Goal: Information Seeking & Learning: Learn about a topic

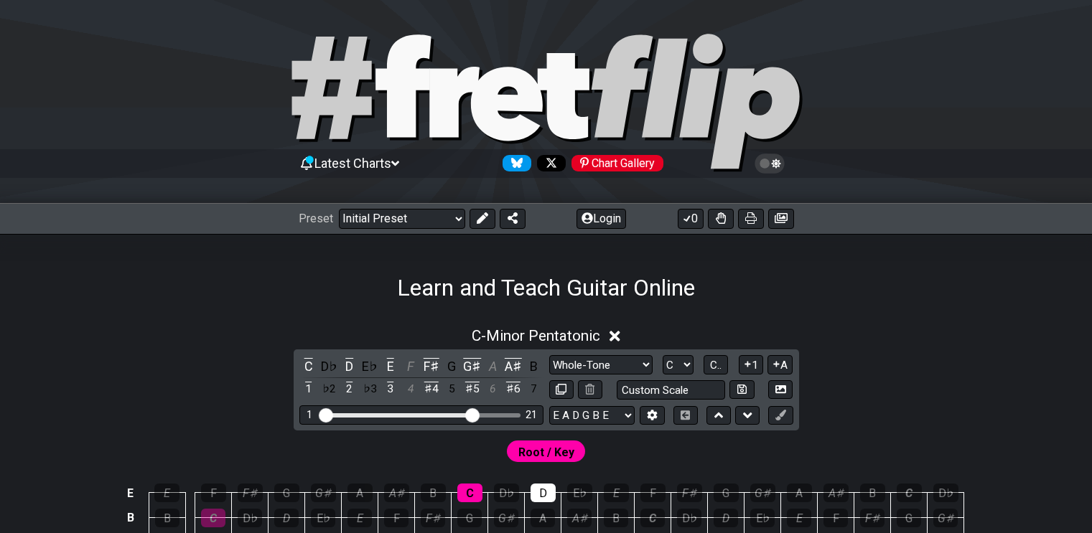
select select "Whole-Tone"
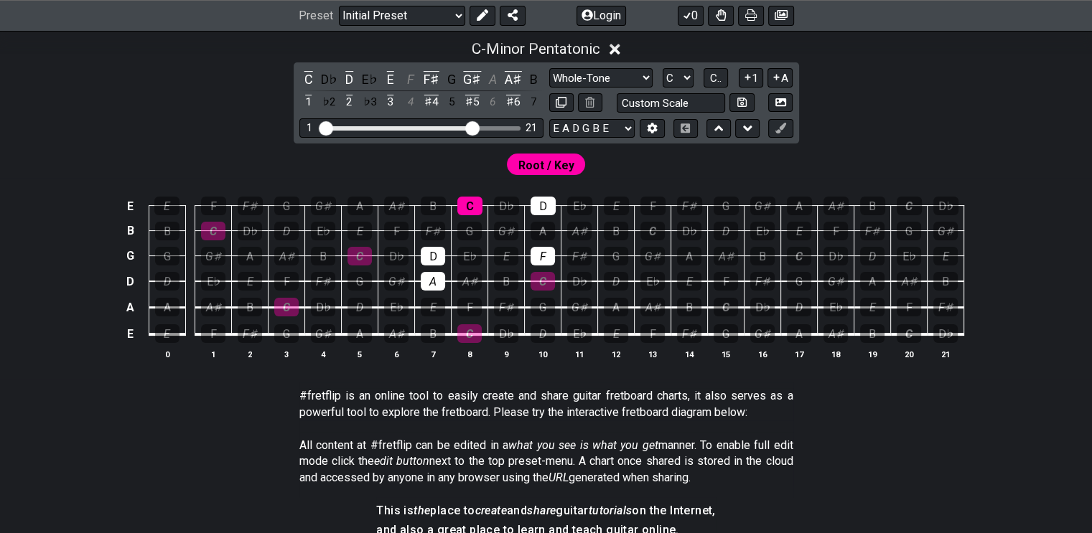
click at [778, 126] on icon at bounding box center [780, 128] width 11 height 11
click at [782, 123] on icon at bounding box center [780, 128] width 11 height 11
click at [465, 203] on div "C" at bounding box center [469, 206] width 25 height 19
click at [429, 258] on div "D" at bounding box center [433, 256] width 24 height 19
click at [429, 276] on div "A" at bounding box center [433, 281] width 24 height 19
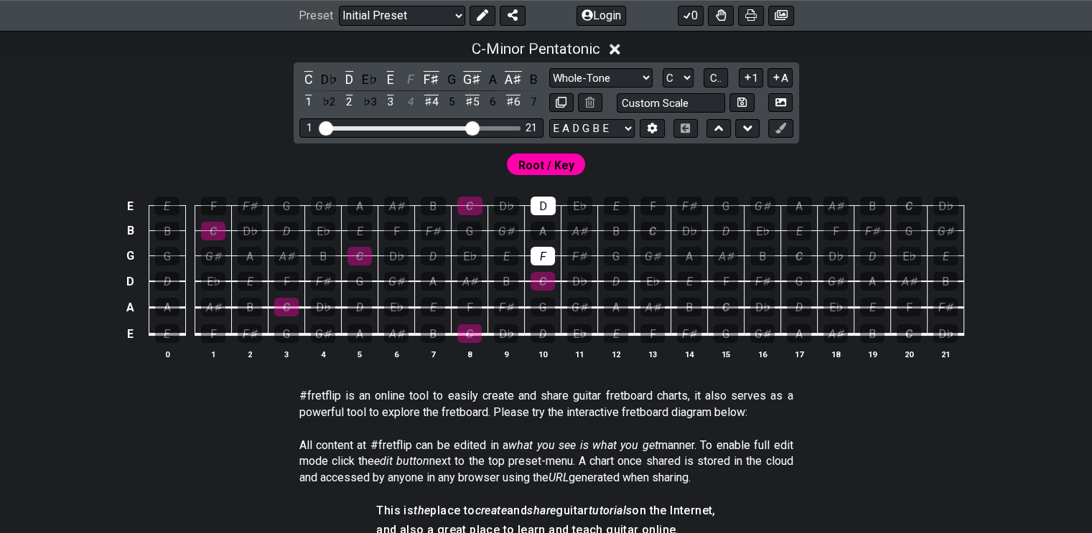
click at [543, 247] on div "F" at bounding box center [543, 256] width 24 height 19
click at [543, 203] on div "D" at bounding box center [543, 206] width 25 height 19
click at [546, 330] on div "D" at bounding box center [543, 334] width 24 height 19
click at [462, 299] on div "F" at bounding box center [469, 307] width 24 height 19
click at [577, 304] on div "G♯" at bounding box center [579, 307] width 24 height 19
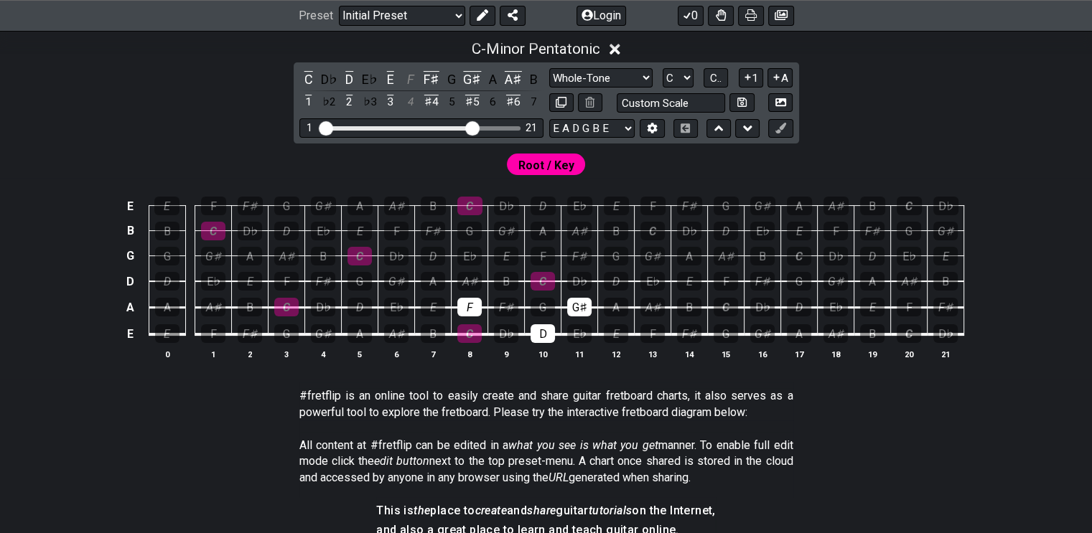
click at [472, 275] on div "A♯" at bounding box center [469, 281] width 24 height 19
click at [431, 250] on div "D" at bounding box center [433, 256] width 24 height 19
click at [543, 248] on div "F" at bounding box center [543, 256] width 24 height 19
click at [581, 301] on div "G♯" at bounding box center [579, 307] width 24 height 19
click at [542, 304] on div "G" at bounding box center [543, 307] width 24 height 19
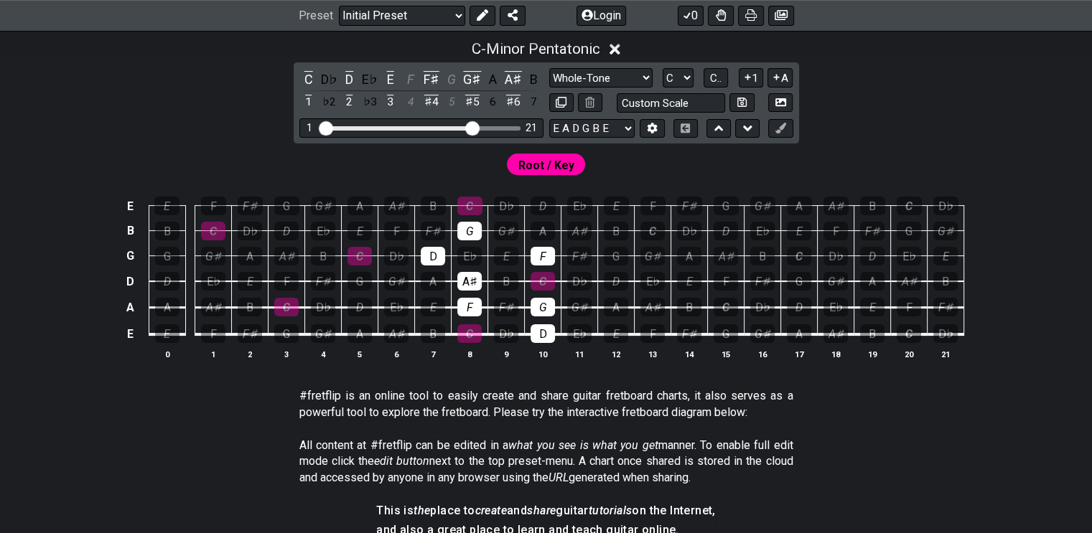
click at [468, 226] on div "G" at bounding box center [469, 231] width 24 height 19
click at [577, 226] on div "A♯" at bounding box center [579, 231] width 24 height 19
click at [540, 200] on div "D" at bounding box center [543, 206] width 25 height 19
click at [651, 205] on div "F" at bounding box center [652, 206] width 25 height 19
click at [620, 47] on icon at bounding box center [615, 49] width 11 height 11
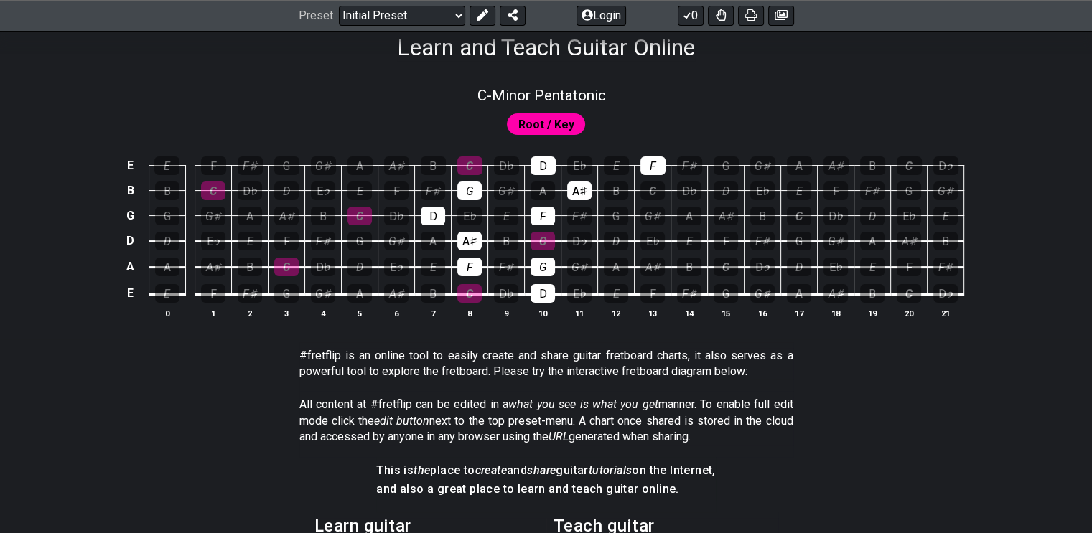
scroll to position [215, 0]
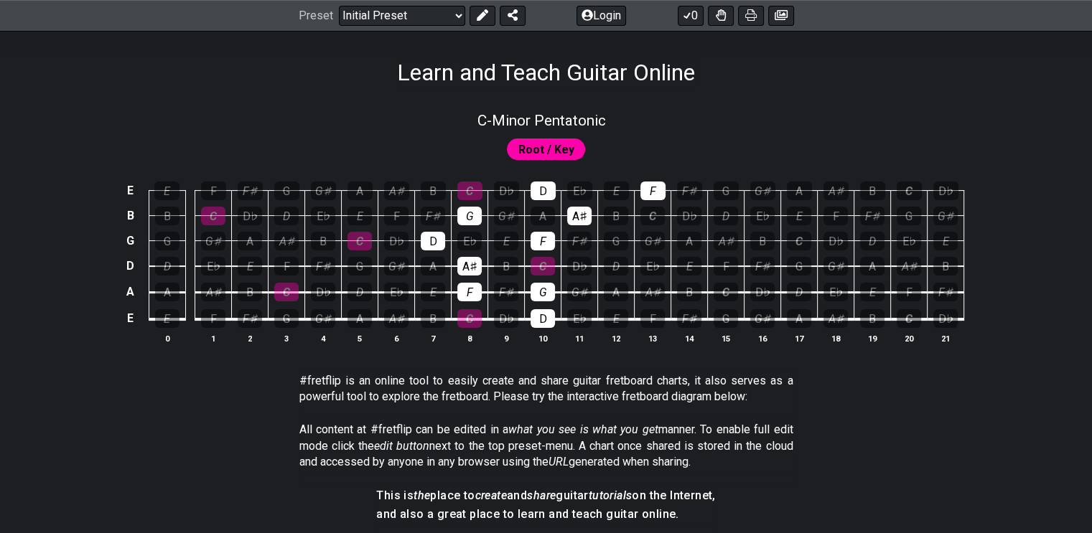
click at [523, 113] on span "C - Minor Pentatonic" at bounding box center [541, 120] width 129 height 17
select select "Whole-Tone"
select select "C"
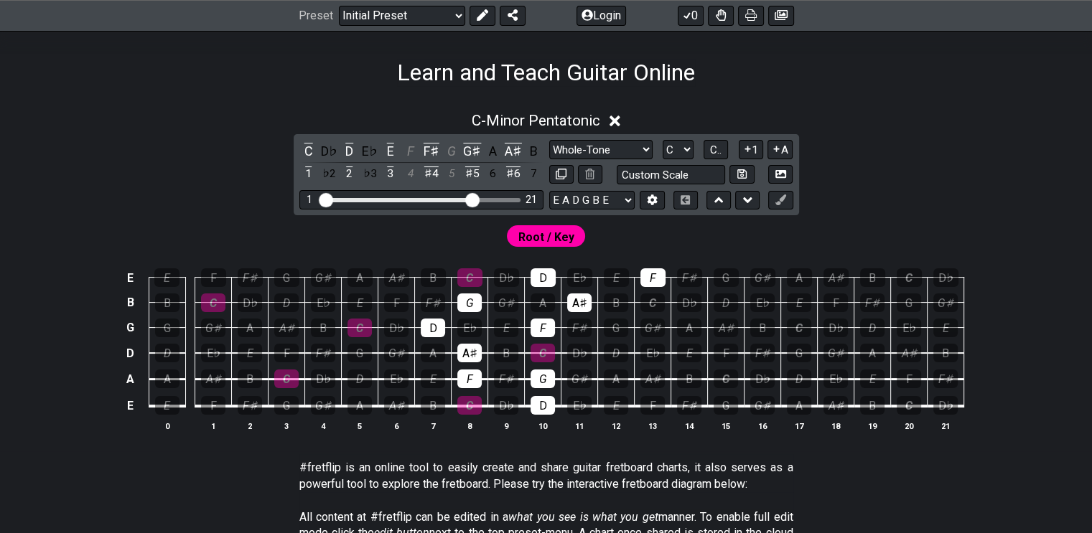
click at [616, 116] on icon at bounding box center [615, 120] width 11 height 15
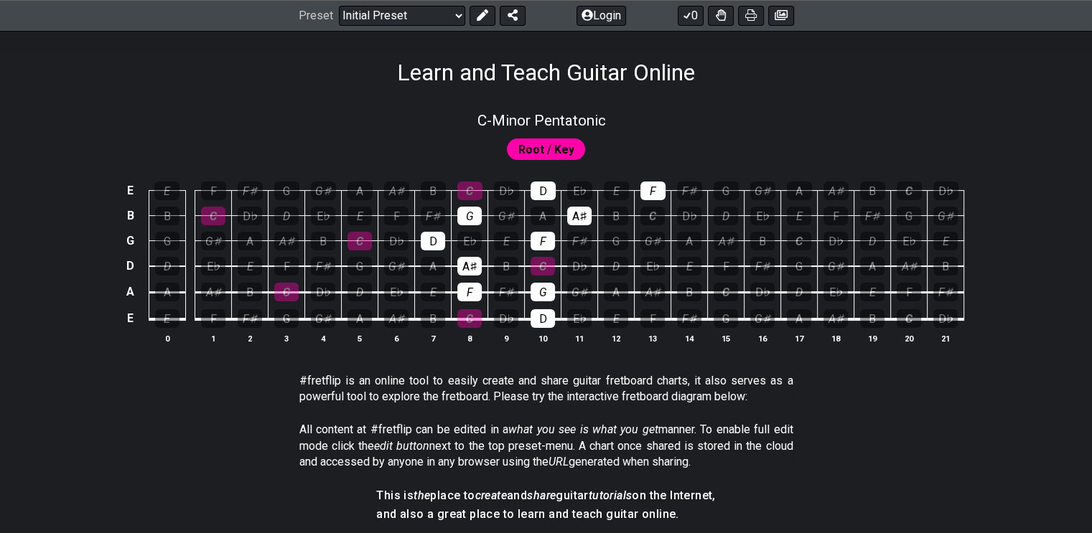
click at [520, 121] on span "C - Minor Pentatonic" at bounding box center [541, 120] width 129 height 17
select select "Whole-Tone"
select select "C"
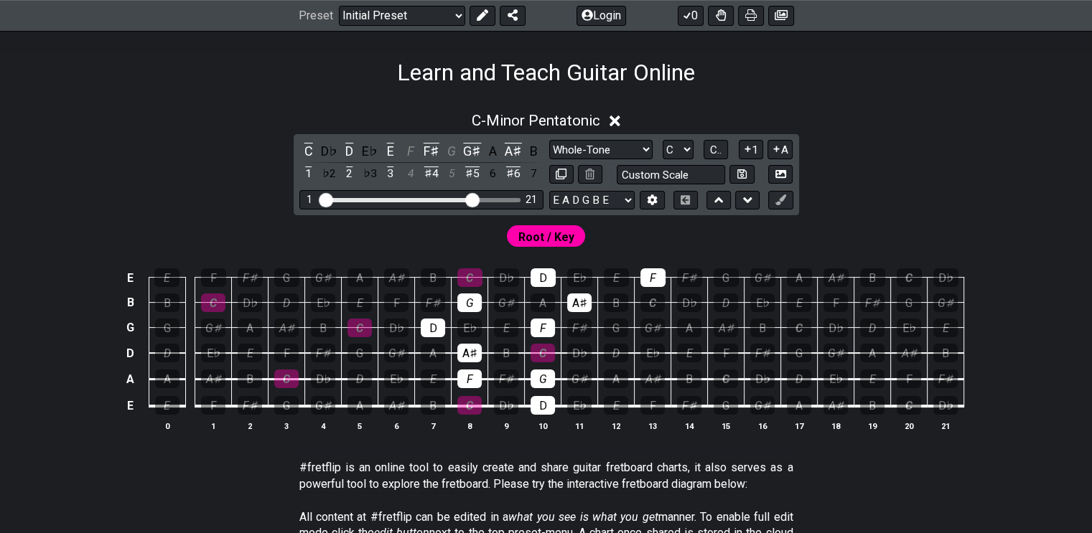
click at [512, 149] on div "A♯" at bounding box center [513, 150] width 19 height 19
click at [474, 146] on div "G♯" at bounding box center [472, 150] width 19 height 19
click at [433, 146] on div "F♯" at bounding box center [431, 150] width 19 height 19
click at [393, 146] on div "E" at bounding box center [390, 150] width 19 height 19
click at [350, 147] on div "D" at bounding box center [349, 150] width 19 height 19
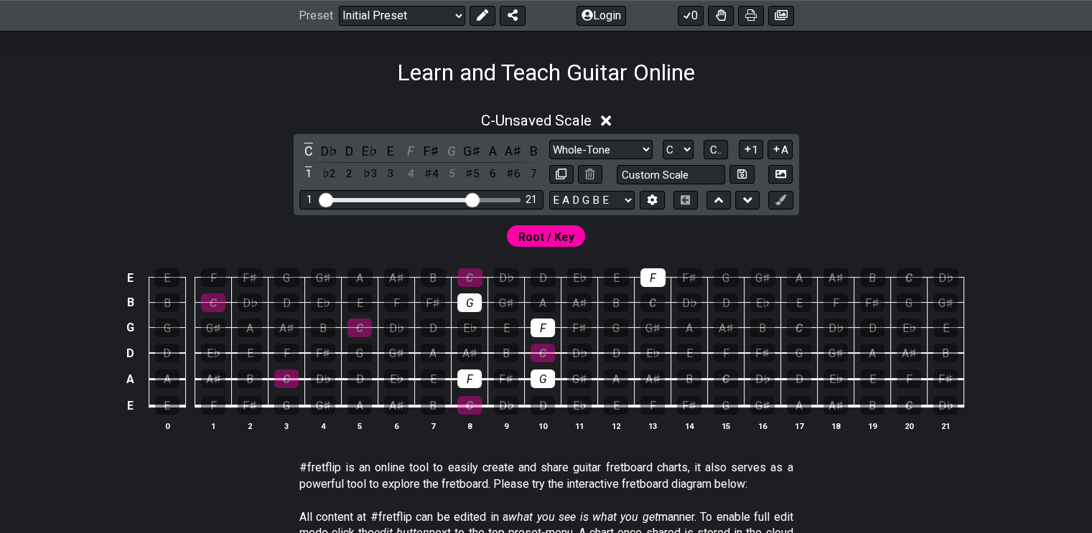
click at [304, 143] on div "C" at bounding box center [308, 150] width 19 height 19
click at [540, 401] on div "D" at bounding box center [543, 405] width 24 height 19
click at [474, 348] on div "A♯" at bounding box center [469, 353] width 24 height 19
click at [438, 325] on div "D" at bounding box center [433, 328] width 24 height 19
click at [582, 299] on div "A♯" at bounding box center [579, 303] width 24 height 19
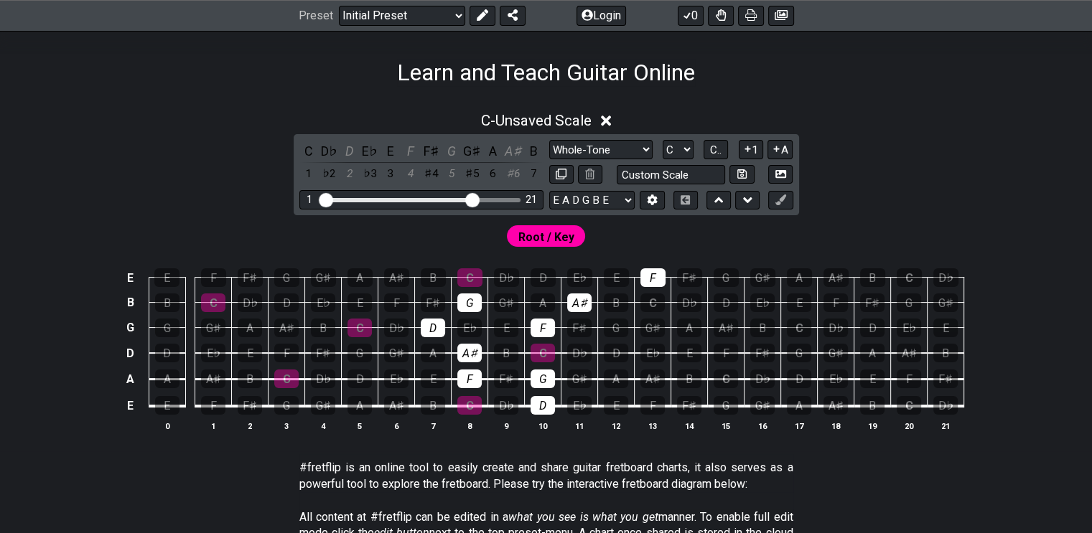
click at [548, 269] on div "D" at bounding box center [543, 278] width 25 height 19
click at [781, 197] on icon at bounding box center [780, 200] width 11 height 11
click at [475, 301] on div "G" at bounding box center [469, 303] width 24 height 19
click at [437, 322] on div "D" at bounding box center [433, 328] width 24 height 19
click at [470, 350] on div "A♯" at bounding box center [469, 353] width 24 height 19
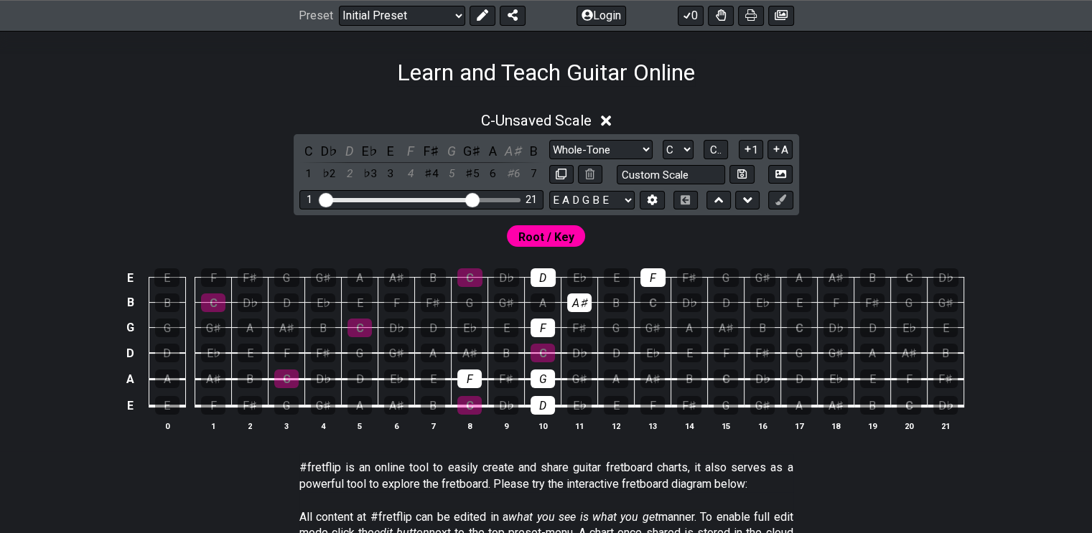
click at [470, 380] on div "F" at bounding box center [469, 379] width 24 height 19
click at [546, 411] on div "D" at bounding box center [543, 405] width 24 height 19
click at [541, 364] on td "G" at bounding box center [543, 366] width 37 height 27
click at [542, 324] on div "F" at bounding box center [543, 328] width 24 height 19
click at [545, 276] on div "D" at bounding box center [543, 278] width 25 height 19
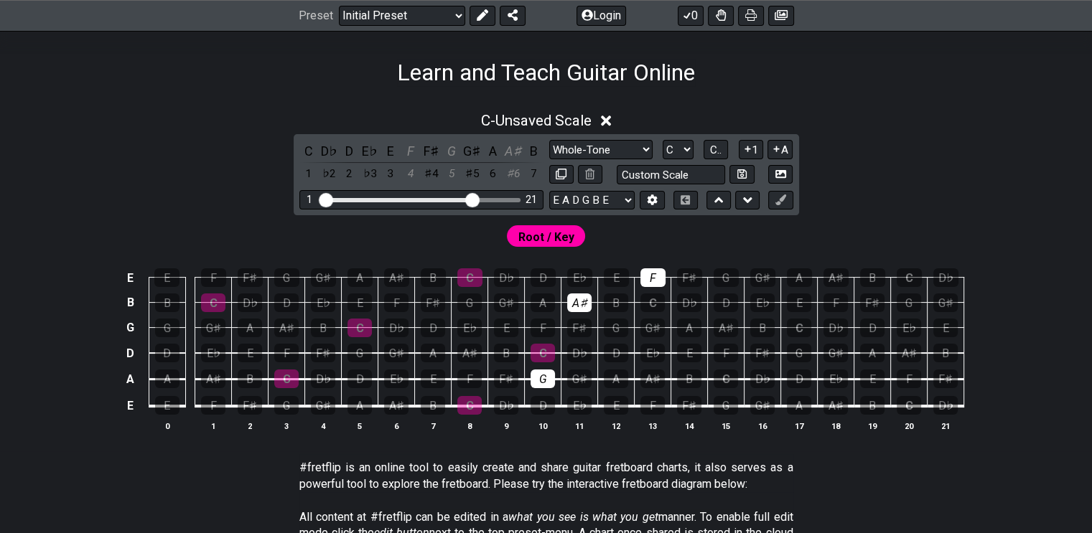
click at [579, 302] on div "A♯" at bounding box center [579, 303] width 24 height 19
click at [643, 276] on div "F" at bounding box center [652, 278] width 25 height 19
click at [539, 373] on div "G" at bounding box center [543, 379] width 24 height 19
click at [543, 406] on div "D" at bounding box center [543, 405] width 24 height 19
click at [470, 378] on div "F" at bounding box center [469, 379] width 24 height 19
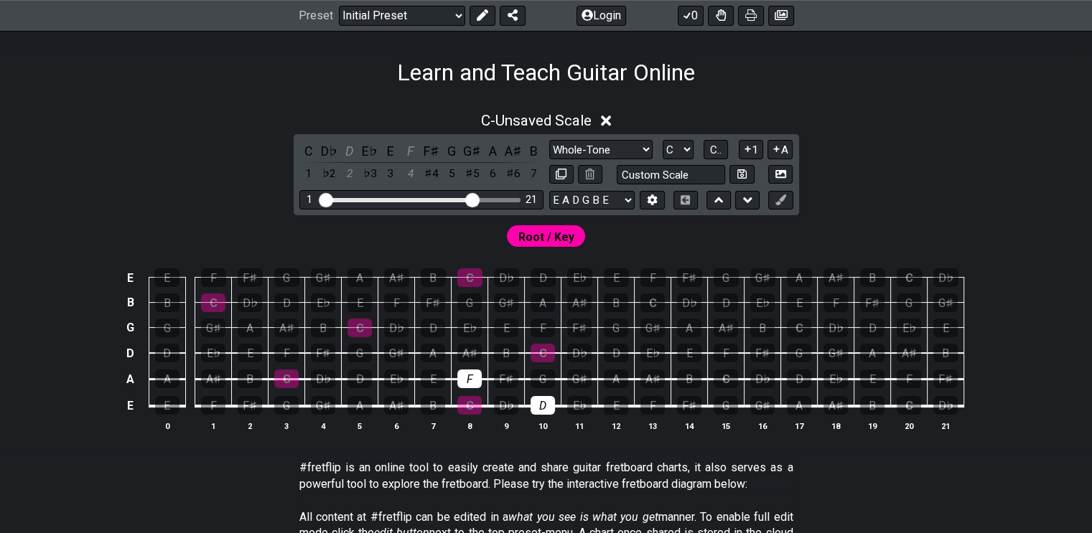
click at [428, 351] on div "A" at bounding box center [433, 353] width 24 height 19
click at [541, 347] on div "C" at bounding box center [543, 353] width 24 height 19
click at [468, 322] on div "E♭" at bounding box center [469, 328] width 24 height 19
click at [543, 323] on div "F" at bounding box center [543, 328] width 24 height 19
click at [549, 325] on div "F" at bounding box center [543, 328] width 24 height 19
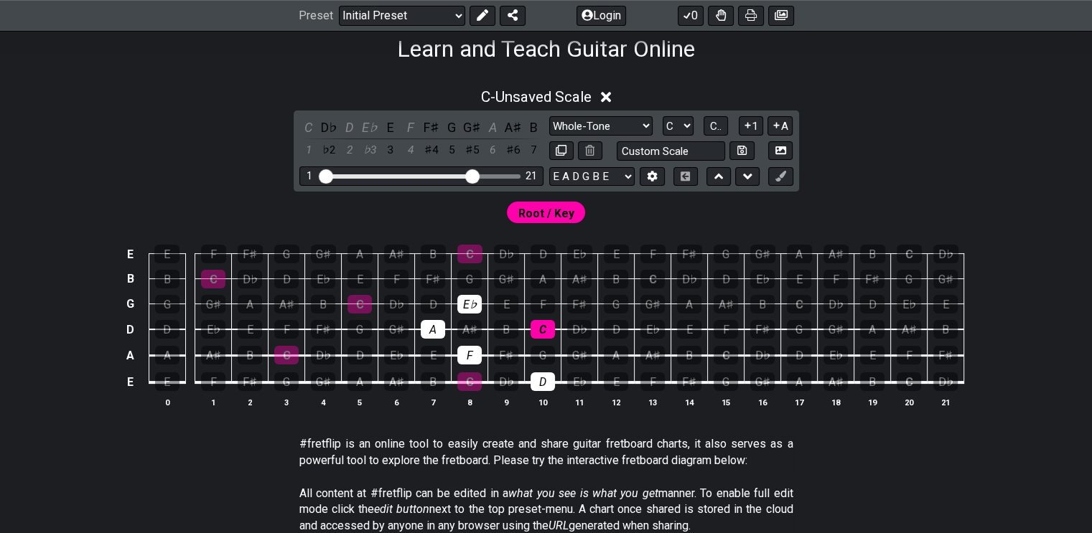
scroll to position [359, 0]
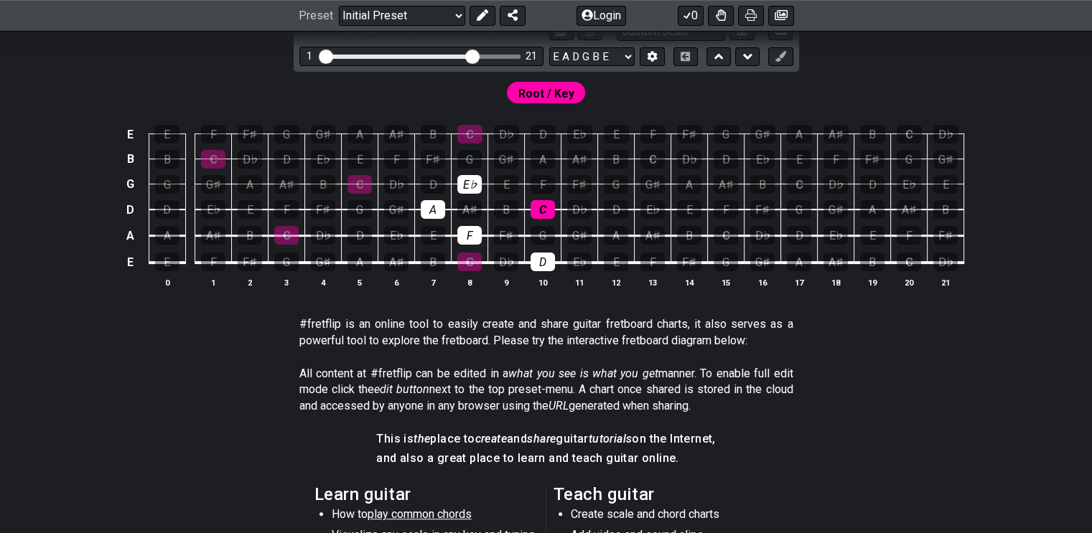
click at [630, 56] on select "E A D G B E E A D G B E E A D G B E B E A D F♯ B A D G C E A D A D G B E E♭ A♭ …" at bounding box center [591, 56] width 85 height 19
click at [549, 47] on select "E A D G B E E A D G B E E A D G B E B E A D F♯ B A D G C E A D A D G B E E♭ A♭ …" at bounding box center [591, 56] width 85 height 19
click at [627, 56] on select "E A D G B E E A D G B E E A D G B E B E A D F♯ B A D G C E A D A D G B E E♭ A♭ …" at bounding box center [591, 56] width 85 height 19
select select "E A D G B E"
click at [549, 47] on select "E A D G B E E A D G B E E A D G B E B E A D F♯ B A D G C E A D A D G B E E♭ A♭ …" at bounding box center [591, 56] width 85 height 19
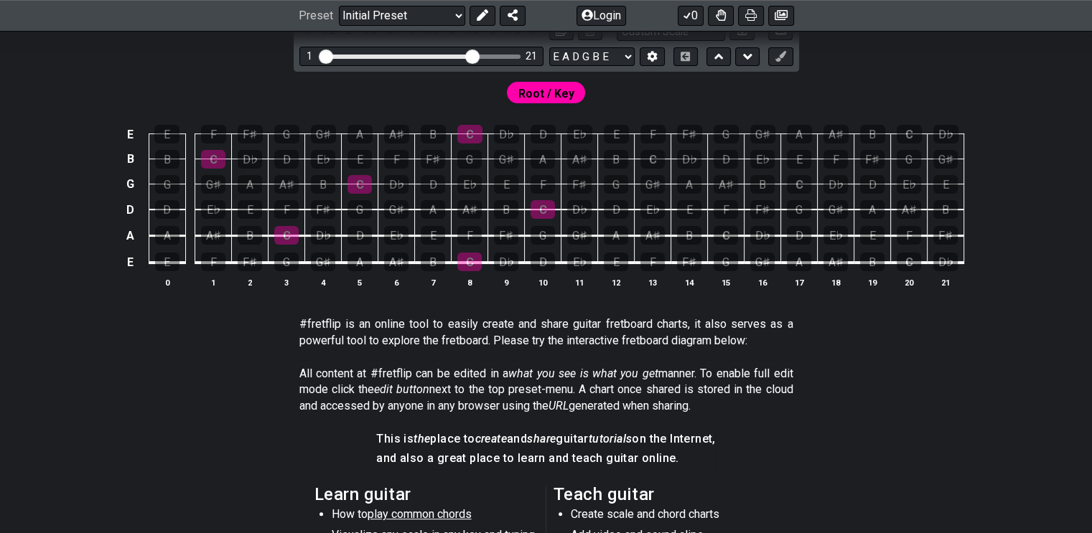
click at [537, 258] on div "D" at bounding box center [543, 262] width 24 height 19
click at [463, 233] on div "F" at bounding box center [469, 235] width 24 height 19
click at [548, 230] on div "G" at bounding box center [543, 235] width 24 height 19
click at [434, 203] on div "A" at bounding box center [433, 209] width 24 height 19
click at [549, 236] on div "G" at bounding box center [543, 235] width 24 height 19
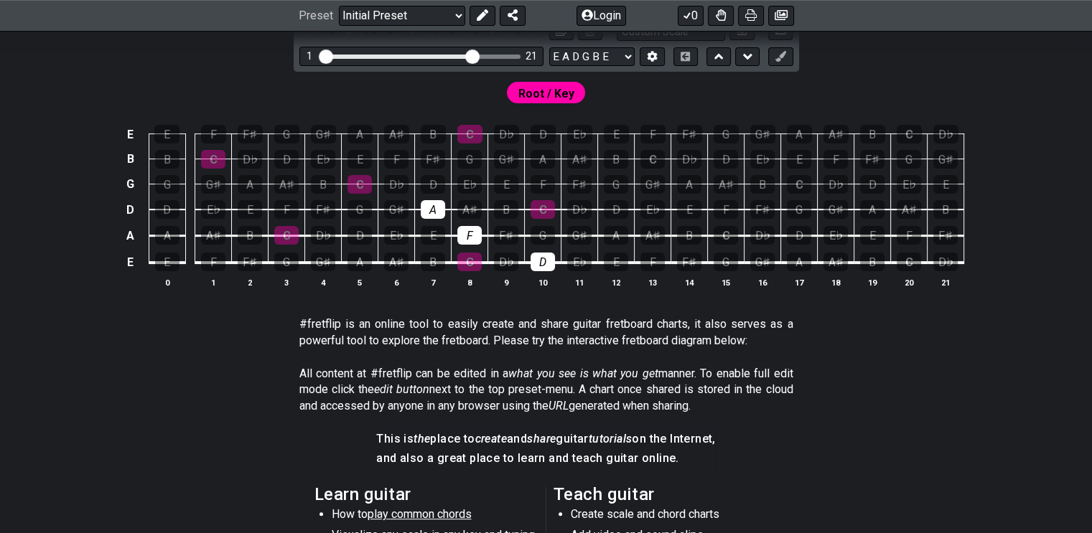
click at [546, 206] on div "C" at bounding box center [543, 209] width 24 height 19
click at [470, 175] on div "E♭" at bounding box center [469, 184] width 24 height 19
click at [473, 209] on div "A♯" at bounding box center [469, 209] width 24 height 19
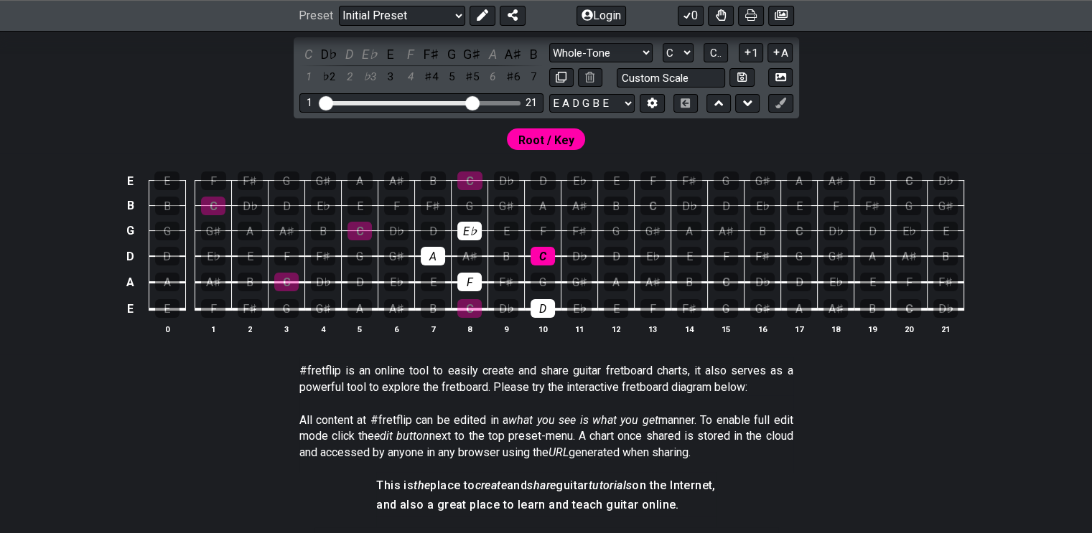
scroll to position [287, 0]
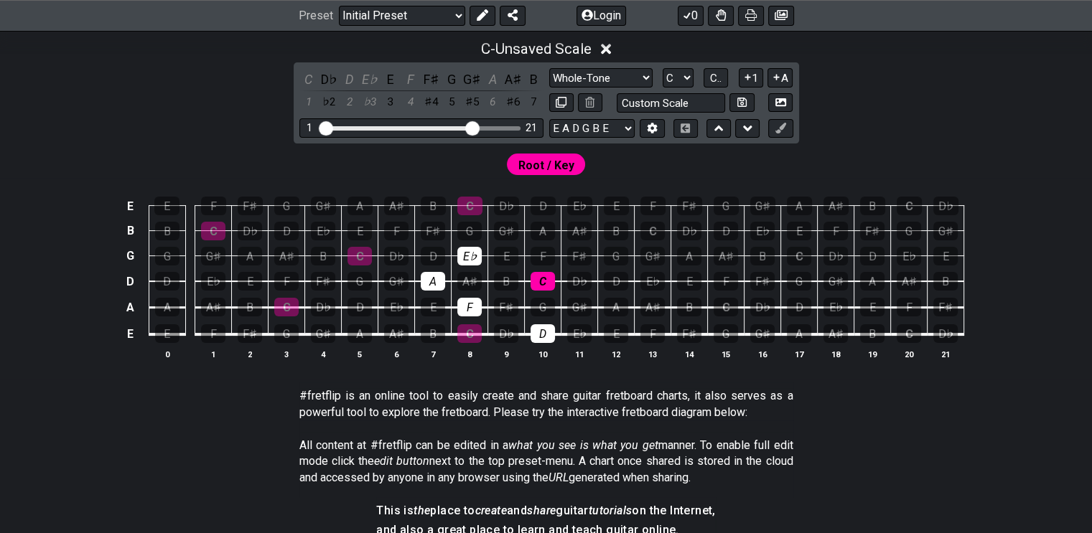
click at [609, 49] on icon at bounding box center [606, 49] width 11 height 11
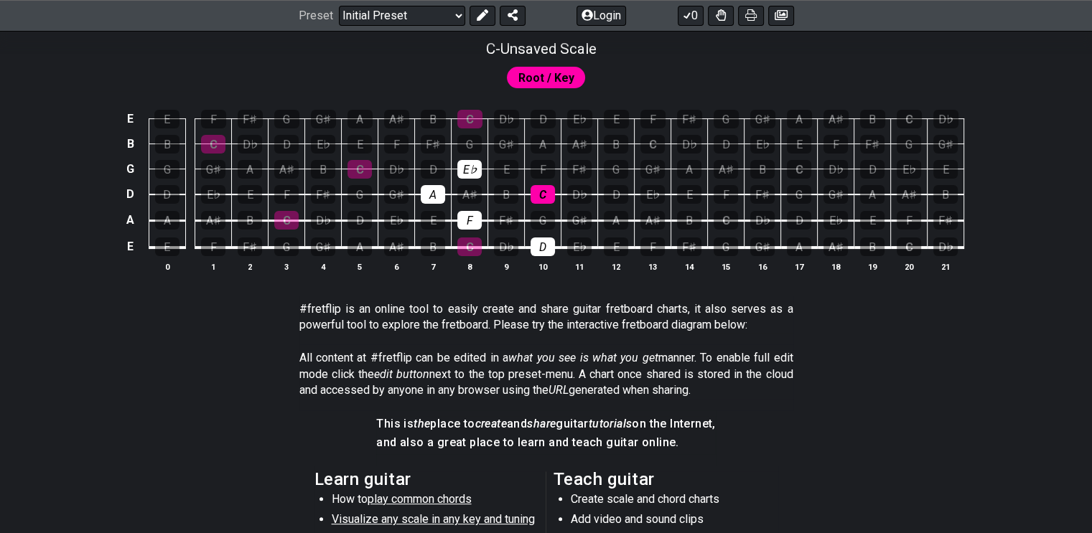
click at [458, 16] on select "Welcome to #fretflip! Initial Preset Custom Preset Minor Pentatonic Major Penta…" at bounding box center [402, 16] width 126 height 20
click at [339, 6] on select "Welcome to #fretflip! Initial Preset Custom Preset Minor Pentatonic Major Penta…" at bounding box center [402, 16] width 126 height 20
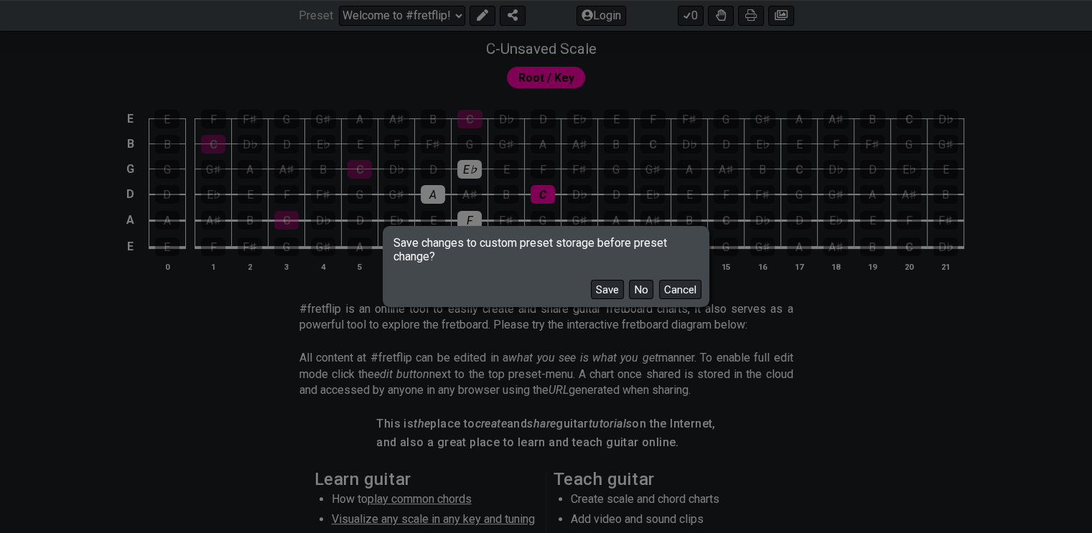
click at [634, 289] on button "No" at bounding box center [641, 289] width 24 height 19
select select "/user-defined"
select select "C"
select select "A"
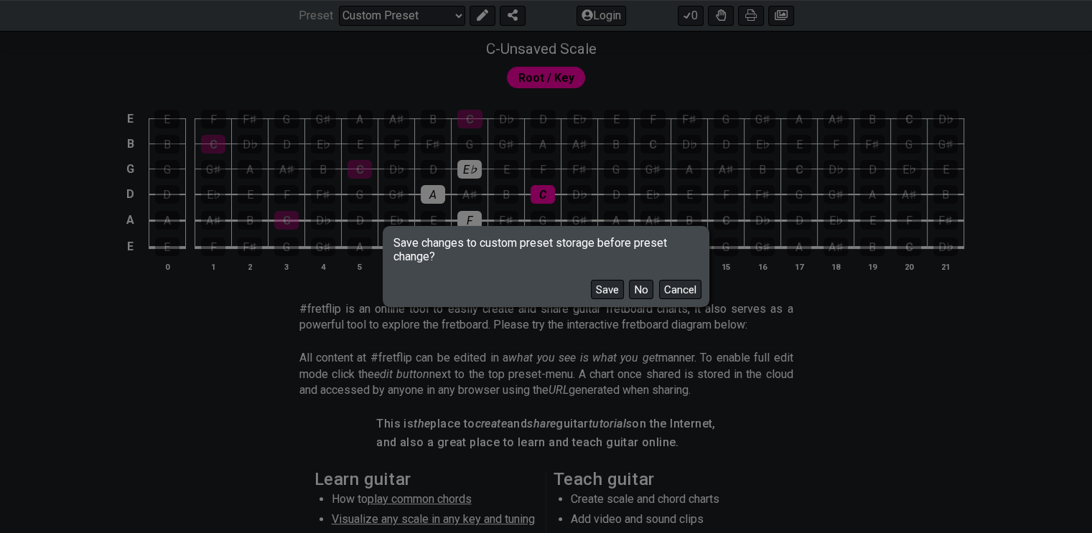
select select "A"
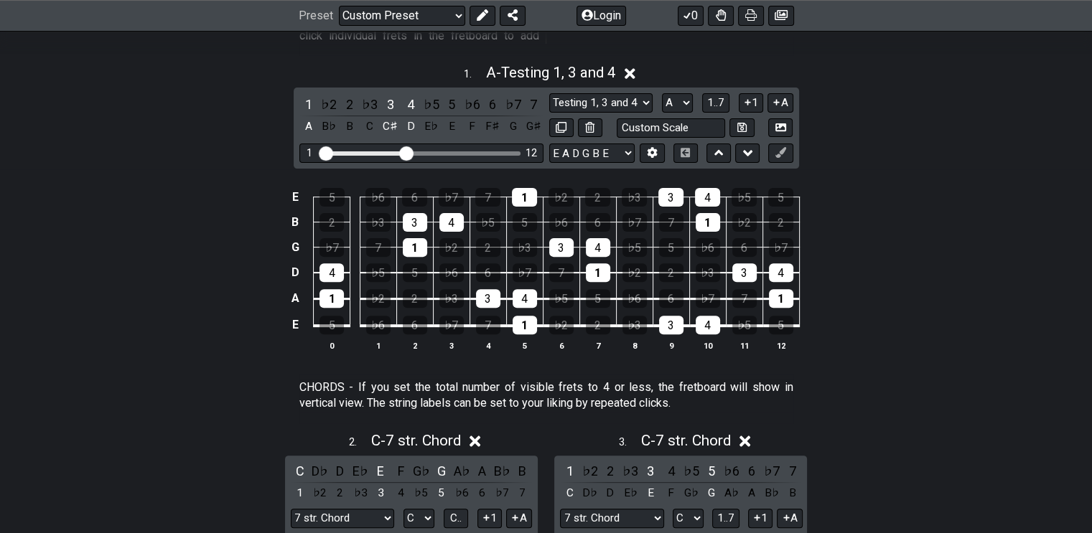
scroll to position [359, 0]
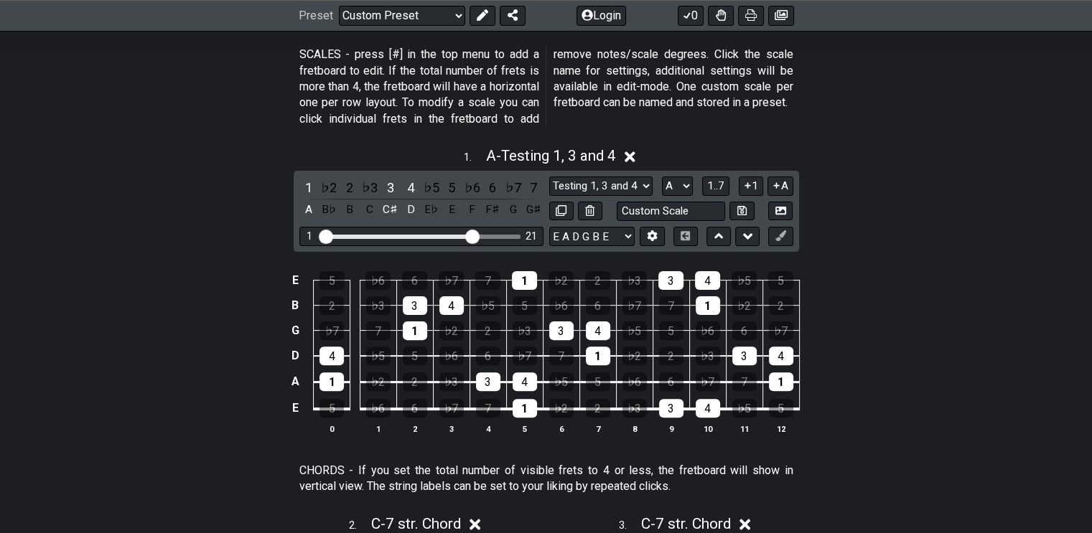
drag, startPoint x: 403, startPoint y: 235, endPoint x: 470, endPoint y: 239, distance: 67.6
click at [470, 236] on input "Visible fret range" at bounding box center [422, 236] width 204 height 0
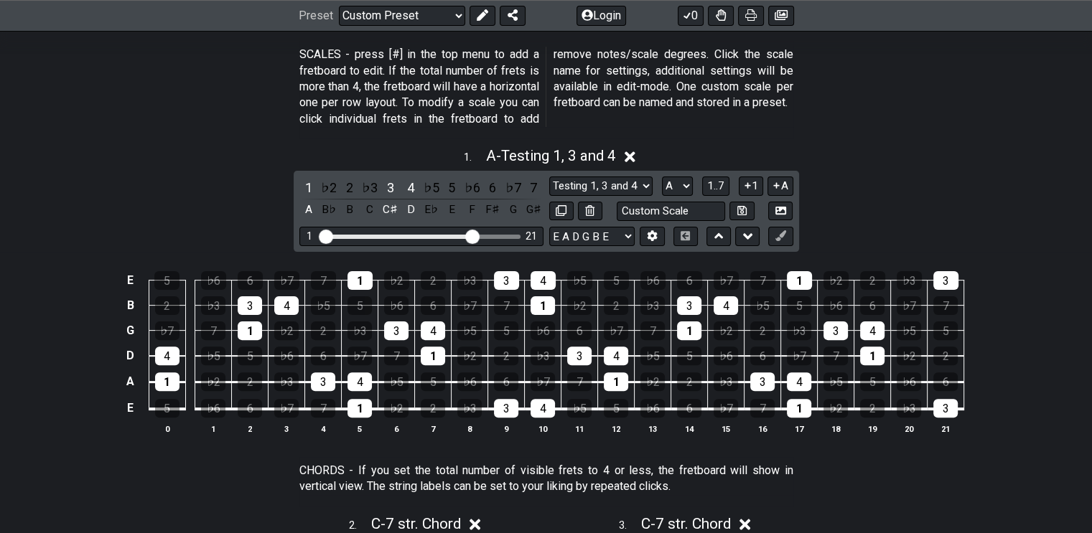
click at [410, 184] on div "4" at bounding box center [410, 187] width 19 height 19
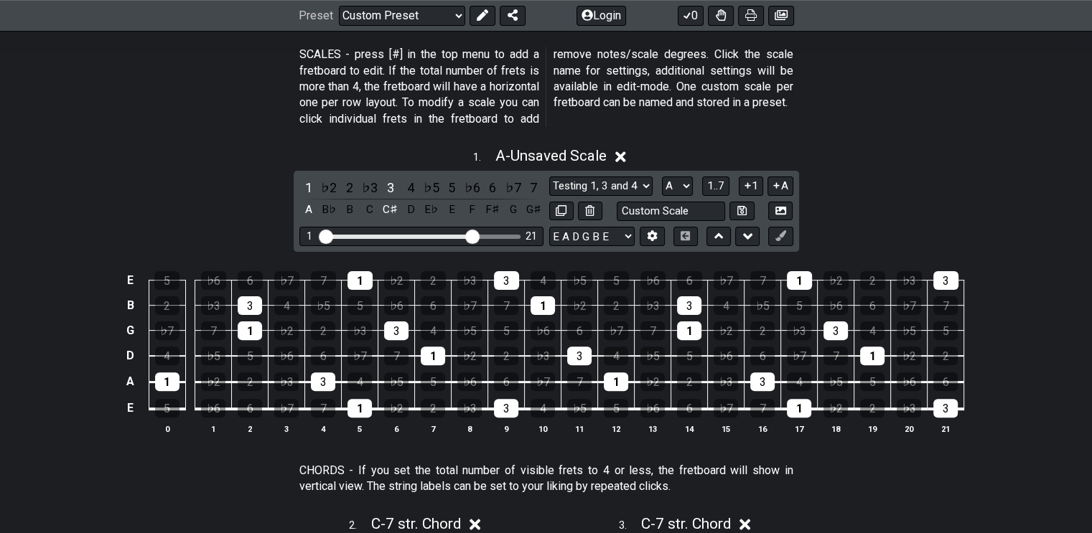
click at [387, 186] on div "3" at bounding box center [390, 187] width 19 height 19
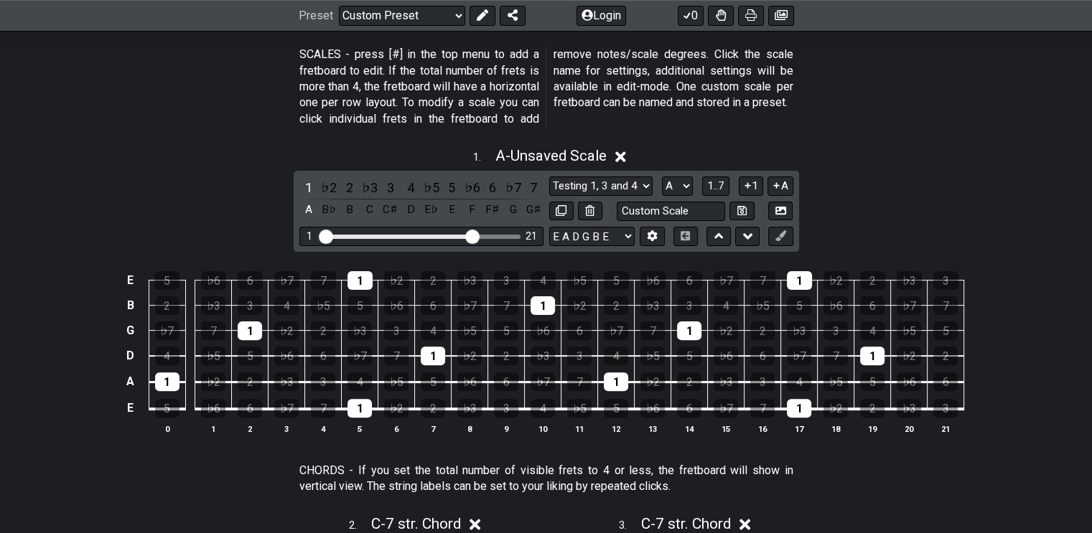
click at [304, 180] on div "1" at bounding box center [308, 187] width 19 height 19
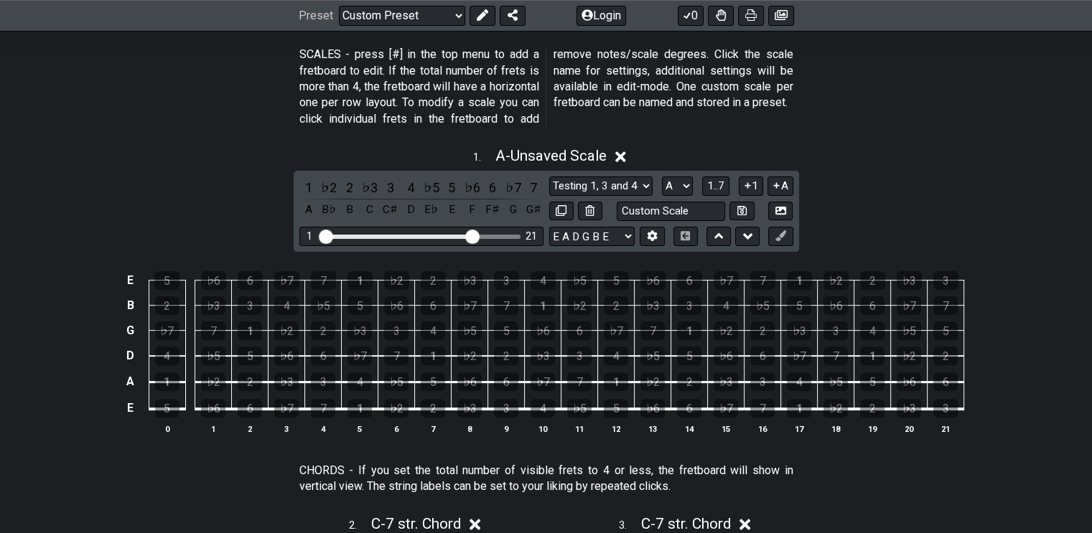
click at [624, 151] on icon at bounding box center [620, 156] width 11 height 15
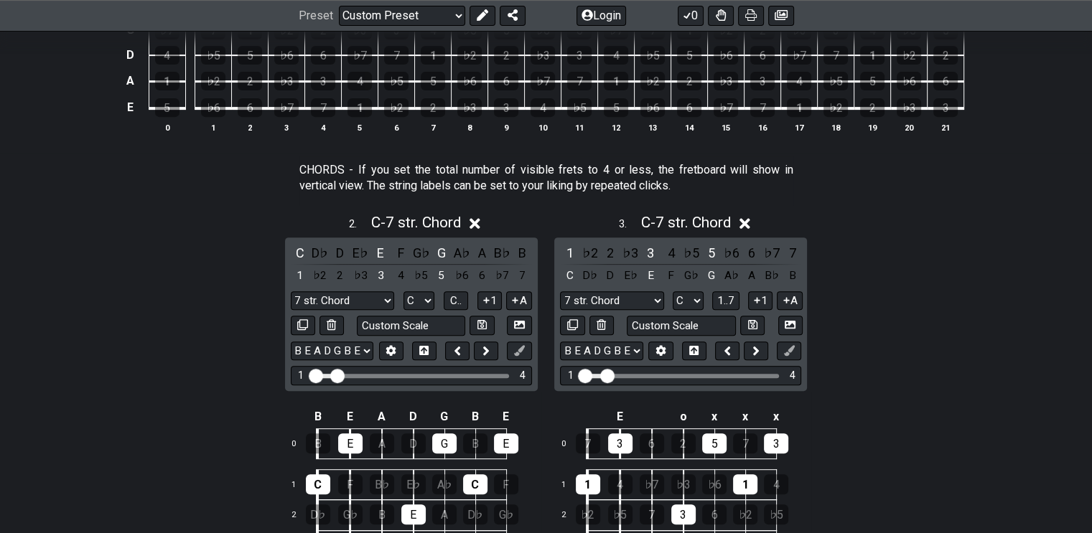
scroll to position [718, 0]
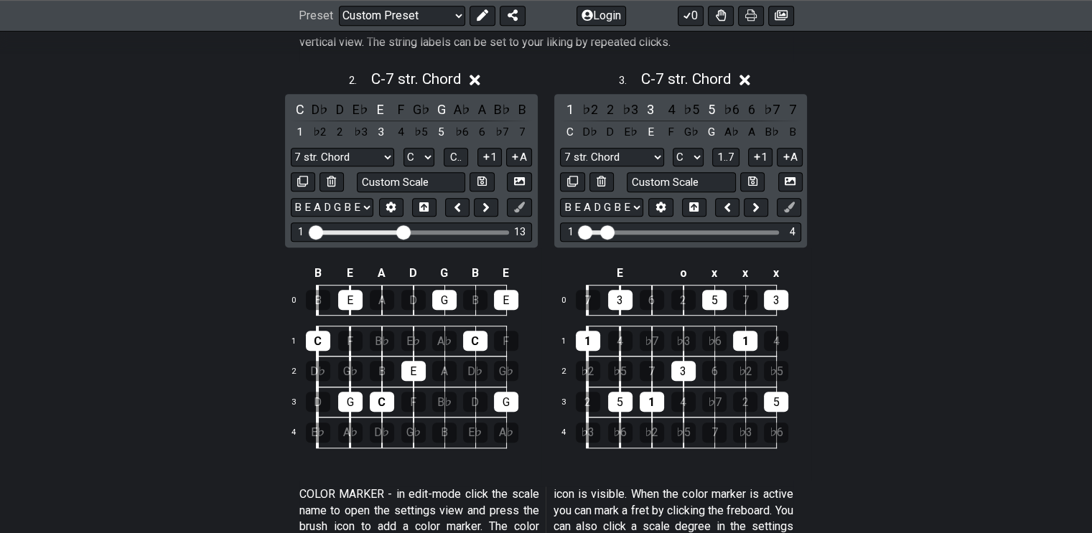
drag, startPoint x: 339, startPoint y: 229, endPoint x: 405, endPoint y: 243, distance: 67.6
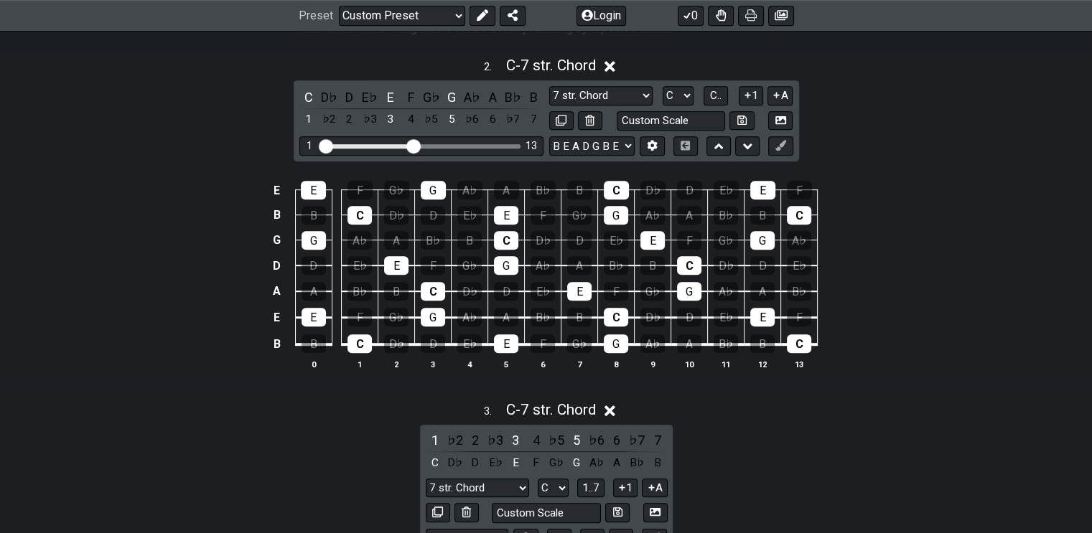
scroll to position [646, 0]
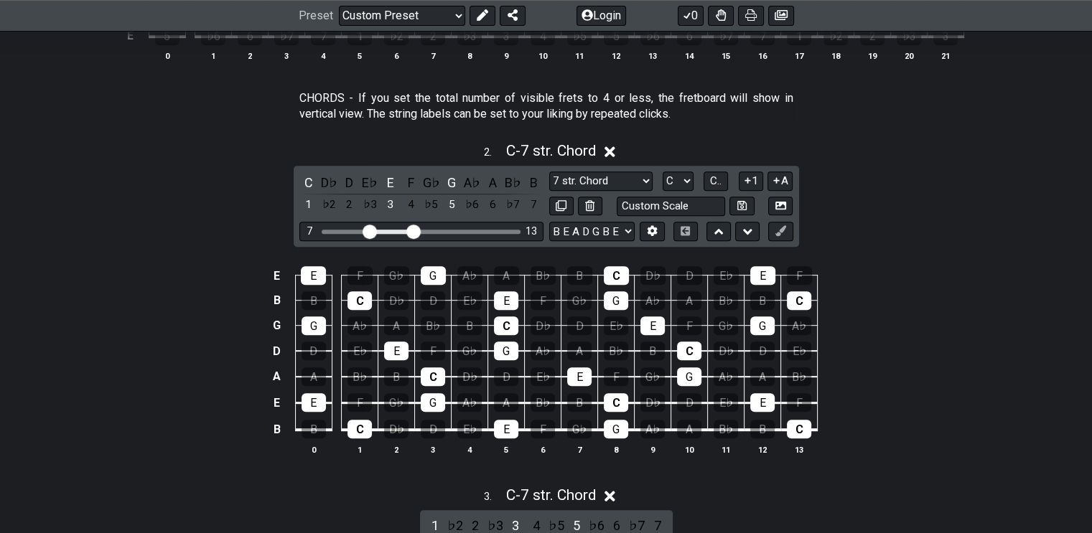
drag, startPoint x: 325, startPoint y: 229, endPoint x: 370, endPoint y: 233, distance: 46.2
click at [370, 230] on input "Visible fret range" at bounding box center [422, 230] width 204 height 0
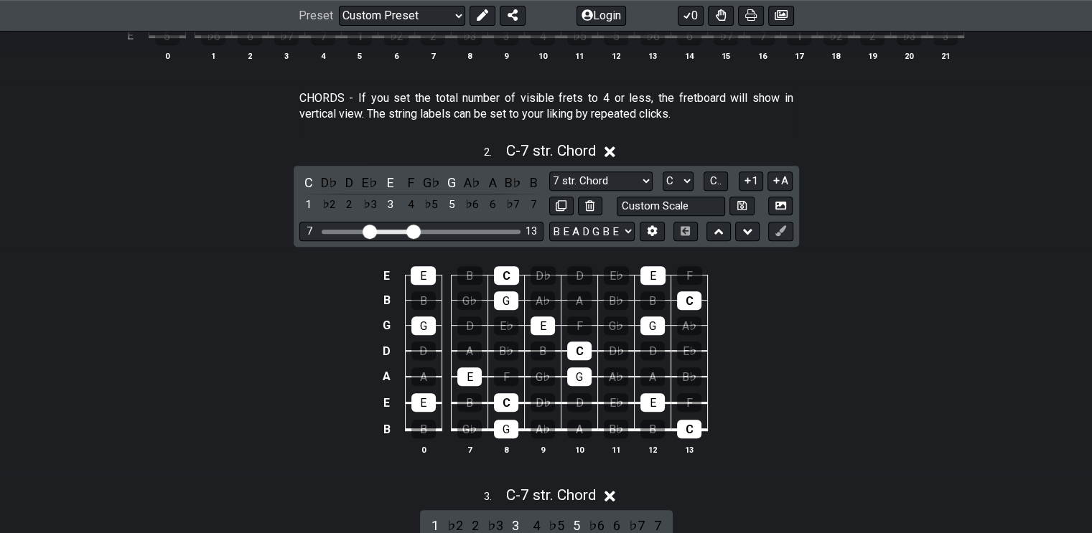
click at [454, 196] on div "5" at bounding box center [451, 204] width 19 height 19
click at [388, 177] on div "E" at bounding box center [390, 182] width 19 height 19
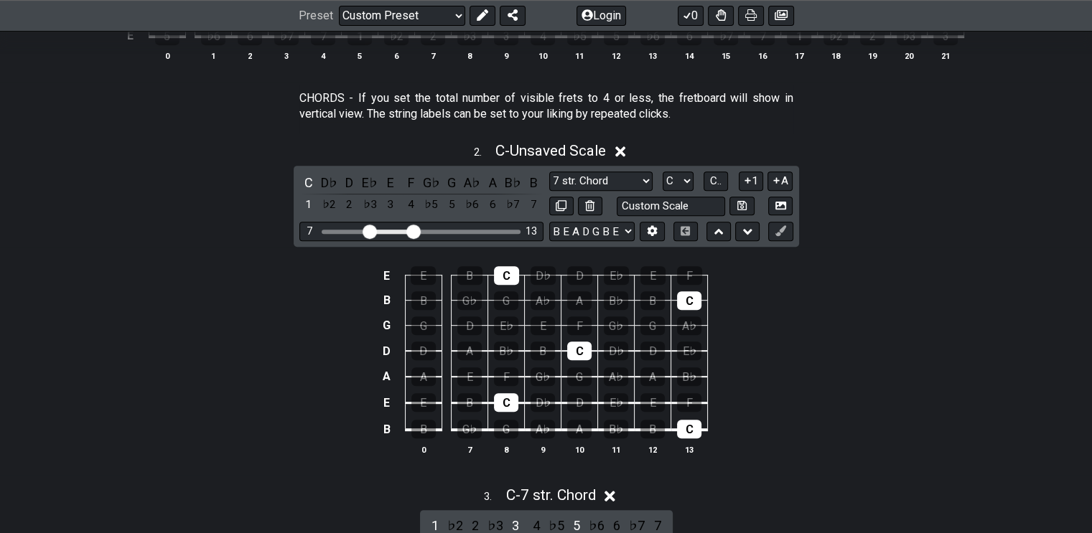
click at [309, 178] on div "C" at bounding box center [308, 182] width 19 height 19
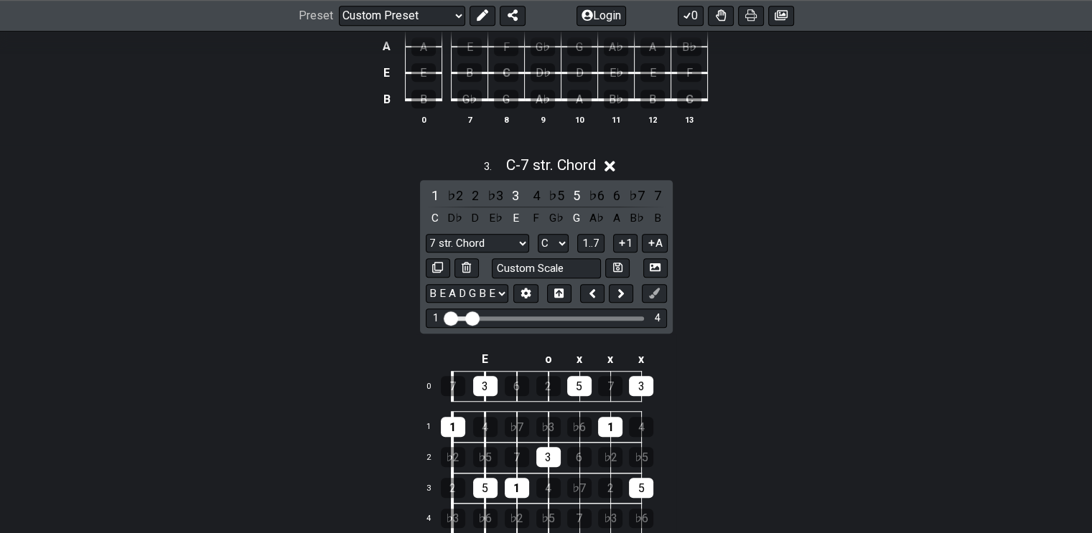
scroll to position [1005, 0]
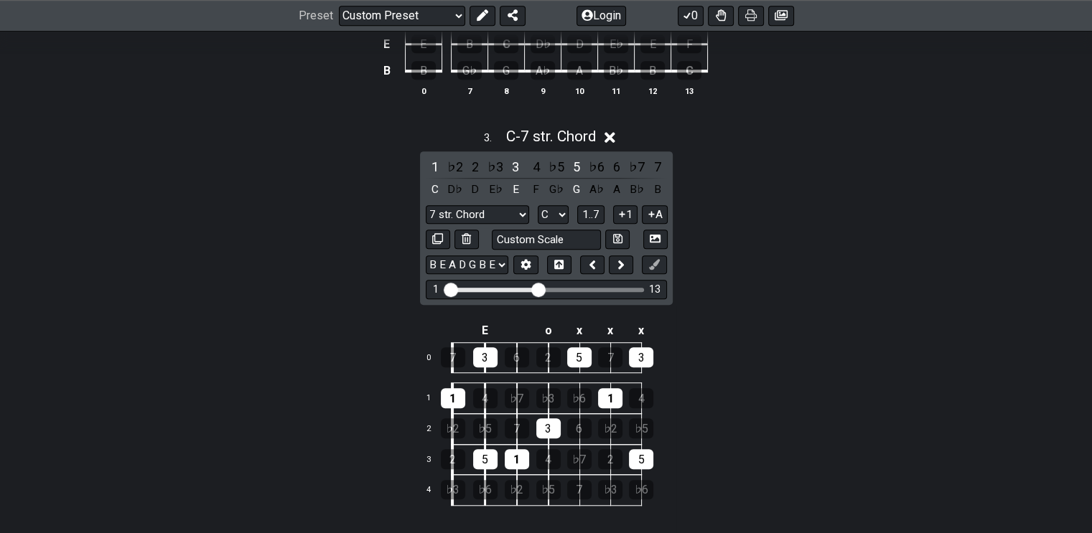
drag, startPoint x: 472, startPoint y: 289, endPoint x: 539, endPoint y: 297, distance: 67.2
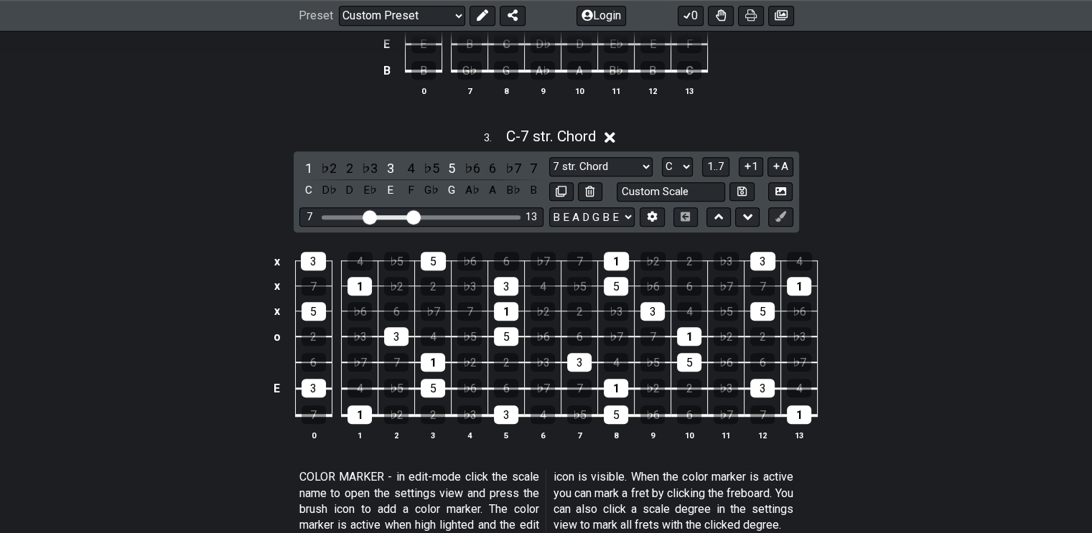
drag, startPoint x: 331, startPoint y: 215, endPoint x: 369, endPoint y: 220, distance: 38.5
click at [369, 216] on input "Visible fret range" at bounding box center [422, 216] width 204 height 0
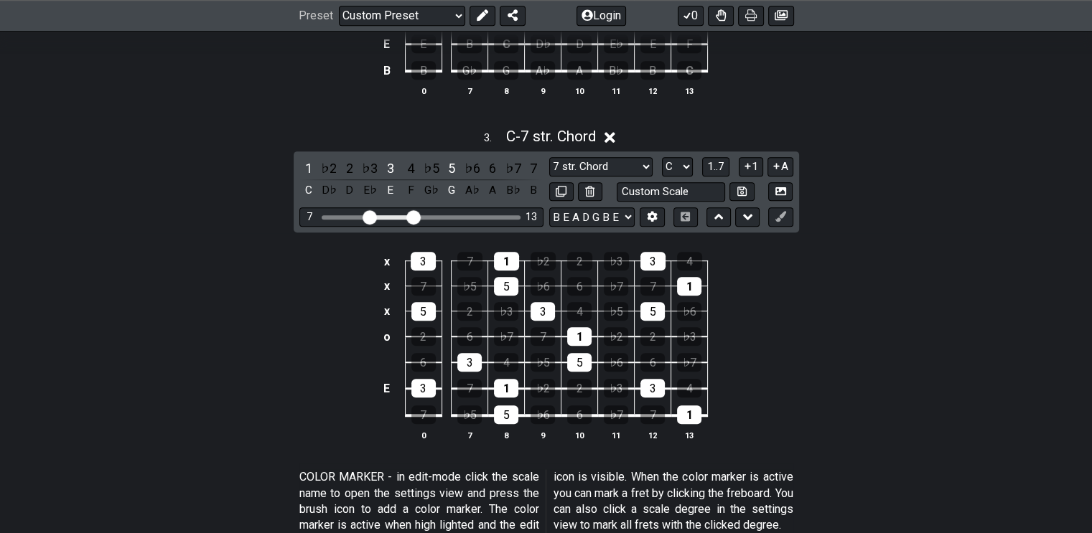
click at [454, 160] on div "5" at bounding box center [451, 168] width 19 height 19
click at [388, 164] on div "3" at bounding box center [390, 168] width 19 height 19
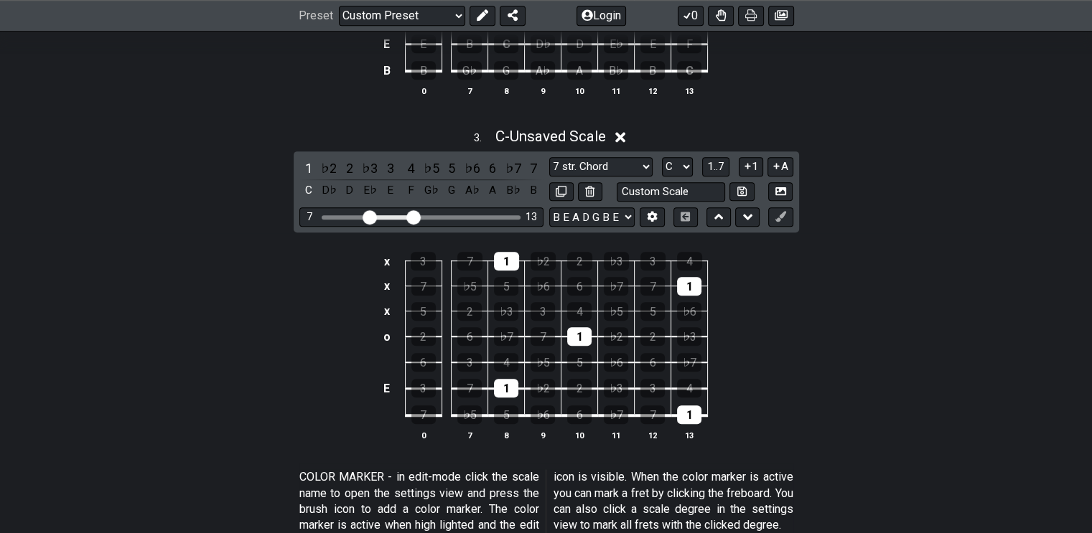
click at [306, 162] on div "1" at bounding box center [308, 168] width 19 height 19
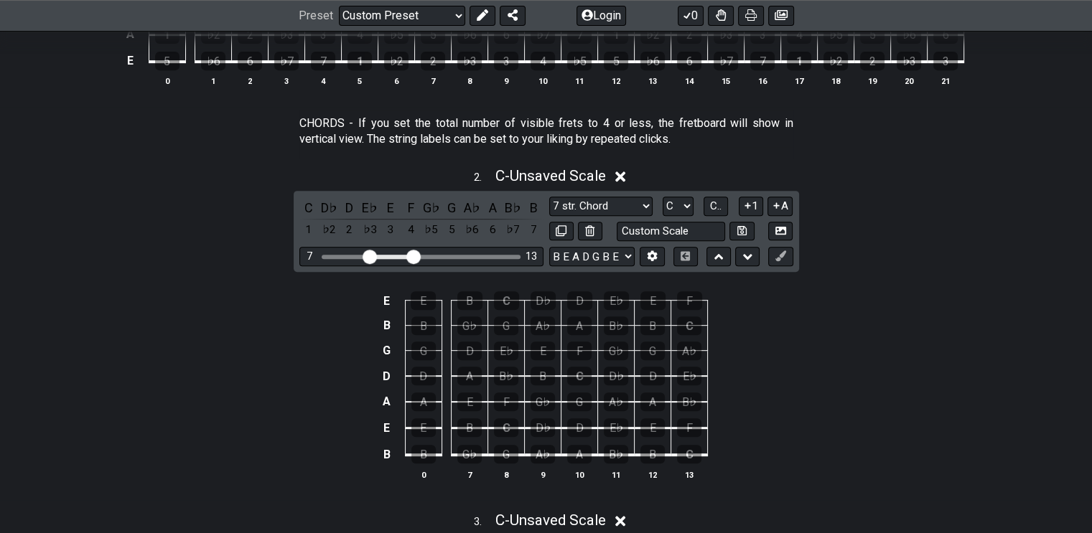
scroll to position [646, 0]
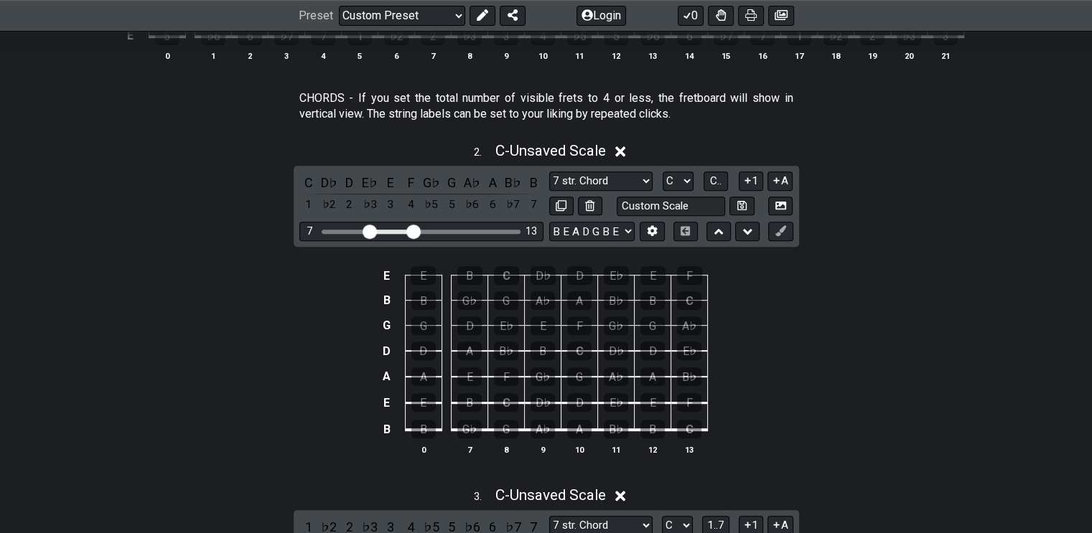
click at [625, 149] on icon at bounding box center [620, 151] width 11 height 15
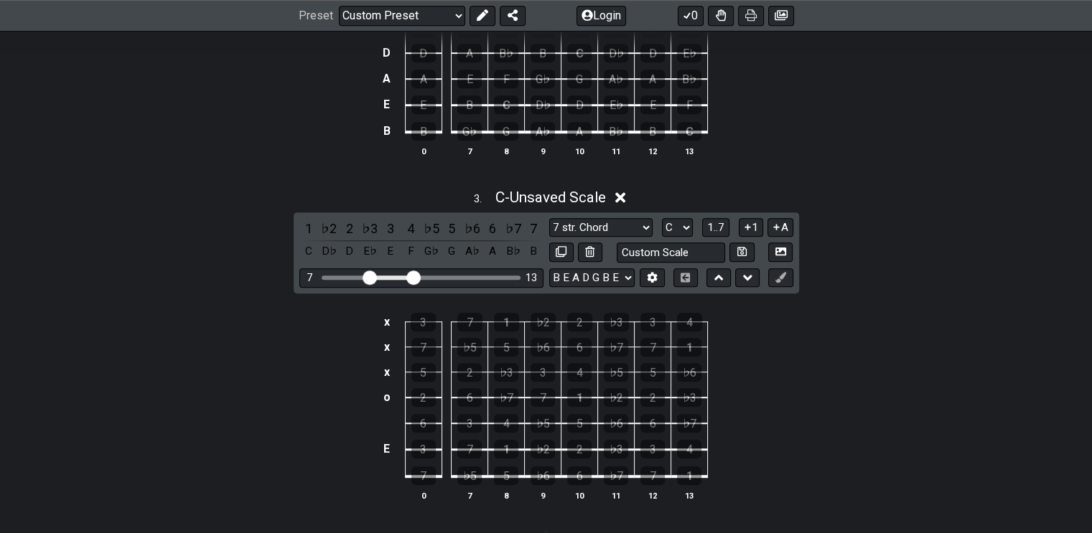
scroll to position [862, 0]
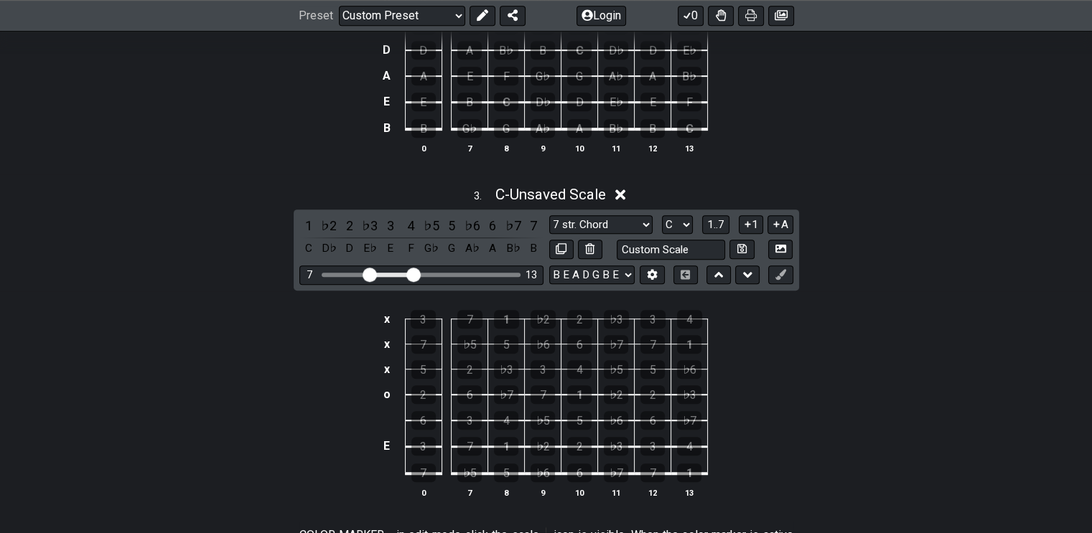
click at [624, 192] on icon at bounding box center [620, 194] width 11 height 15
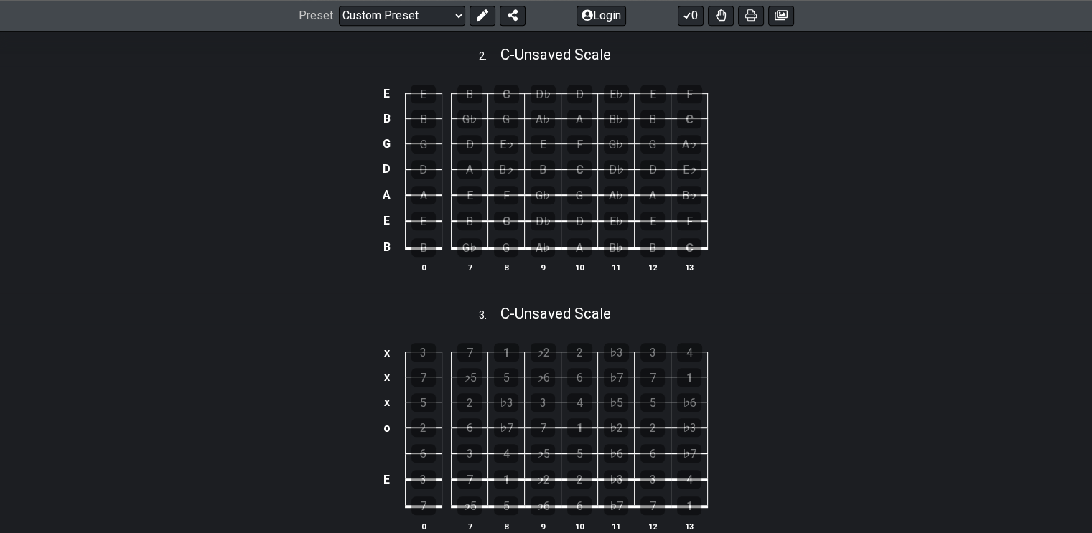
scroll to position [718, 0]
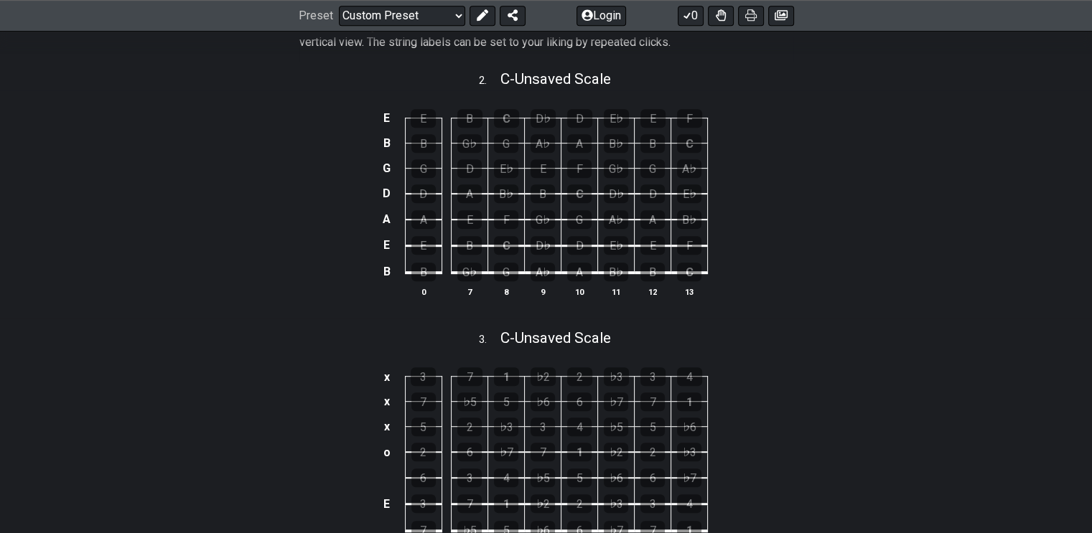
click at [577, 269] on div "A" at bounding box center [579, 272] width 24 height 19
click at [581, 266] on div "A" at bounding box center [579, 272] width 24 height 19
click at [551, 73] on span "C - Unsaved Scale" at bounding box center [555, 78] width 111 height 17
select select "C"
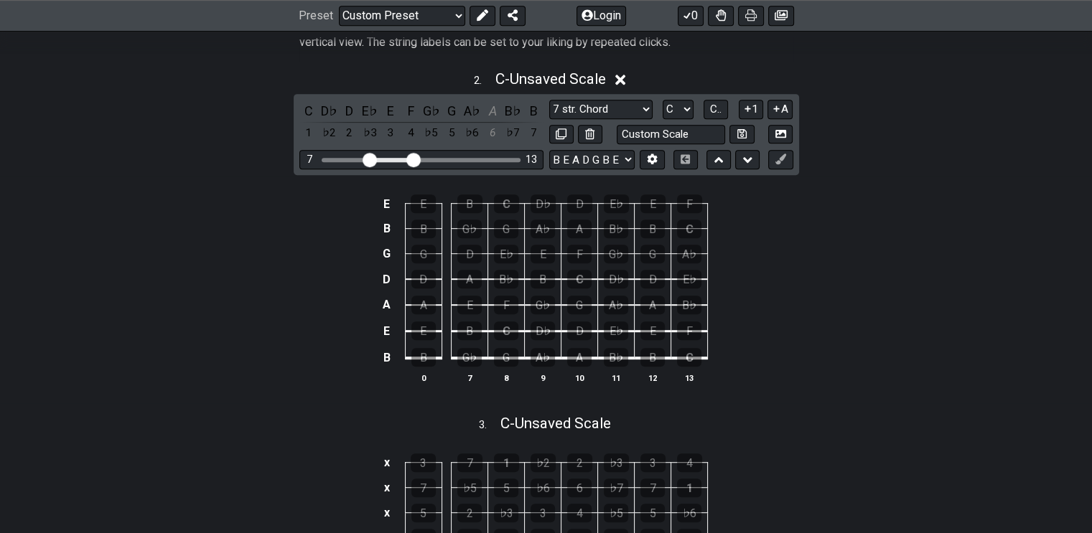
click at [780, 156] on icon at bounding box center [780, 159] width 11 height 11
click at [576, 354] on div "A" at bounding box center [579, 357] width 24 height 19
click at [584, 354] on div "A" at bounding box center [579, 357] width 24 height 19
click at [778, 152] on button at bounding box center [780, 159] width 24 height 19
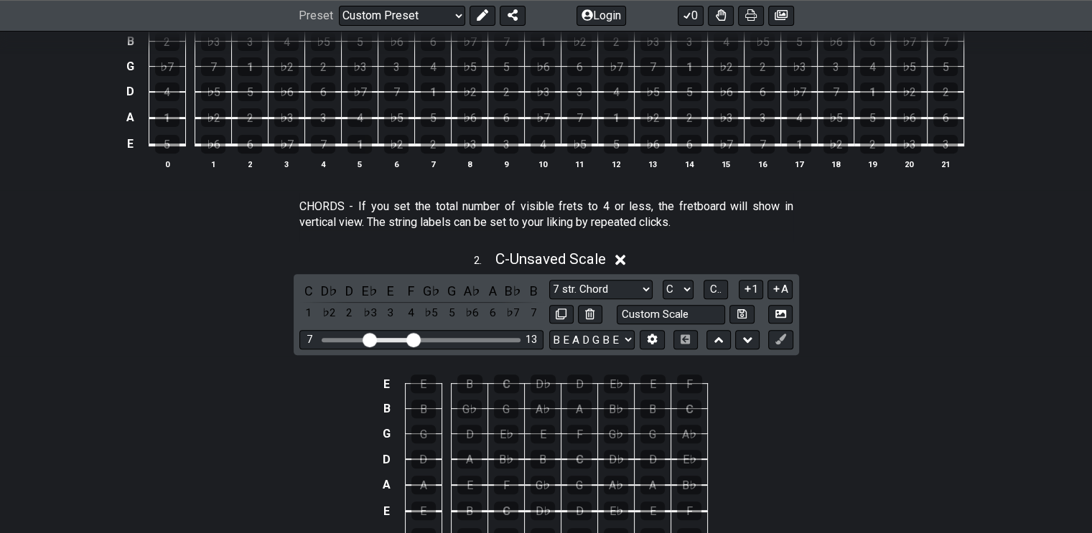
scroll to position [359, 0]
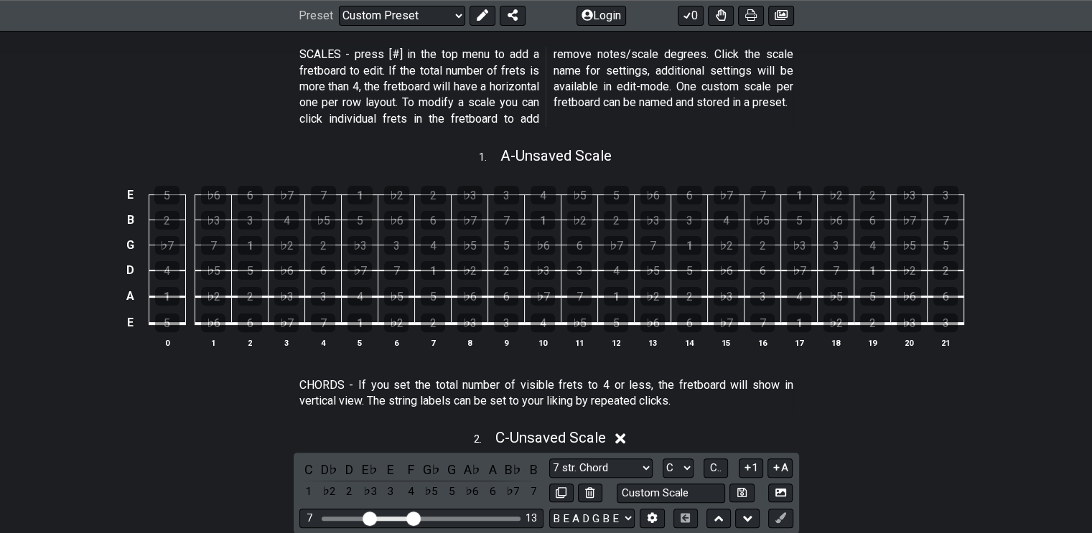
click at [537, 152] on span "A - Unsaved Scale" at bounding box center [555, 155] width 111 height 17
select select "A"
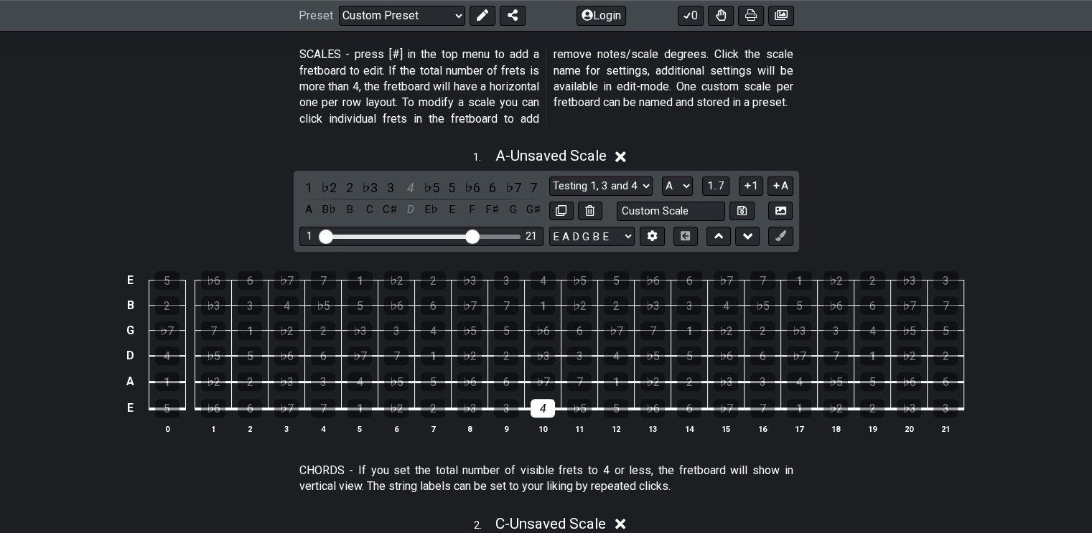
click at [547, 407] on div "4" at bounding box center [543, 408] width 24 height 19
click at [775, 230] on icon at bounding box center [780, 235] width 11 height 11
click at [545, 401] on div "4" at bounding box center [543, 408] width 24 height 19
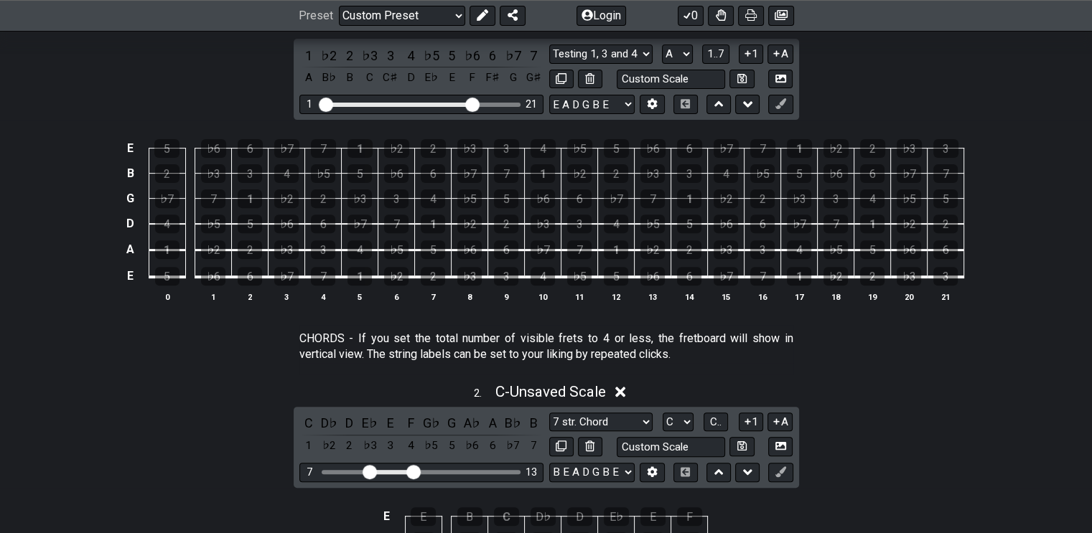
scroll to position [431, 0]
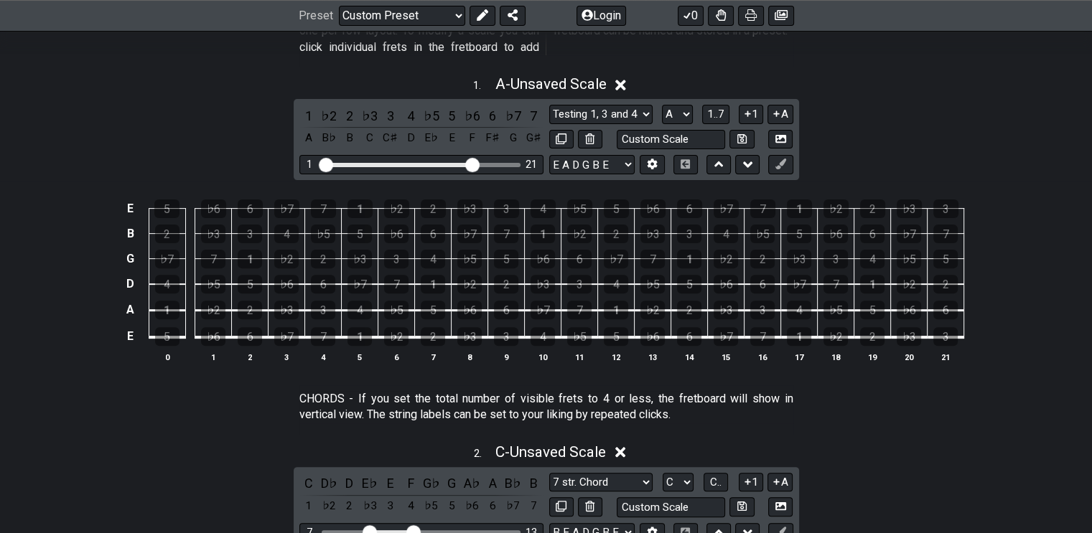
click at [643, 478] on select "7 str. Chord 7 str. Chord Minor Pentatonic Major Pentatonic Minor Blues Major B…" at bounding box center [600, 482] width 103 height 19
click at [913, 146] on div "1 . A - Unsaved Scale 1 ♭2 2 ♭3 3 4 ♭5 5 ♭6 6 ♭7 7 A B♭ B C C♯ D E♭ E F F♯ G G♯…" at bounding box center [546, 225] width 1092 height 316
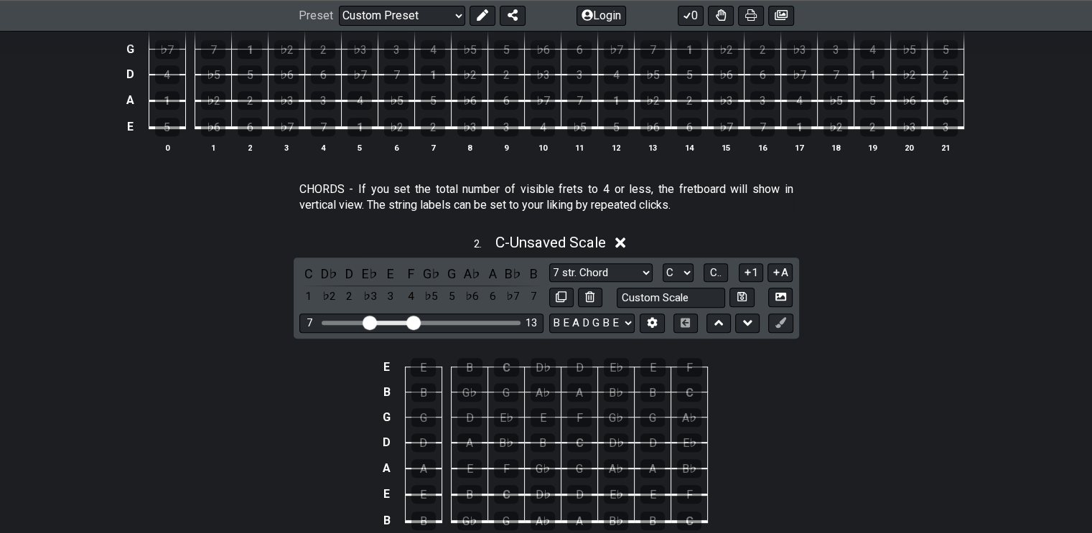
scroll to position [646, 0]
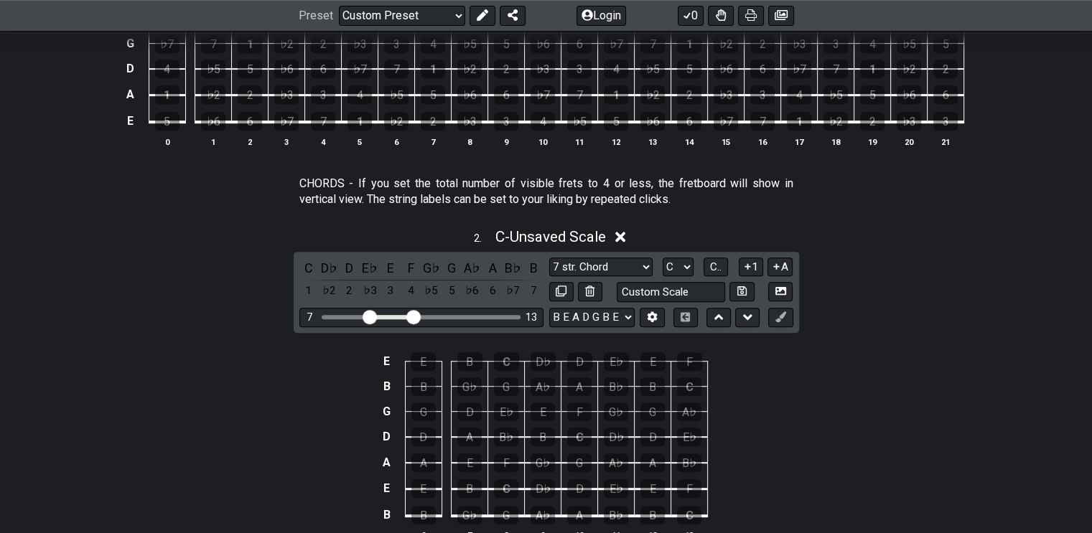
click at [781, 312] on icon at bounding box center [780, 317] width 11 height 11
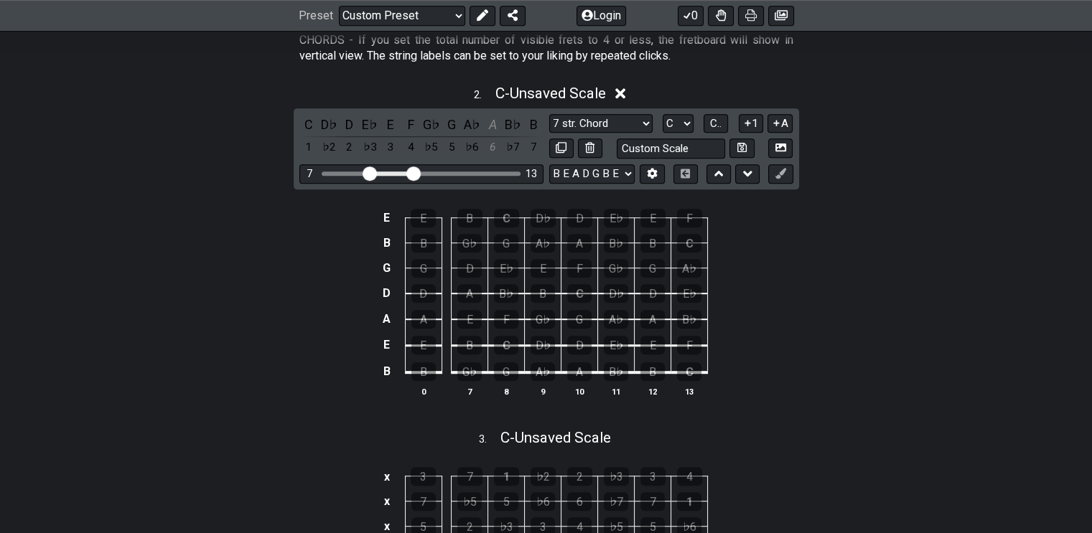
click at [572, 364] on div "A" at bounding box center [579, 372] width 24 height 19
click at [628, 169] on select "B E A D G B E B E A D G B E E A D G B E B E A D F♯ B A D G C E A D A D G B E E♭…" at bounding box center [591, 173] width 85 height 19
select select "E A D G B E"
click at [549, 164] on select "B E A D G B E B E A D G B E E A D G B E B E A D F♯ B A D G C E A D A D G B E E♭…" at bounding box center [591, 173] width 85 height 19
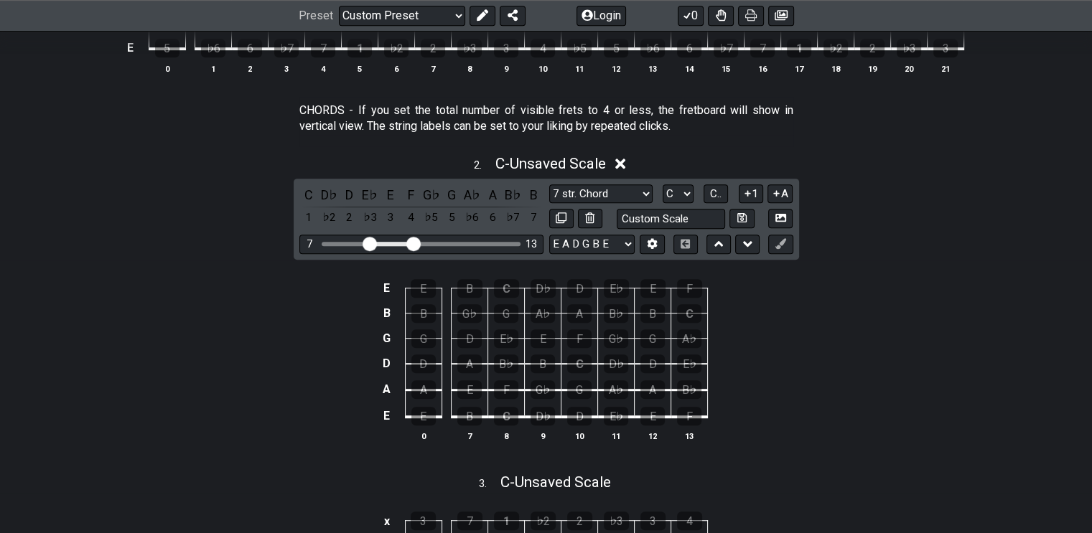
scroll to position [718, 0]
click at [626, 163] on icon at bounding box center [620, 166] width 11 height 11
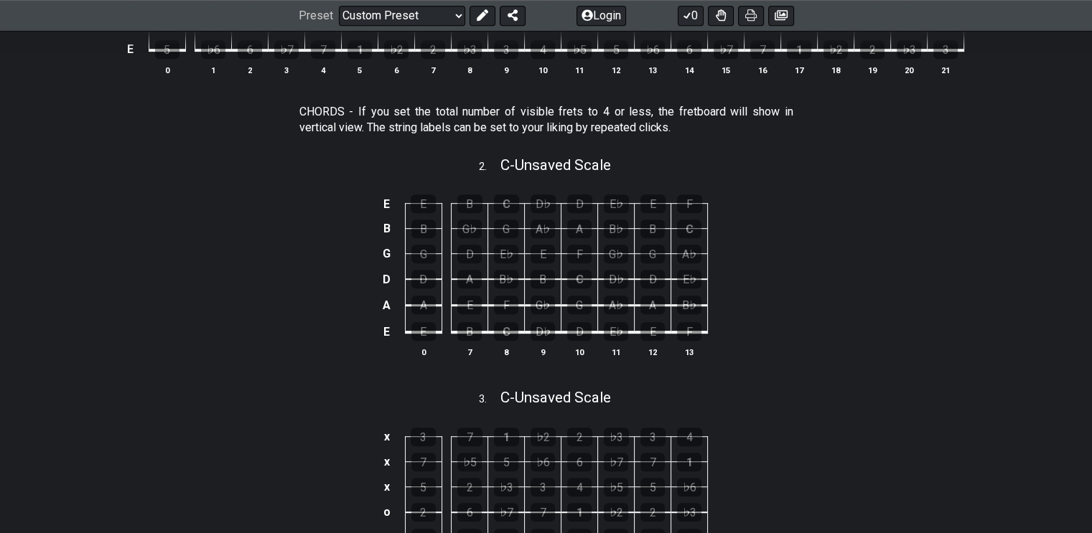
click at [579, 330] on div "D" at bounding box center [579, 331] width 24 height 19
click at [579, 165] on span "C - Unsaved Scale" at bounding box center [555, 165] width 111 height 17
select select "C"
select select "E A D G B E"
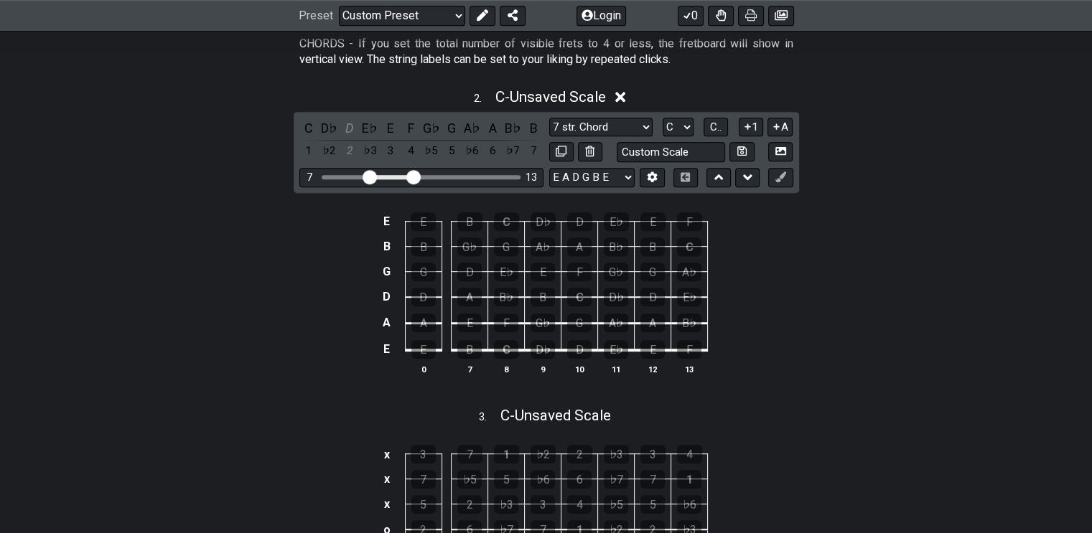
scroll to position [933, 0]
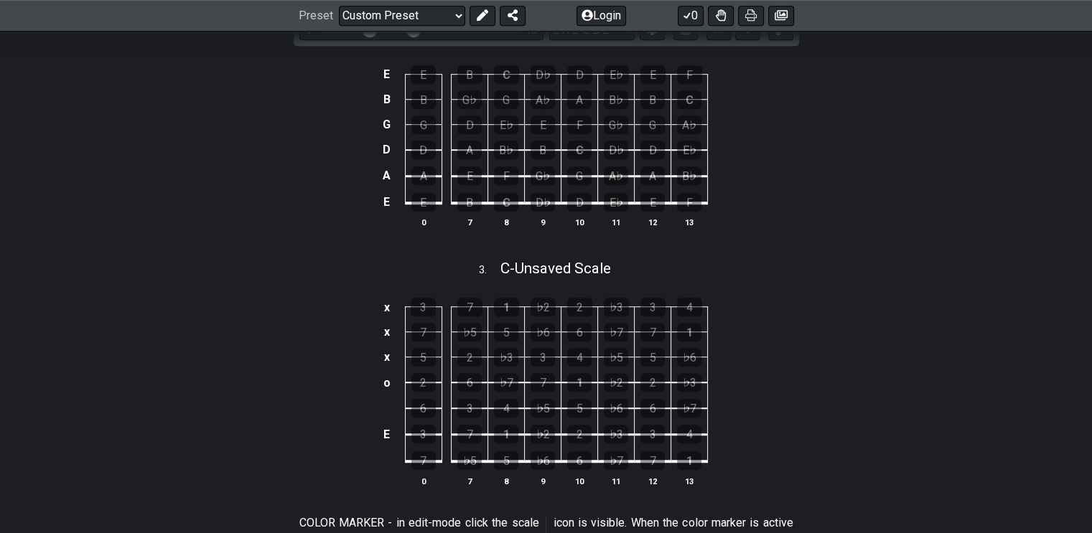
click at [572, 264] on span "C - Unsaved Scale" at bounding box center [555, 268] width 111 height 17
select select "C"
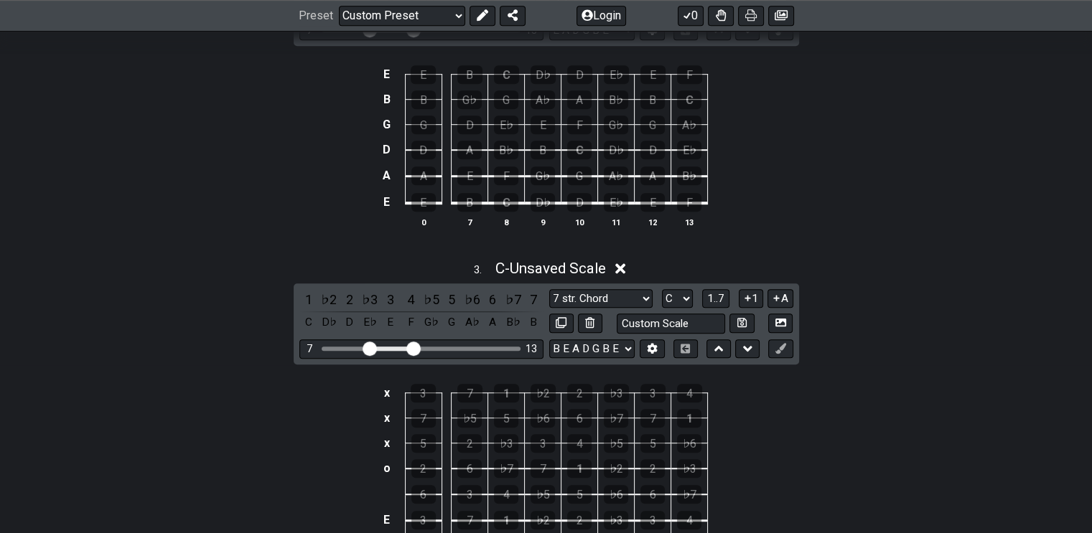
click at [626, 344] on select "B E A D G B E B E A D G B E E A D G B E B E A D F♯ B A D G C E A D A D G B E E♭…" at bounding box center [591, 349] width 85 height 19
select select "E A D G B E"
click at [549, 340] on select "B E A D G B E B E A D G B E E A D G B E B E A D F♯ B A D G C E A D A D G B E E♭…" at bounding box center [591, 349] width 85 height 19
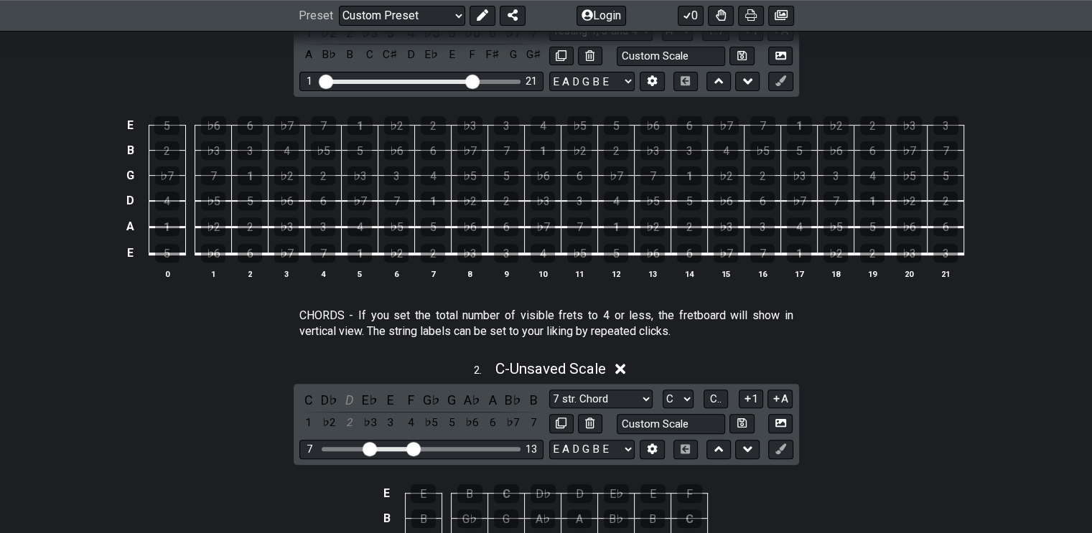
scroll to position [431, 0]
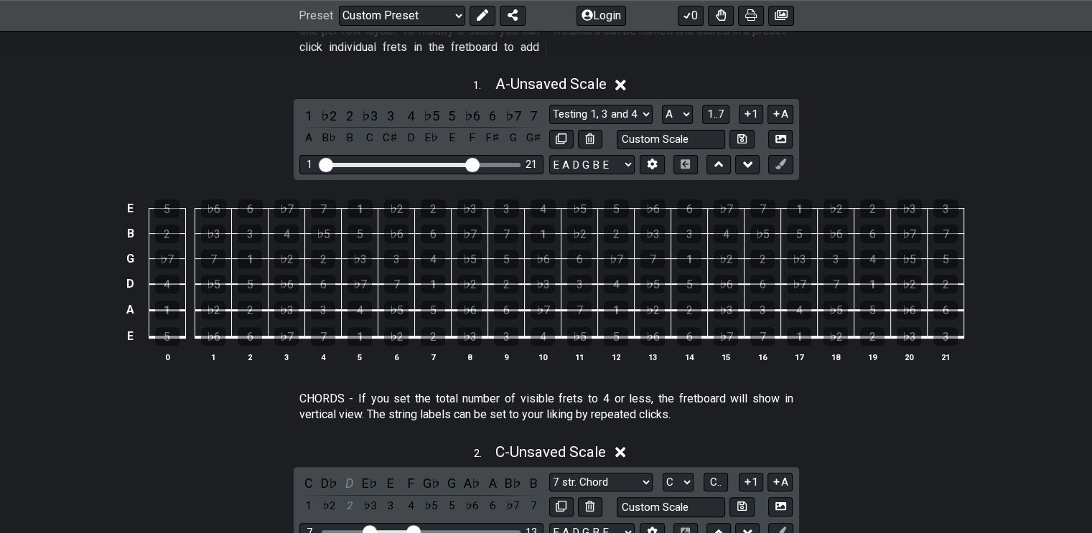
click at [721, 479] on span "C.." at bounding box center [715, 482] width 11 height 13
click at [719, 110] on span "1..7" at bounding box center [715, 114] width 17 height 13
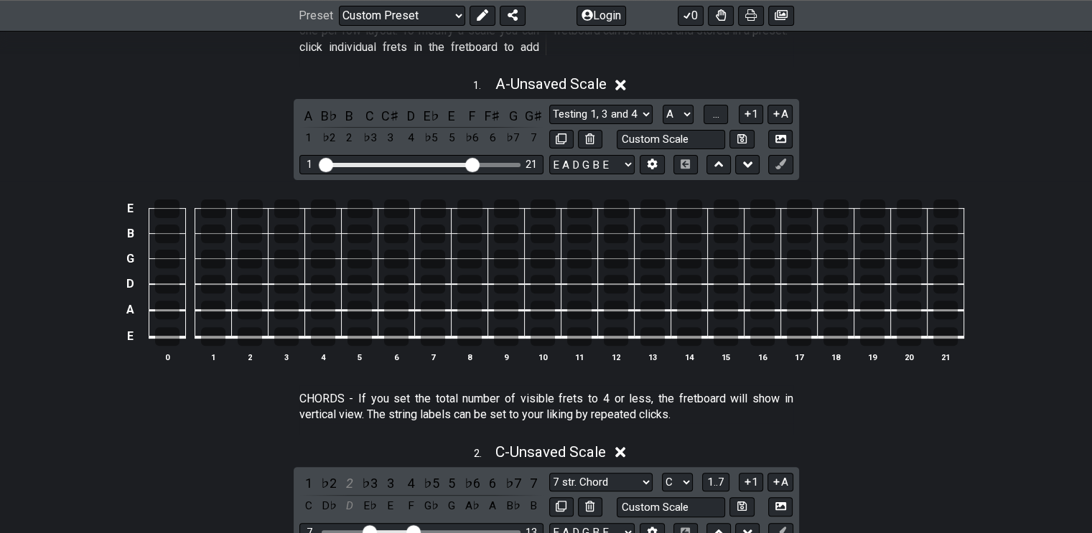
click at [719, 110] on span "..." at bounding box center [716, 114] width 6 height 13
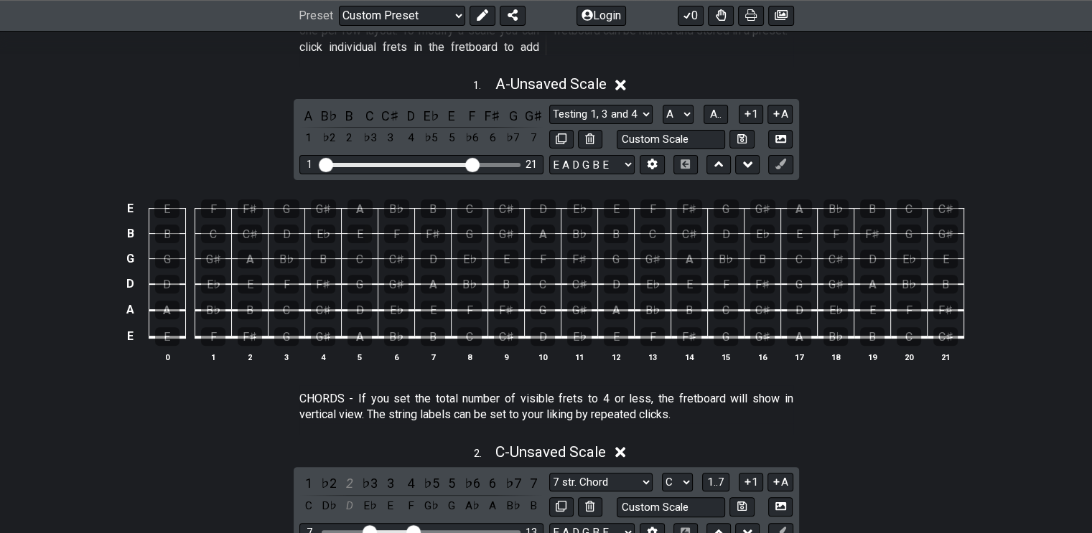
click at [544, 330] on div "D" at bounding box center [543, 336] width 24 height 19
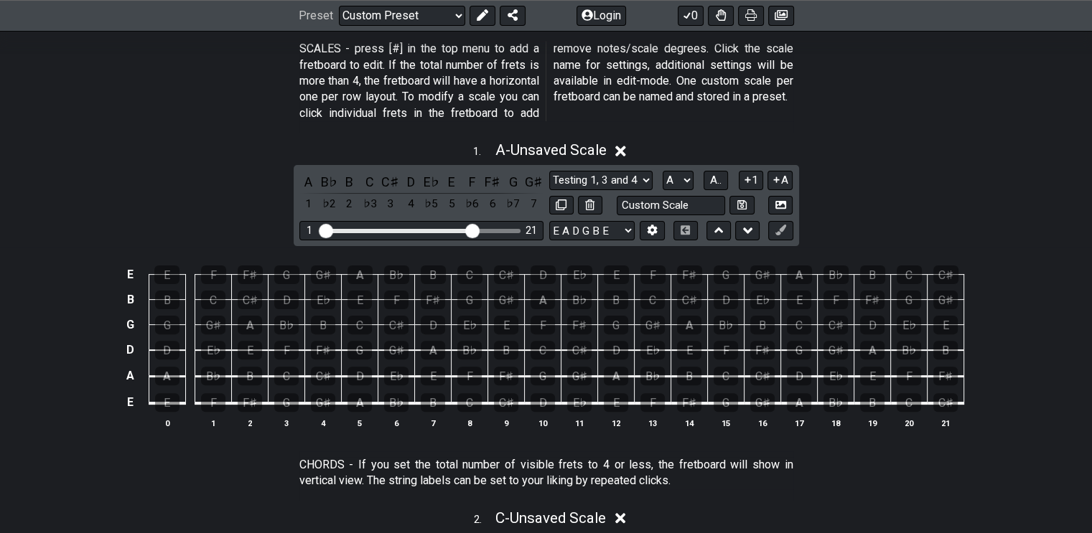
scroll to position [359, 0]
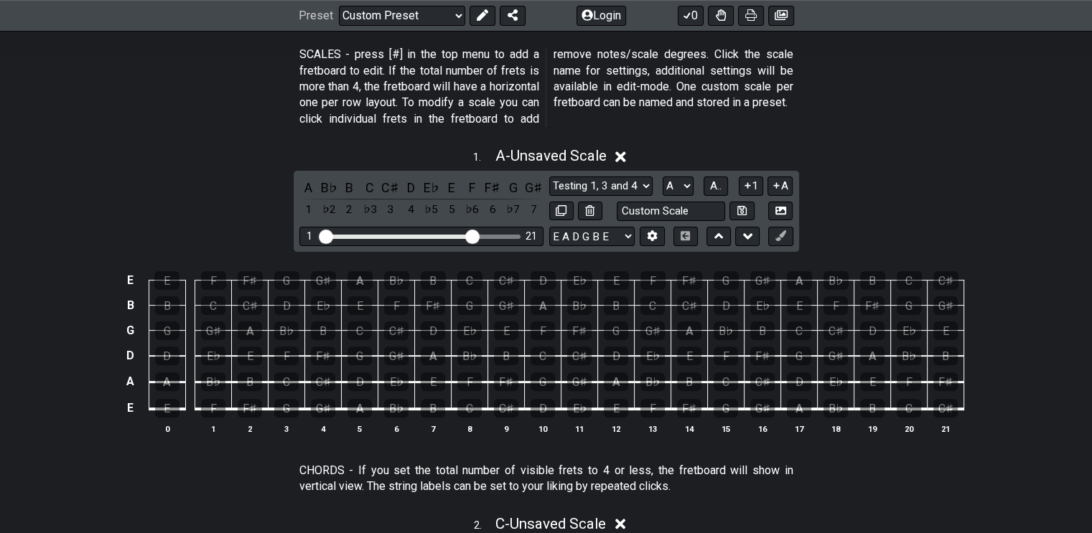
click at [682, 182] on select "A♭ A A♯ B♭ B C C♯ D♭ D D♯ E♭ E F F♯ G♭ G G♯" at bounding box center [678, 186] width 31 height 19
select select "C"
click at [663, 177] on select "A♭ A A♯ B♭ B C C♯ D♭ D D♯ E♭ E F F♯ G♭ G G♯" at bounding box center [678, 186] width 31 height 19
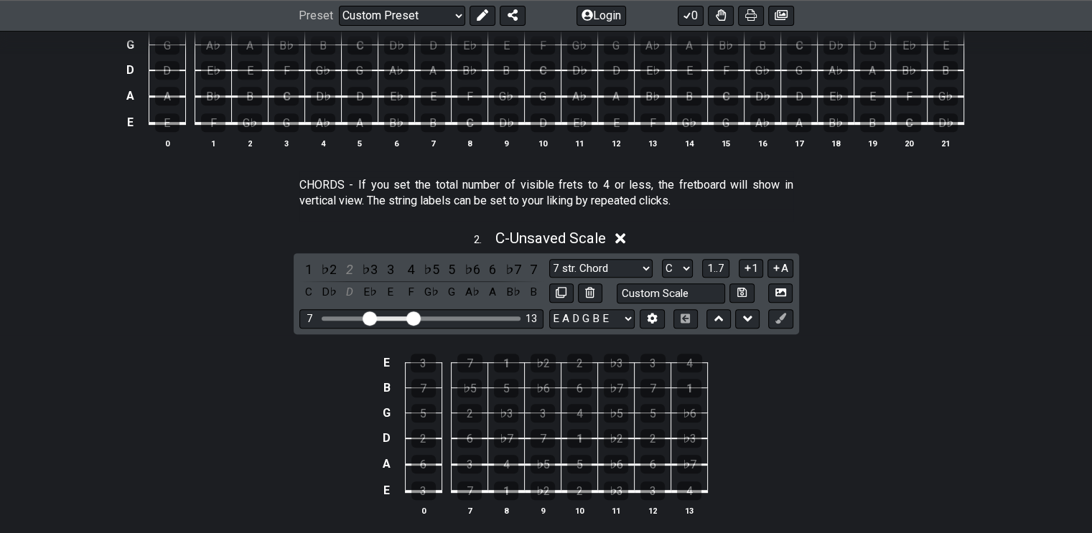
scroll to position [646, 0]
click at [577, 485] on div "2" at bounding box center [579, 489] width 24 height 19
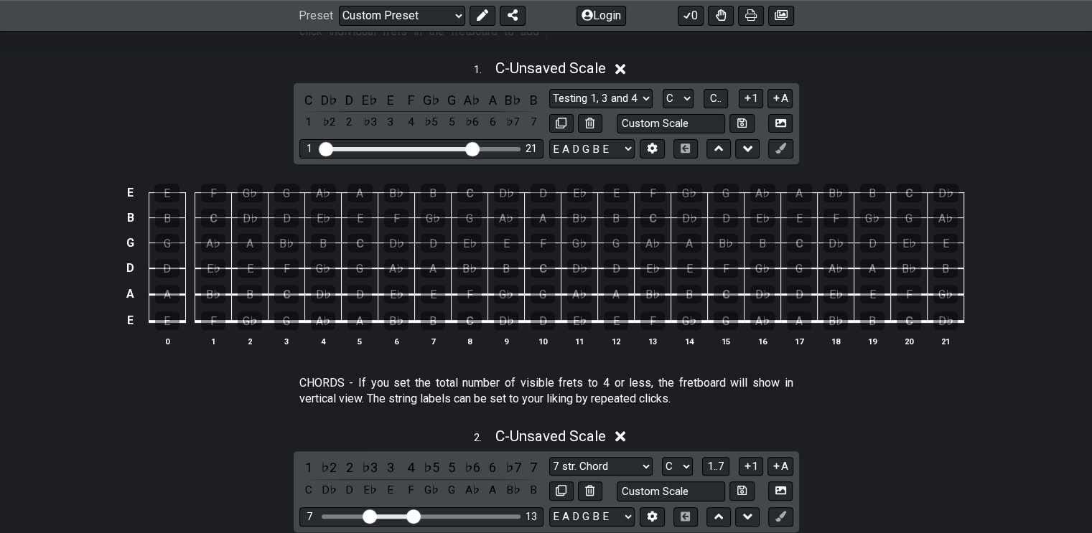
scroll to position [431, 0]
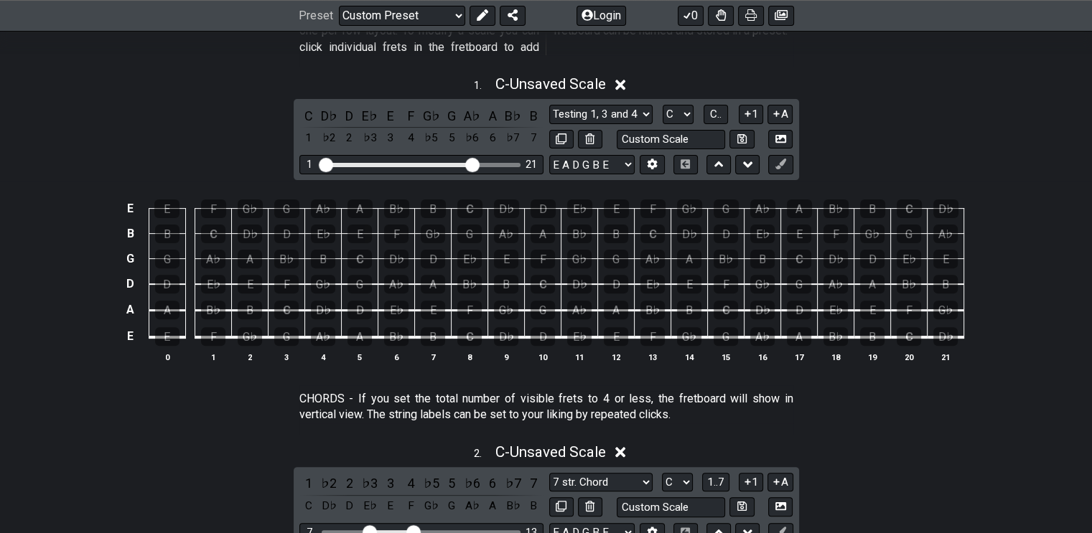
click at [718, 476] on span "1..7" at bounding box center [715, 482] width 17 height 13
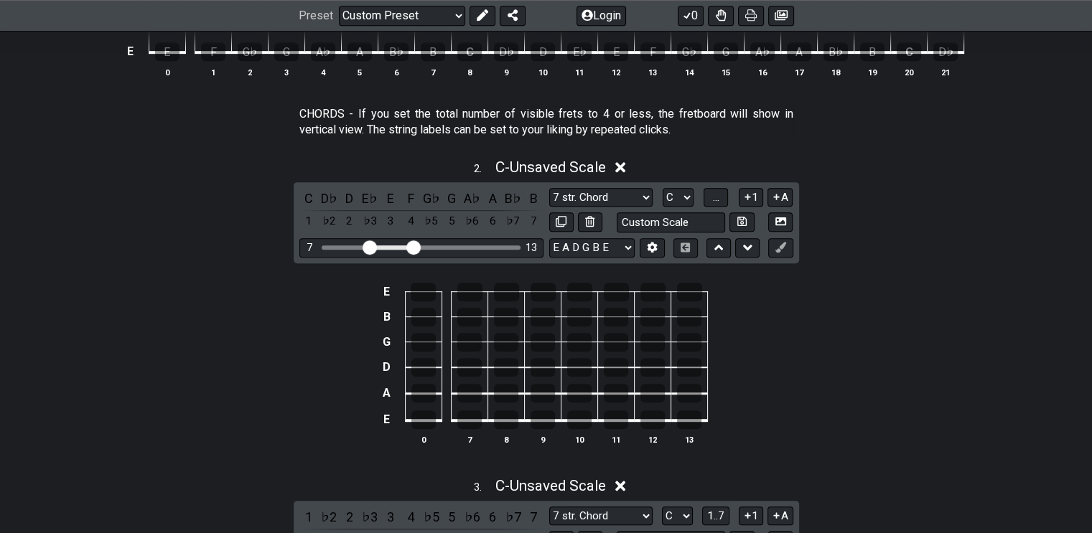
scroll to position [718, 0]
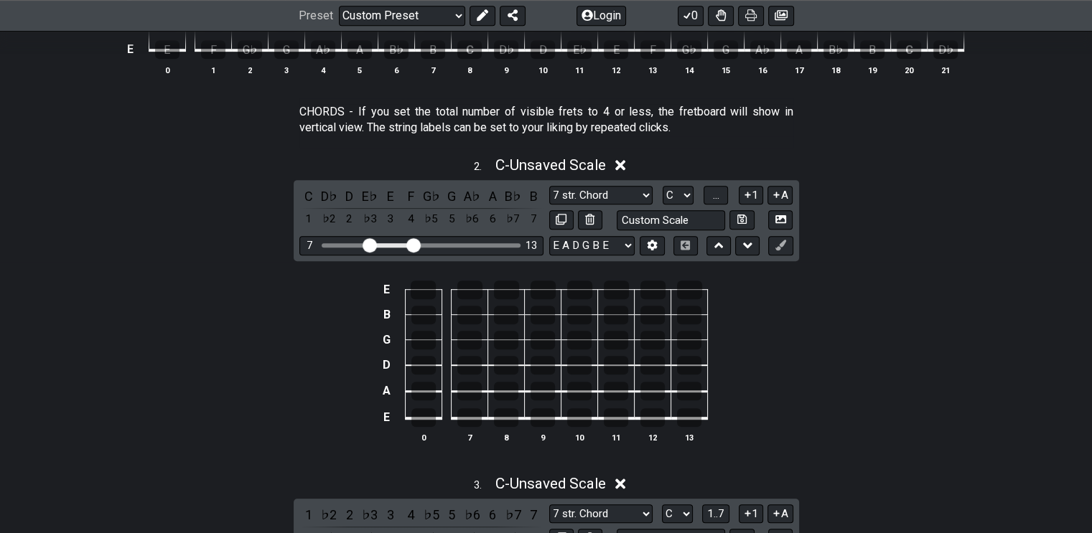
click at [719, 183] on div "C D♭ D E♭ E F G♭ G A♭ A B♭ B 1 ♭2 2 ♭3 3 4 ♭5 5 ♭6 6 ♭7 7 7 str. Chord 7 str. C…" at bounding box center [546, 220] width 505 height 81
click at [718, 192] on span "..." at bounding box center [716, 195] width 6 height 13
click at [576, 411] on div "D" at bounding box center [579, 418] width 24 height 19
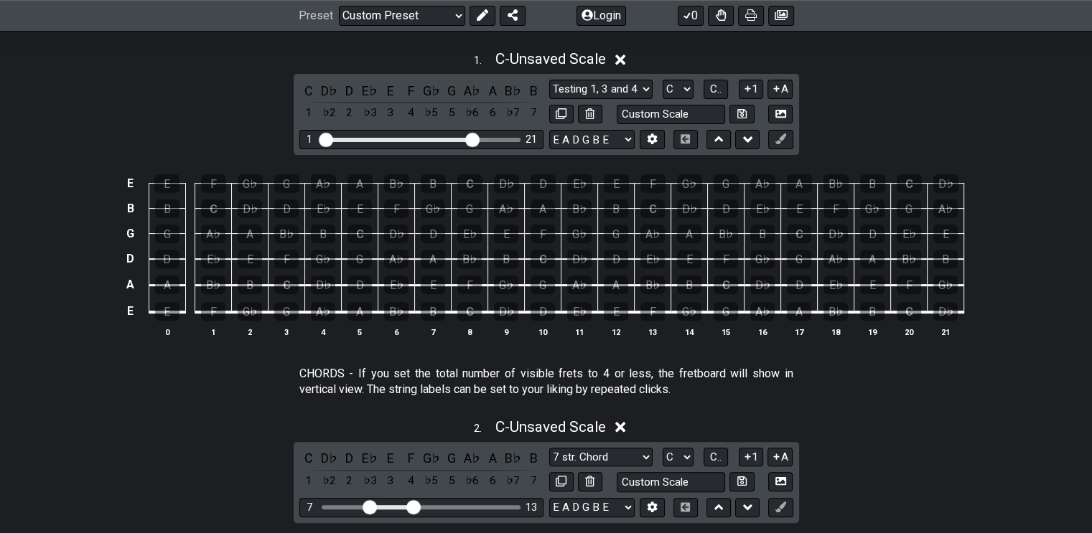
scroll to position [431, 0]
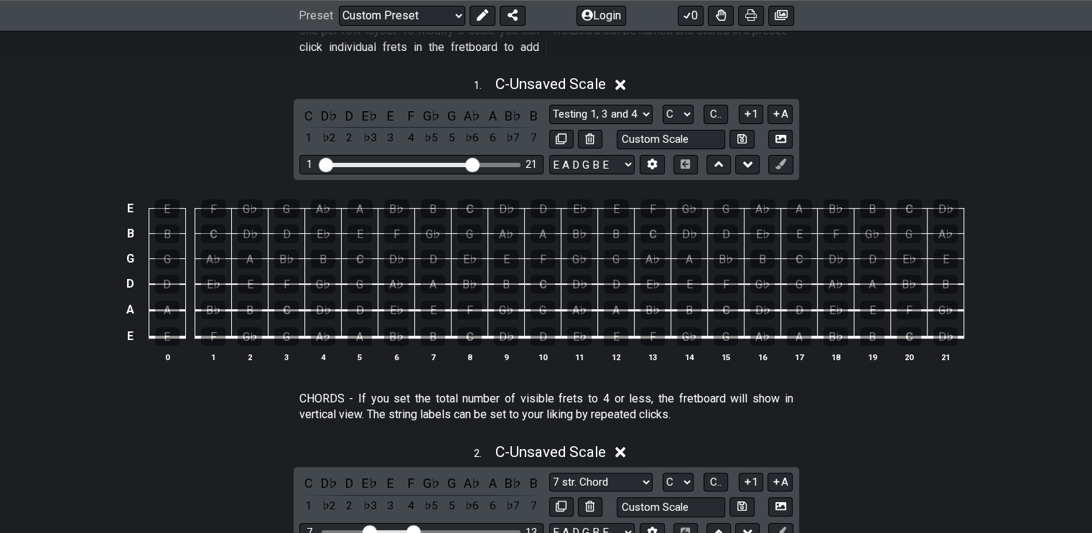
click at [645, 109] on select "Testing 1, 3 and 4 Testing 1, 3 and 4 Minor Pentatonic Major Pentatonic Minor B…" at bounding box center [600, 114] width 103 height 19
click at [645, 482] on select "7 str. Chord 7 str. Chord Minor Pentatonic Major Pentatonic Minor Blues Major B…" at bounding box center [600, 482] width 103 height 19
click at [986, 427] on section "CHORDS - If you set the total number of visible frets to 4 or less, the fretboa…" at bounding box center [546, 411] width 1092 height 50
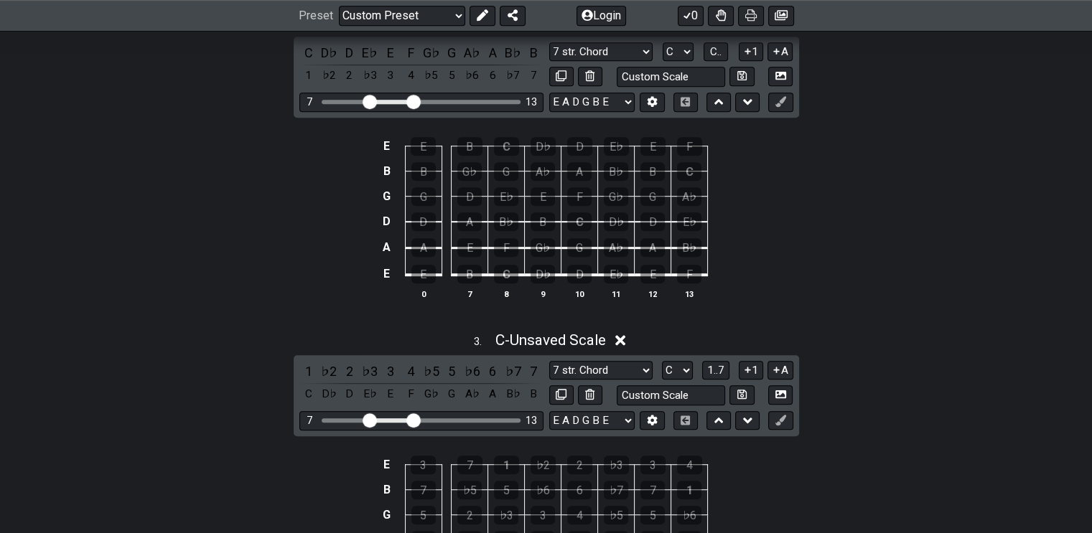
scroll to position [933, 0]
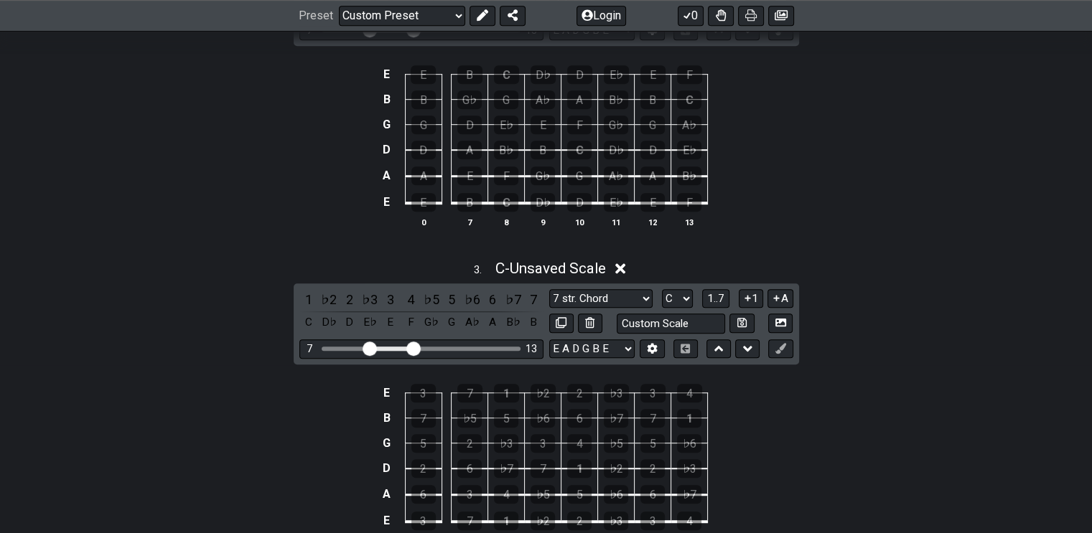
click at [723, 297] on span "1..7" at bounding box center [715, 298] width 17 height 13
click at [723, 297] on button "..." at bounding box center [716, 298] width 24 height 19
click at [630, 347] on select "B E A D G B E B E A D G B E E A D G B E B E A D F♯ B A D G C E A D A D G B E E♭…" at bounding box center [591, 349] width 85 height 19
click at [968, 361] on div "3 . C - Unsaved Scale C D♭ D E♭ E F G♭ G A♭ A B♭ B 1 ♭2 2 ♭3 3 4 ♭5 5 ♭6 6 ♭7 7…" at bounding box center [546, 409] width 1092 height 316
click at [580, 516] on div "D" at bounding box center [579, 521] width 24 height 19
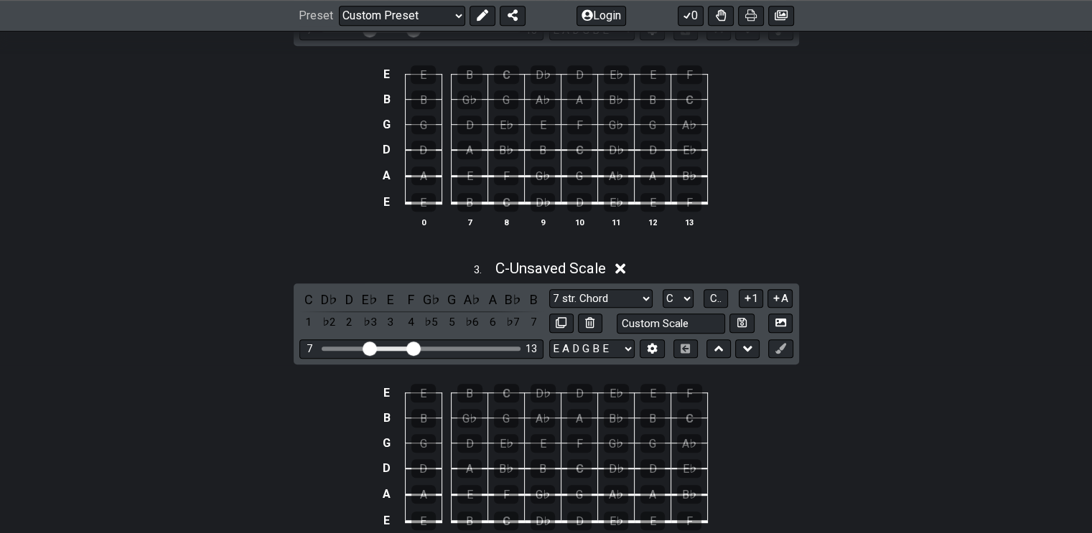
click at [580, 516] on div "D" at bounding box center [579, 521] width 24 height 19
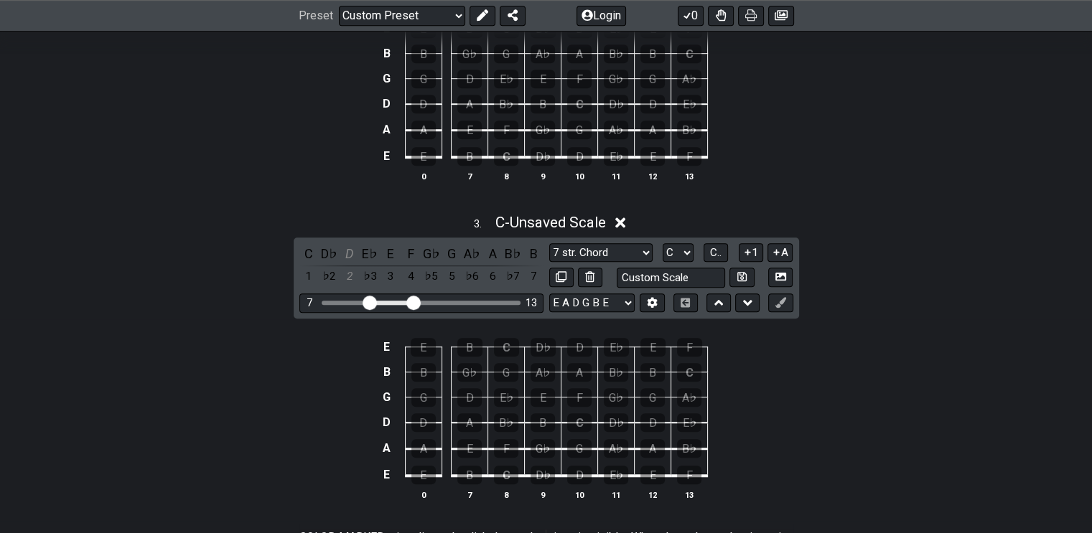
scroll to position [1005, 0]
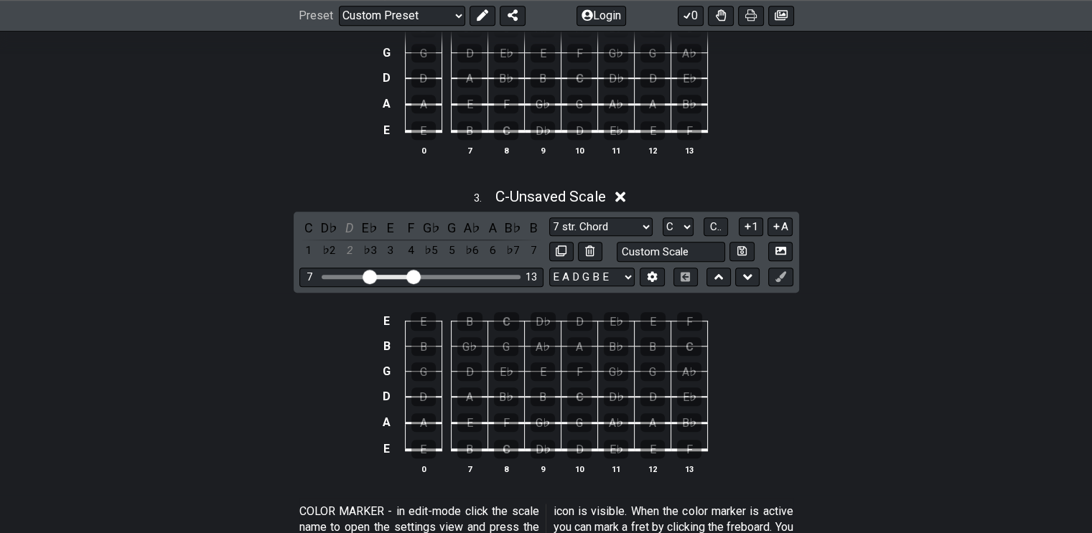
click at [508, 419] on div "F" at bounding box center [506, 423] width 24 height 19
click at [505, 393] on div "B♭" at bounding box center [506, 397] width 24 height 19
click at [653, 275] on icon at bounding box center [652, 276] width 11 height 11
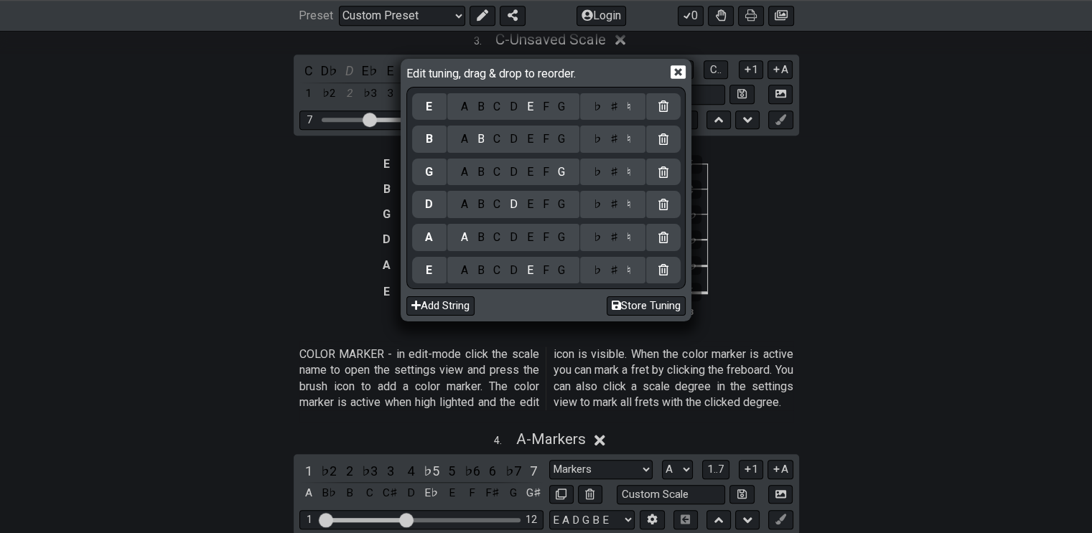
scroll to position [1077, 0]
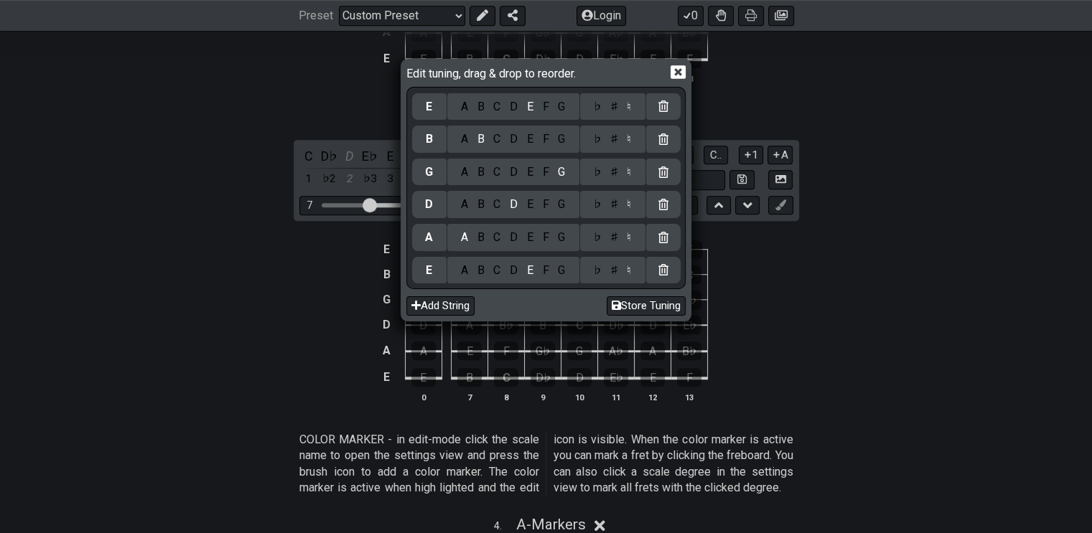
click at [942, 332] on div "Edit tuning, drag & drop to reorder. E A B C D E F G ♭ ♯ ♮ B A B C D E F G ♭ ♯ …" at bounding box center [546, 266] width 1092 height 533
click at [675, 71] on icon at bounding box center [678, 72] width 15 height 14
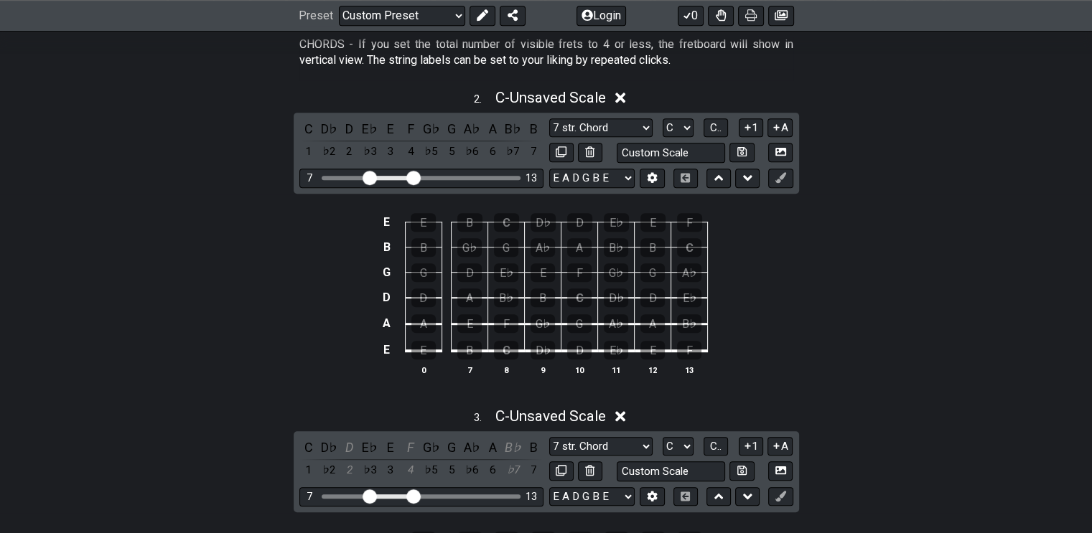
scroll to position [790, 0]
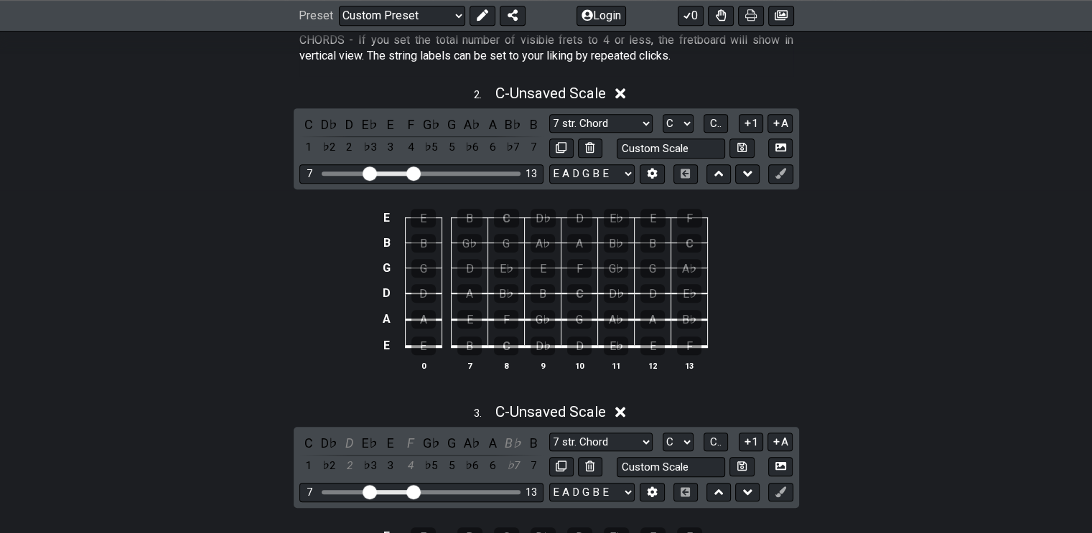
click at [563, 139] on button at bounding box center [561, 148] width 24 height 19
select select "C"
select select "7 str. Chord"
click at [561, 140] on button at bounding box center [561, 148] width 24 height 19
select select "C"
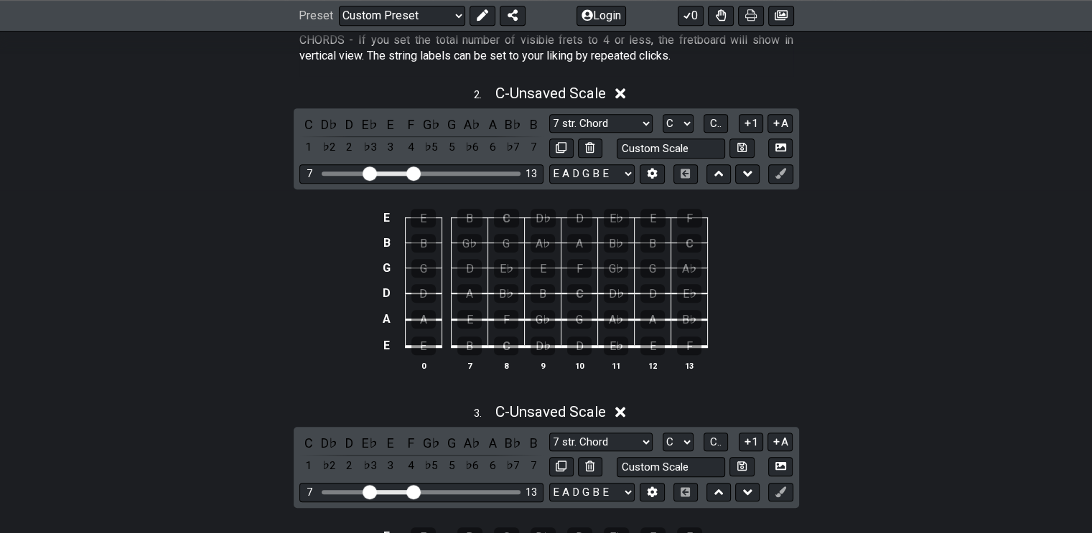
select select "7 str. Chord"
click at [561, 140] on button at bounding box center [561, 148] width 24 height 19
select select "C"
select select "7 str. Chord"
click at [560, 142] on icon at bounding box center [561, 147] width 11 height 11
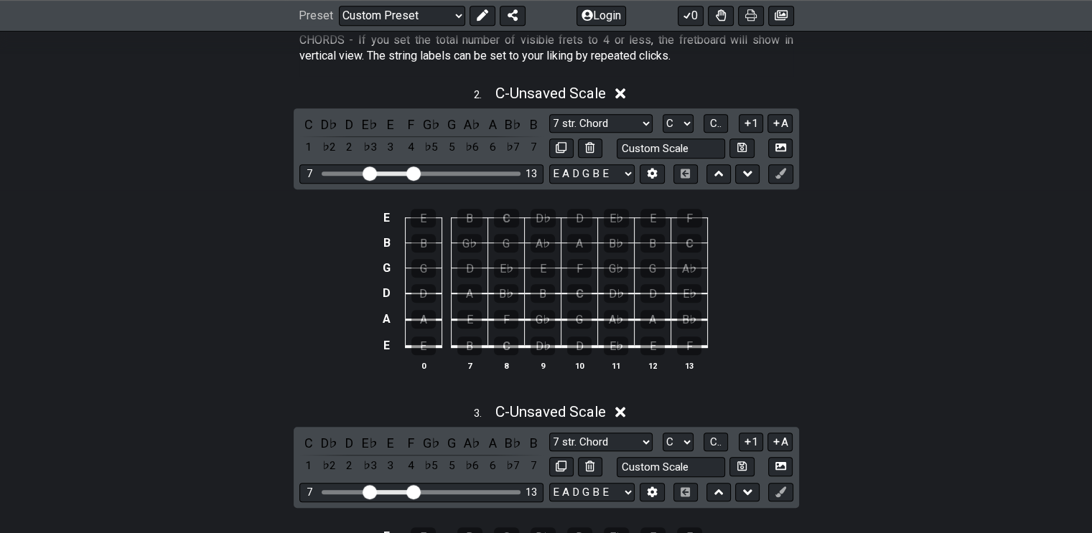
select select "C"
select select "7 str. Chord"
select select "A"
click at [687, 123] on select "A♭ A A♯ B♭ B C C♯ D♭ D D♯ E♭ E F F♯ G♭ G G♯" at bounding box center [678, 123] width 31 height 19
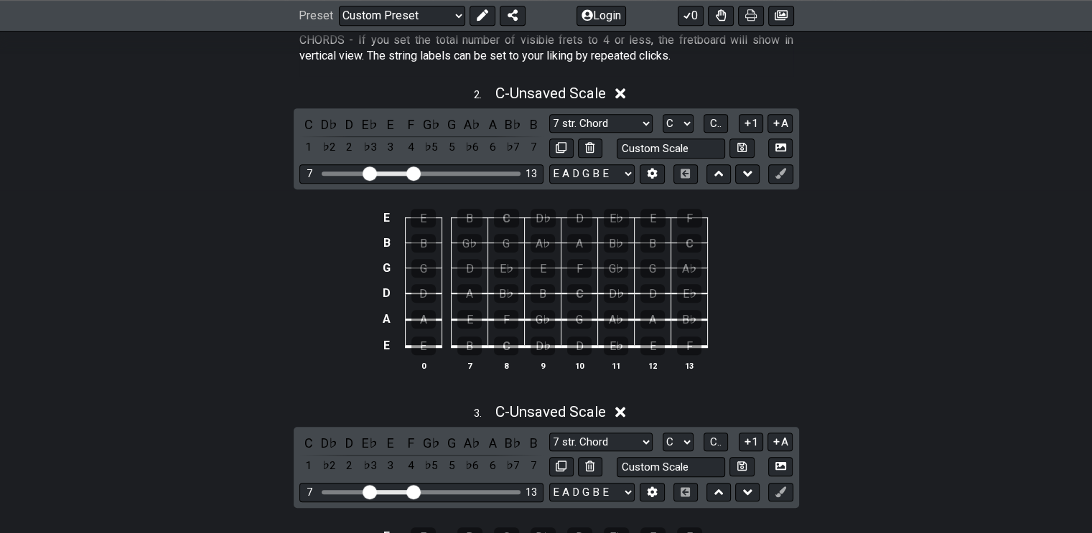
click at [784, 145] on icon at bounding box center [780, 148] width 11 height 8
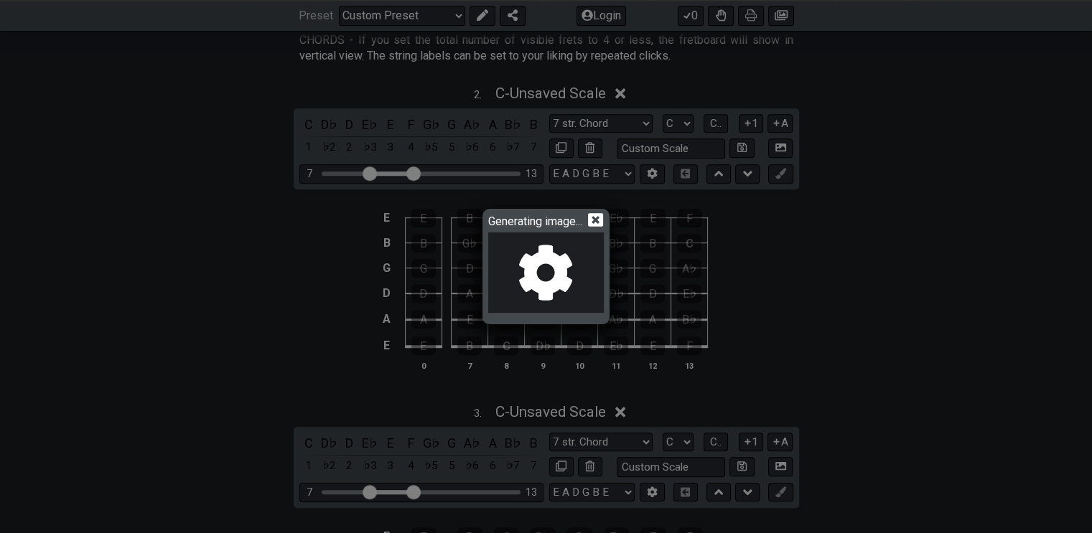
click at [600, 217] on icon at bounding box center [595, 220] width 15 height 14
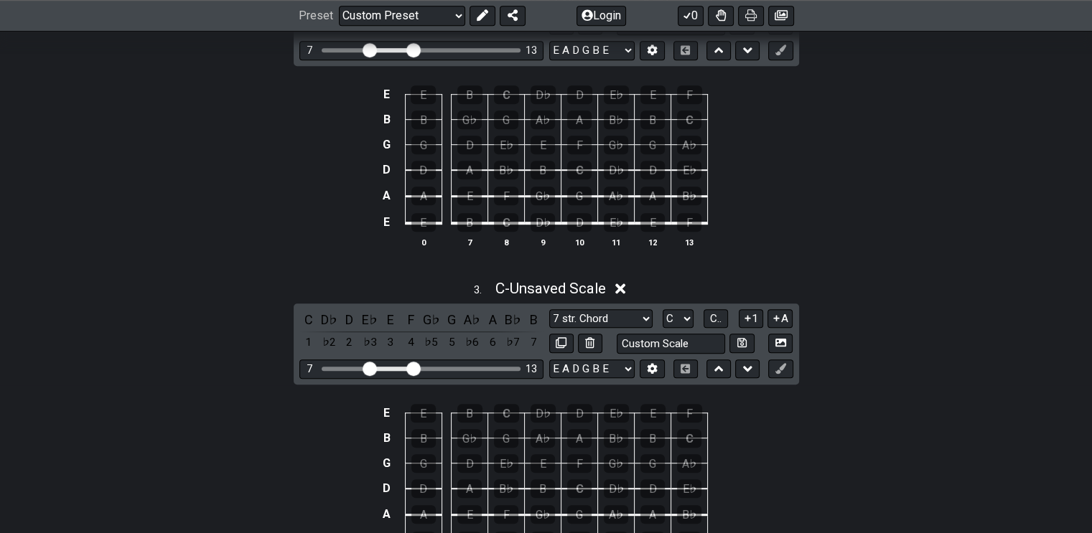
scroll to position [1077, 0]
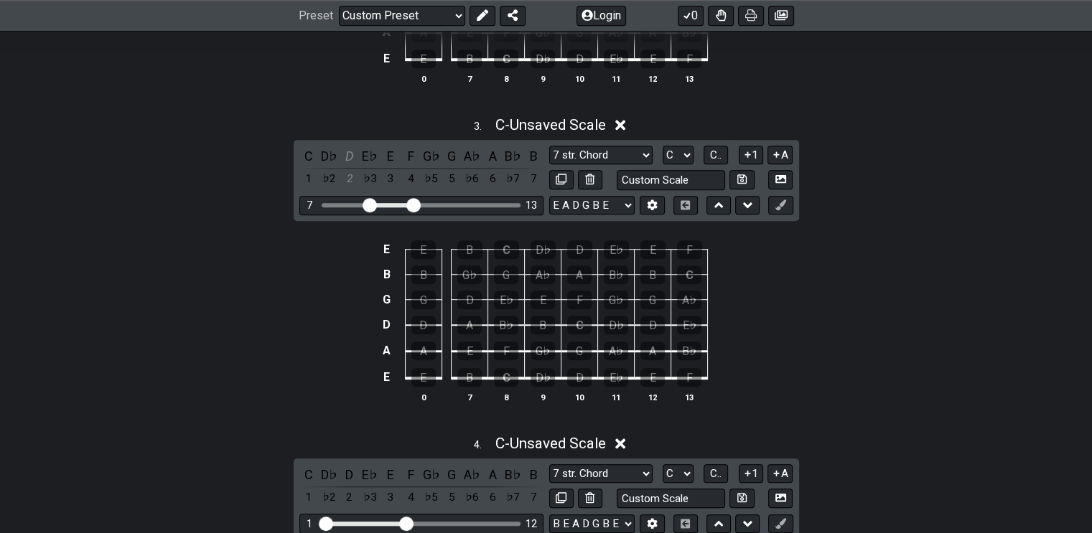
click at [577, 378] on div "D" at bounding box center [579, 377] width 24 height 19
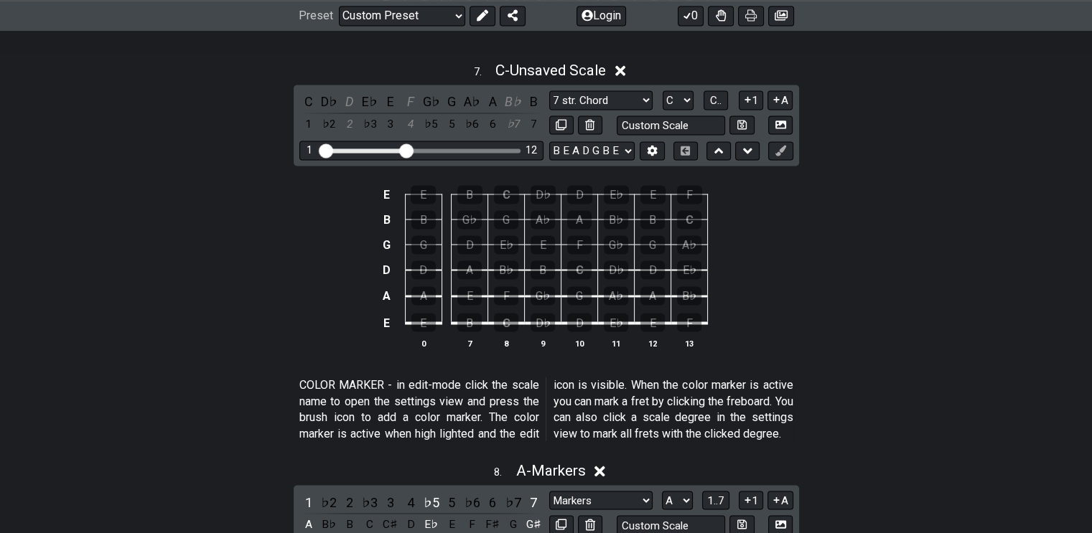
scroll to position [2242, 0]
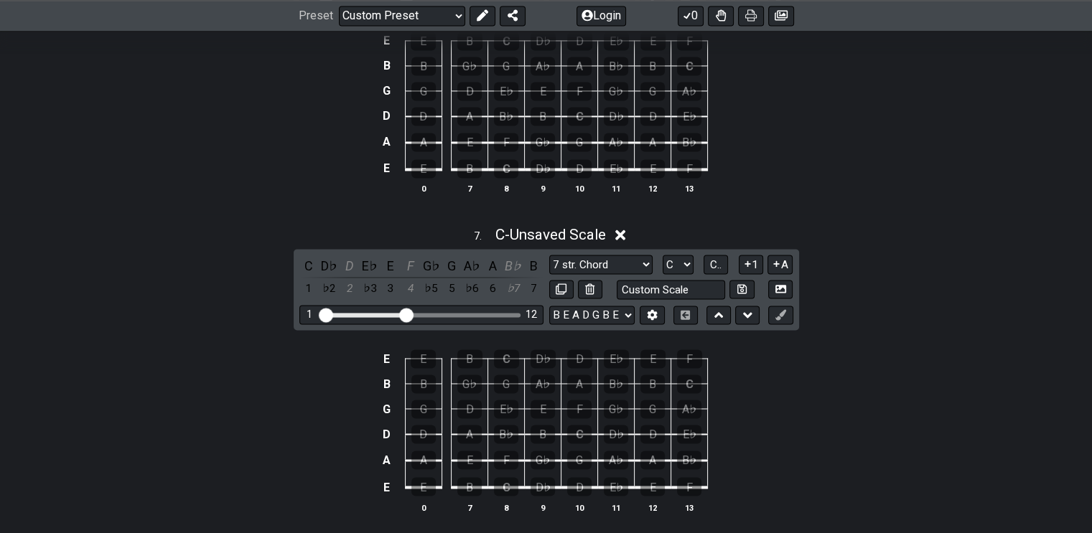
click at [626, 233] on icon at bounding box center [620, 235] width 11 height 15
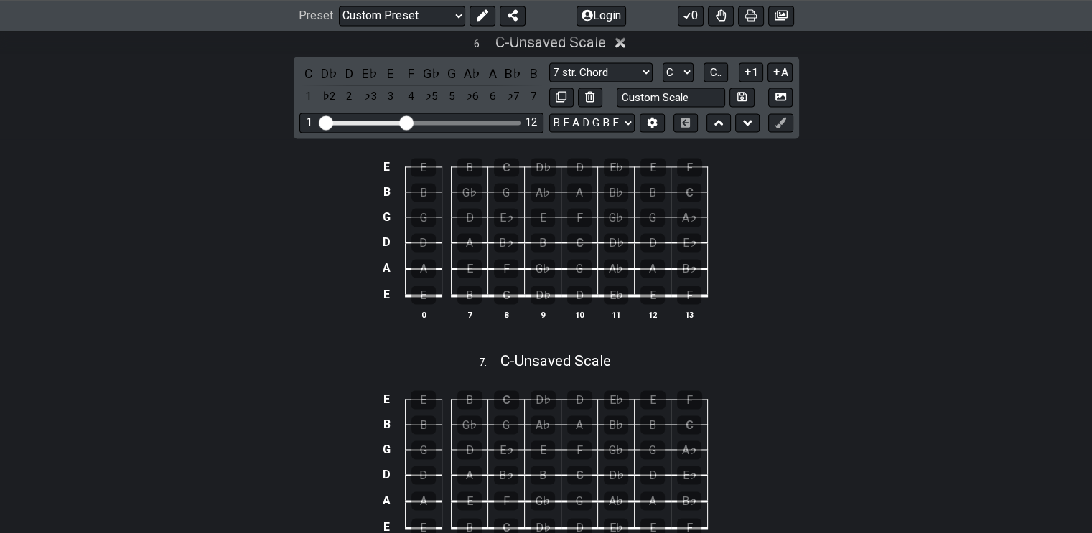
scroll to position [1955, 0]
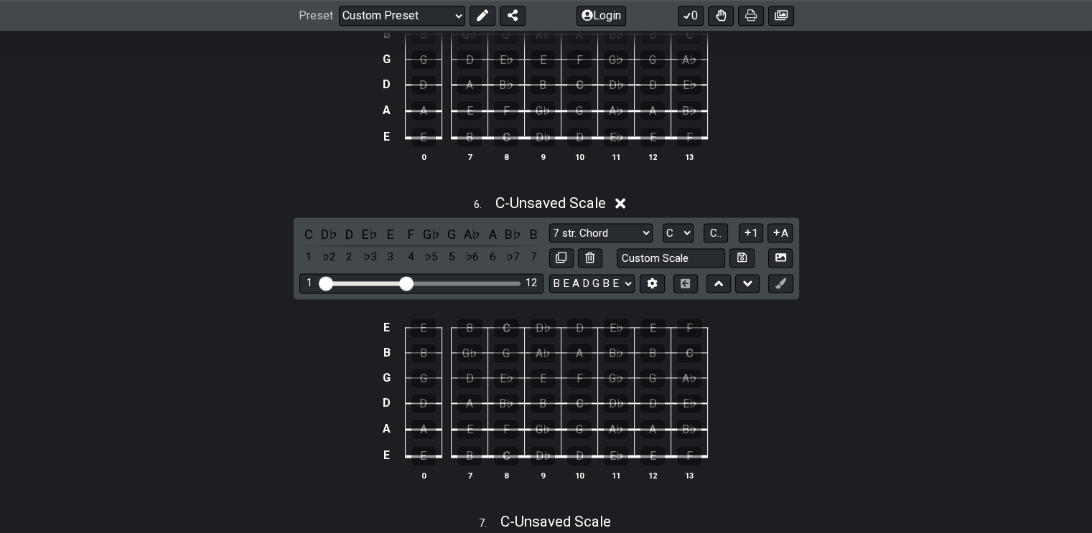
click at [626, 200] on icon at bounding box center [620, 203] width 11 height 11
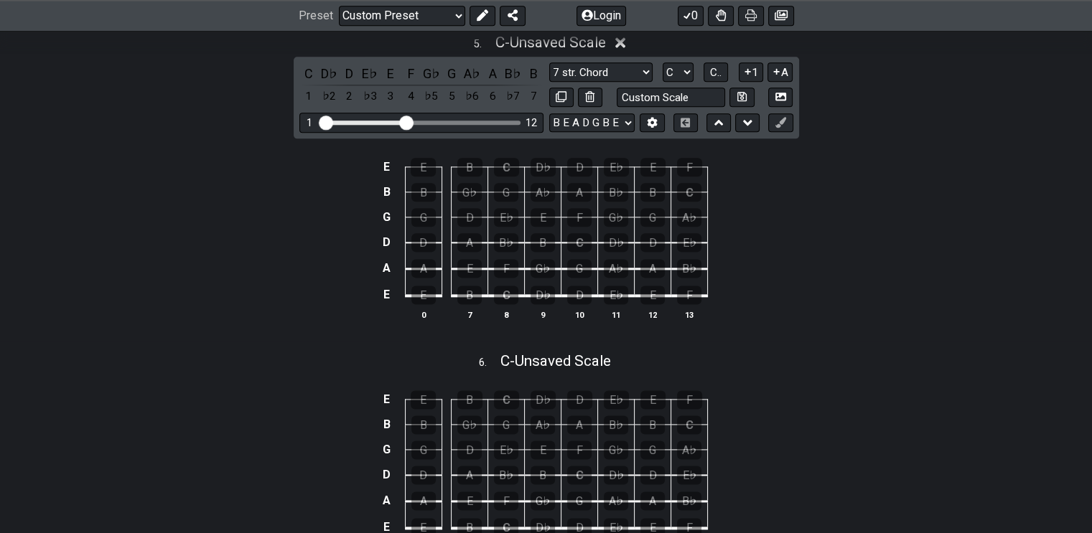
scroll to position [1668, 0]
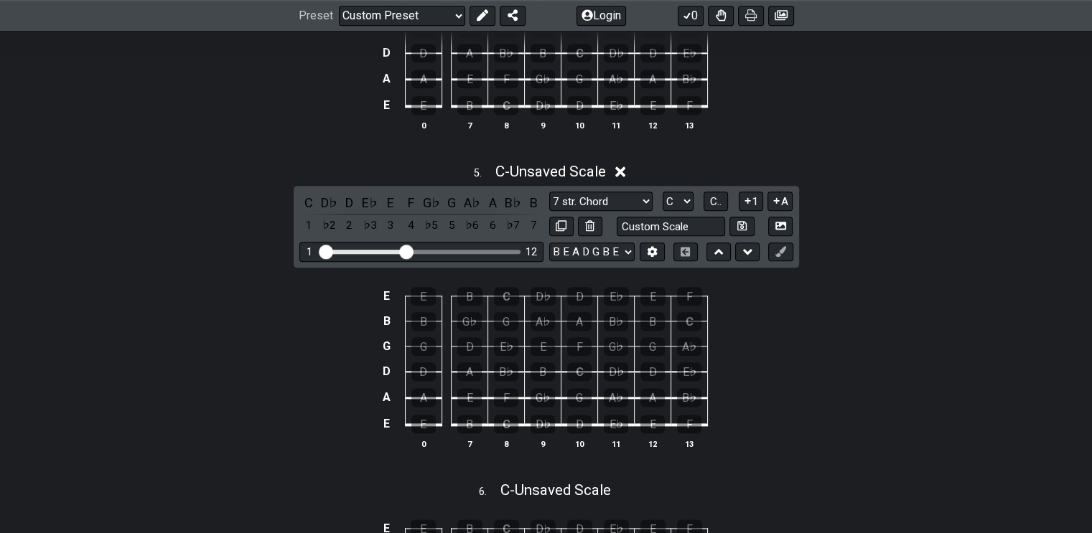
click at [625, 163] on div "5 . C - Unsaved Scale" at bounding box center [546, 167] width 1092 height 27
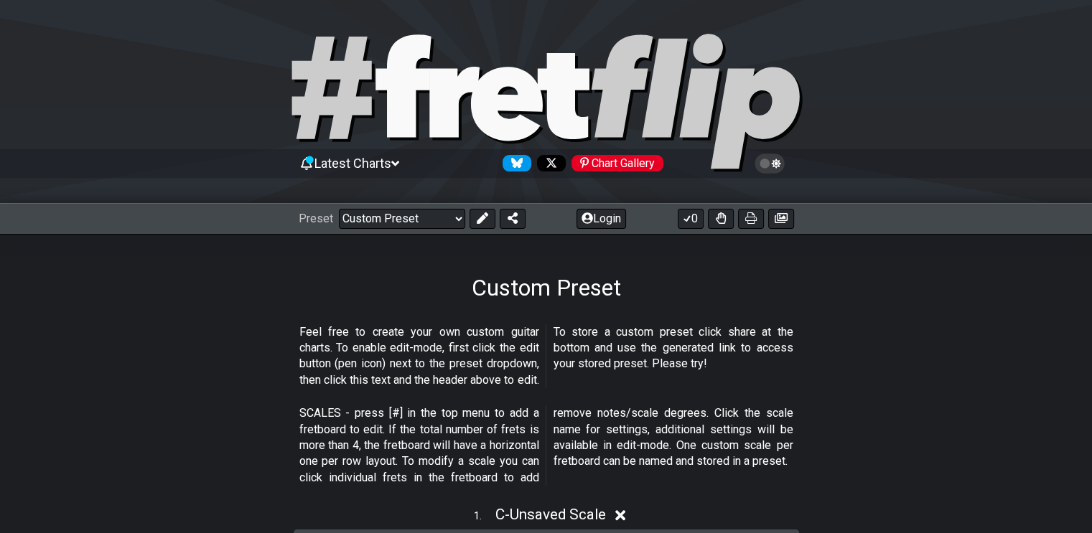
scroll to position [431, 0]
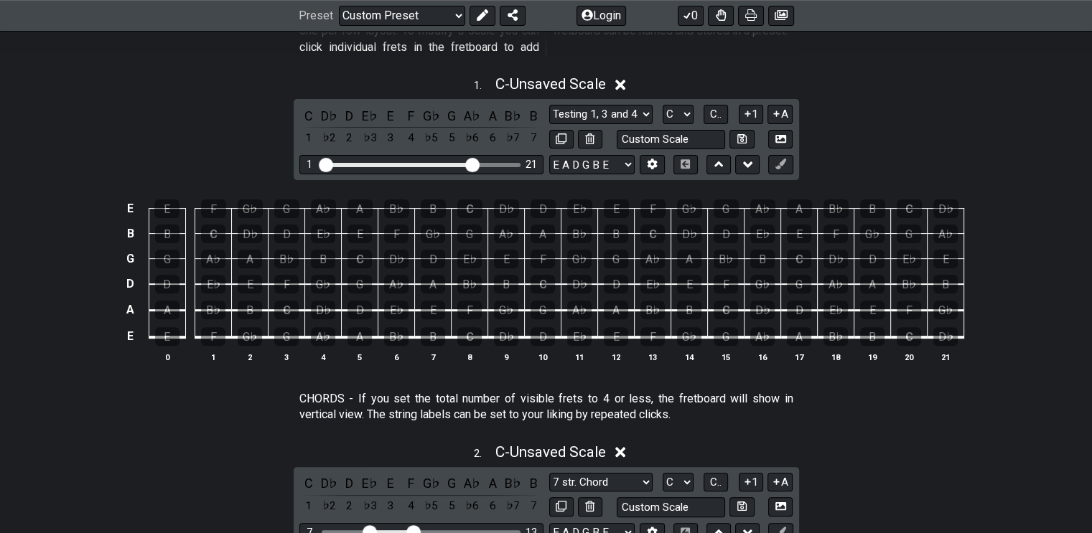
click at [618, 83] on icon at bounding box center [620, 85] width 11 height 15
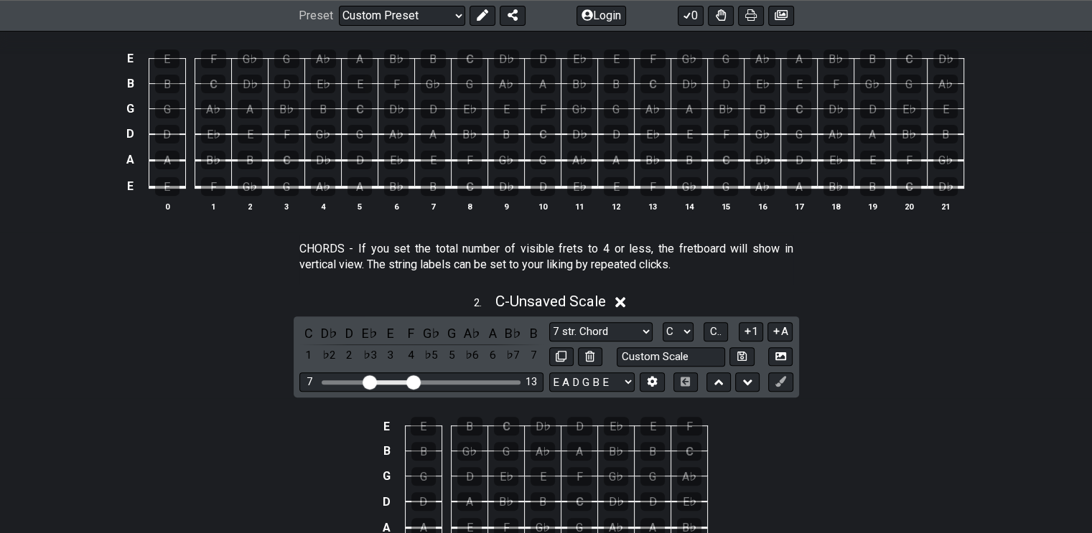
scroll to position [574, 0]
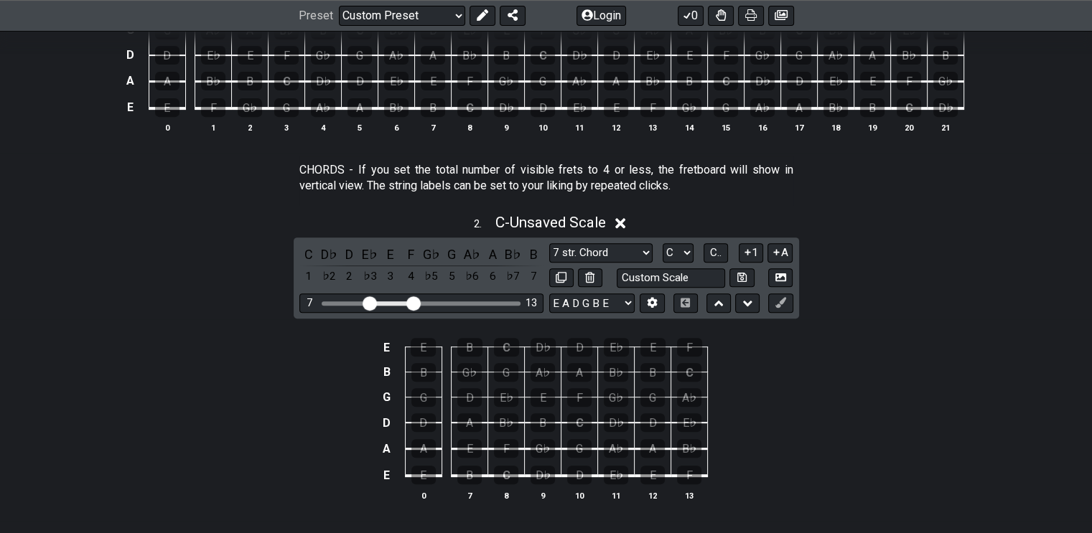
click at [626, 218] on icon at bounding box center [620, 223] width 11 height 15
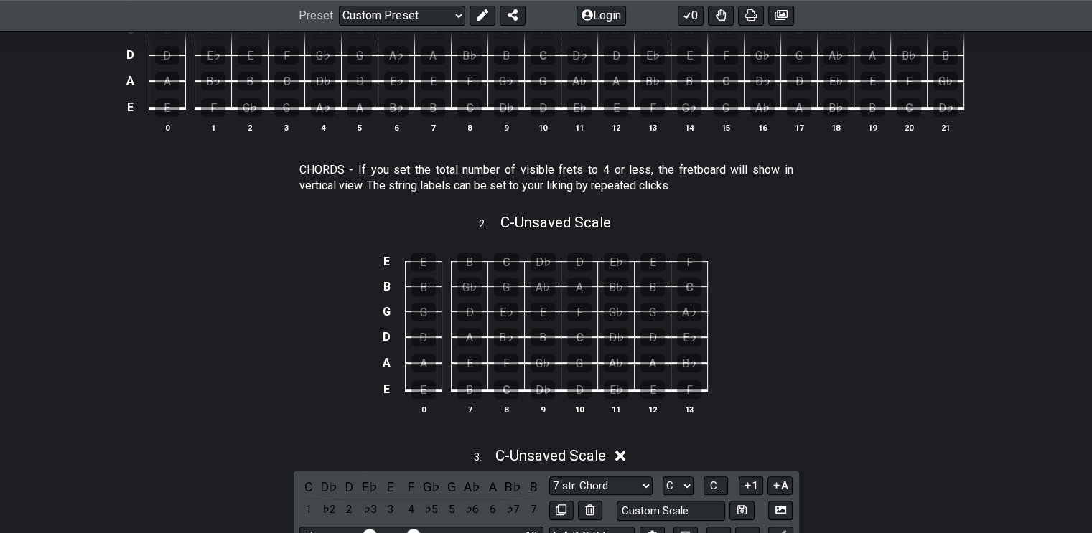
scroll to position [790, 0]
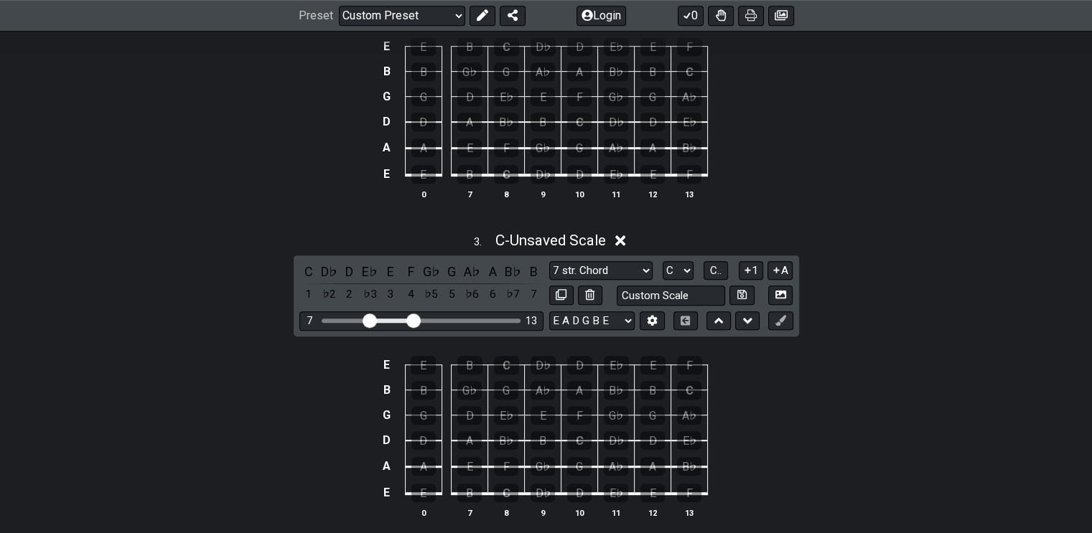
click at [623, 238] on icon at bounding box center [620, 240] width 11 height 15
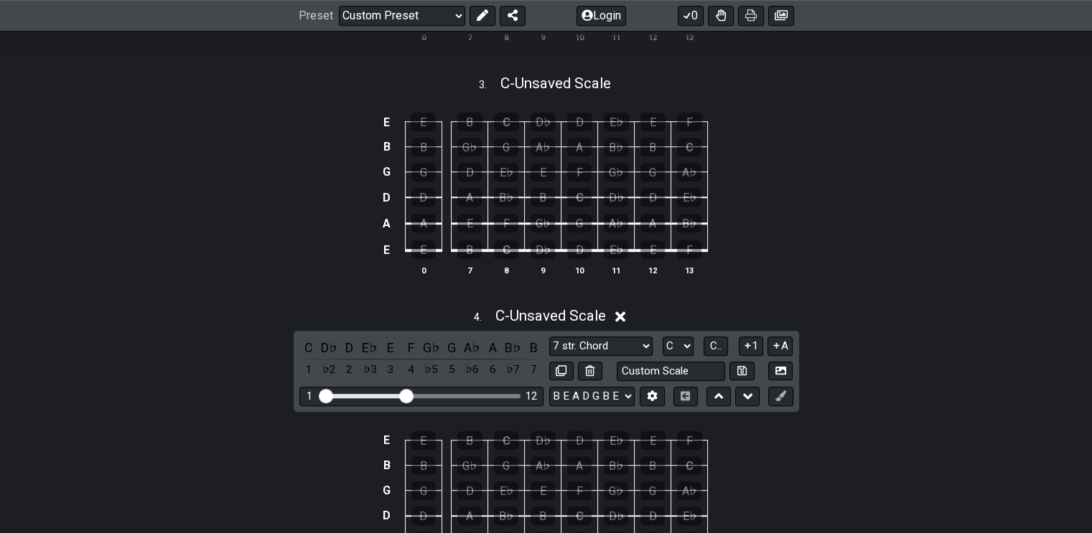
scroll to position [1077, 0]
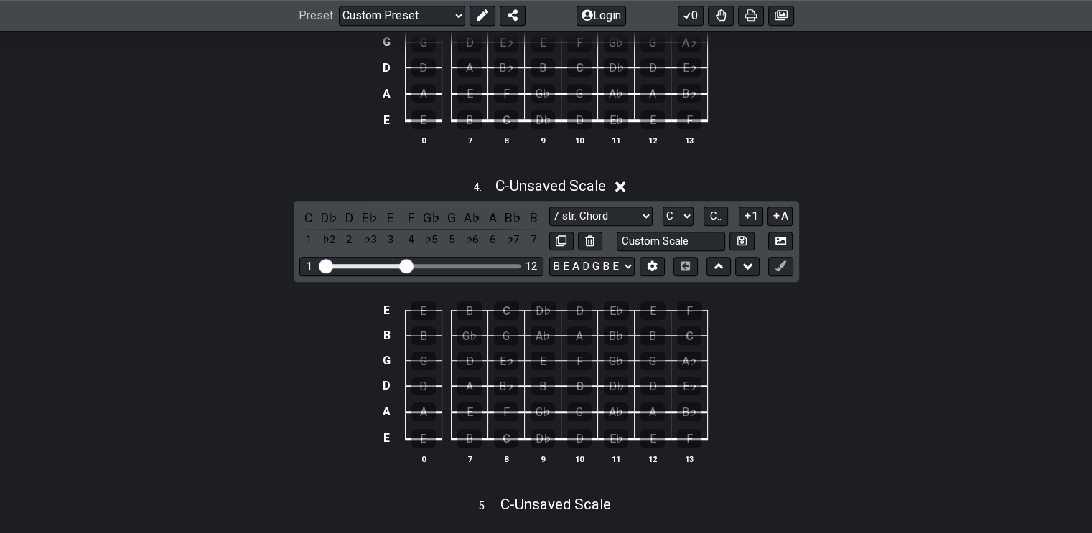
click at [623, 185] on icon at bounding box center [620, 187] width 11 height 11
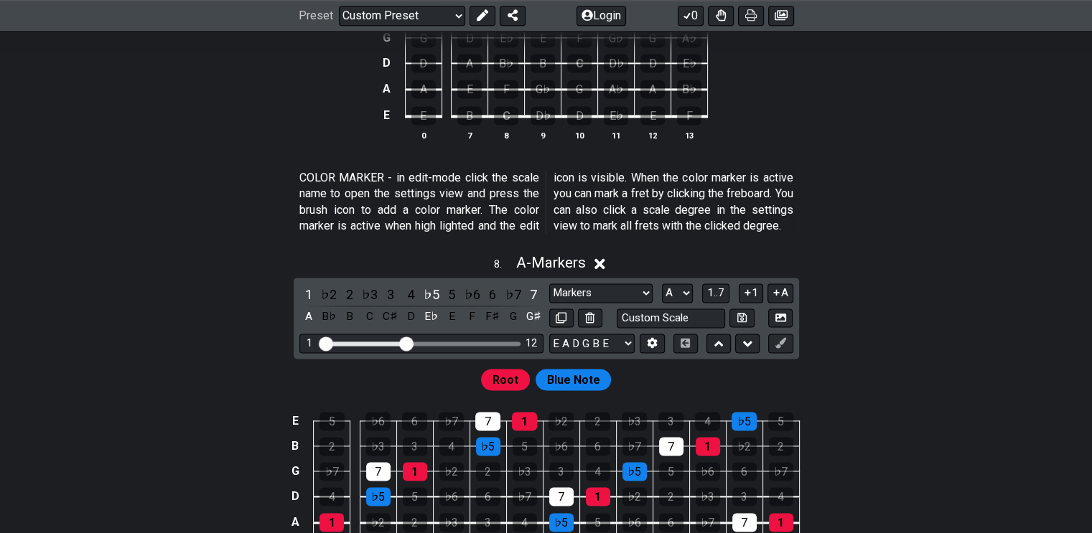
scroll to position [2010, 0]
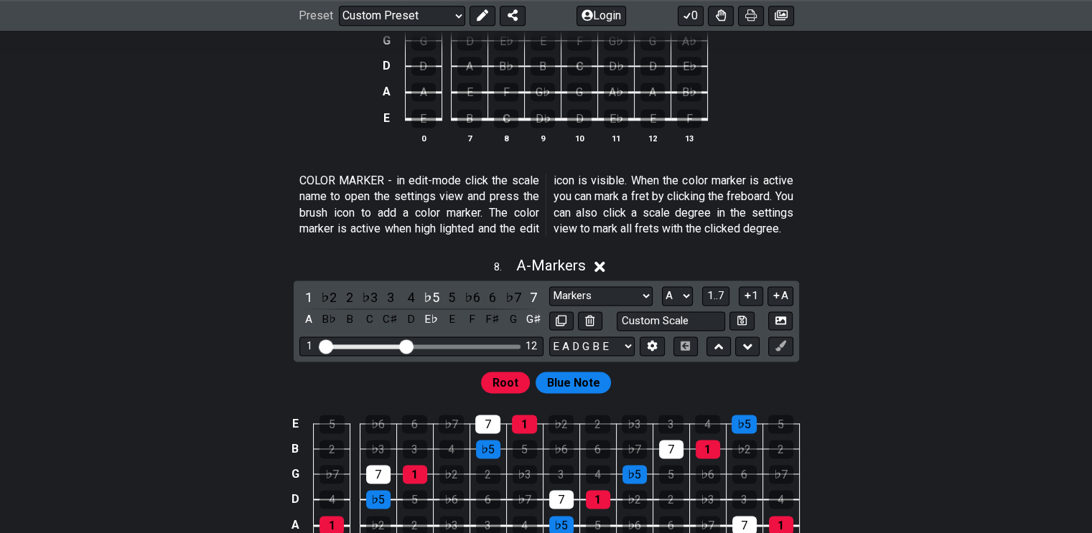
click at [599, 274] on icon at bounding box center [600, 266] width 11 height 15
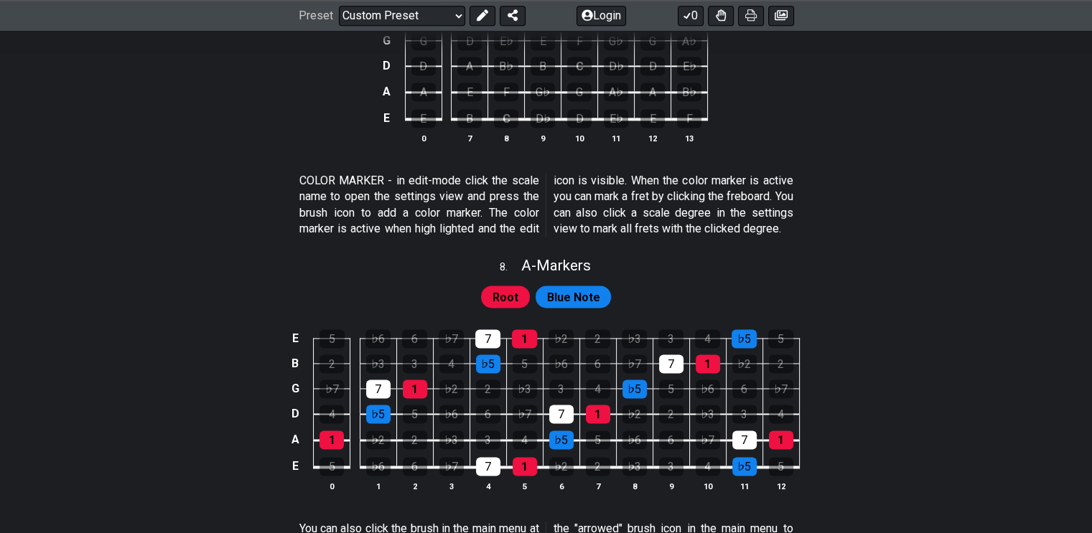
click at [585, 274] on span "A - Markers" at bounding box center [556, 265] width 70 height 17
select select "A"
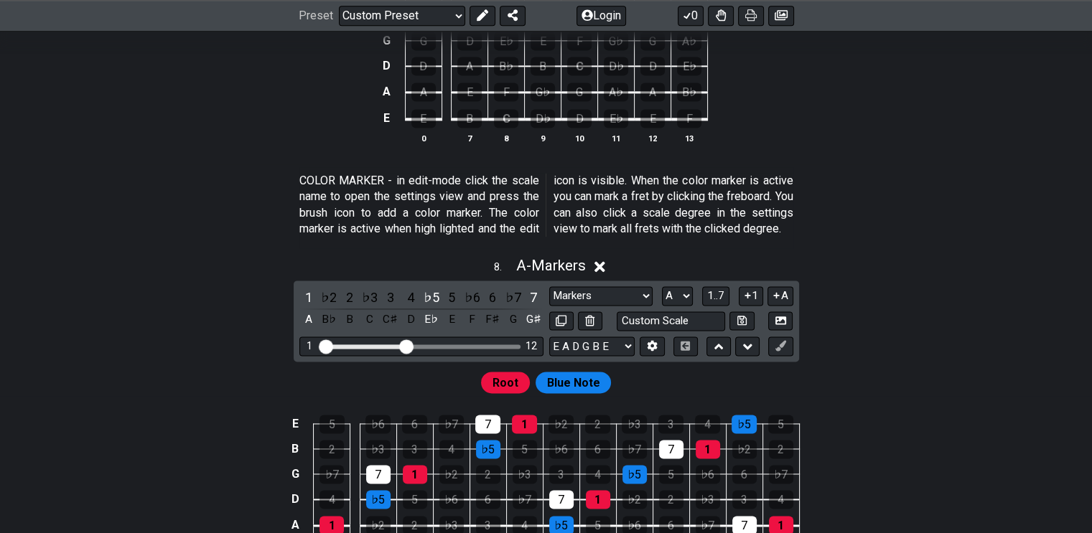
scroll to position [2154, 0]
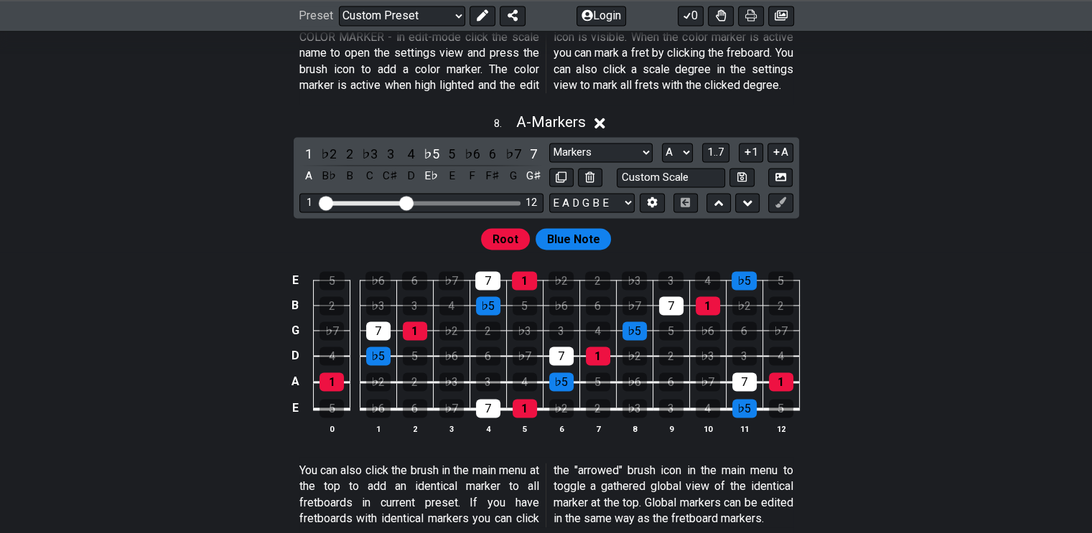
click at [719, 159] on span "1..7" at bounding box center [715, 152] width 17 height 13
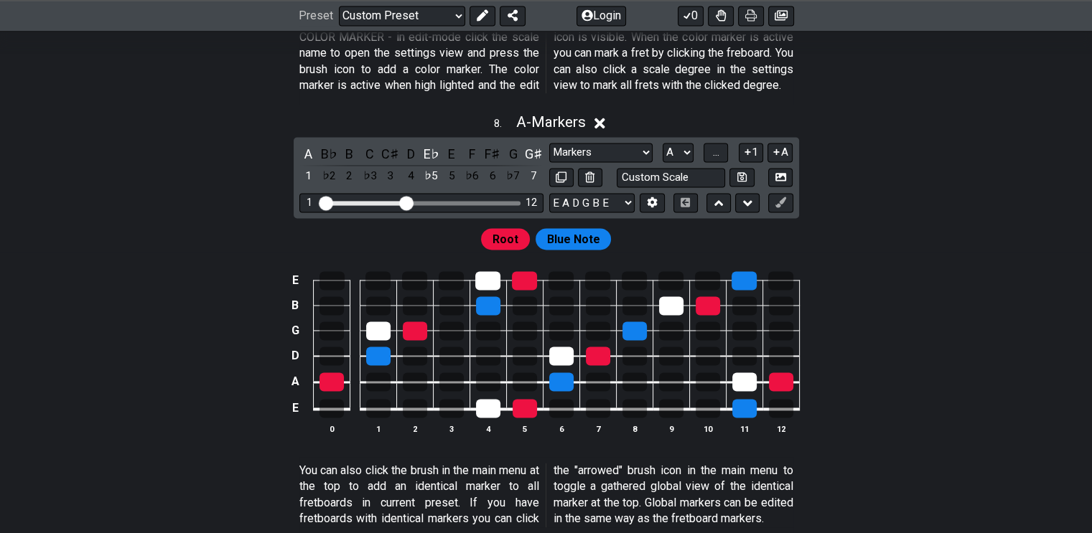
click at [719, 159] on span "..." at bounding box center [716, 152] width 6 height 13
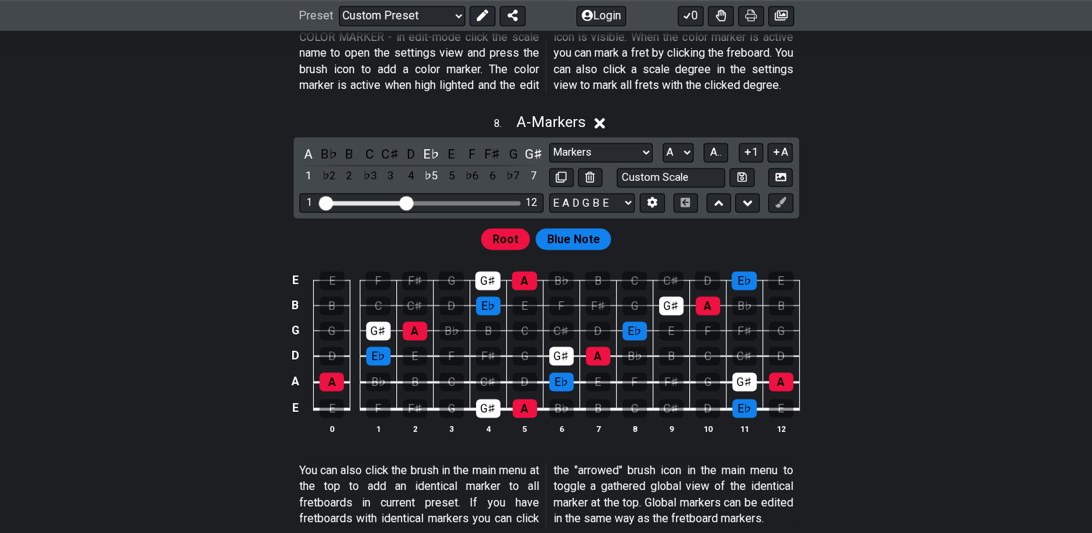
click at [777, 208] on icon at bounding box center [780, 202] width 11 height 11
click at [307, 164] on div "A" at bounding box center [308, 153] width 19 height 19
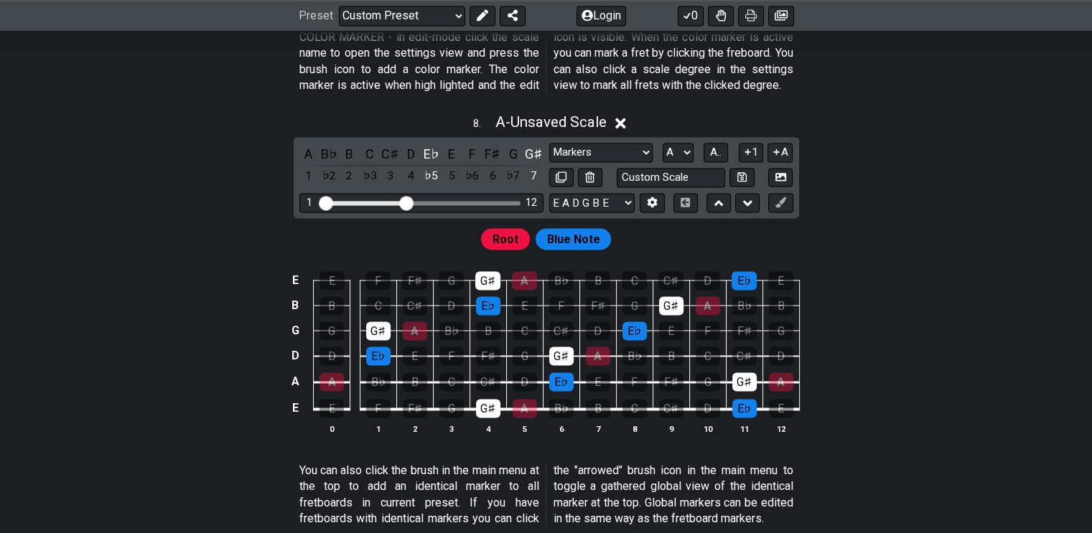
click at [431, 164] on div "E♭" at bounding box center [431, 153] width 19 height 19
click at [536, 164] on div "G♯" at bounding box center [533, 153] width 19 height 19
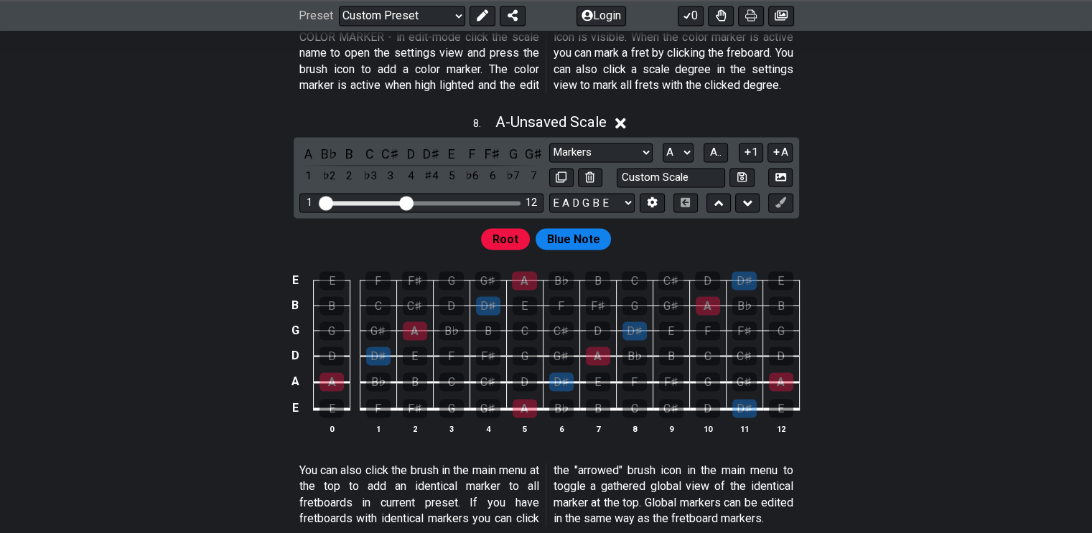
click at [624, 131] on icon at bounding box center [620, 123] width 11 height 15
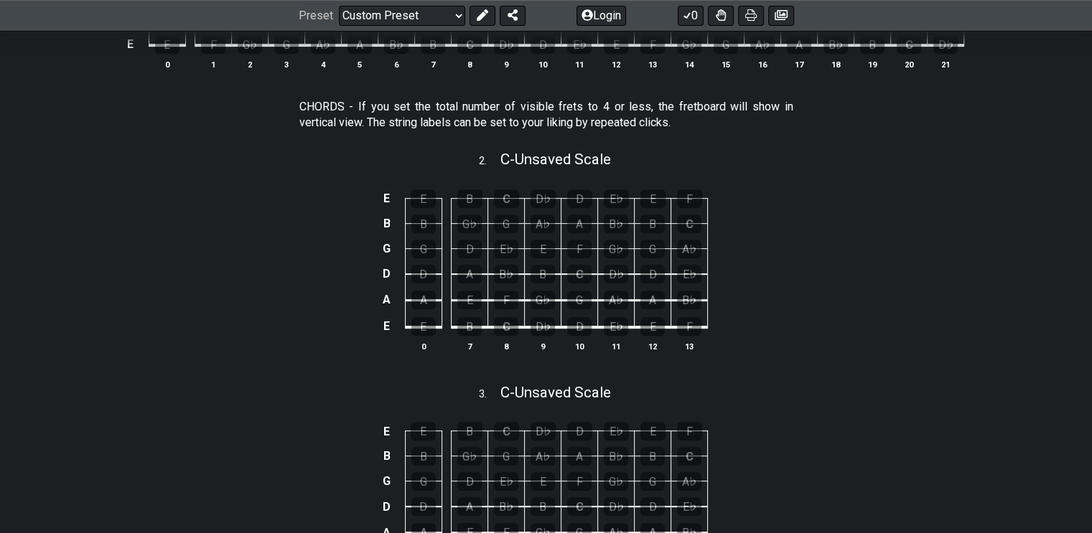
scroll to position [482, 0]
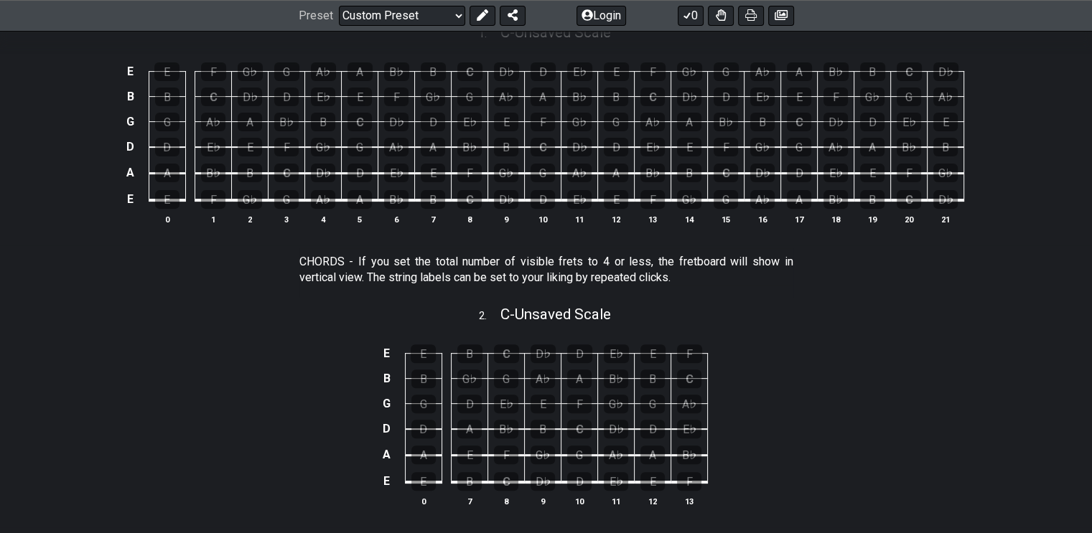
click at [455, 16] on select "Welcome to #fretflip! Initial Preset Custom Preset Minor Pentatonic Major Penta…" at bounding box center [402, 16] width 126 height 20
click at [339, 6] on select "Welcome to #fretflip! Initial Preset Custom Preset Minor Pentatonic Major Penta…" at bounding box center [402, 16] width 126 height 20
select select "/user-defined"
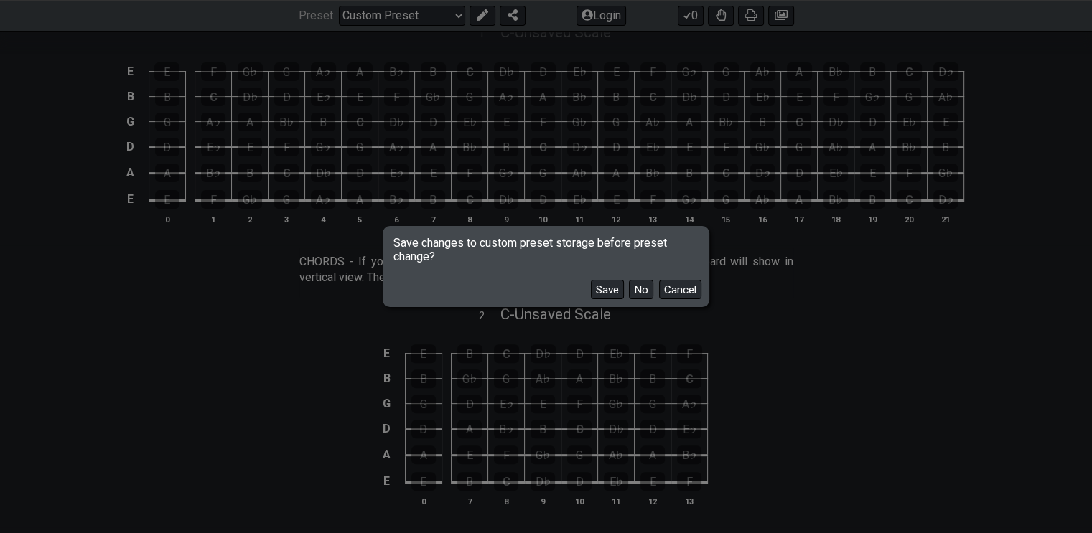
click at [638, 287] on button "No" at bounding box center [641, 289] width 24 height 19
select select "C"
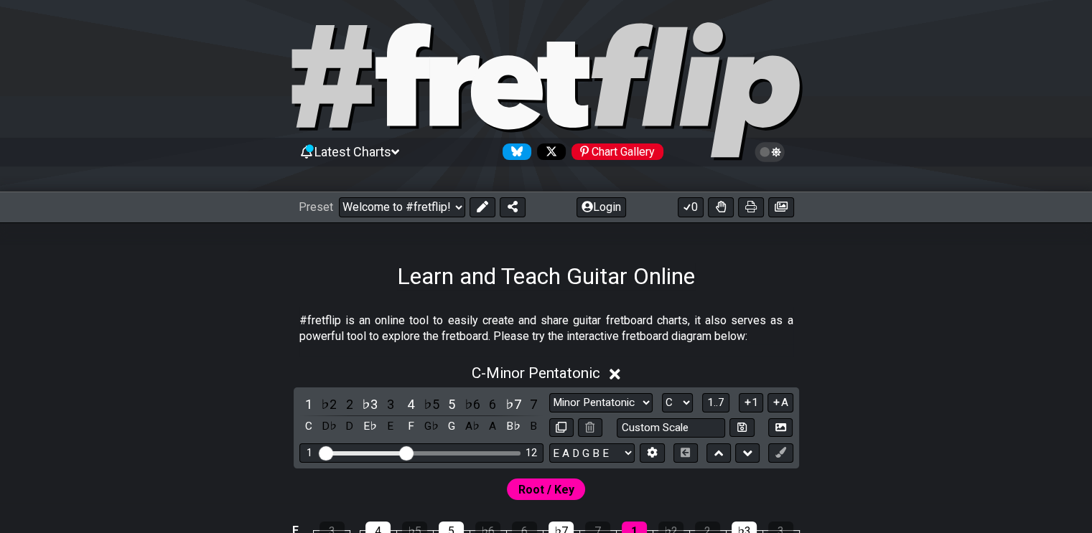
scroll to position [0, 0]
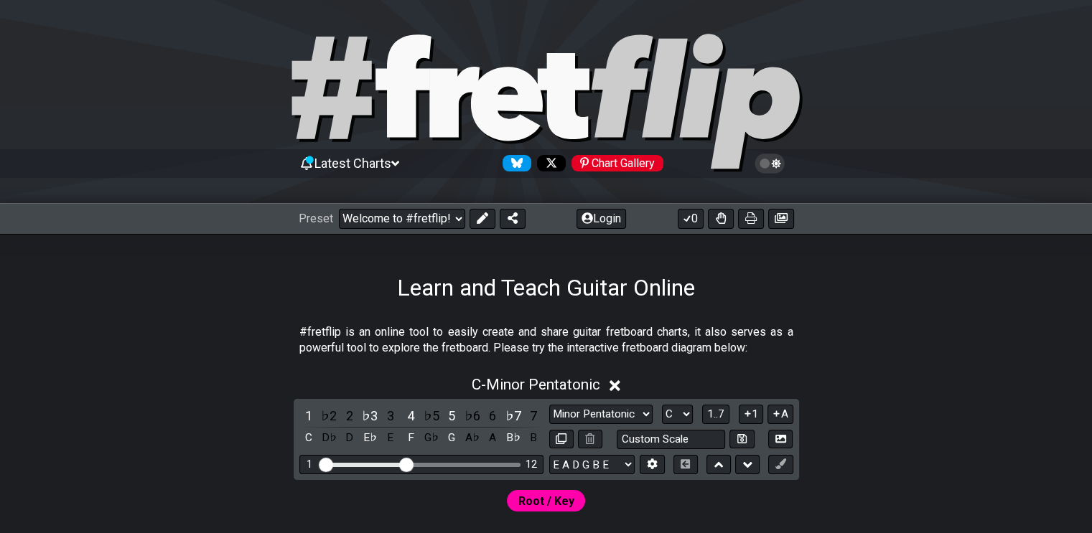
click at [457, 215] on select "Welcome to #fretflip! Initial Preset Custom Preset Minor Pentatonic Major Penta…" at bounding box center [402, 219] width 126 height 20
click at [339, 209] on select "Welcome to #fretflip! Initial Preset Custom Preset Minor Pentatonic Major Penta…" at bounding box center [402, 219] width 126 height 20
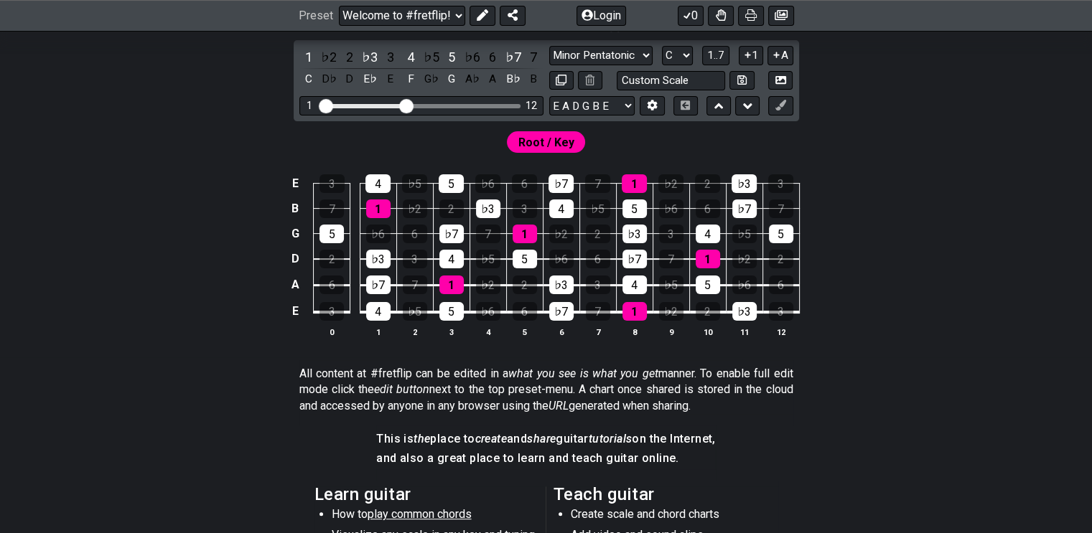
scroll to position [72, 0]
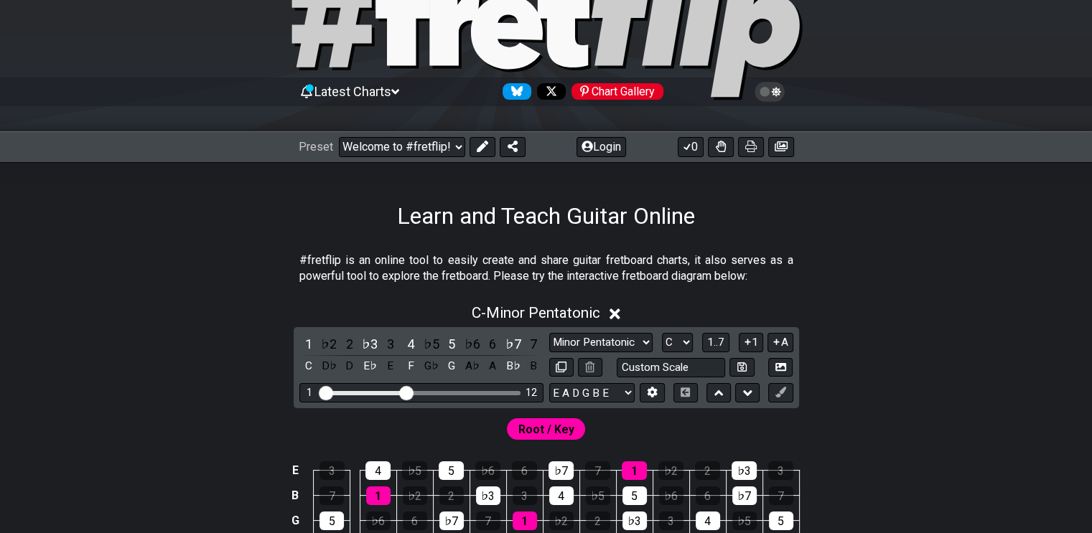
click at [455, 140] on select "Welcome to #fretflip! Initial Preset Custom Preset Minor Pentatonic Major Penta…" at bounding box center [402, 147] width 126 height 20
click at [339, 137] on select "Welcome to #fretflip! Initial Preset Custom Preset Minor Pentatonic Major Penta…" at bounding box center [402, 147] width 126 height 20
select select "/user-defined"
select select "A"
select select "Testing 1, 3 and 4"
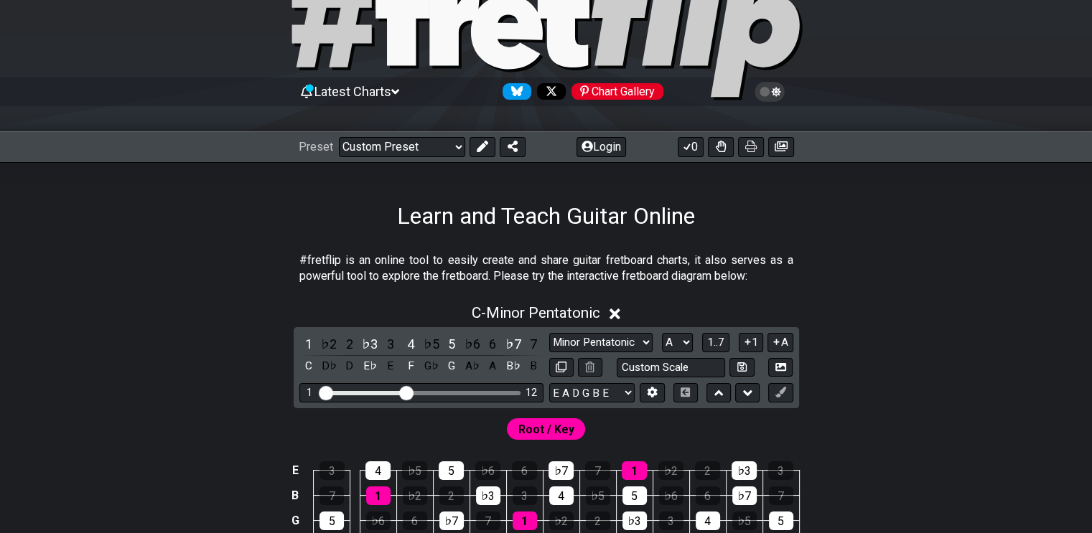
select select "C"
select select "A"
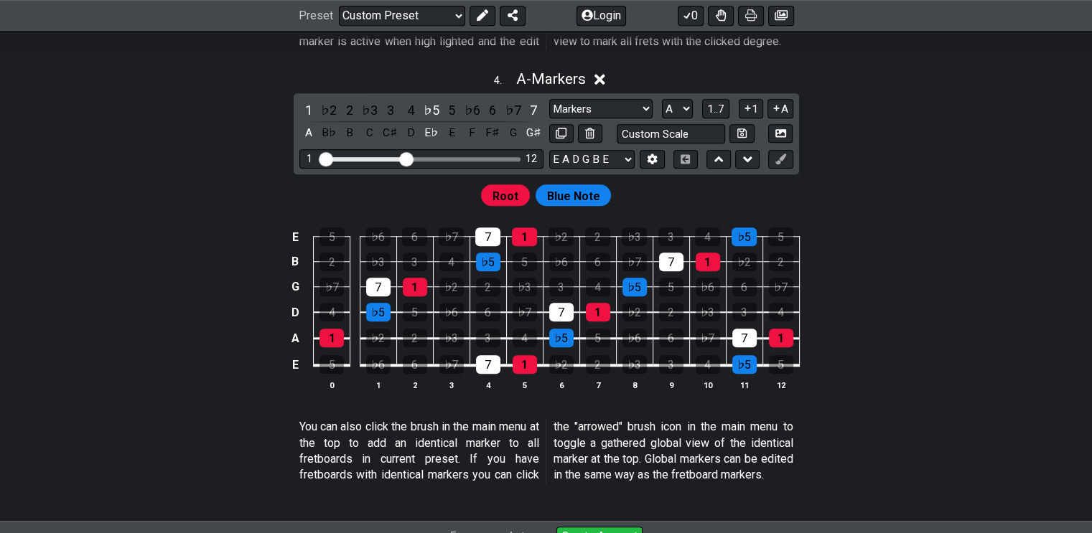
scroll to position [1160, 0]
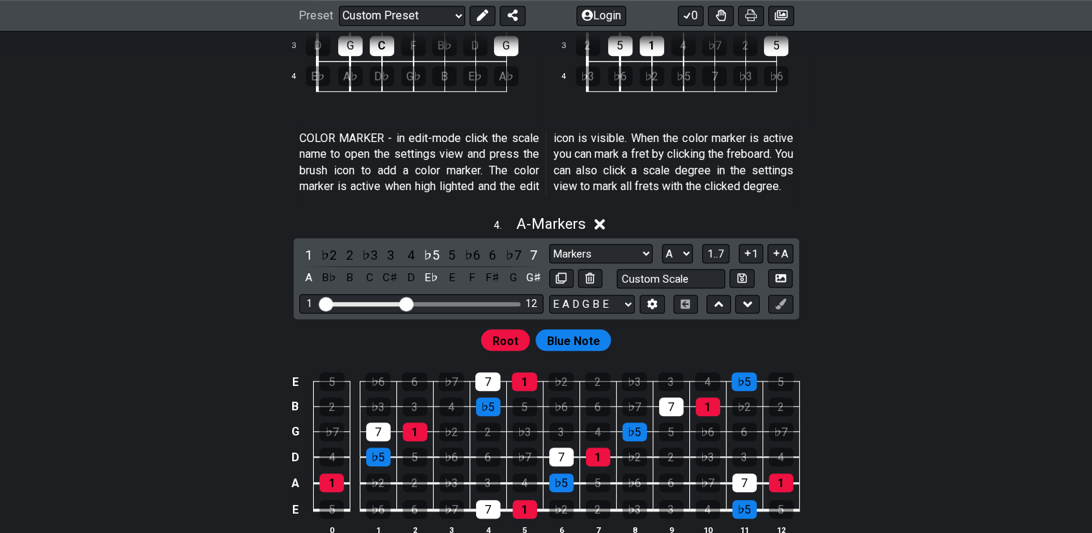
click at [600, 230] on icon at bounding box center [600, 224] width 11 height 11
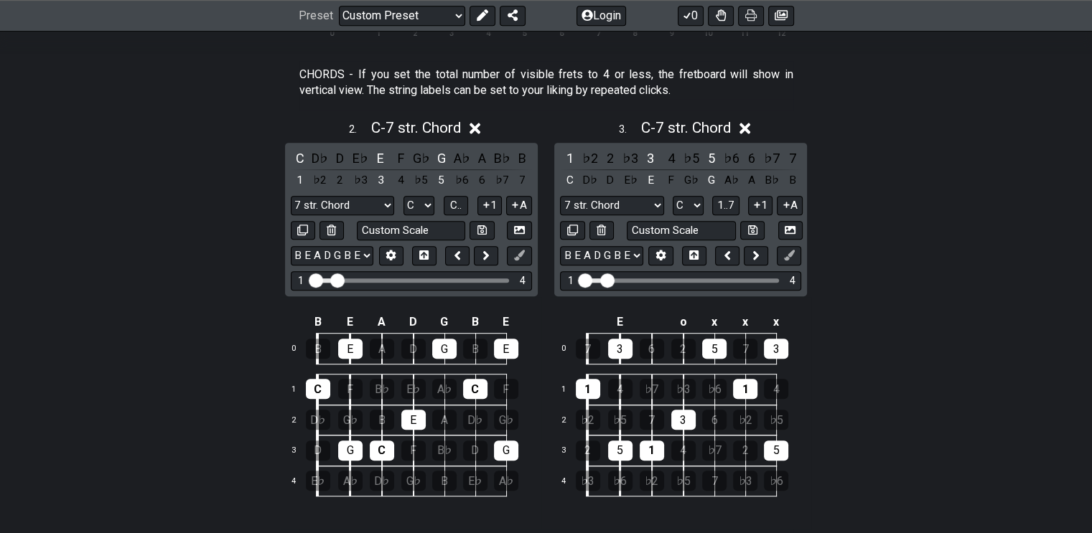
scroll to position [729, 0]
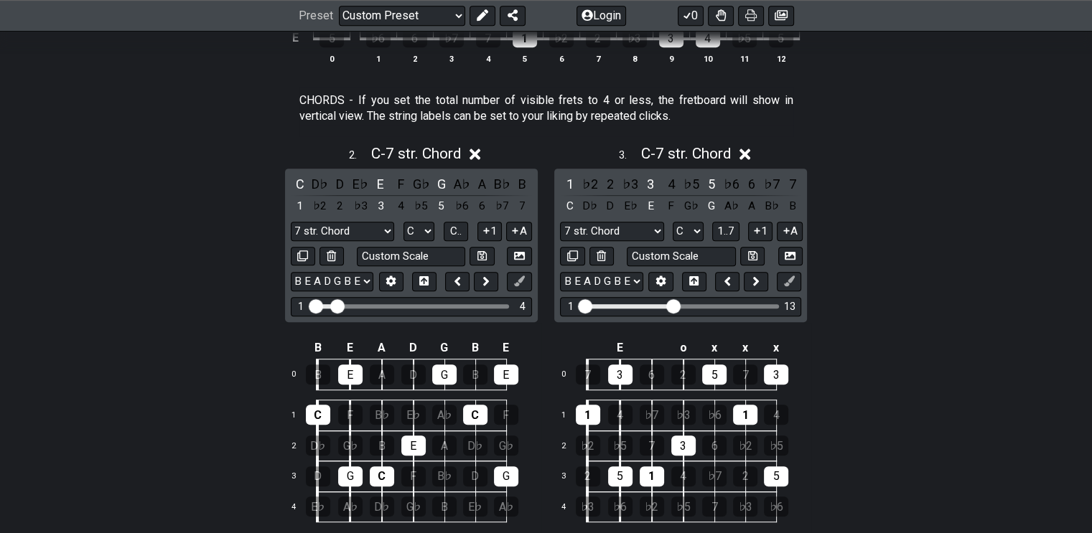
drag, startPoint x: 606, startPoint y: 304, endPoint x: 673, endPoint y: 311, distance: 67.1
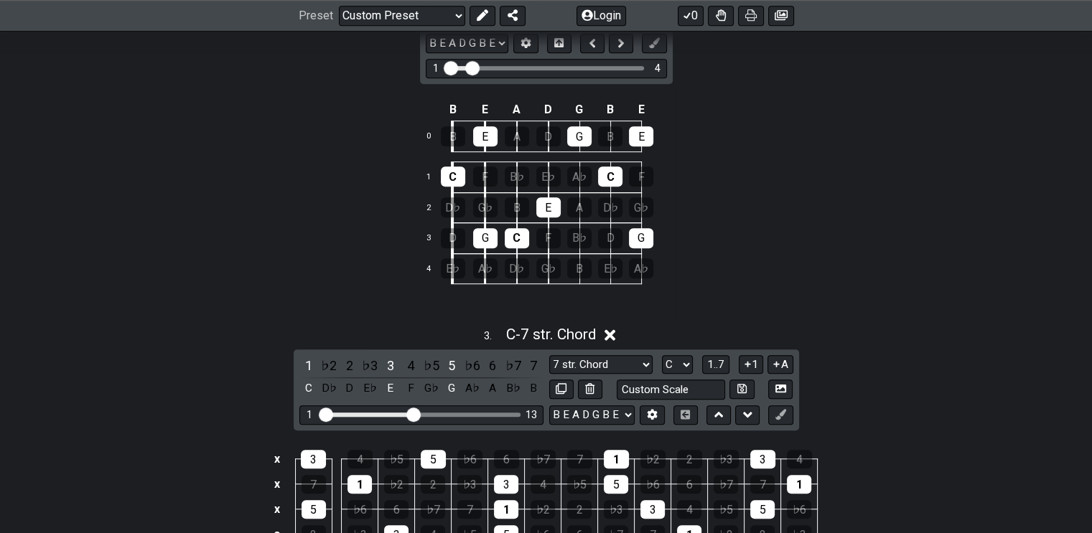
scroll to position [1088, 0]
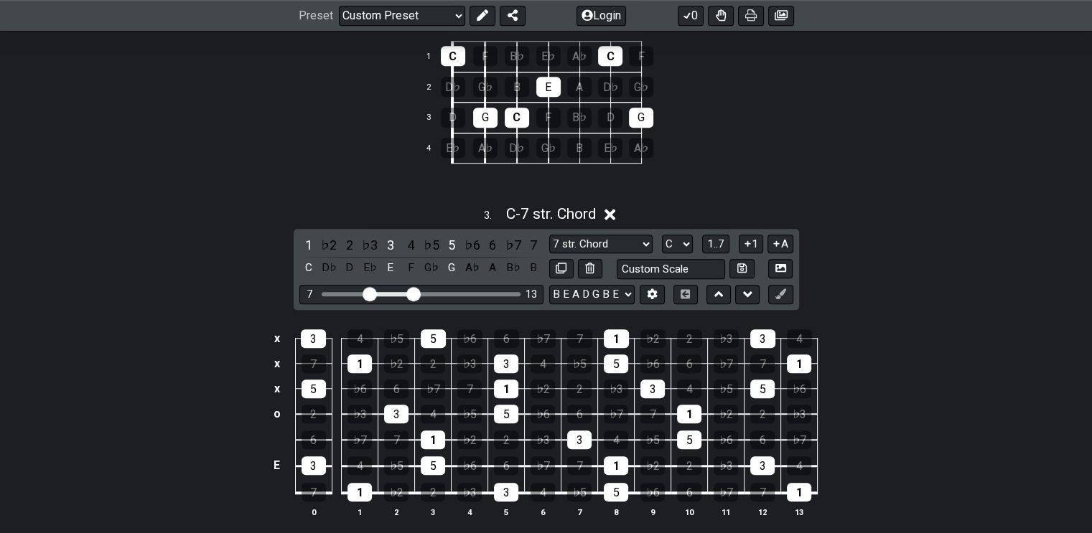
drag, startPoint x: 324, startPoint y: 286, endPoint x: 370, endPoint y: 294, distance: 47.3
click at [370, 293] on input "Visible fret range" at bounding box center [422, 293] width 204 height 0
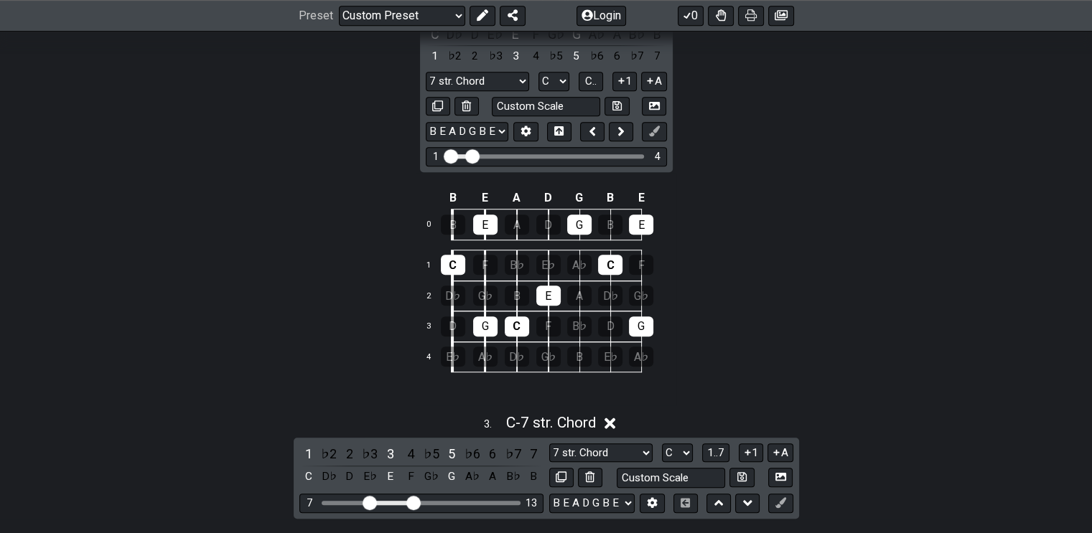
scroll to position [801, 0]
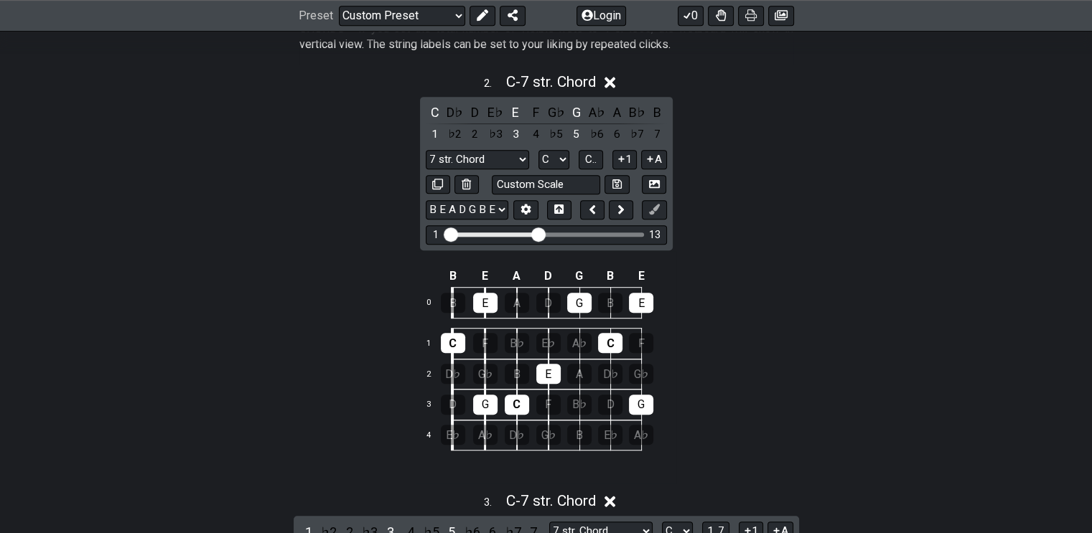
drag, startPoint x: 470, startPoint y: 232, endPoint x: 542, endPoint y: 229, distance: 71.9
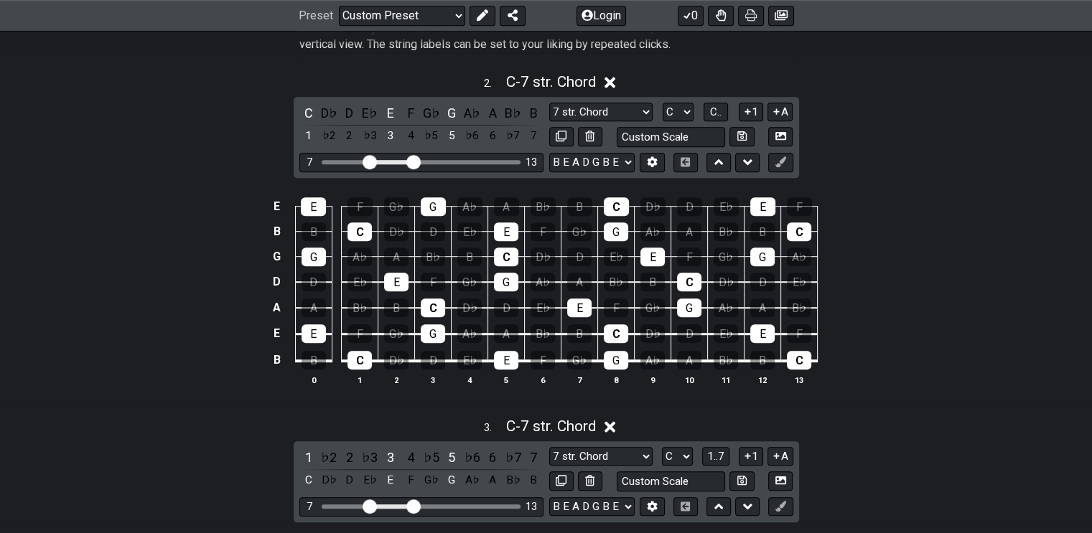
drag, startPoint x: 325, startPoint y: 161, endPoint x: 368, endPoint y: 155, distance: 44.2
click at [368, 161] on input "Visible fret range" at bounding box center [422, 161] width 204 height 0
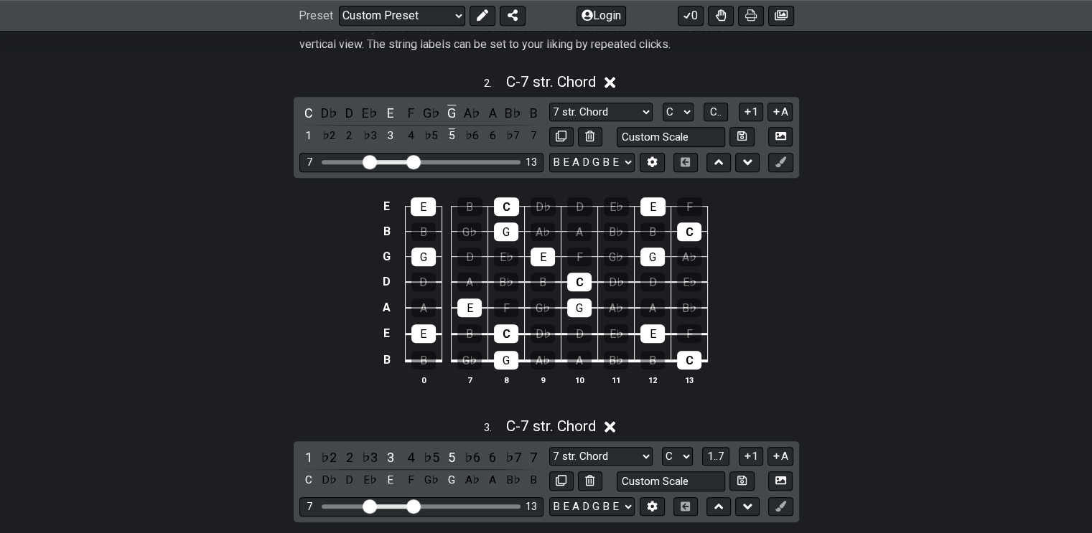
click at [508, 358] on div "G" at bounding box center [506, 360] width 24 height 19
click at [780, 162] on icon at bounding box center [780, 162] width 11 height 11
click at [678, 353] on div "C" at bounding box center [689, 360] width 24 height 19
click at [695, 358] on div "C" at bounding box center [689, 360] width 24 height 19
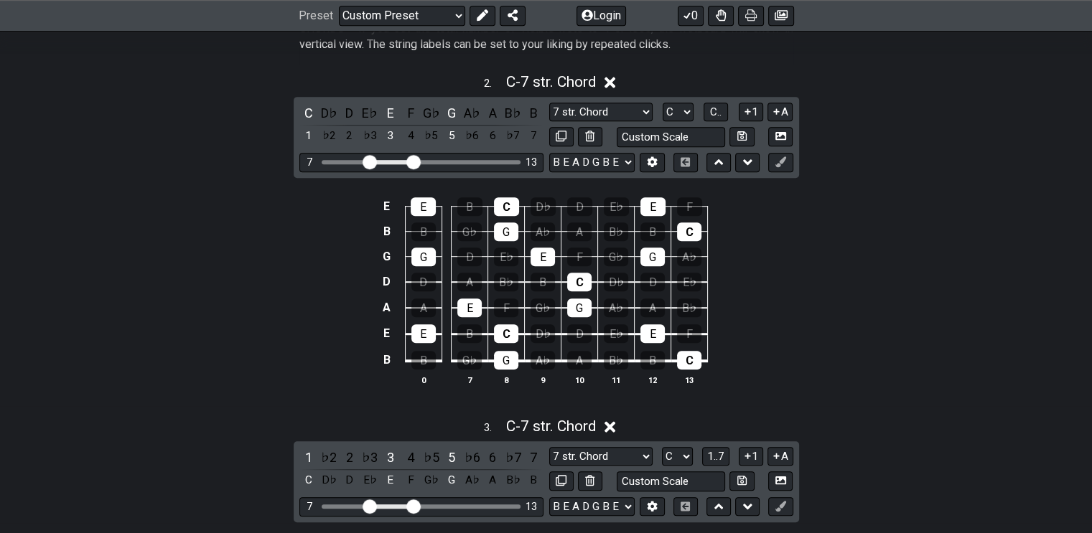
click at [307, 110] on div "C" at bounding box center [308, 112] width 19 height 19
click at [388, 110] on div "E" at bounding box center [390, 112] width 19 height 19
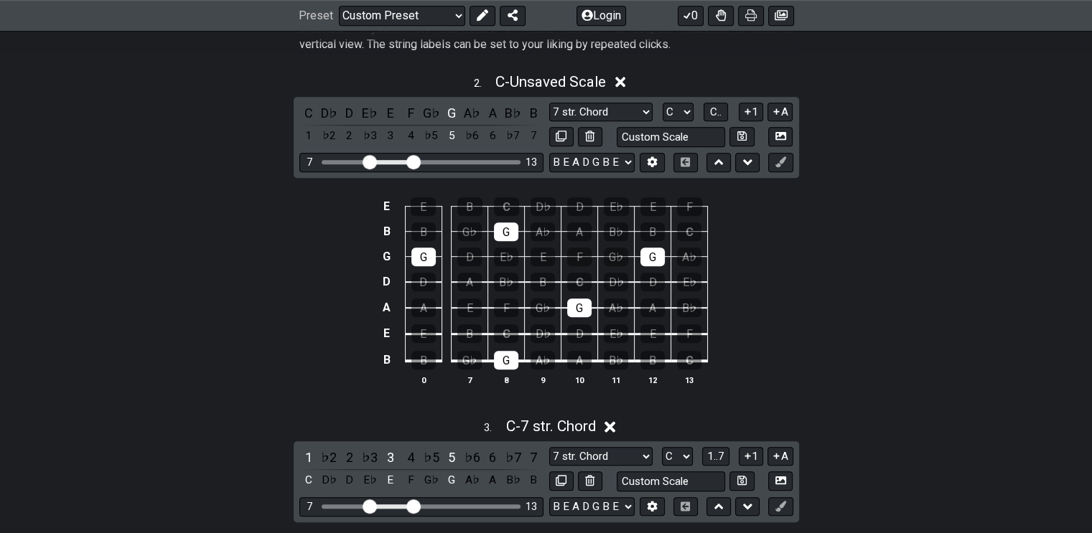
click at [451, 106] on div "G" at bounding box center [451, 112] width 19 height 19
click at [579, 358] on div "A" at bounding box center [579, 360] width 24 height 19
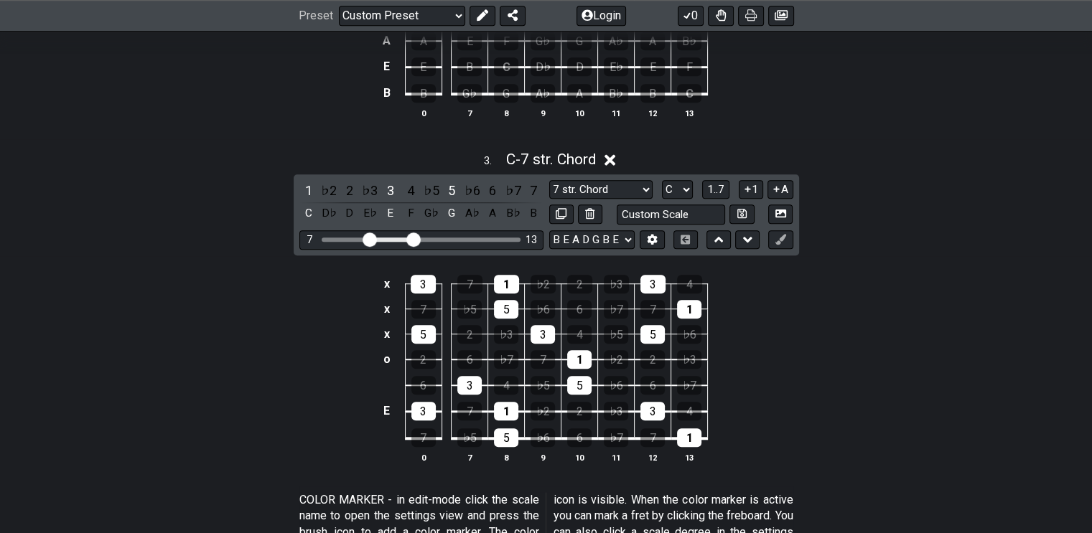
scroll to position [1232, 0]
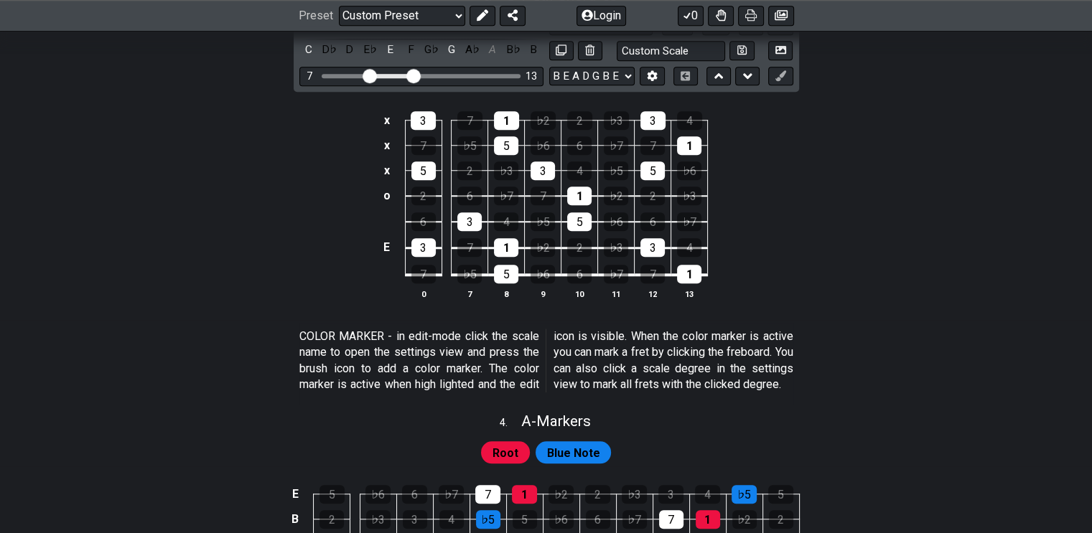
click at [577, 267] on div "6" at bounding box center [579, 274] width 24 height 19
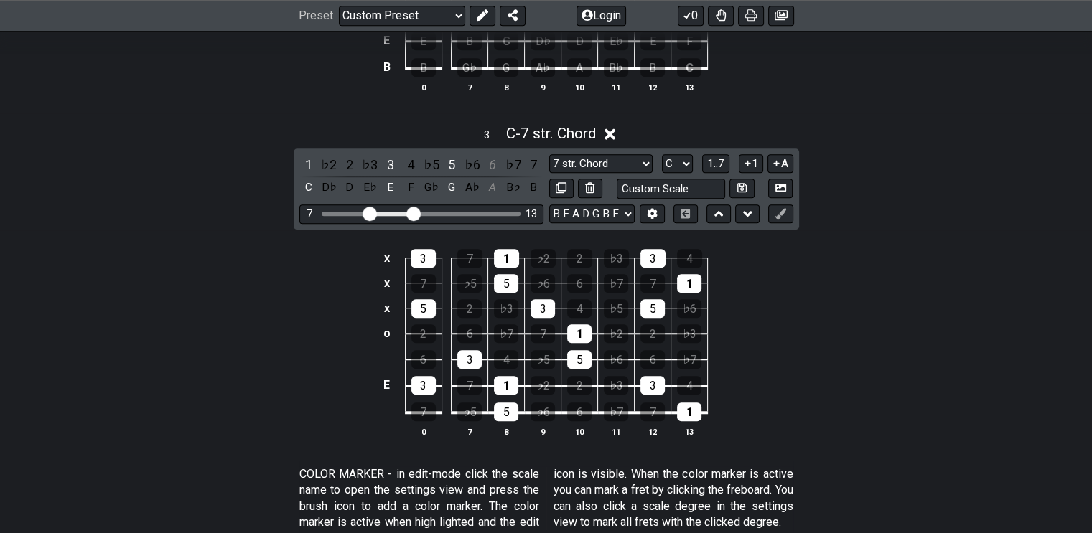
scroll to position [1088, 0]
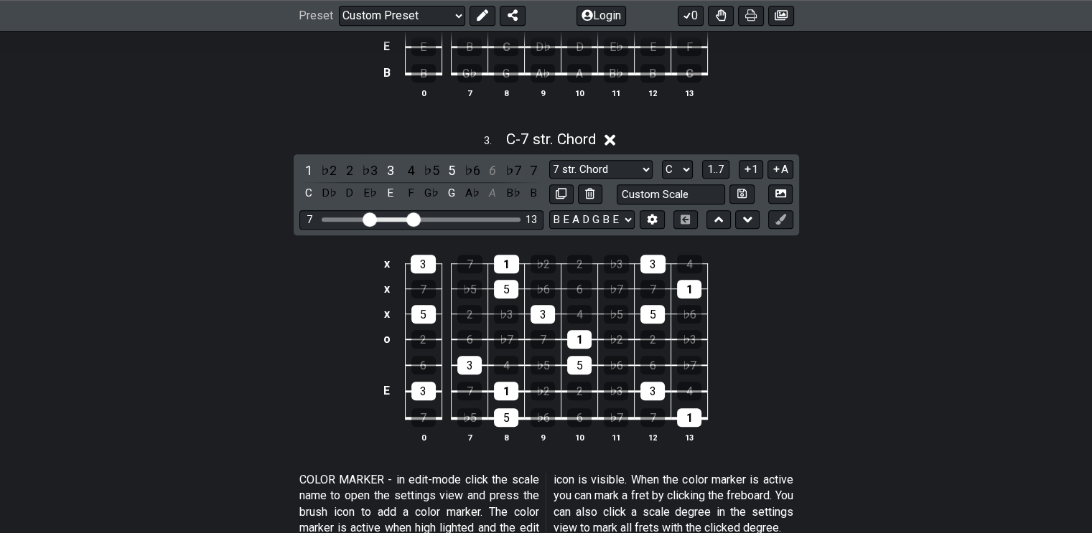
click at [626, 217] on select "B E A D G B E B E A D G B E E A D G B E B E A D F♯ B A D G C E A D A D G B E E♭…" at bounding box center [591, 219] width 85 height 19
select select "E A D G B E"
click at [549, 210] on select "B E A D G B E B E A D G B E E A D G B E B E A D F♯ B A D G C E A D A D G B E E♭…" at bounding box center [591, 219] width 85 height 19
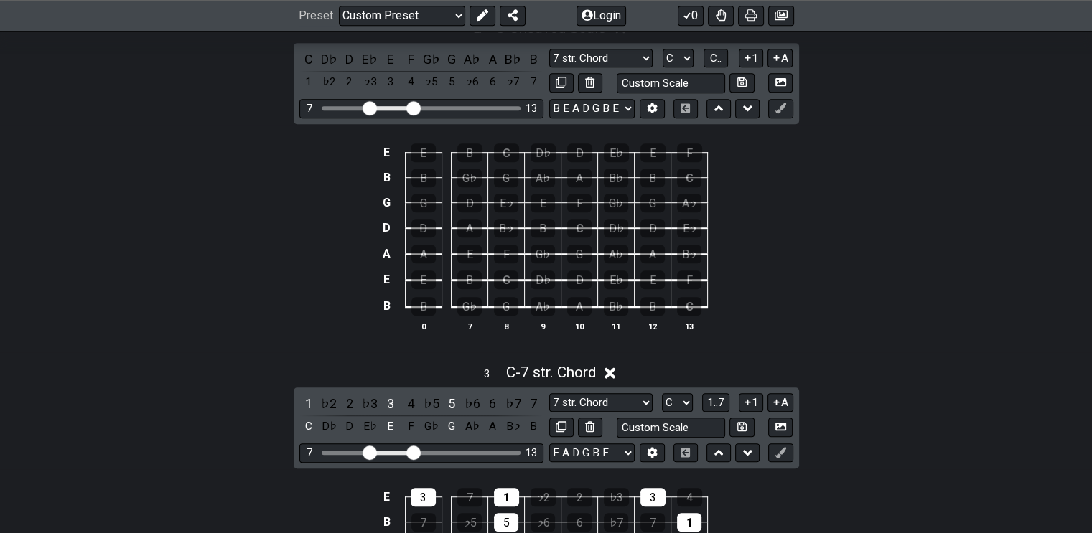
scroll to position [729, 0]
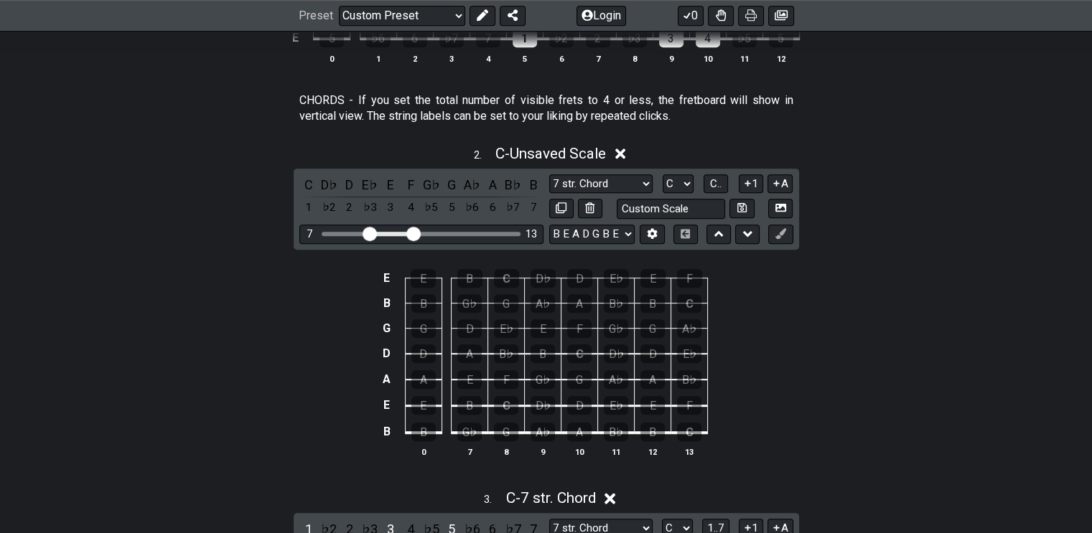
click at [626, 231] on select "B E A D G B E B E A D G B E E A D G B E B E A D F♯ B A D G C E A D A D G B E E♭…" at bounding box center [591, 234] width 85 height 19
select select "E A D G B E"
click at [549, 225] on select "B E A D G B E B E A D G B E E A D G B E B E A D F♯ B A D G C E A D A D G B E E♭…" at bounding box center [591, 234] width 85 height 19
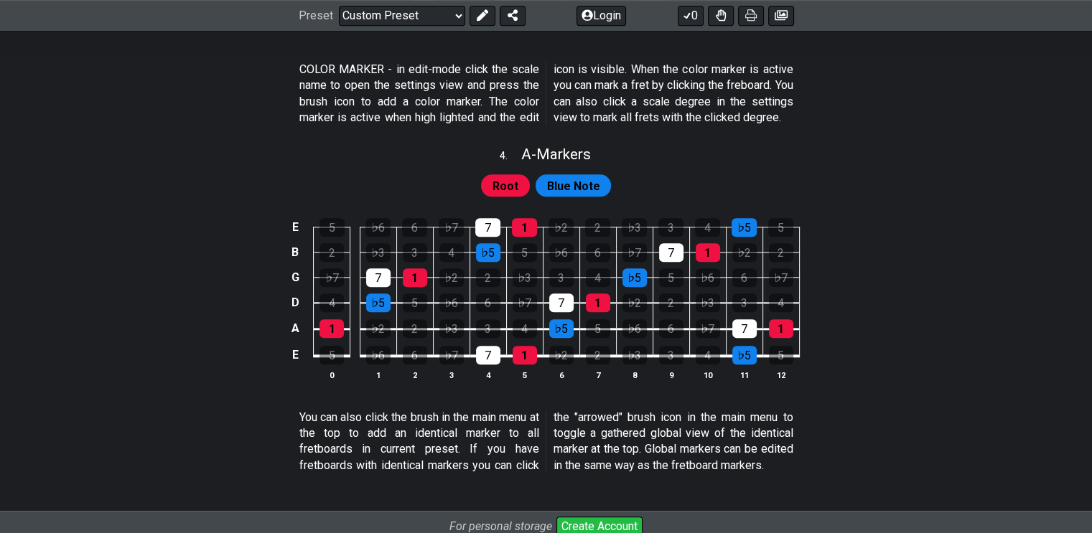
scroll to position [1017, 0]
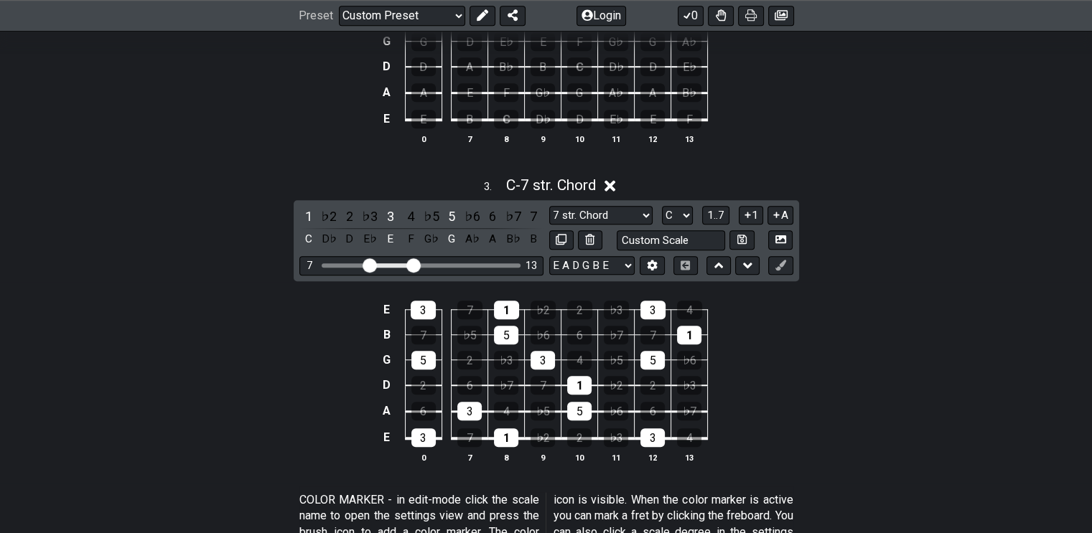
click at [307, 208] on div "1" at bounding box center [308, 216] width 19 height 19
click at [388, 208] on div "3" at bounding box center [390, 216] width 19 height 19
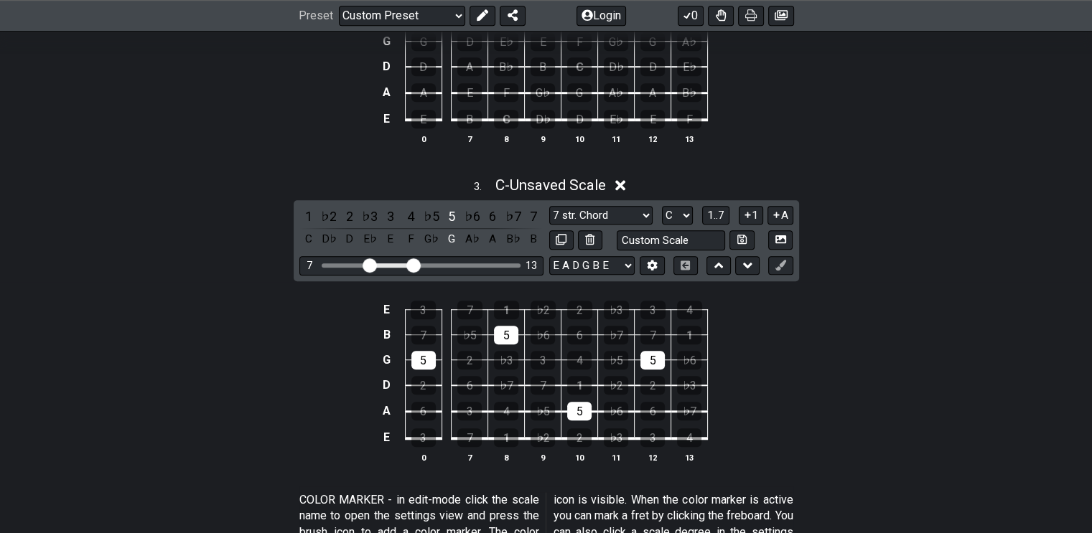
click at [452, 211] on div "5" at bounding box center [451, 216] width 19 height 19
click at [718, 209] on span "1..7" at bounding box center [715, 215] width 17 height 13
click at [718, 209] on span "..." at bounding box center [716, 215] width 6 height 13
click at [348, 212] on div "D" at bounding box center [349, 216] width 19 height 19
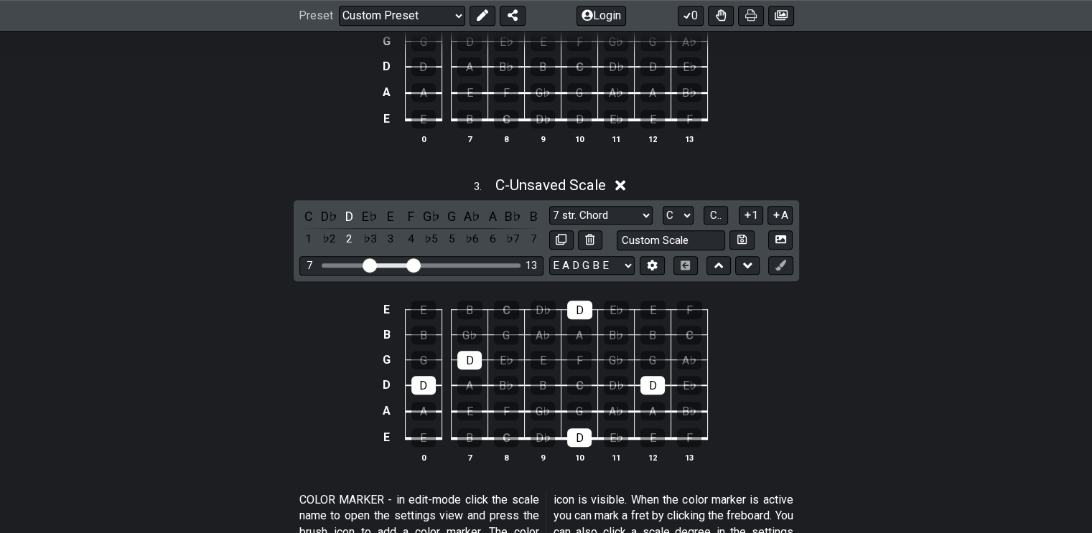
click at [407, 212] on div "F" at bounding box center [410, 216] width 19 height 19
click at [512, 210] on div "B♭" at bounding box center [513, 216] width 19 height 19
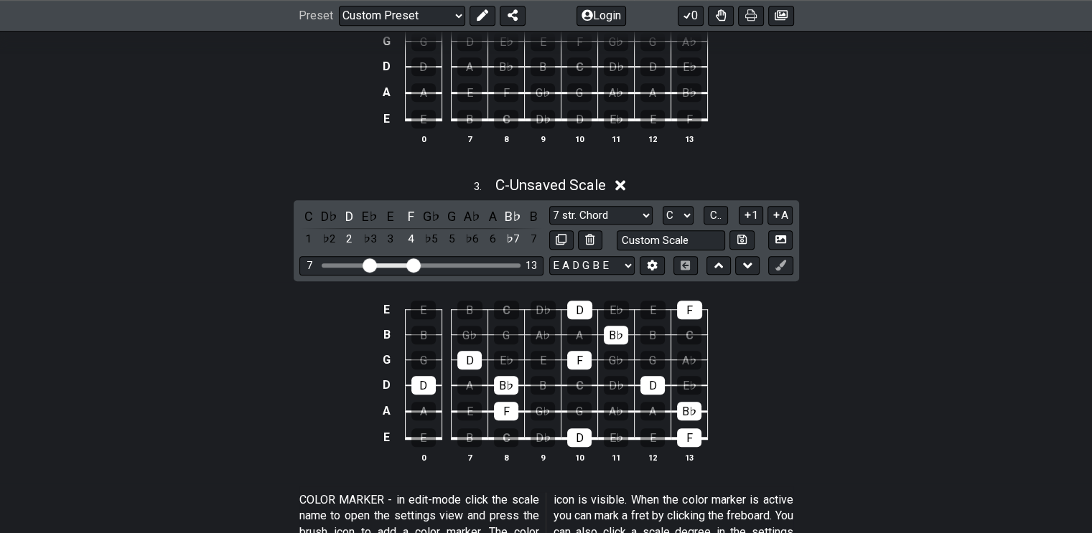
click at [305, 210] on div "C" at bounding box center [308, 216] width 19 height 19
click at [451, 208] on div "G" at bounding box center [451, 216] width 19 height 19
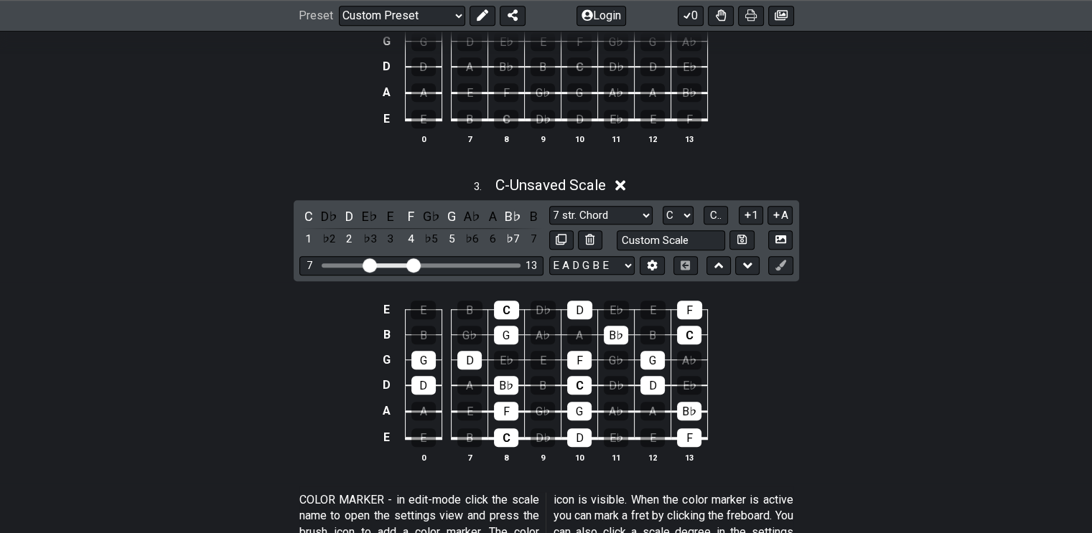
click at [780, 261] on icon at bounding box center [780, 265] width 11 height 11
click at [686, 432] on div "F" at bounding box center [689, 438] width 24 height 19
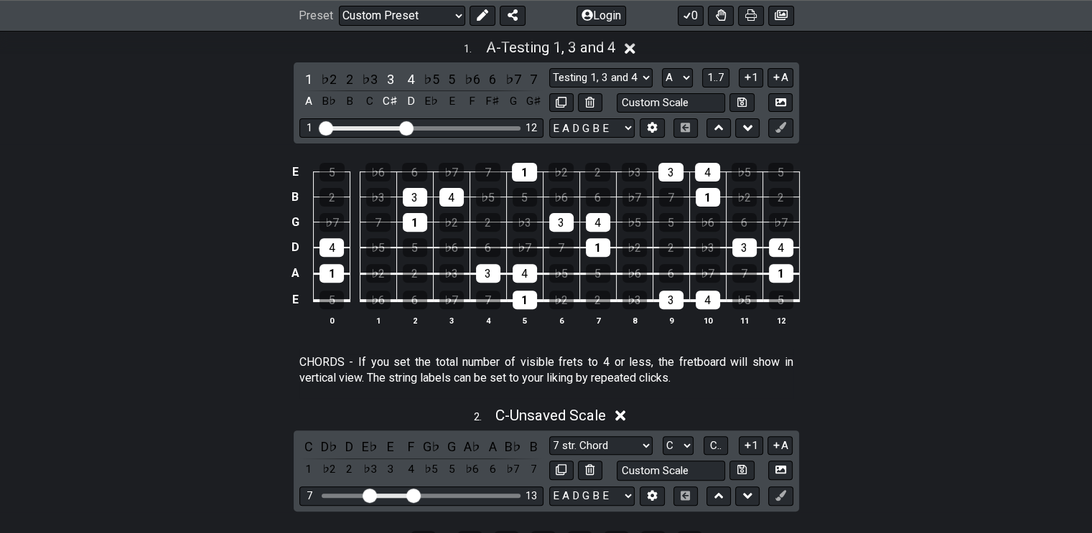
scroll to position [442, 0]
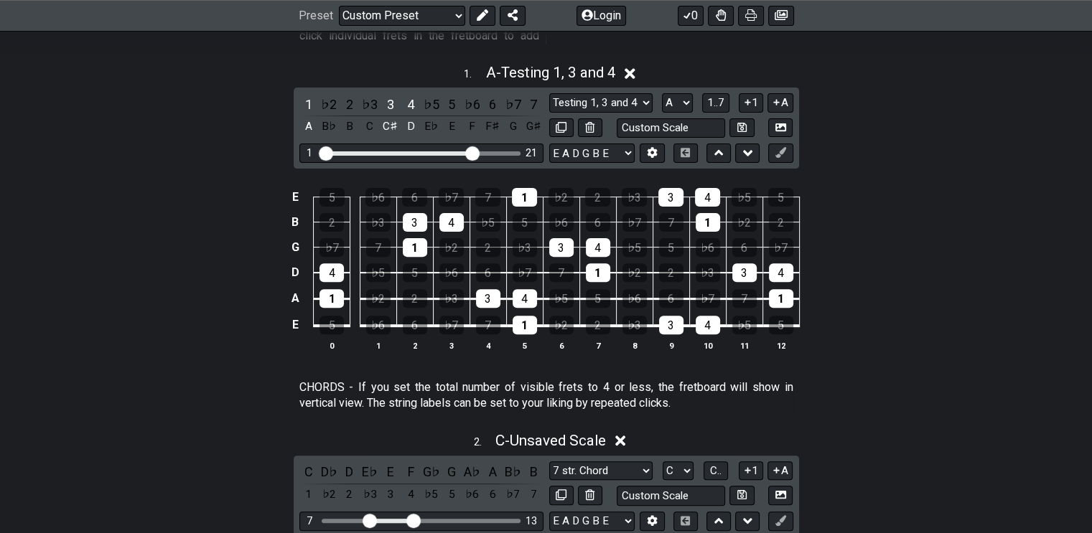
drag, startPoint x: 409, startPoint y: 149, endPoint x: 470, endPoint y: 156, distance: 61.5
click at [470, 152] on input "Visible fret range" at bounding box center [422, 152] width 204 height 0
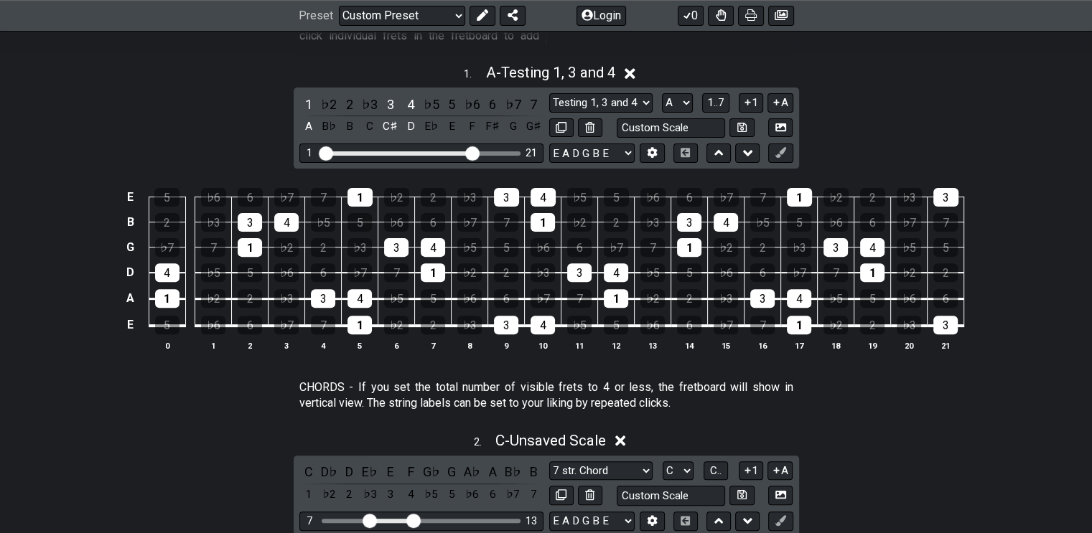
click at [307, 100] on div "1" at bounding box center [308, 104] width 19 height 19
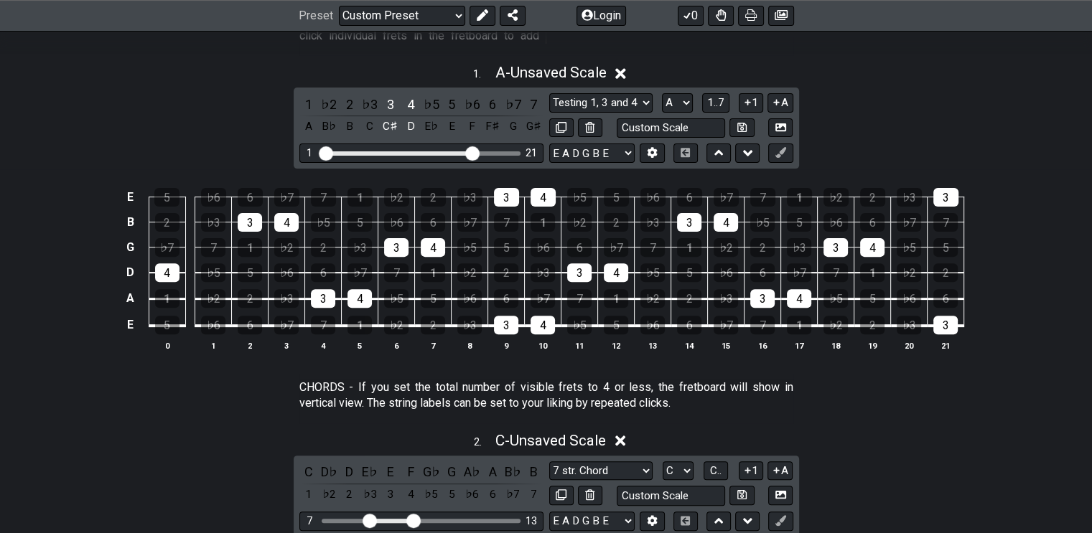
click at [392, 101] on div "3" at bounding box center [390, 104] width 19 height 19
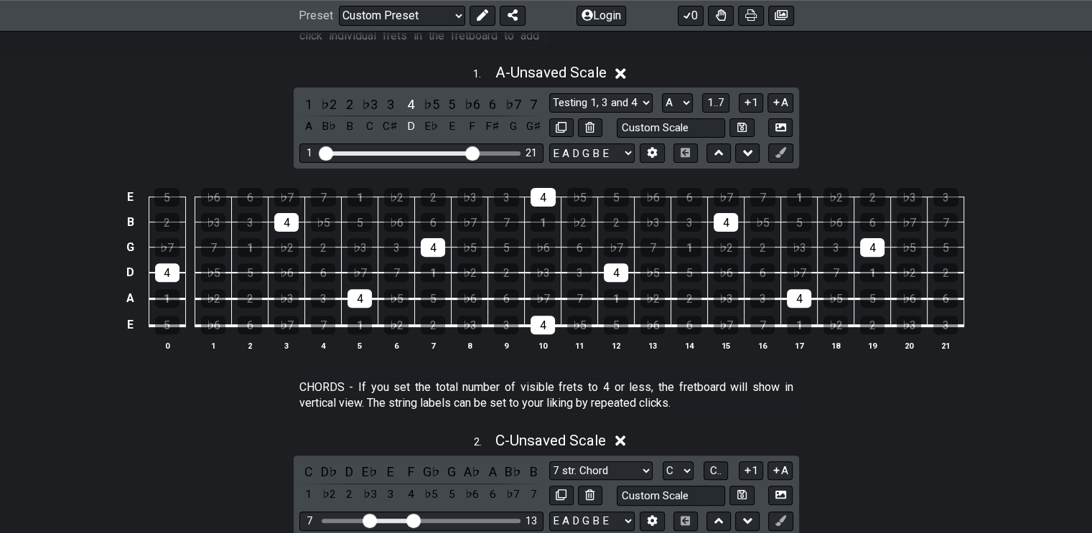
click at [411, 95] on div "4" at bounding box center [410, 104] width 19 height 19
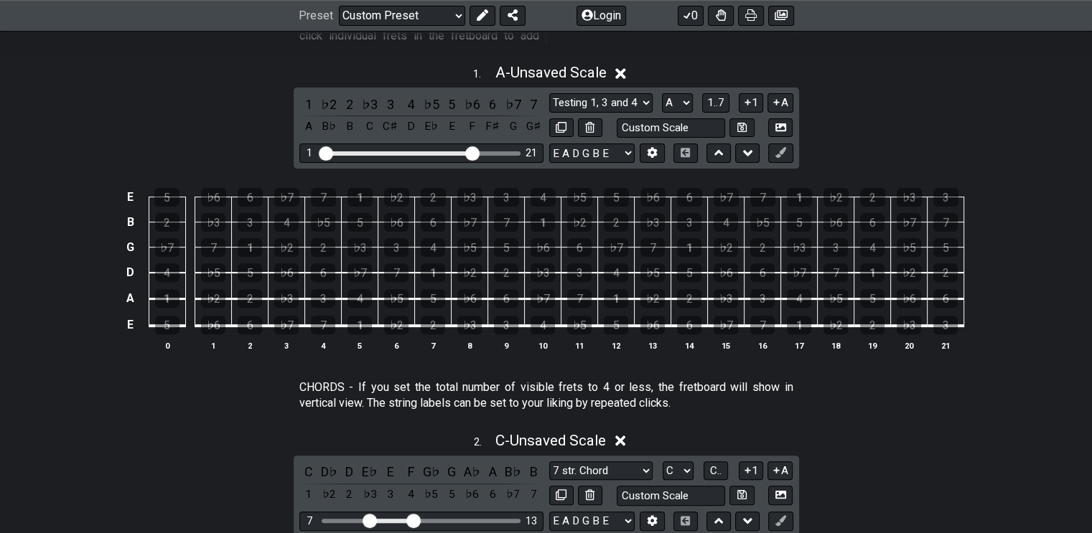
click at [545, 320] on div "4" at bounding box center [543, 325] width 24 height 19
click at [468, 292] on div "♭6" at bounding box center [469, 298] width 24 height 19
click at [544, 292] on div "♭7" at bounding box center [543, 298] width 24 height 19
click at [468, 269] on div "♭2" at bounding box center [469, 273] width 24 height 19
click at [431, 240] on div "4" at bounding box center [433, 247] width 24 height 19
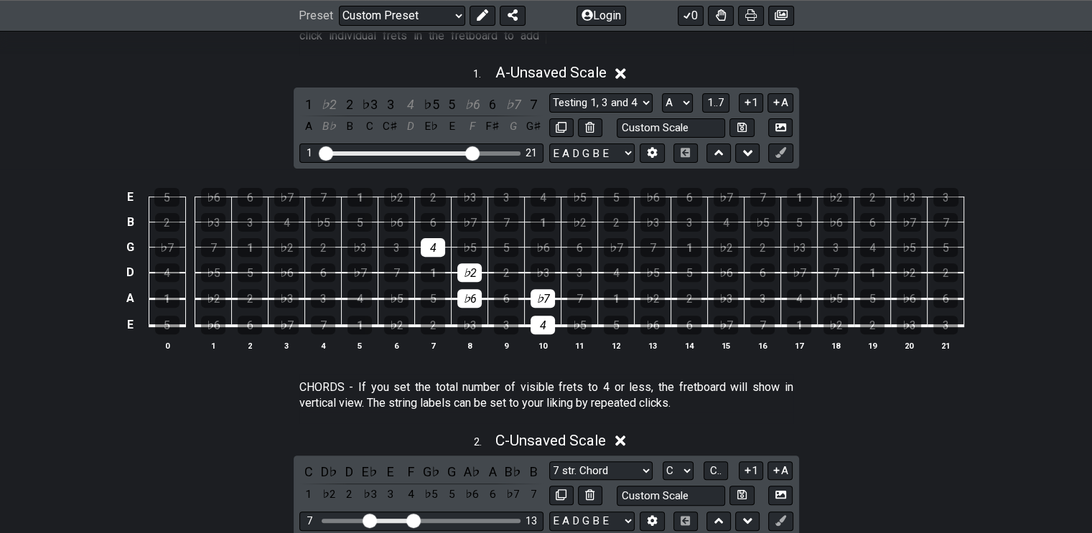
click at [543, 242] on div "♭6" at bounding box center [543, 247] width 24 height 19
click at [721, 96] on span "1..7" at bounding box center [715, 102] width 17 height 13
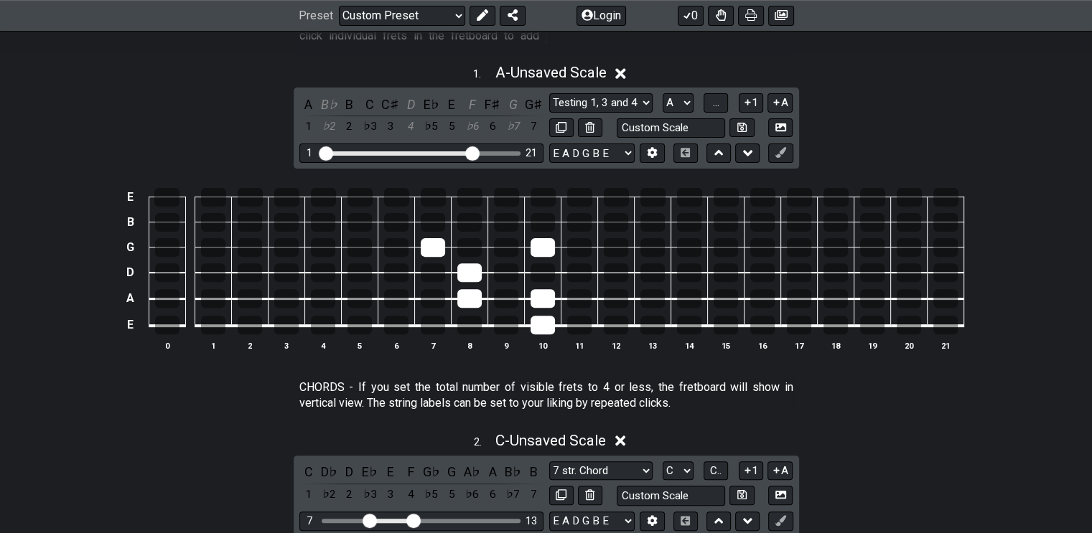
click at [721, 96] on button "..." at bounding box center [716, 102] width 24 height 19
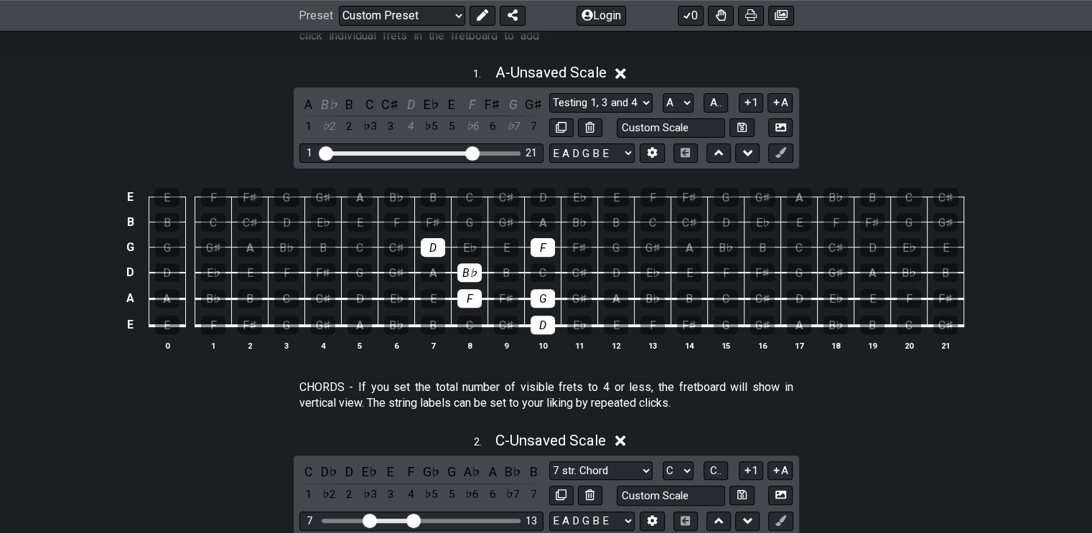
click at [468, 218] on div "G" at bounding box center [469, 222] width 24 height 19
click at [581, 218] on div "B♭" at bounding box center [579, 222] width 24 height 19
click at [541, 194] on div "D" at bounding box center [543, 197] width 25 height 19
click at [652, 192] on div "F" at bounding box center [652, 197] width 25 height 19
click at [619, 437] on icon at bounding box center [620, 441] width 11 height 15
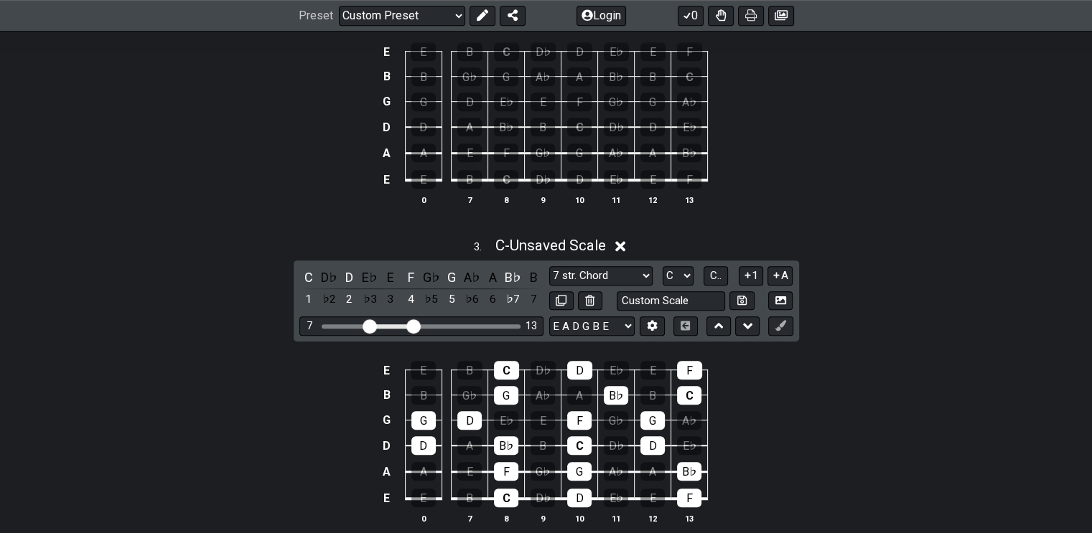
scroll to position [873, 0]
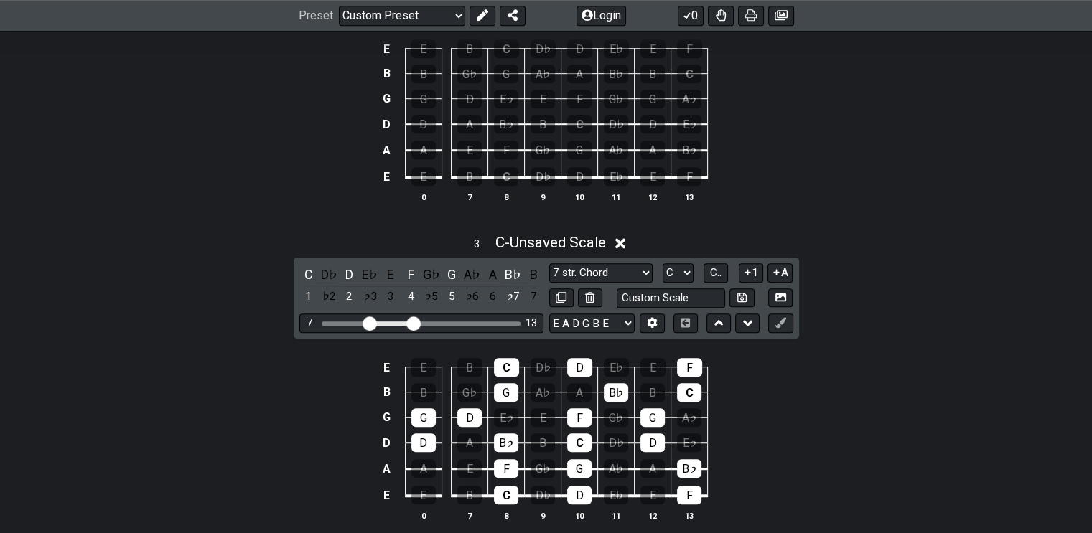
click at [626, 238] on icon at bounding box center [620, 243] width 11 height 15
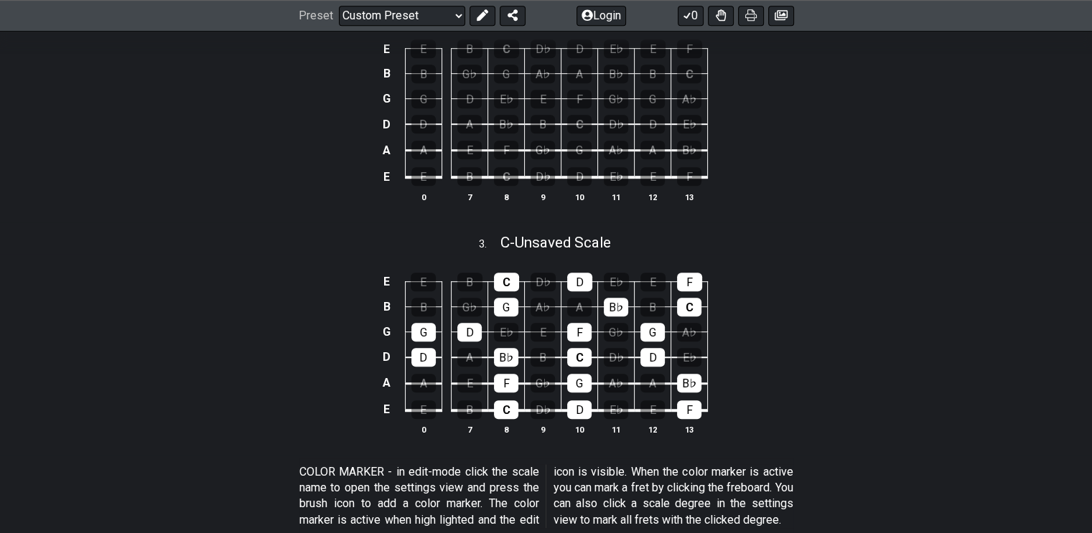
click at [563, 238] on span "C - Unsaved Scale" at bounding box center [555, 242] width 111 height 17
select select "C"
select select "E A D G B E"
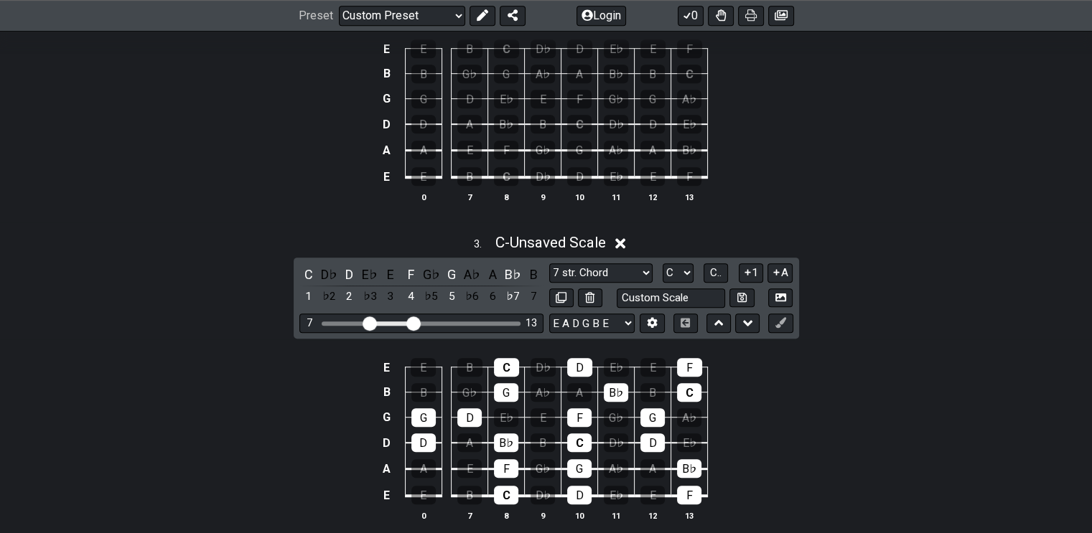
click at [307, 271] on div "C" at bounding box center [308, 274] width 19 height 19
click at [351, 271] on div "D" at bounding box center [349, 274] width 19 height 19
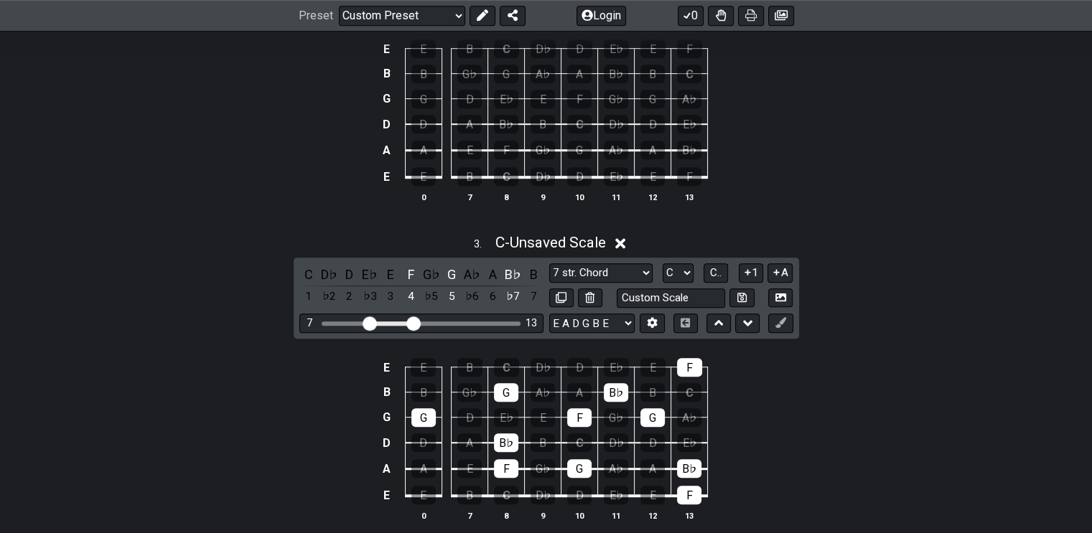
click at [406, 272] on div "F" at bounding box center [410, 274] width 19 height 19
click at [444, 269] on div "G" at bounding box center [451, 274] width 19 height 19
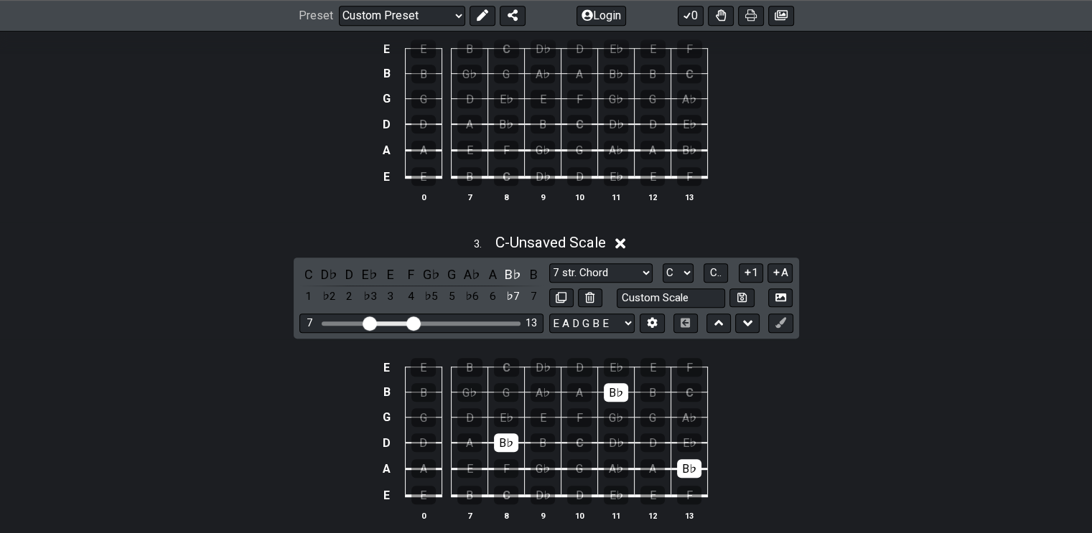
click at [510, 271] on div "B♭" at bounding box center [513, 274] width 19 height 19
click at [620, 236] on icon at bounding box center [620, 243] width 11 height 15
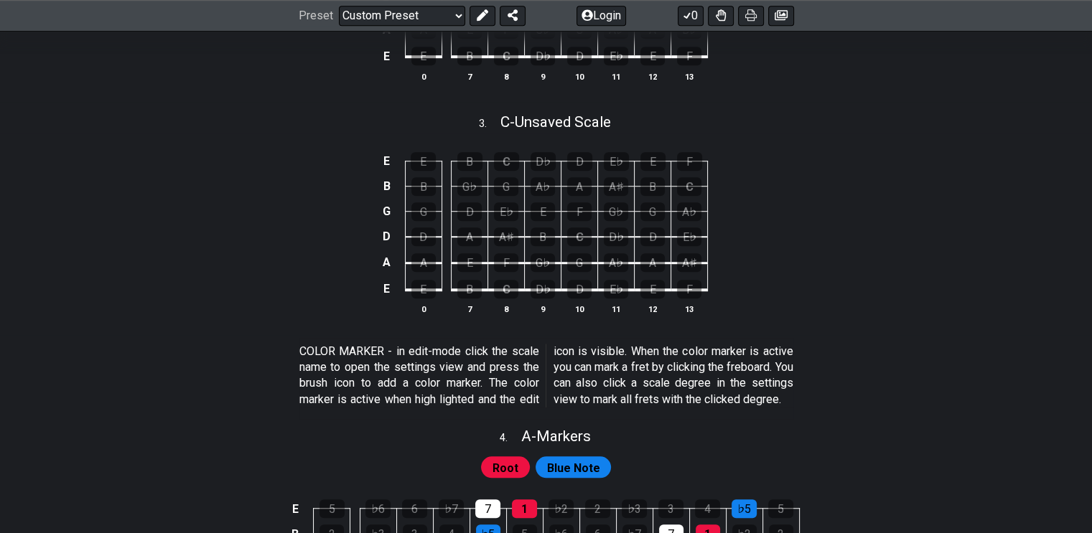
scroll to position [1232, 0]
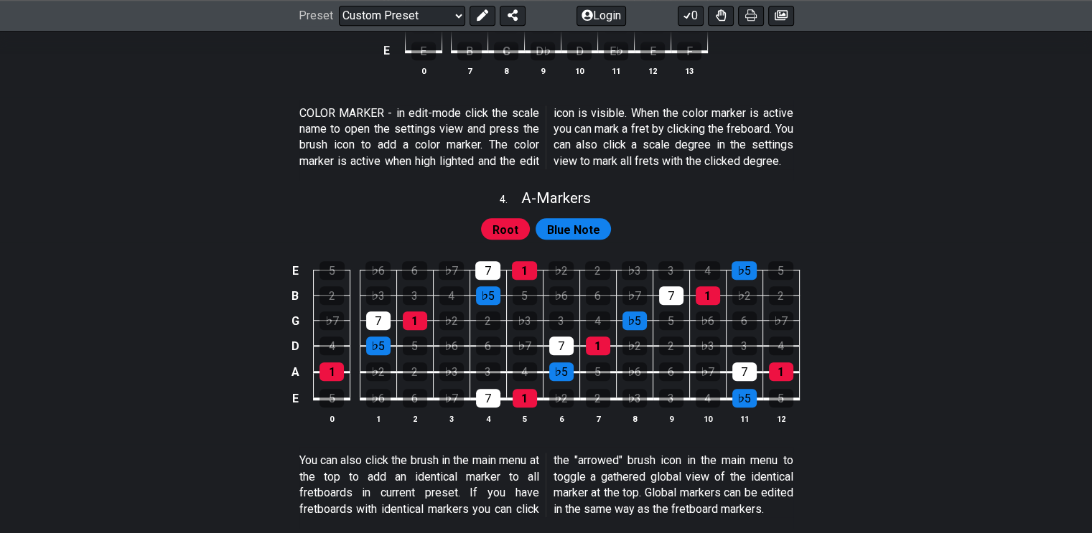
click at [581, 239] on span "Blue Note" at bounding box center [572, 230] width 53 height 21
click at [582, 207] on span "A - Markers" at bounding box center [556, 198] width 70 height 17
select select "A"
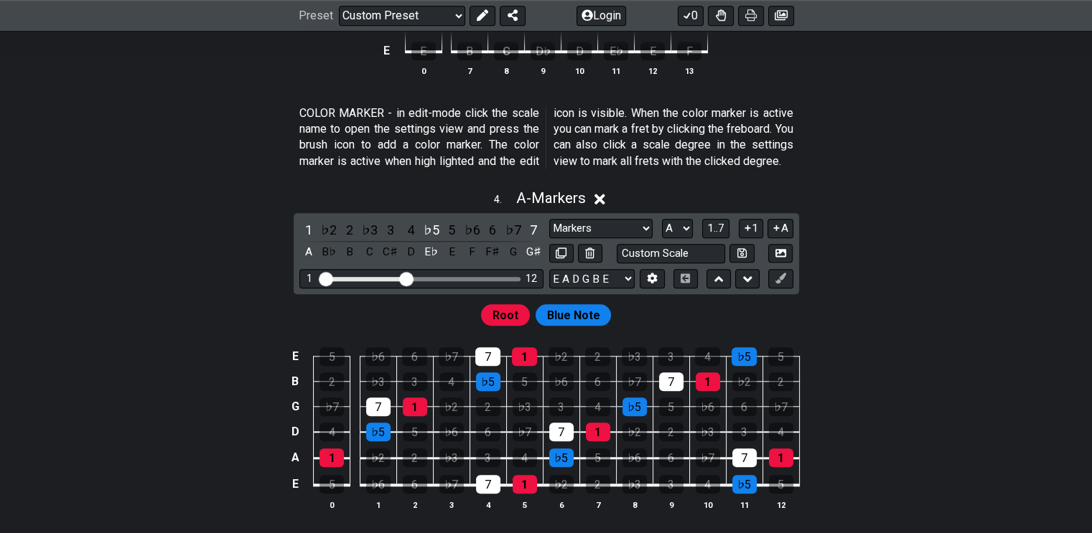
click at [374, 240] on div "♭3" at bounding box center [369, 229] width 19 height 19
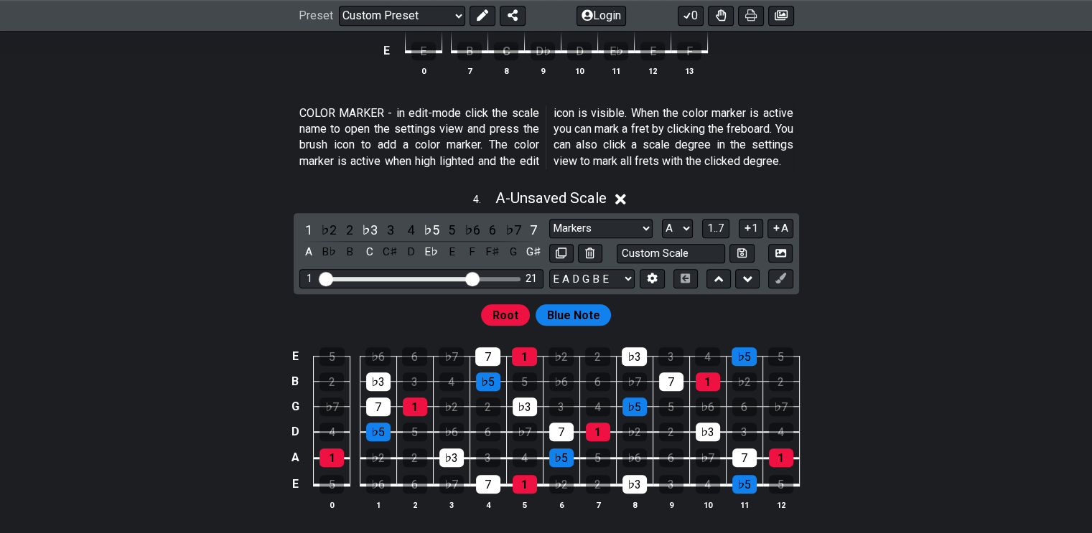
drag, startPoint x: 404, startPoint y: 294, endPoint x: 472, endPoint y: 301, distance: 68.6
click at [472, 278] on input "Visible fret range" at bounding box center [422, 278] width 204 height 0
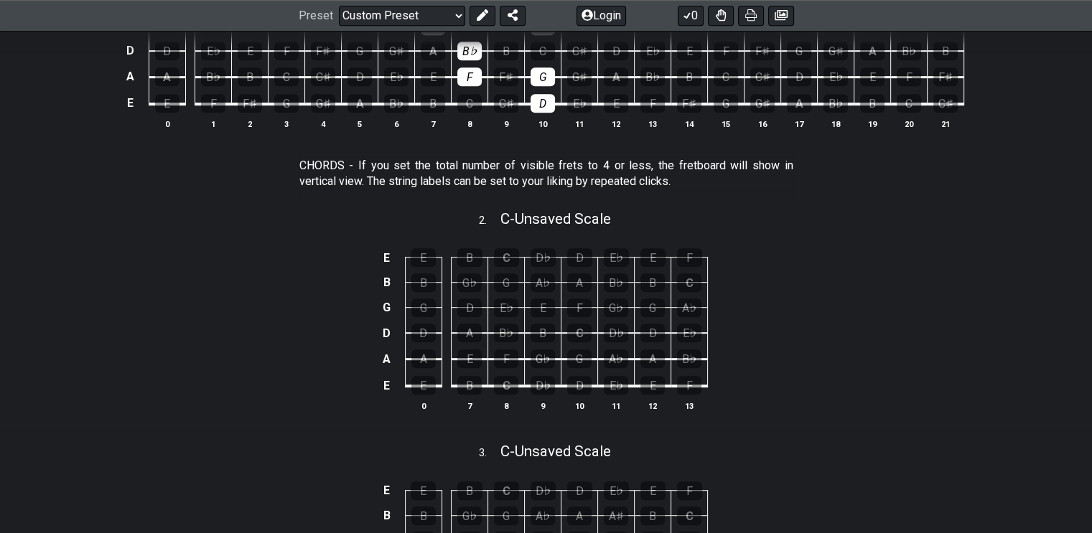
scroll to position [586, 0]
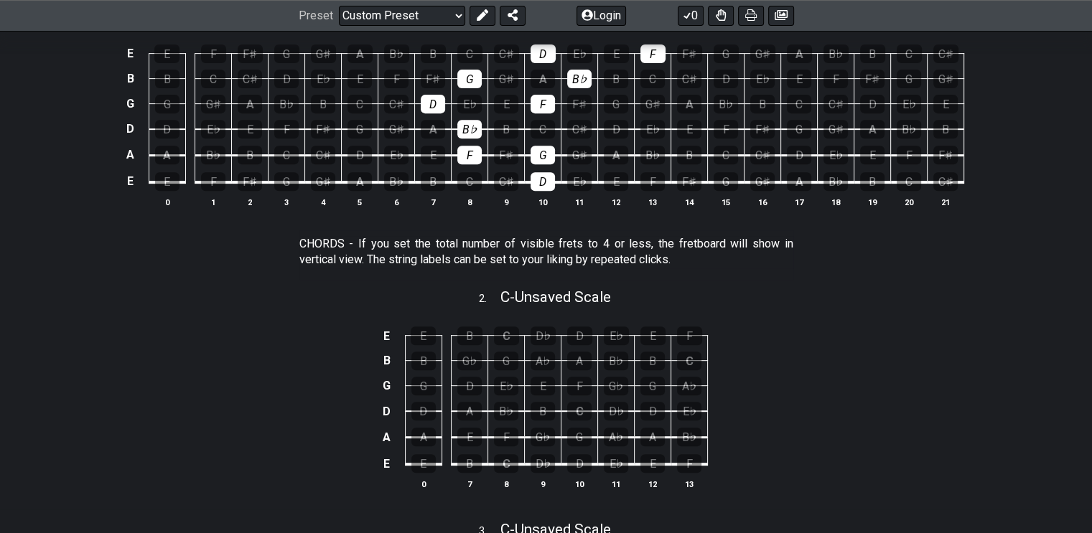
click at [549, 294] on span "C - Unsaved Scale" at bounding box center [555, 297] width 111 height 17
select select "C"
select select "E A D G B E"
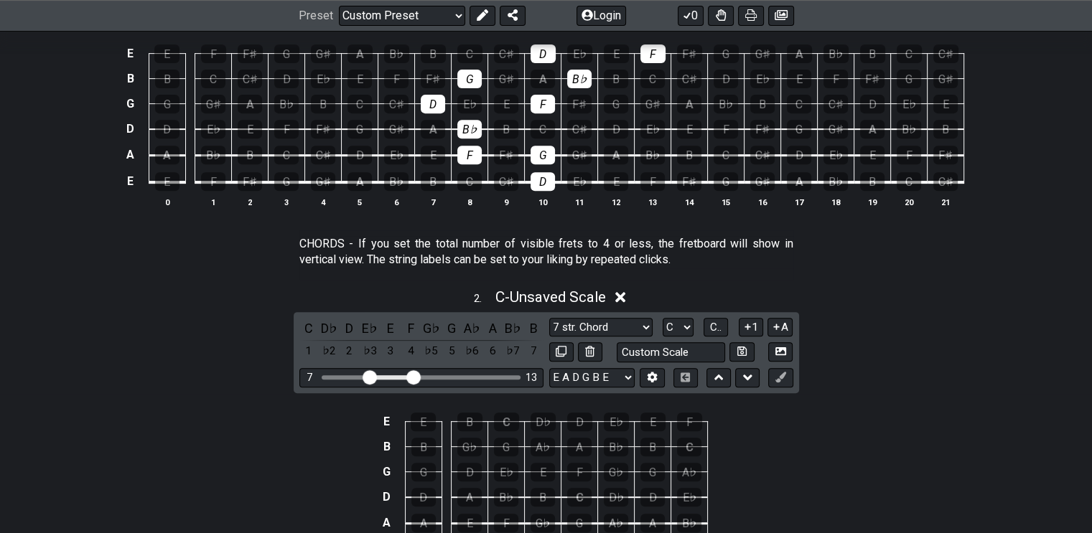
click at [621, 292] on icon at bounding box center [620, 297] width 11 height 15
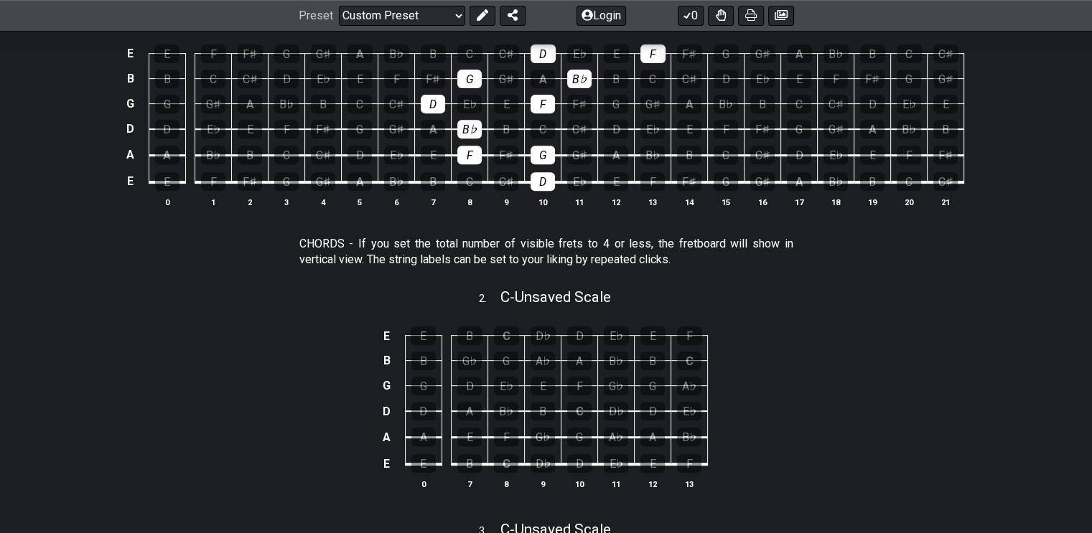
scroll to position [442, 0]
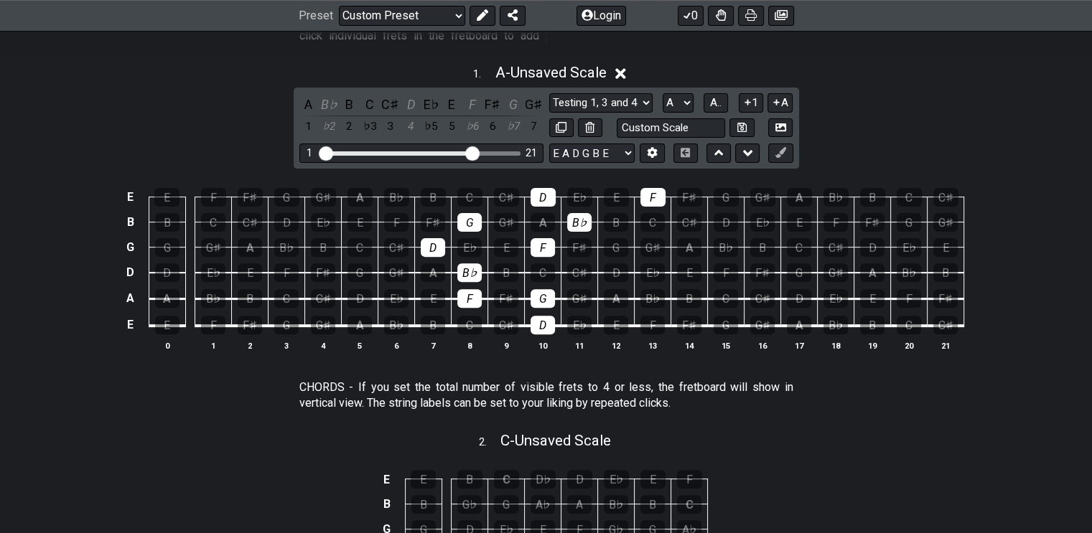
click at [455, 15] on select "Welcome to #fretflip! Initial Preset Custom Preset Minor Pentatonic Major Penta…" at bounding box center [402, 16] width 126 height 20
click at [339, 6] on select "Welcome to #fretflip! Initial Preset Custom Preset Minor Pentatonic Major Penta…" at bounding box center [402, 16] width 126 height 20
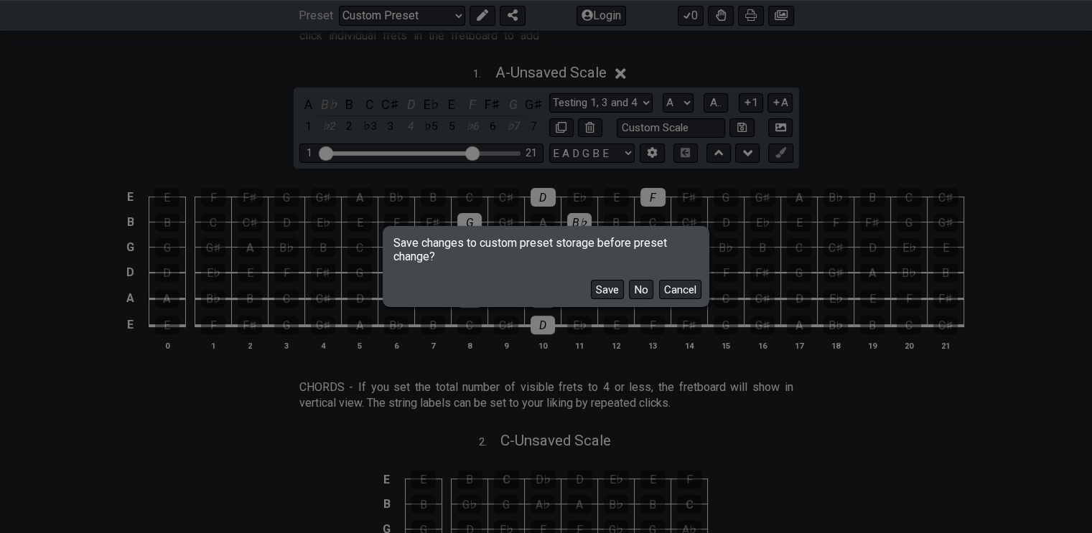
click at [637, 293] on button "No" at bounding box center [641, 289] width 24 height 19
select select "/welcome"
select select "C"
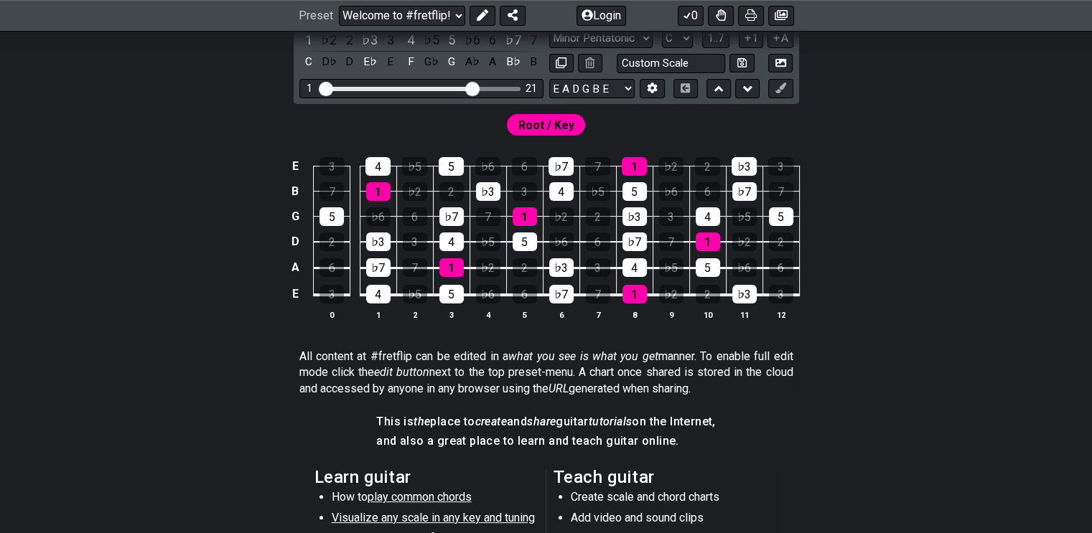
scroll to position [287, 0]
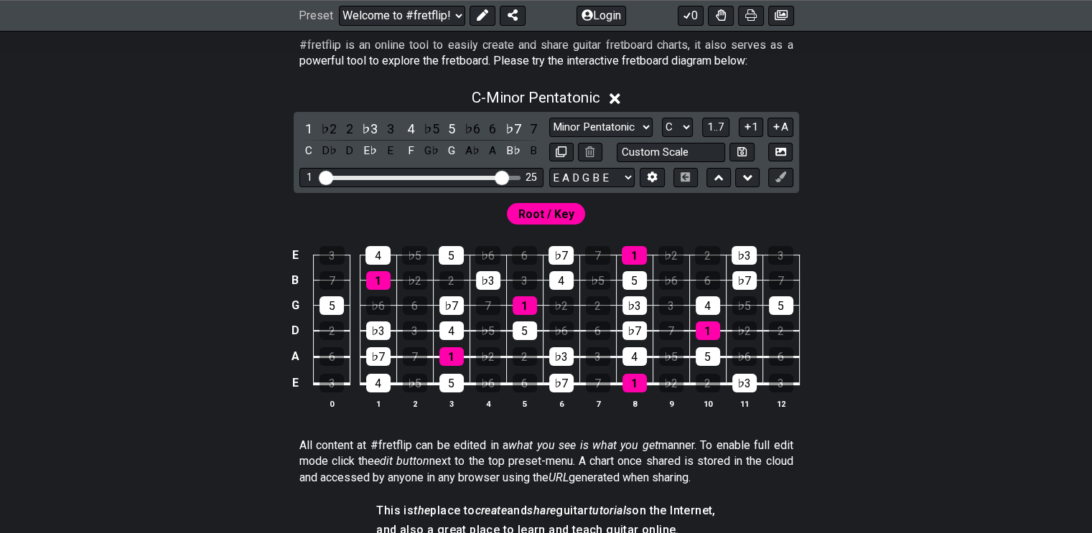
drag, startPoint x: 468, startPoint y: 175, endPoint x: 502, endPoint y: 174, distance: 33.8
click at [502, 177] on input "Visible fret range" at bounding box center [422, 177] width 204 height 0
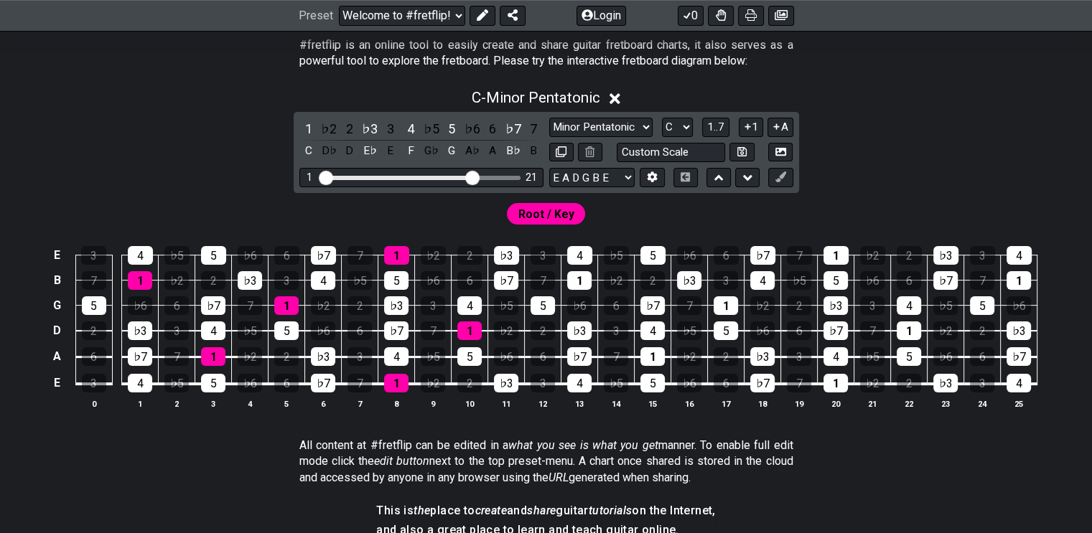
drag, startPoint x: 502, startPoint y: 174, endPoint x: 475, endPoint y: 180, distance: 27.3
click at [475, 177] on input "Visible fret range" at bounding box center [422, 177] width 204 height 0
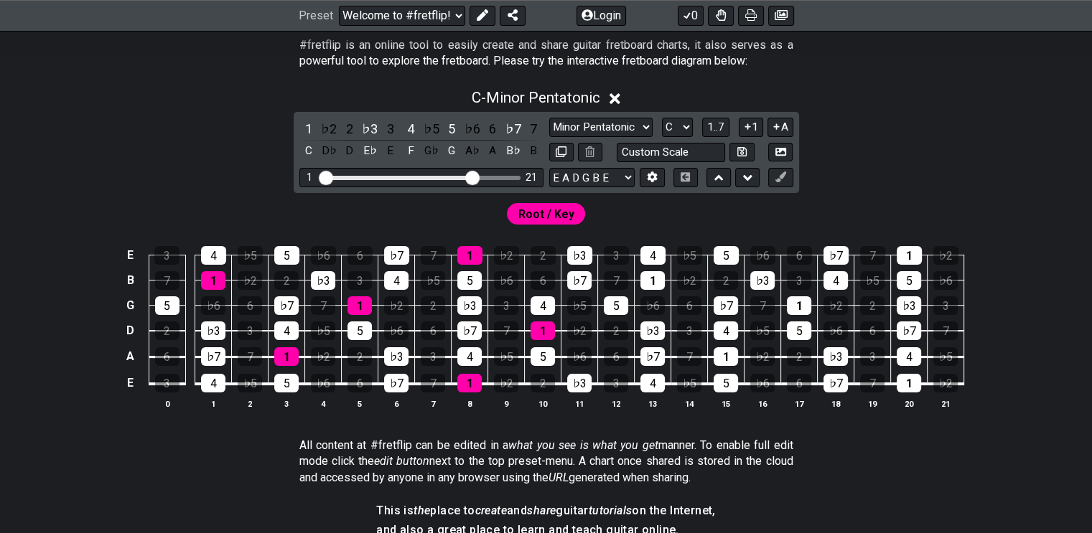
click at [645, 126] on select "Minor Pentatonic Click to edit Minor Pentatonic Major Pentatonic Minor Blues Ma…" at bounding box center [600, 127] width 103 height 19
select select "Click to edit"
click at [549, 118] on select "Minor Pentatonic Click to edit Minor Pentatonic Major Pentatonic Minor Blues Ma…" at bounding box center [600, 127] width 103 height 19
click at [304, 126] on div "1" at bounding box center [308, 128] width 19 height 19
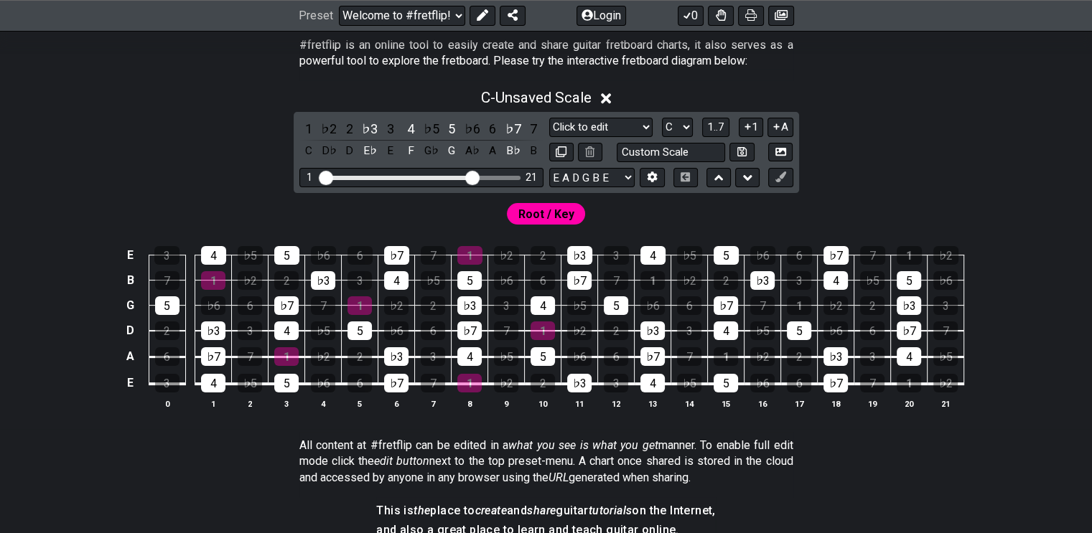
click at [366, 128] on div "♭3" at bounding box center [369, 128] width 19 height 19
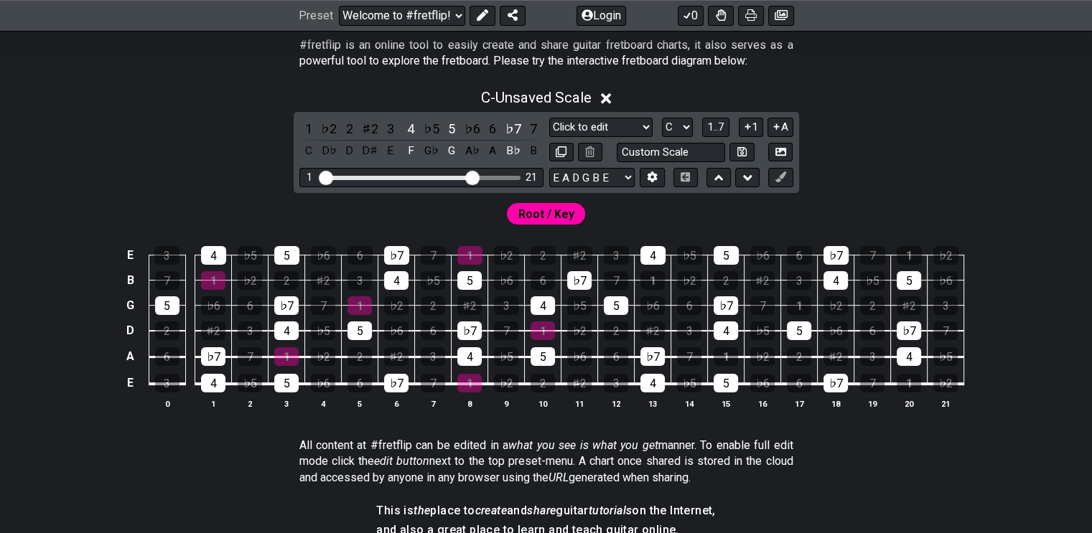
click at [414, 125] on div "4" at bounding box center [410, 128] width 19 height 19
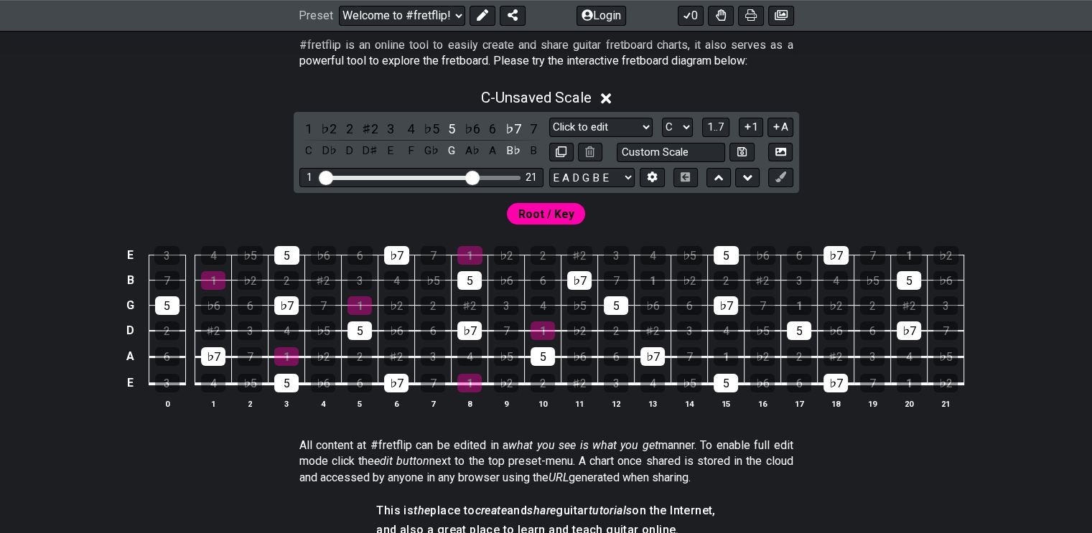
click at [454, 124] on div "5" at bounding box center [451, 128] width 19 height 19
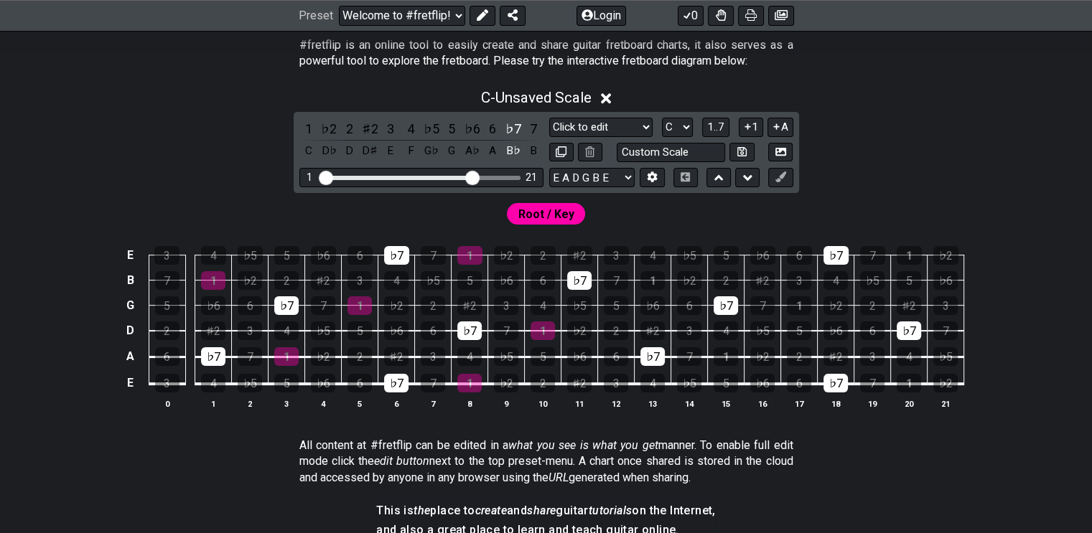
click at [513, 123] on div "♭7" at bounding box center [513, 128] width 19 height 19
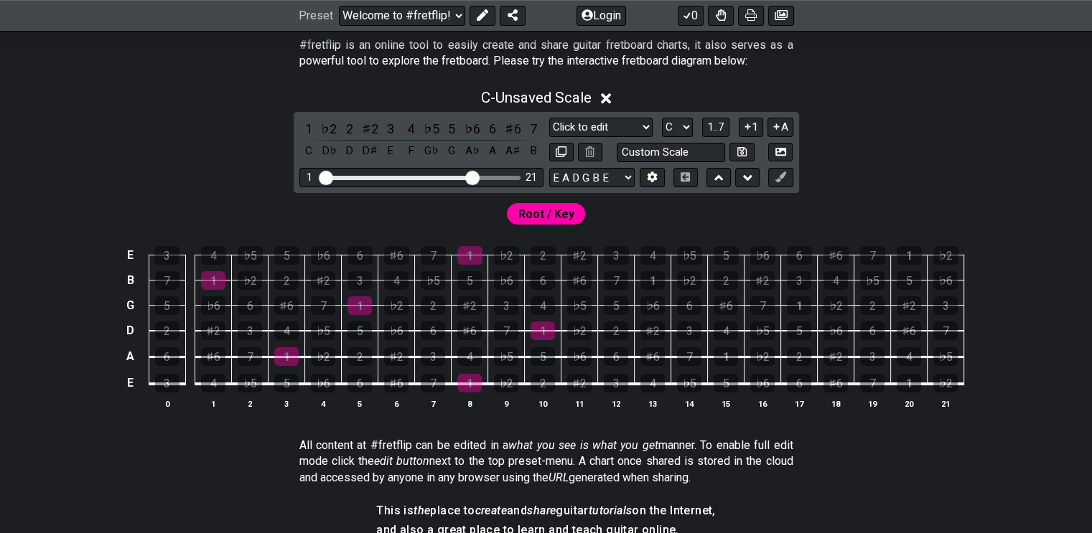
click at [722, 122] on span "1..7" at bounding box center [715, 127] width 17 height 13
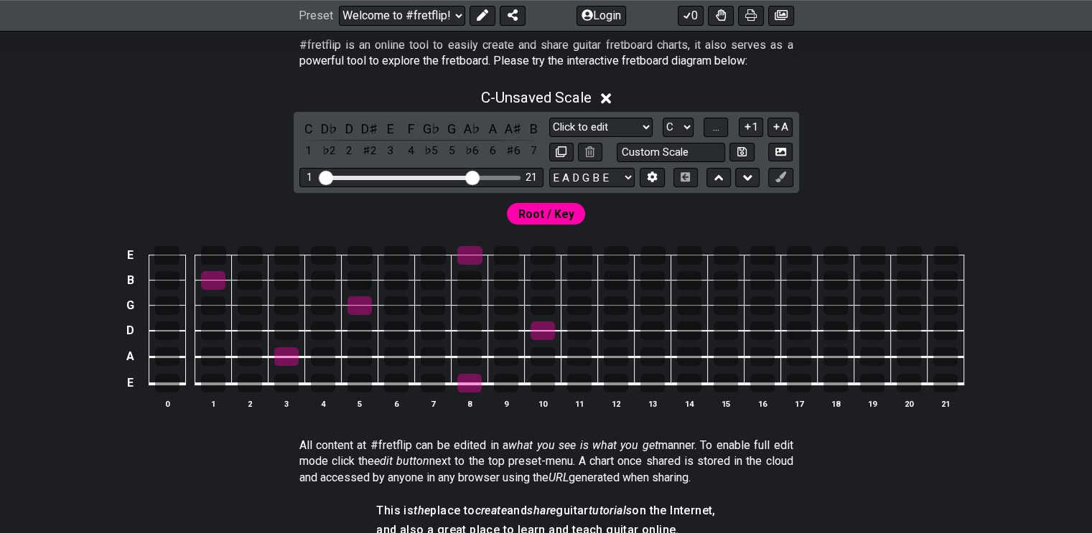
click at [722, 122] on button "..." at bounding box center [716, 127] width 24 height 19
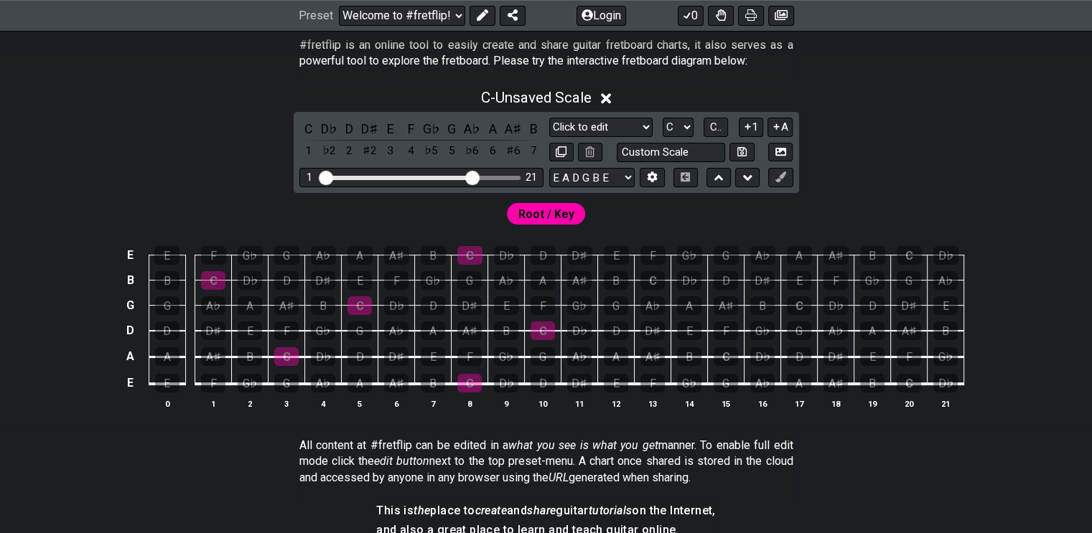
click at [543, 378] on div "D" at bounding box center [543, 383] width 24 height 19
click at [465, 347] on td "F" at bounding box center [470, 344] width 37 height 27
click at [468, 356] on div "F" at bounding box center [469, 357] width 24 height 19
click at [458, 8] on select "Welcome to #fretflip! Initial Preset Custom Preset Minor Pentatonic Major Penta…" at bounding box center [402, 16] width 126 height 20
click at [339, 6] on select "Welcome to #fretflip! Initial Preset Custom Preset Minor Pentatonic Major Penta…" at bounding box center [402, 16] width 126 height 20
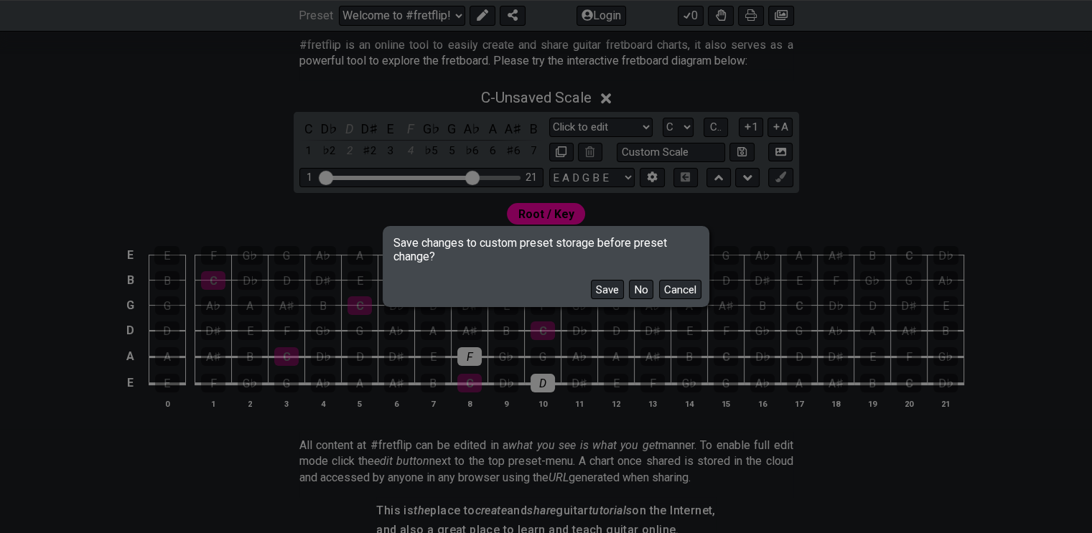
click at [640, 288] on button "No" at bounding box center [641, 289] width 24 height 19
select select "/user-defined"
select select "A"
select select "Testing 1, 3 and 4"
select select "C"
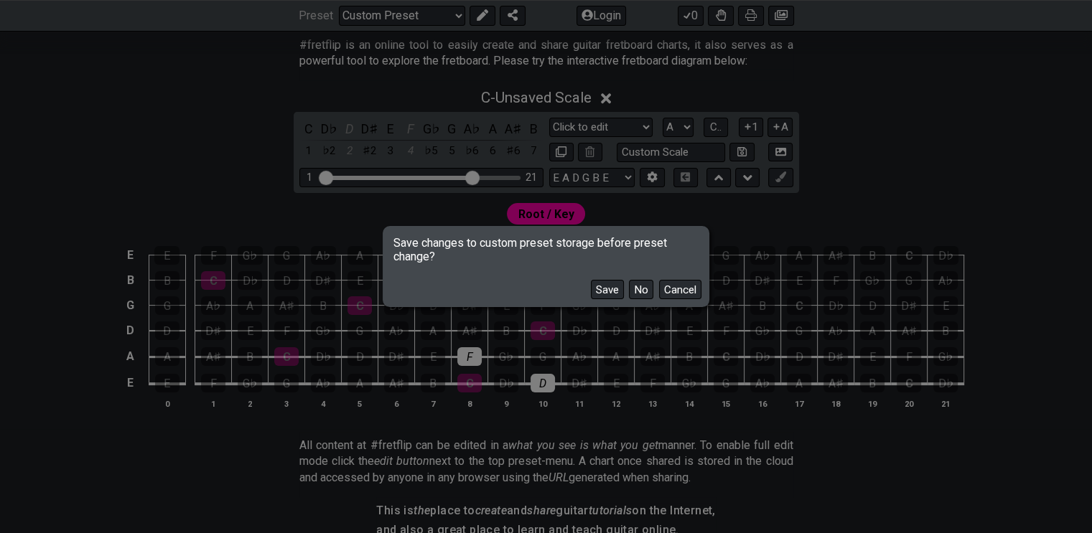
select select "C"
select select "A"
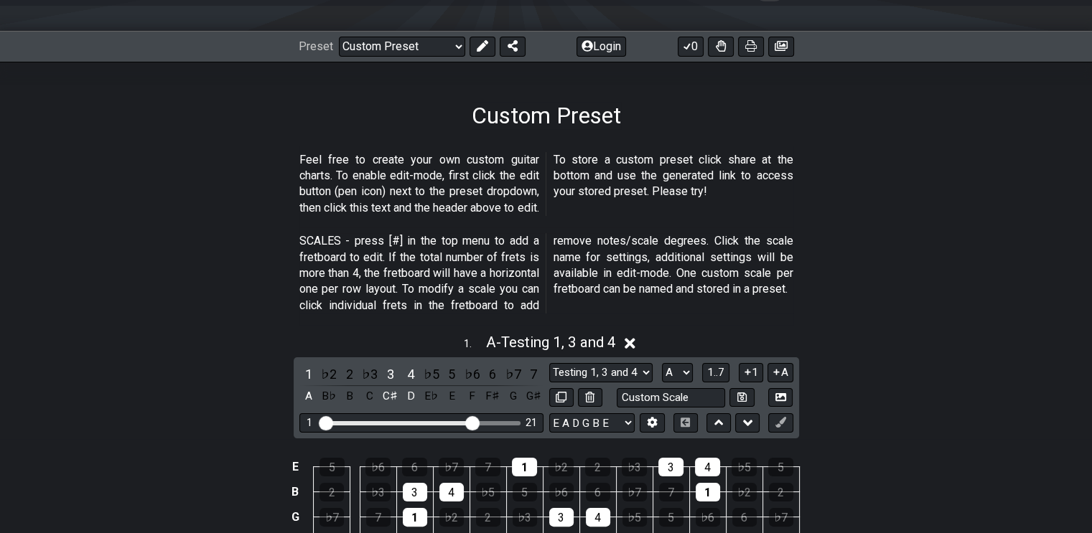
scroll to position [359, 0]
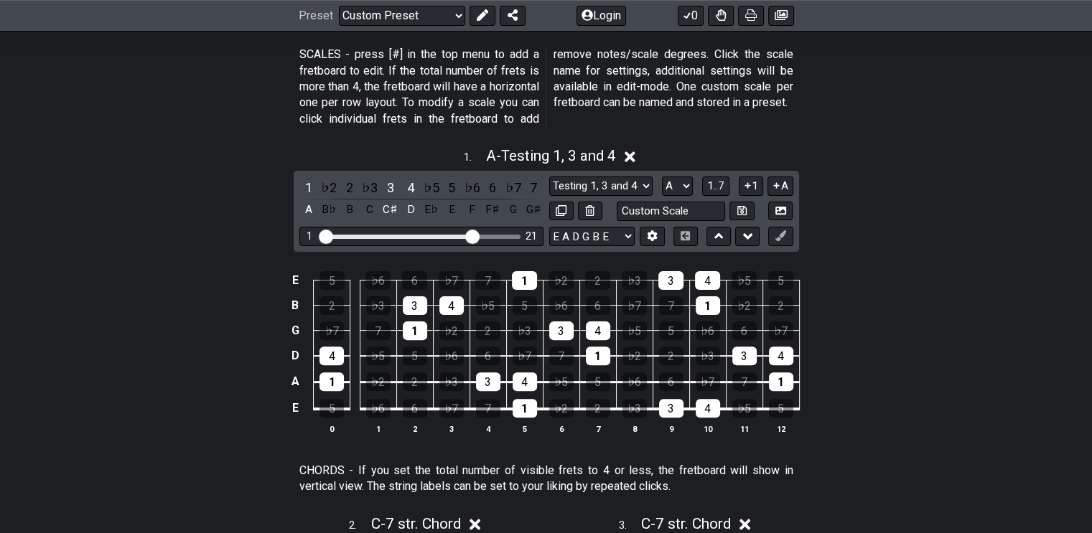
click at [632, 232] on select "E A D G B E E A D G B E E A D G B E B E A D F♯ B A D G C E A D A D G B E E♭ A♭ …" at bounding box center [591, 236] width 85 height 19
select select "E A D G B E"
click at [549, 227] on select "E A D G B E E A D G B E E A D G B E B E A D F♯ B A D G C E A D A D G B E E♭ A♭ …" at bounding box center [591, 236] width 85 height 19
drag, startPoint x: 475, startPoint y: 234, endPoint x: 447, endPoint y: 238, distance: 28.2
click at [447, 236] on input "Visible fret range" at bounding box center [422, 236] width 204 height 0
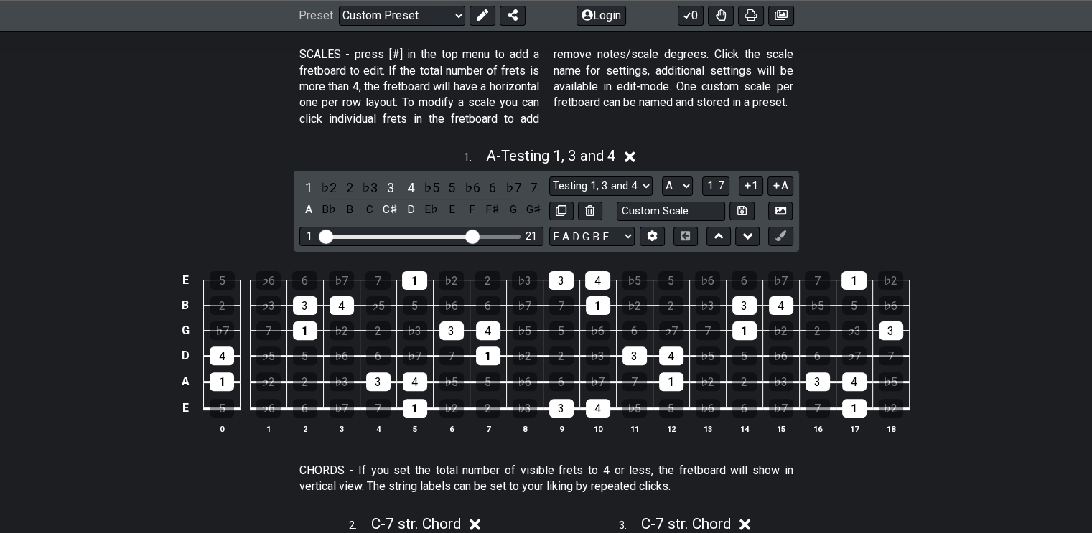
drag, startPoint x: 451, startPoint y: 238, endPoint x: 475, endPoint y: 238, distance: 23.7
click at [475, 236] on input "Visible fret range" at bounding box center [422, 236] width 204 height 0
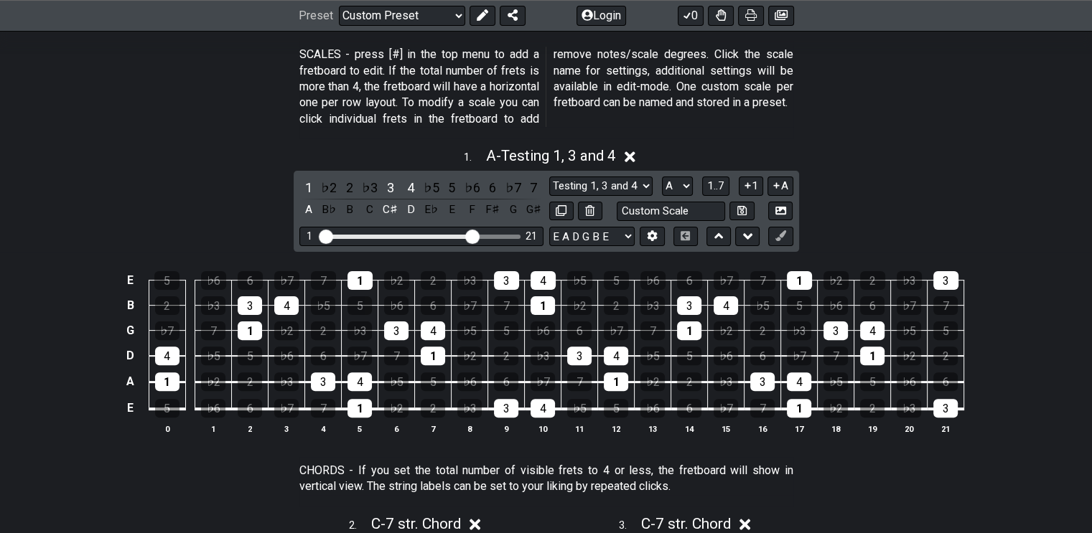
click at [306, 183] on div "1" at bounding box center [308, 187] width 19 height 19
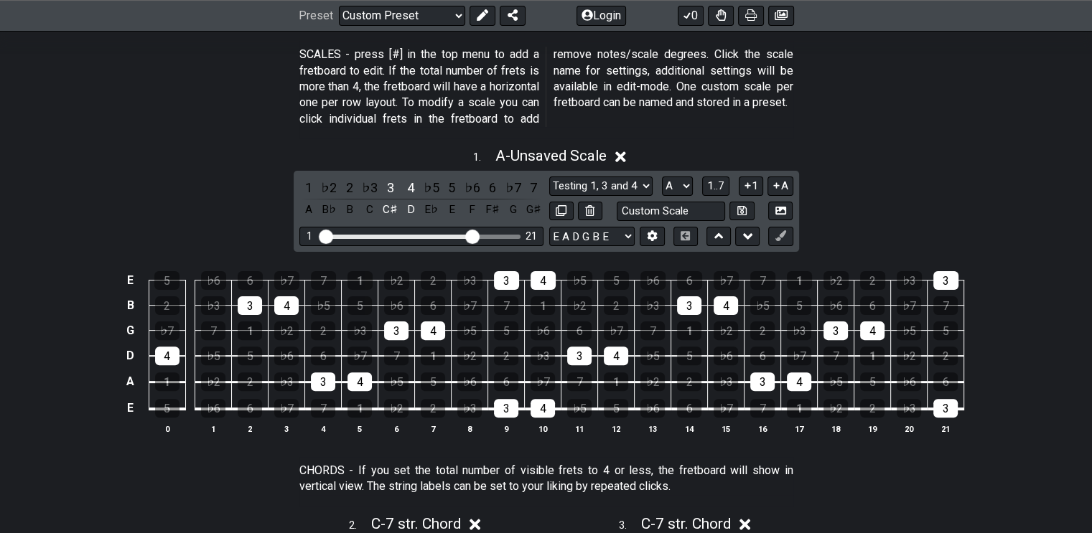
click at [387, 185] on div "3" at bounding box center [390, 187] width 19 height 19
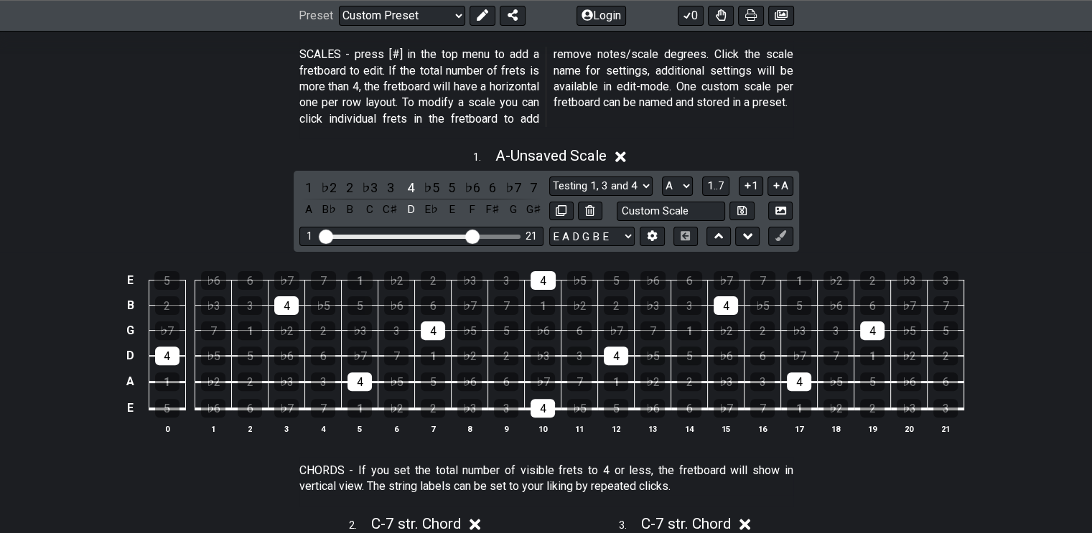
click at [406, 184] on div "4" at bounding box center [410, 187] width 19 height 19
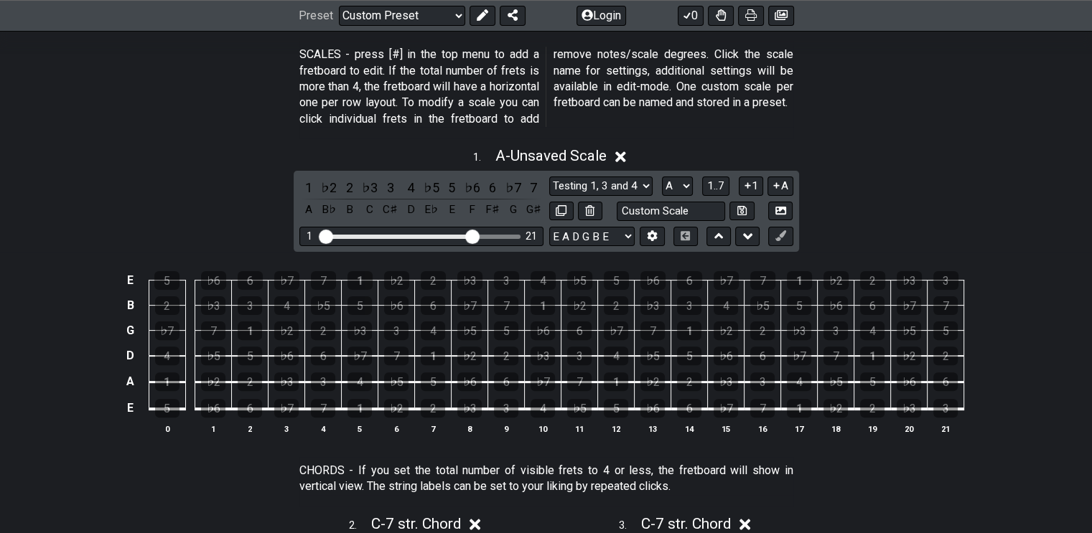
click at [710, 183] on span "1..7" at bounding box center [715, 185] width 17 height 13
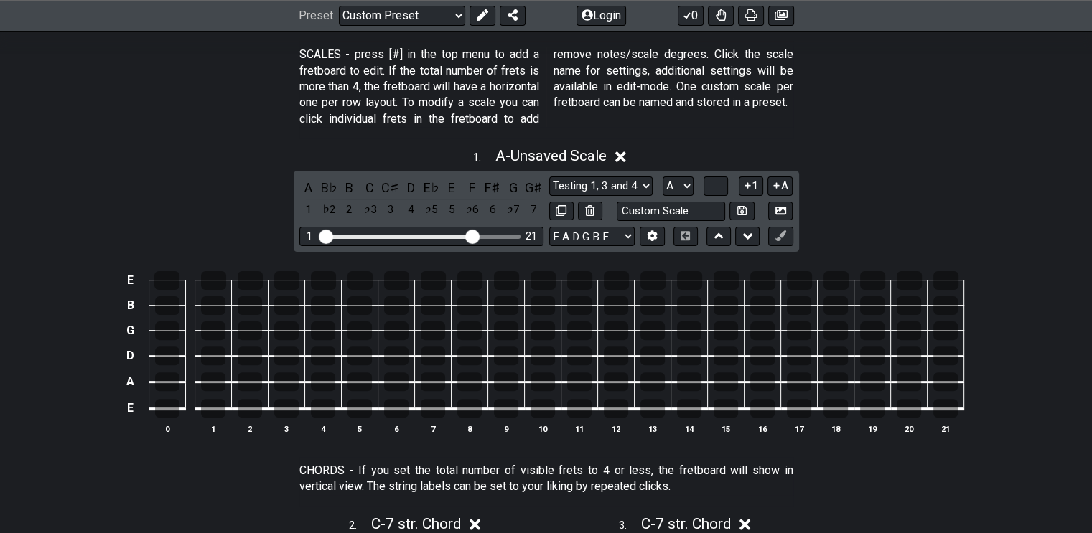
click at [710, 183] on button "..." at bounding box center [716, 186] width 24 height 19
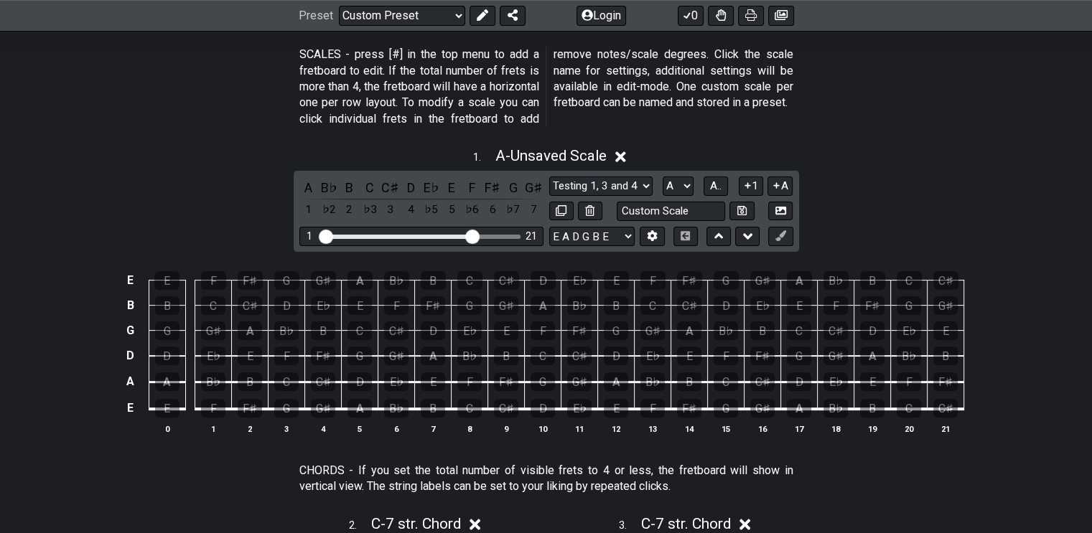
click at [715, 183] on span "A.." at bounding box center [715, 185] width 11 height 13
click at [715, 183] on span "1..7" at bounding box center [715, 185] width 17 height 13
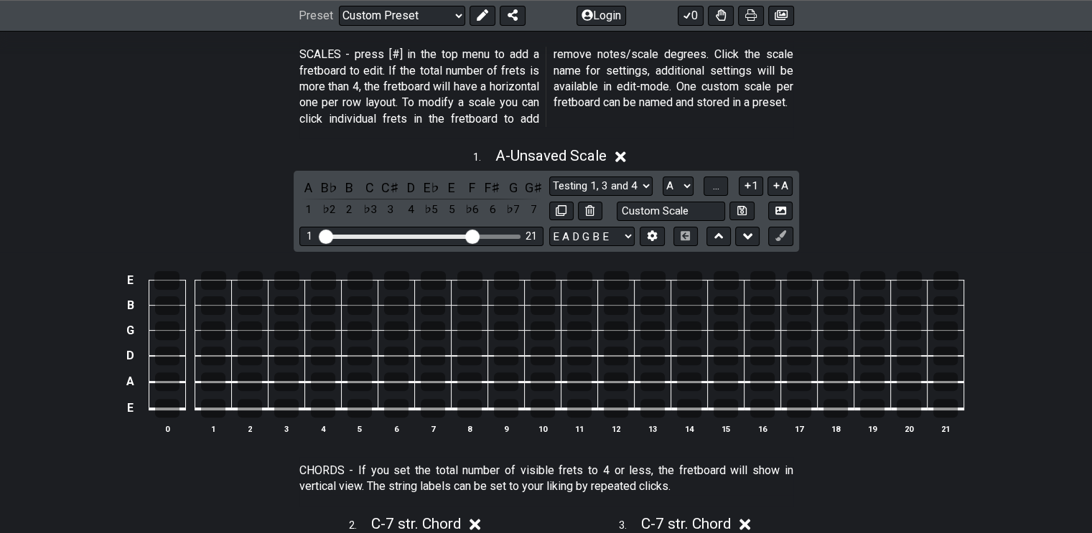
click at [684, 187] on select "A♭ A A♯ B♭ B C C♯ D♭ D D♯ E♭ E F F♯ G♭ G G♯" at bounding box center [678, 186] width 31 height 19
select select "C"
click at [663, 177] on select "A♭ A A♯ B♭ B C C♯ D♭ D D♯ E♭ E F F♯ G♭ G G♯" at bounding box center [678, 186] width 31 height 19
click at [627, 232] on select "E A D G B E E A D G B E E A D G B E B E A D F♯ B A D G C E A D A D G B E E♭ A♭ …" at bounding box center [591, 236] width 85 height 19
select select "E A D G B E"
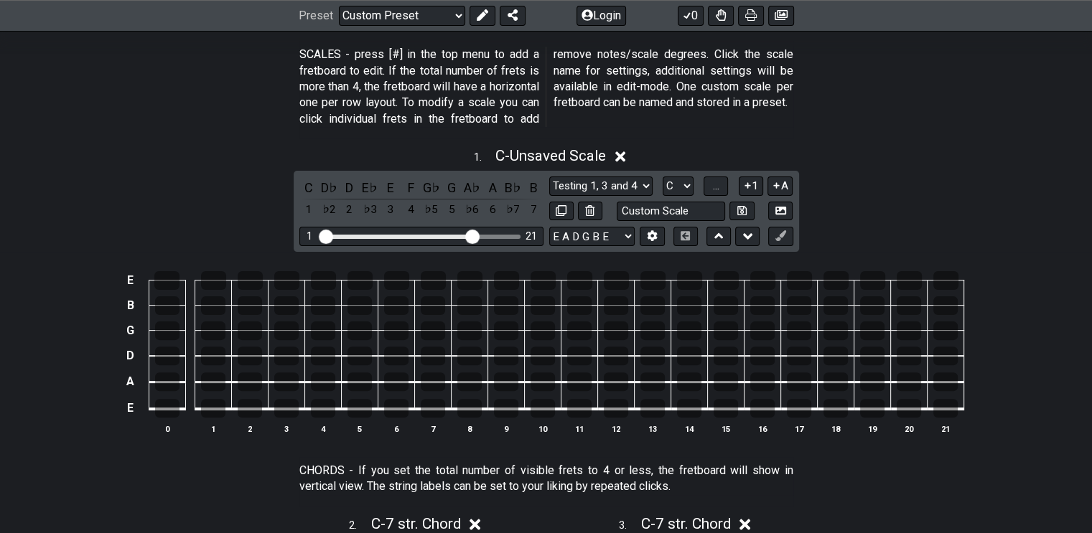
click at [549, 227] on select "E A D G B E E A D G B E E A D G B E B E A D F♯ B A D G C E A D A D G B E E♭ A♭ …" at bounding box center [591, 236] width 85 height 19
click at [716, 185] on span "..." at bounding box center [716, 185] width 6 height 13
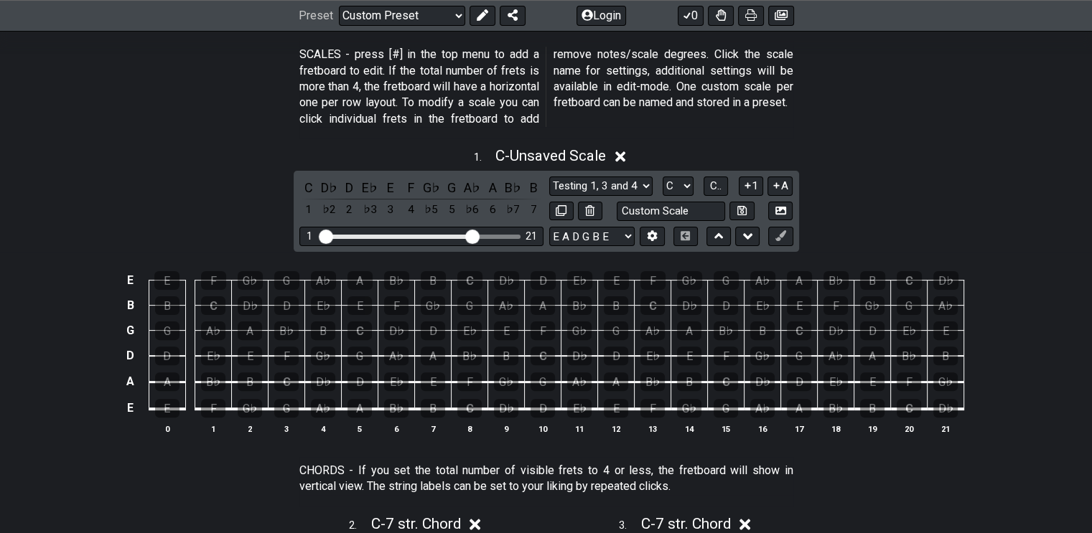
click at [541, 405] on div "D" at bounding box center [543, 408] width 24 height 19
click at [465, 378] on div "F" at bounding box center [469, 382] width 24 height 19
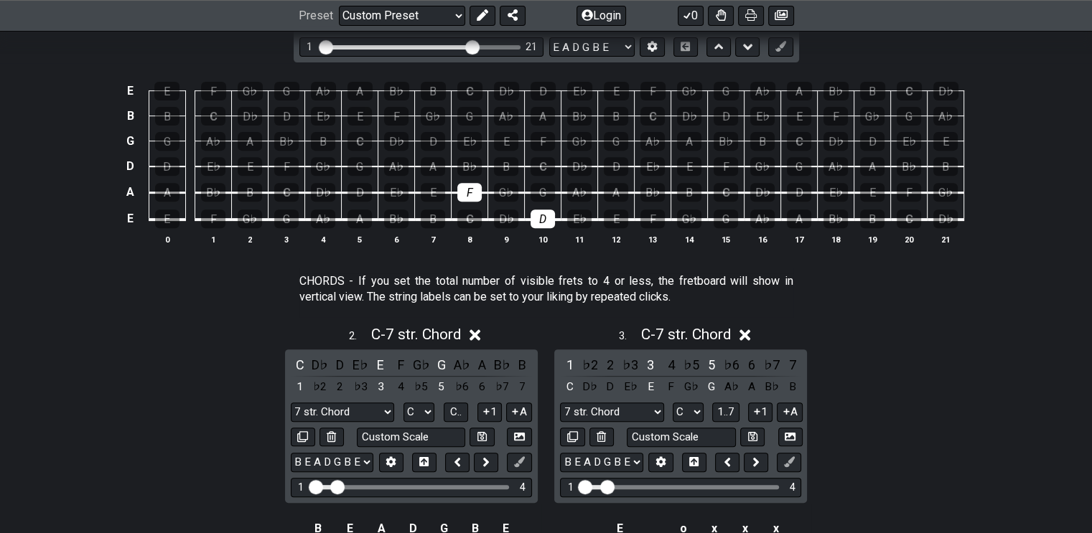
scroll to position [574, 0]
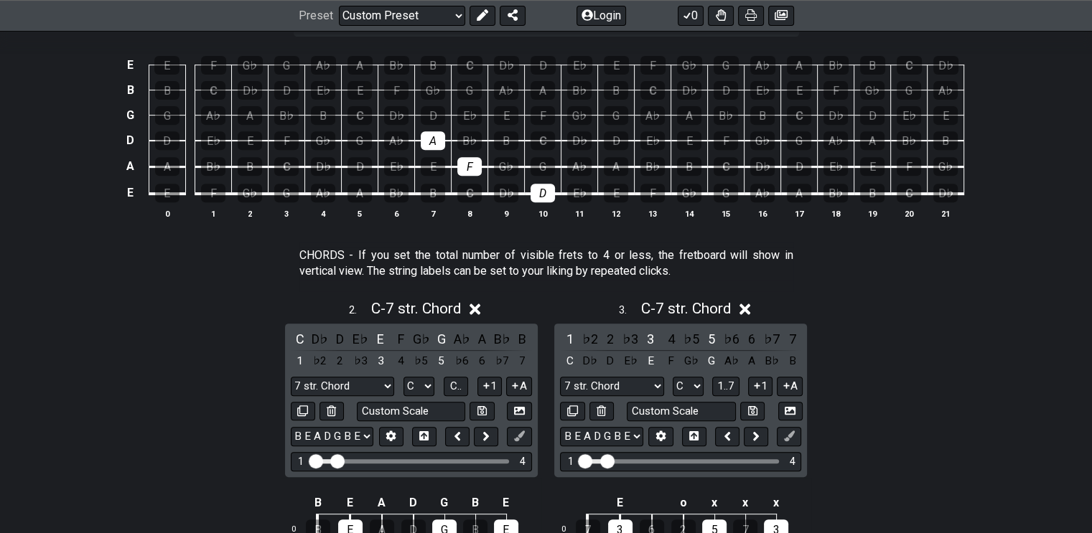
click at [430, 141] on div "A" at bounding box center [433, 140] width 24 height 19
click at [550, 134] on div "C" at bounding box center [543, 140] width 24 height 19
click at [475, 307] on icon at bounding box center [475, 309] width 11 height 11
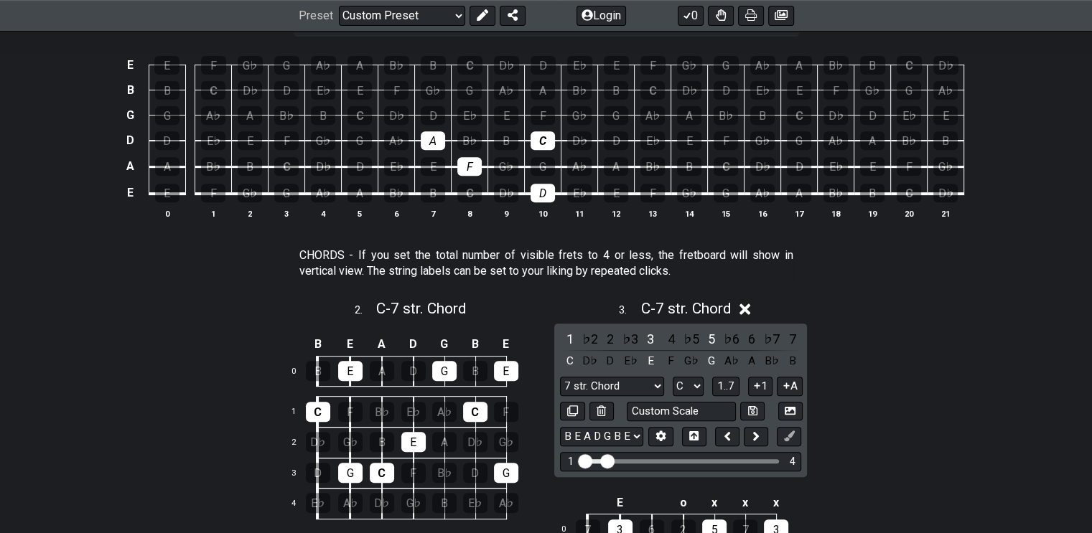
click at [750, 304] on icon at bounding box center [745, 309] width 11 height 15
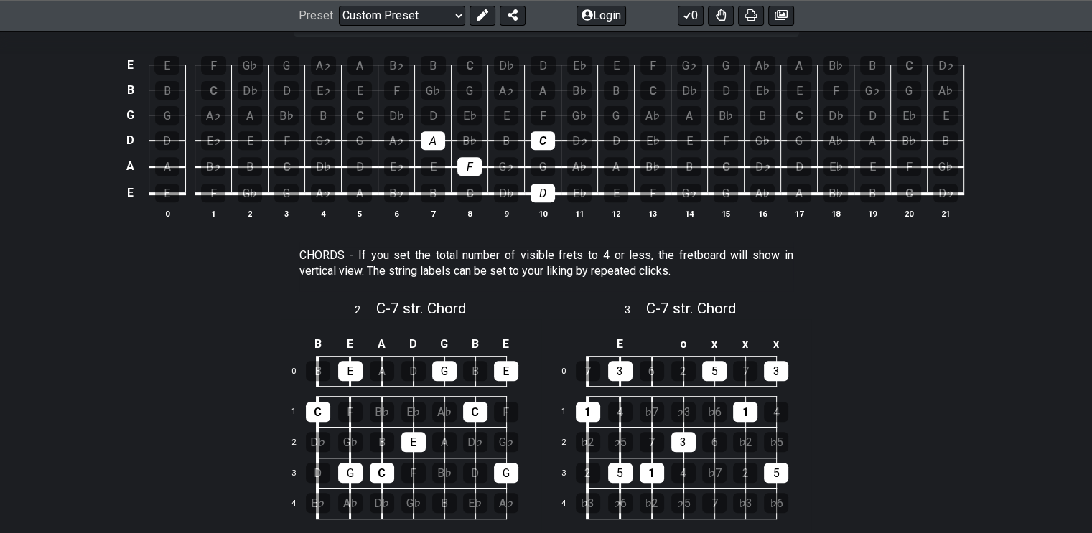
click at [437, 307] on span "C - 7 str. Chord" at bounding box center [421, 308] width 90 height 17
select select "C"
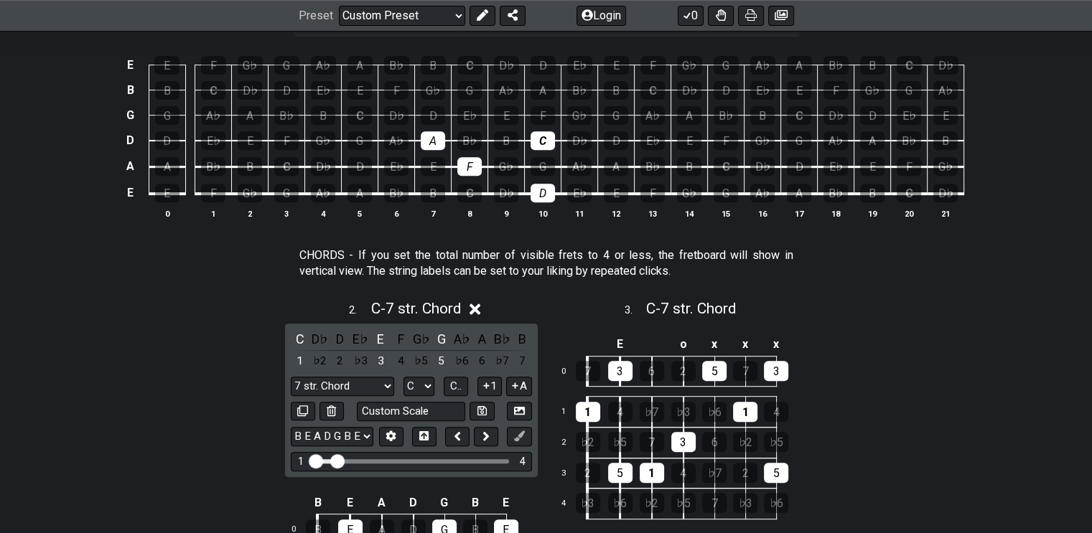
drag, startPoint x: 445, startPoint y: 334, endPoint x: 414, endPoint y: 341, distance: 32.4
click at [445, 335] on div "G" at bounding box center [441, 339] width 19 height 19
click at [381, 336] on div "E" at bounding box center [380, 339] width 19 height 19
click at [298, 338] on div "C" at bounding box center [300, 339] width 19 height 19
click at [678, 308] on span "C - 7 str. Chord" at bounding box center [691, 308] width 90 height 17
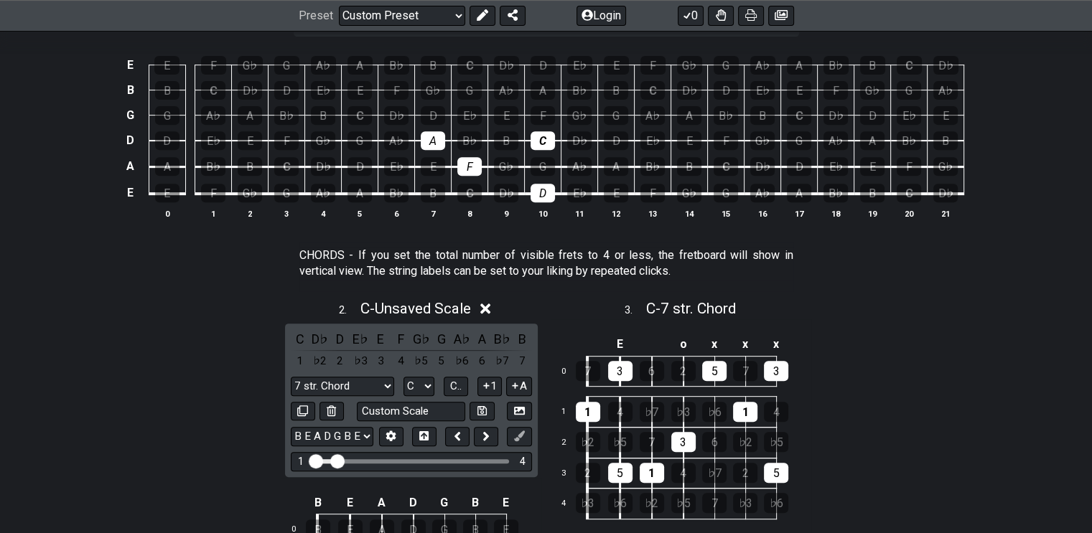
select select "C"
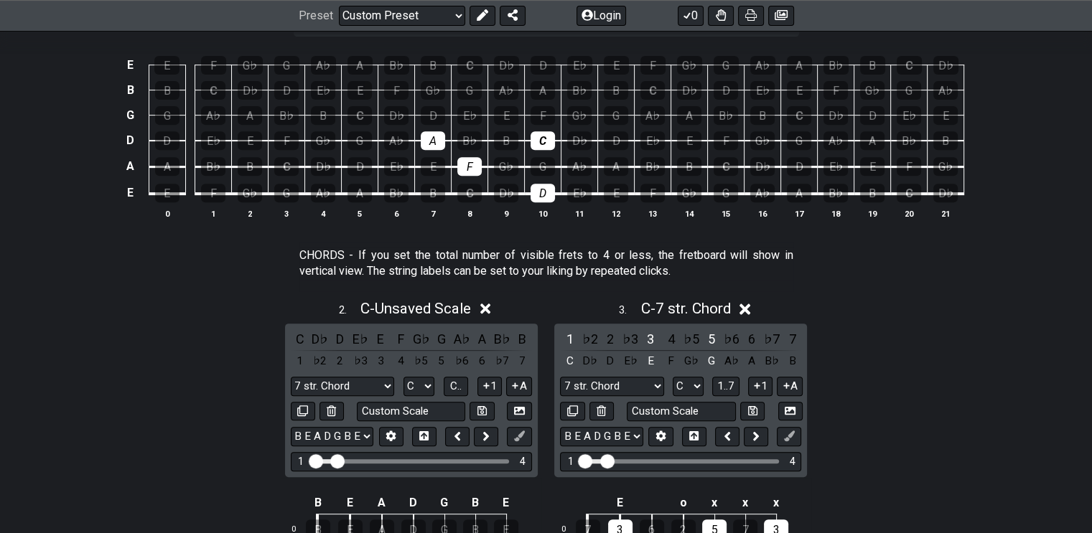
click at [568, 337] on div "1" at bounding box center [569, 339] width 19 height 19
click at [647, 338] on div "3" at bounding box center [650, 339] width 19 height 19
click at [715, 332] on div "5" at bounding box center [711, 339] width 19 height 19
click at [727, 386] on span "1..7" at bounding box center [725, 386] width 17 height 13
click at [727, 386] on span "..." at bounding box center [725, 386] width 6 height 13
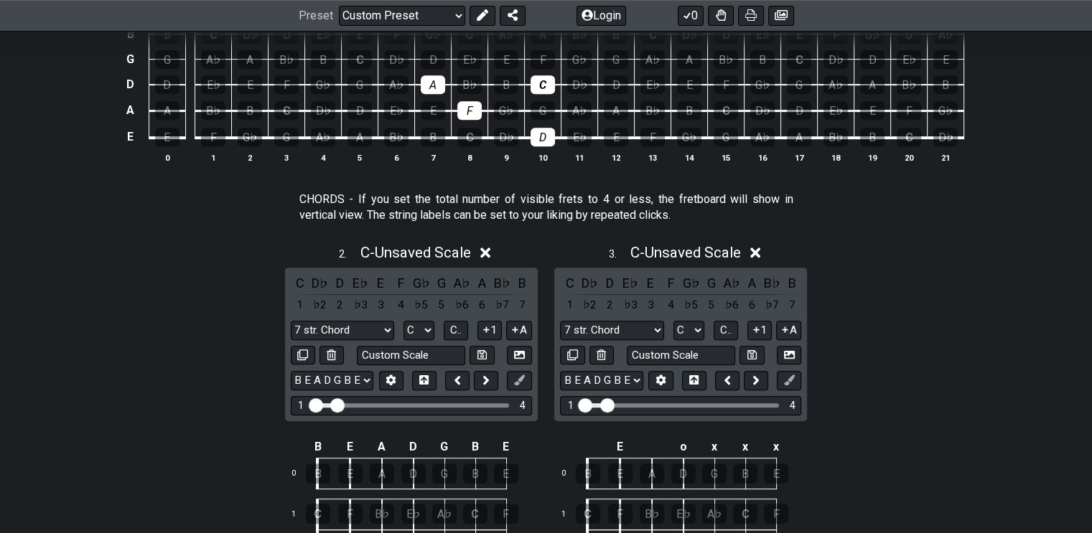
scroll to position [718, 0]
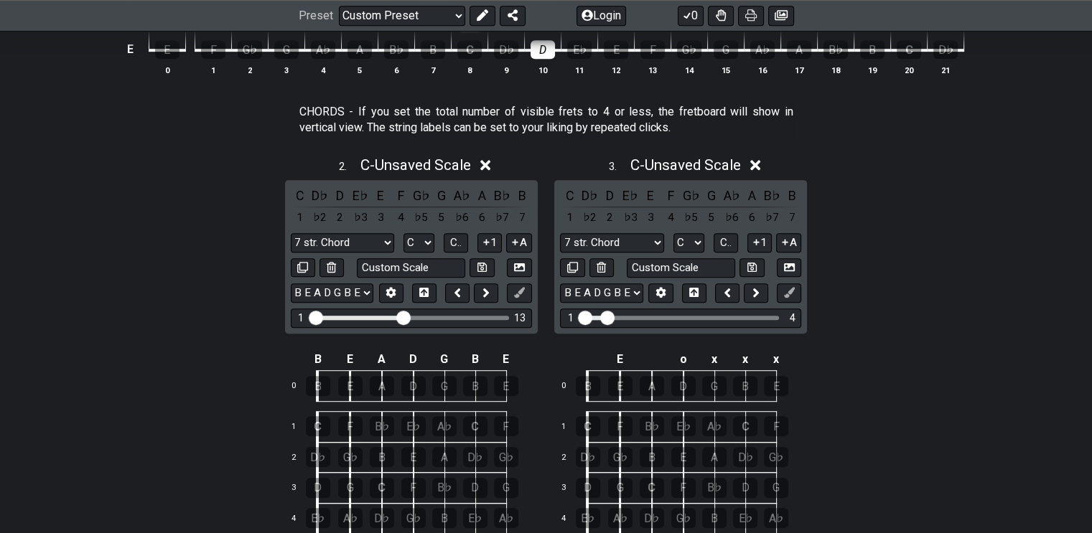
drag, startPoint x: 336, startPoint y: 316, endPoint x: 406, endPoint y: 327, distance: 70.5
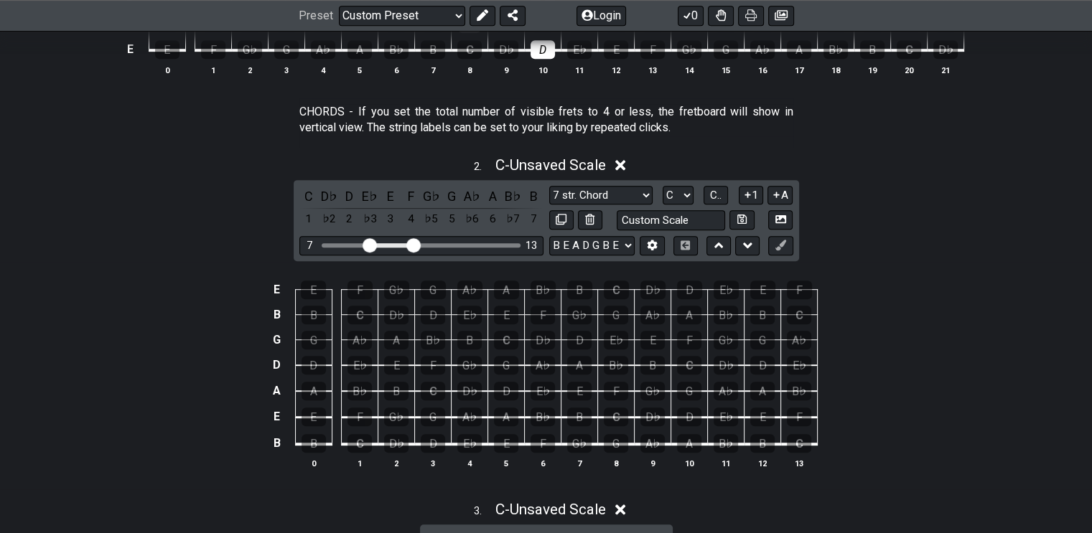
drag, startPoint x: 325, startPoint y: 243, endPoint x: 372, endPoint y: 237, distance: 47.8
click at [372, 244] on input "Visible fret range" at bounding box center [422, 244] width 204 height 0
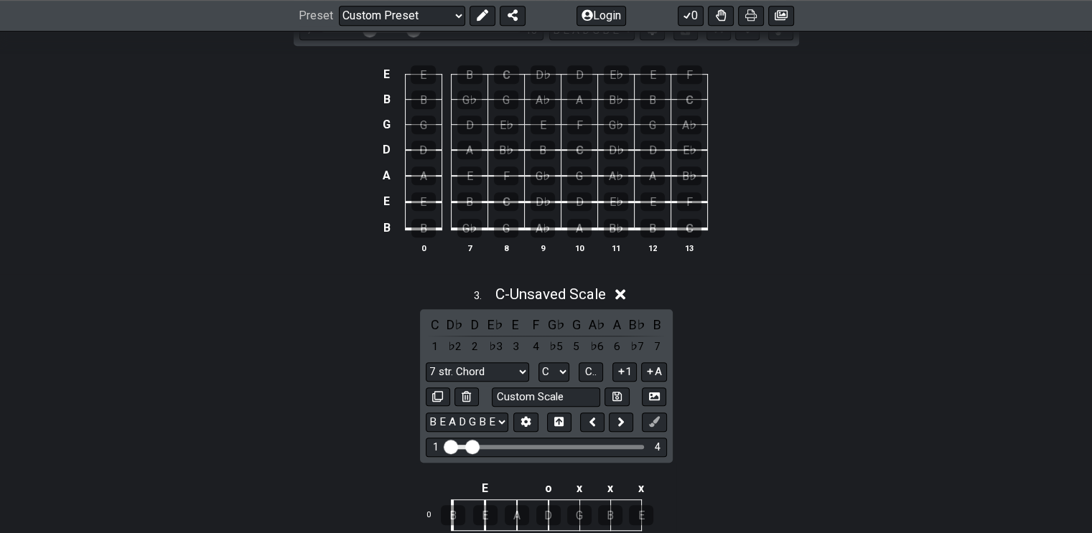
scroll to position [1221, 0]
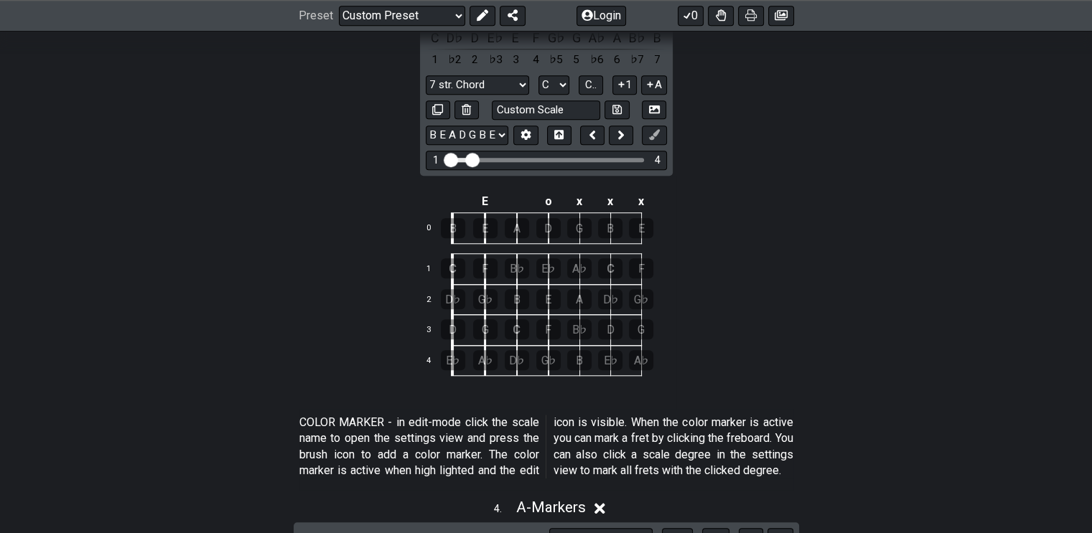
drag, startPoint x: 473, startPoint y: 151, endPoint x: 519, endPoint y: 160, distance: 46.8
click at [519, 160] on div "1 4" at bounding box center [546, 160] width 241 height 19
drag, startPoint x: 468, startPoint y: 156, endPoint x: 538, endPoint y: 157, distance: 69.7
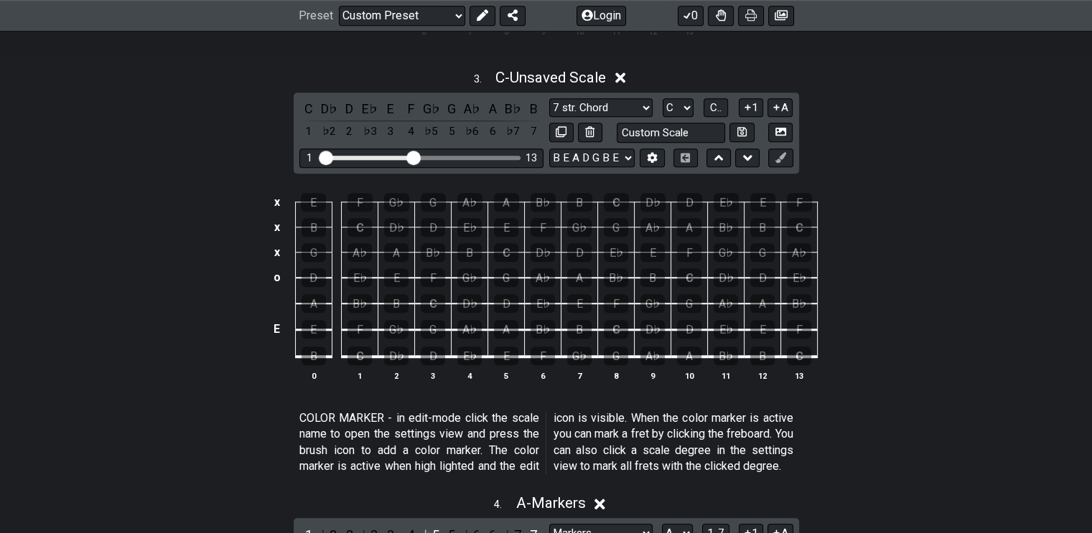
scroll to position [1149, 0]
drag, startPoint x: 330, startPoint y: 152, endPoint x: 371, endPoint y: 155, distance: 41.7
click at [371, 158] on input "Visible fret range" at bounding box center [422, 158] width 204 height 0
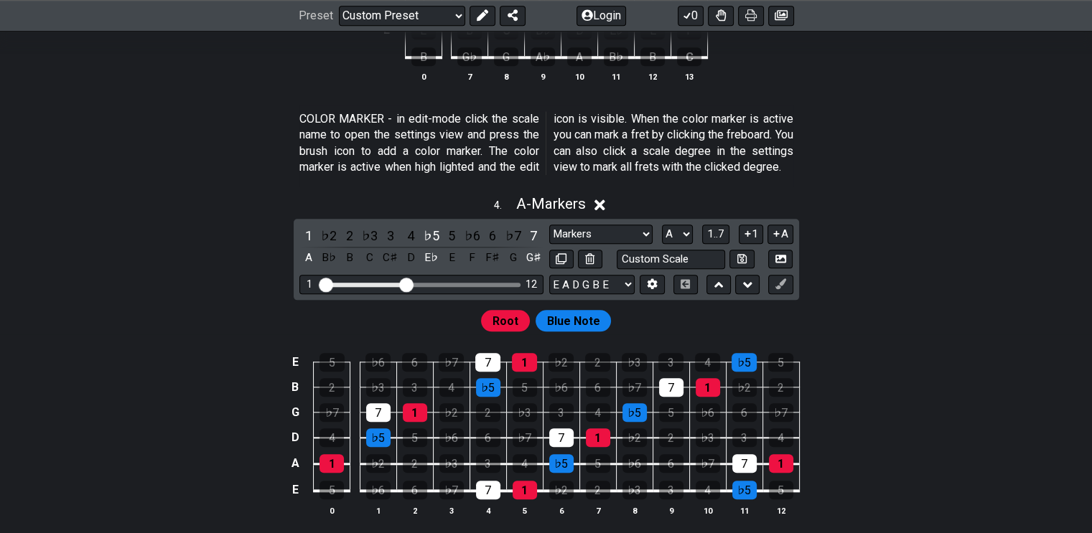
scroll to position [1580, 0]
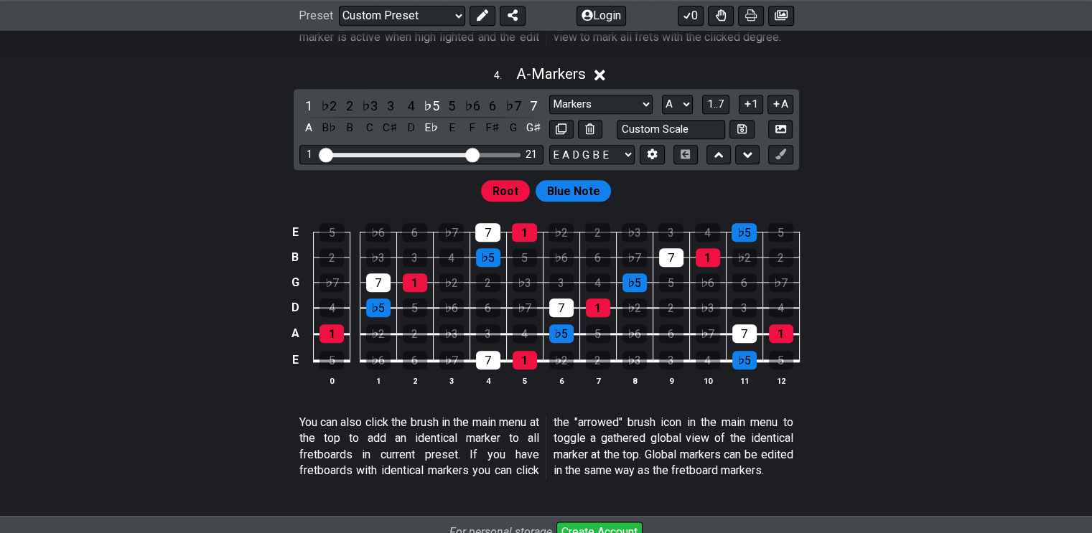
drag, startPoint x: 408, startPoint y: 164, endPoint x: 474, endPoint y: 166, distance: 66.1
click at [474, 154] on input "Visible fret range" at bounding box center [422, 154] width 204 height 0
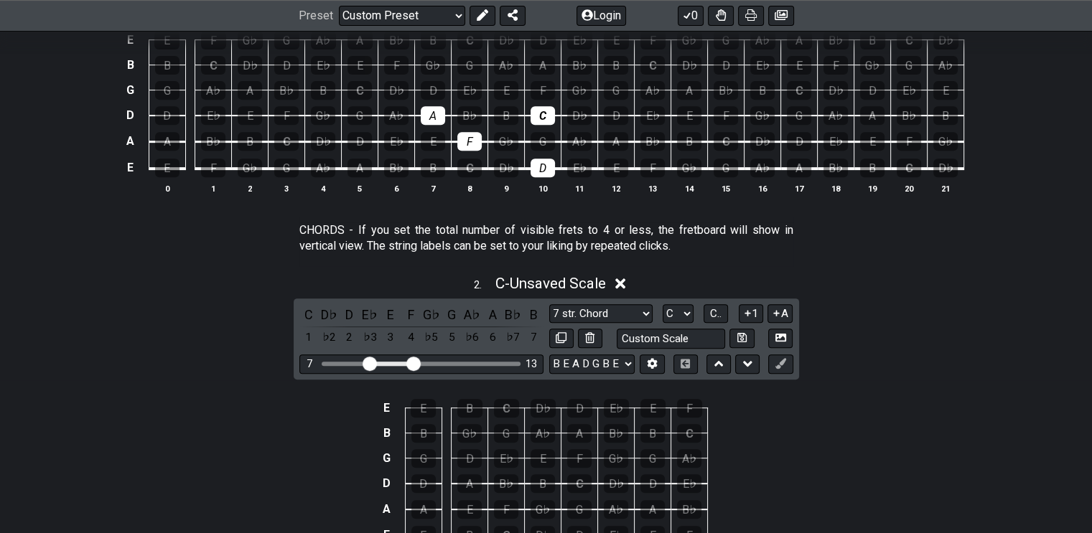
scroll to position [574, 0]
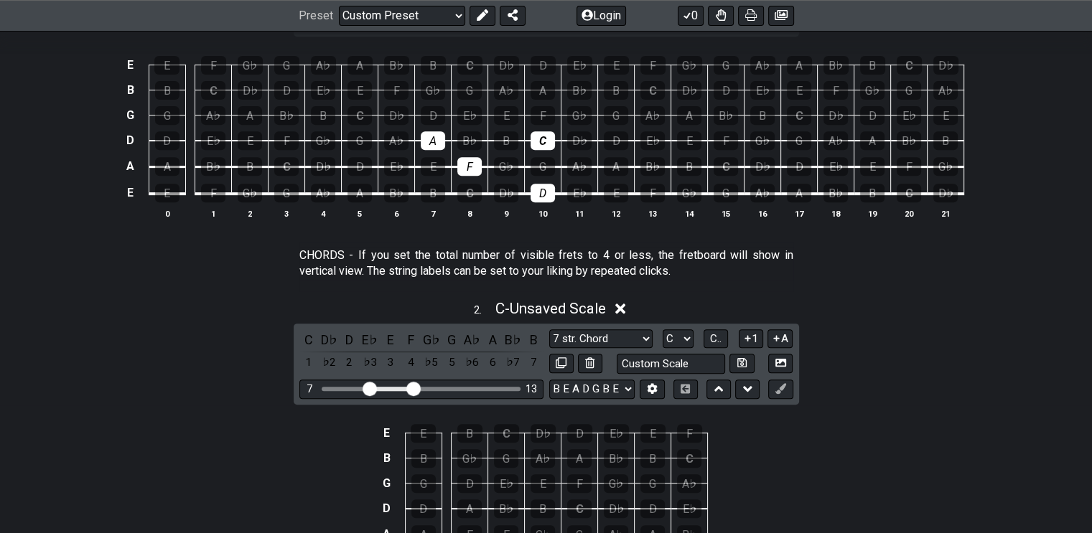
click at [546, 190] on div "D" at bounding box center [543, 193] width 24 height 19
click at [544, 167] on div "G" at bounding box center [543, 166] width 24 height 19
click at [475, 160] on div "F" at bounding box center [469, 166] width 24 height 19
click at [442, 134] on div "A" at bounding box center [433, 140] width 24 height 19
click at [469, 136] on div "B♭" at bounding box center [469, 140] width 24 height 19
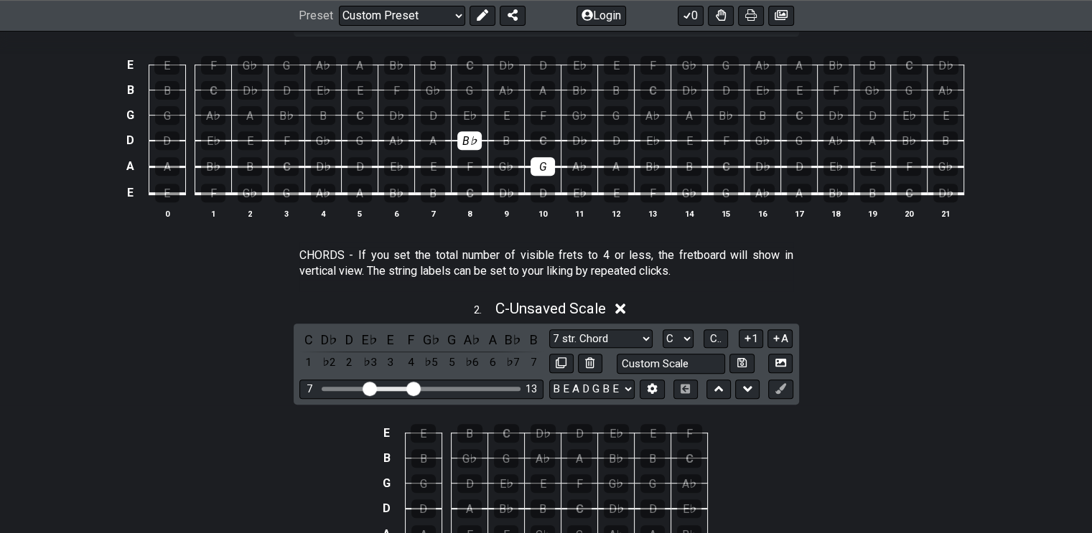
click at [540, 134] on div "C" at bounding box center [543, 140] width 24 height 19
click at [437, 111] on div "D" at bounding box center [433, 115] width 24 height 19
click at [580, 108] on div "G♭" at bounding box center [579, 115] width 24 height 19
click at [549, 108] on div "F" at bounding box center [543, 115] width 24 height 19
click at [579, 108] on div "G♭" at bounding box center [579, 115] width 24 height 19
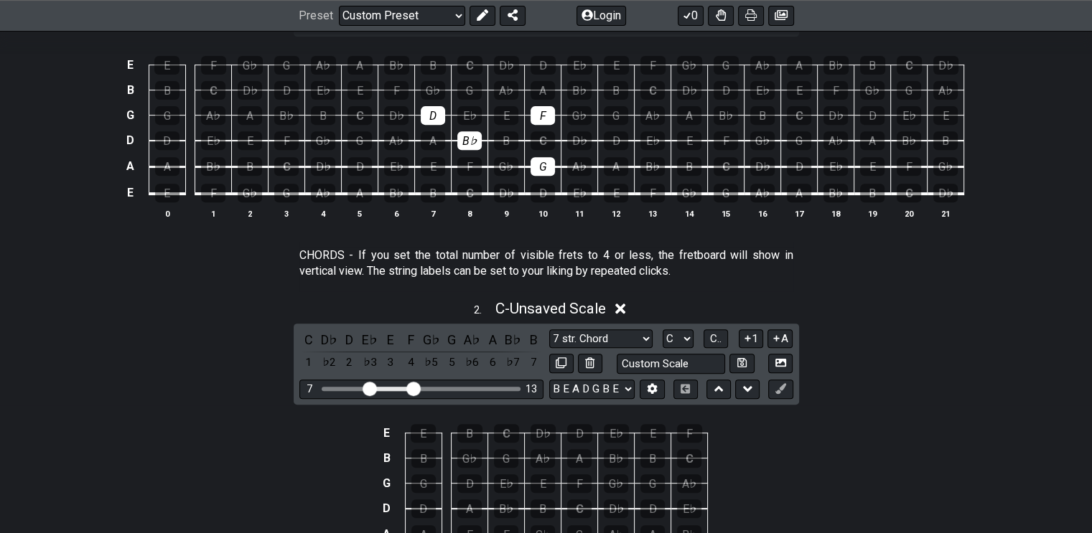
click at [464, 85] on div "G" at bounding box center [469, 90] width 24 height 19
click at [569, 83] on div "B♭" at bounding box center [579, 90] width 24 height 19
click at [537, 63] on div "D" at bounding box center [543, 65] width 25 height 19
click at [659, 59] on div "F" at bounding box center [652, 65] width 25 height 19
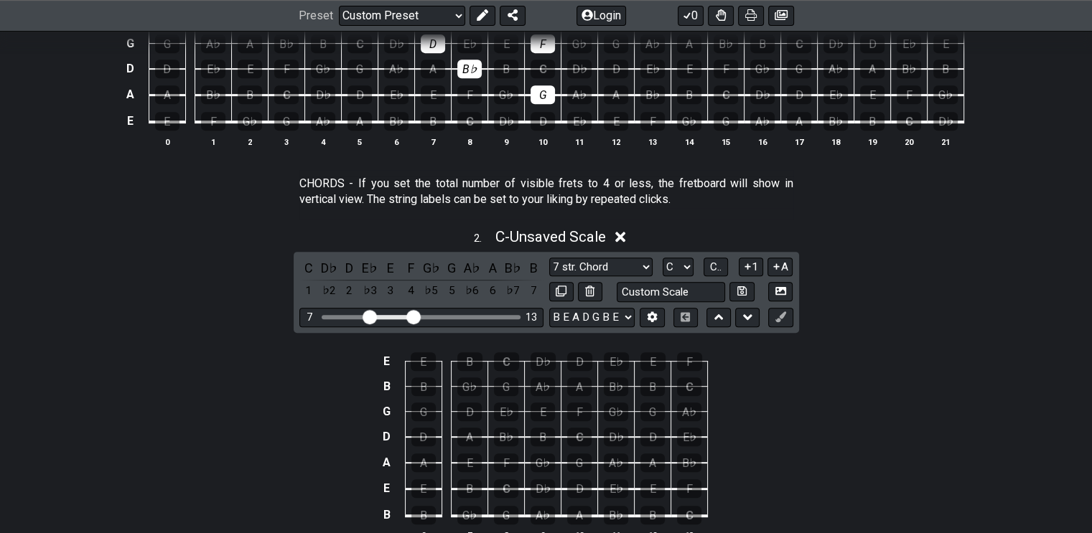
scroll to position [718, 0]
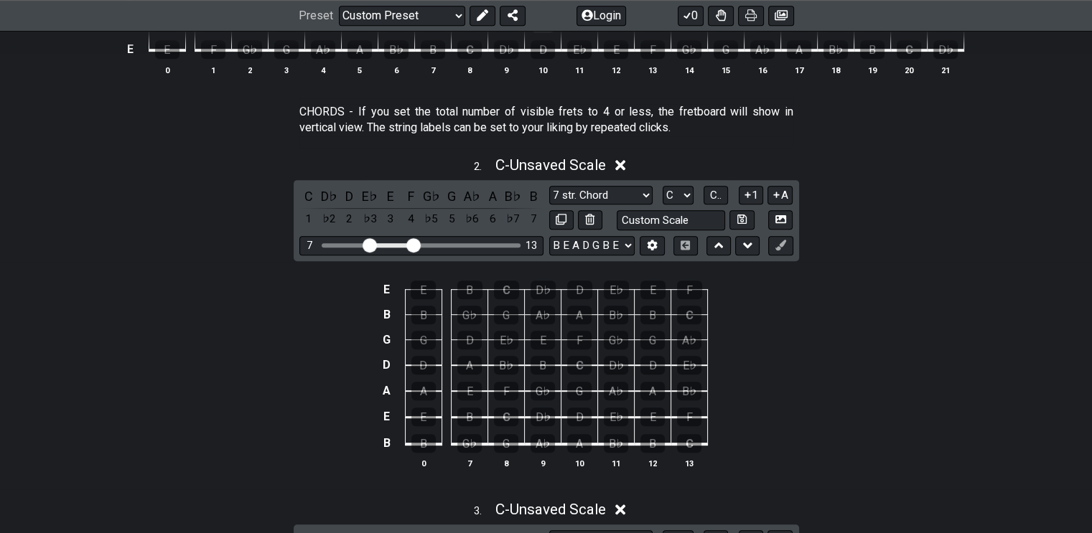
click at [572, 285] on div "D" at bounding box center [579, 290] width 25 height 19
click at [348, 190] on div "D" at bounding box center [349, 196] width 19 height 19
click at [778, 241] on icon at bounding box center [780, 245] width 11 height 11
click at [655, 365] on div "D" at bounding box center [652, 365] width 24 height 19
click at [579, 420] on div "D" at bounding box center [579, 417] width 24 height 19
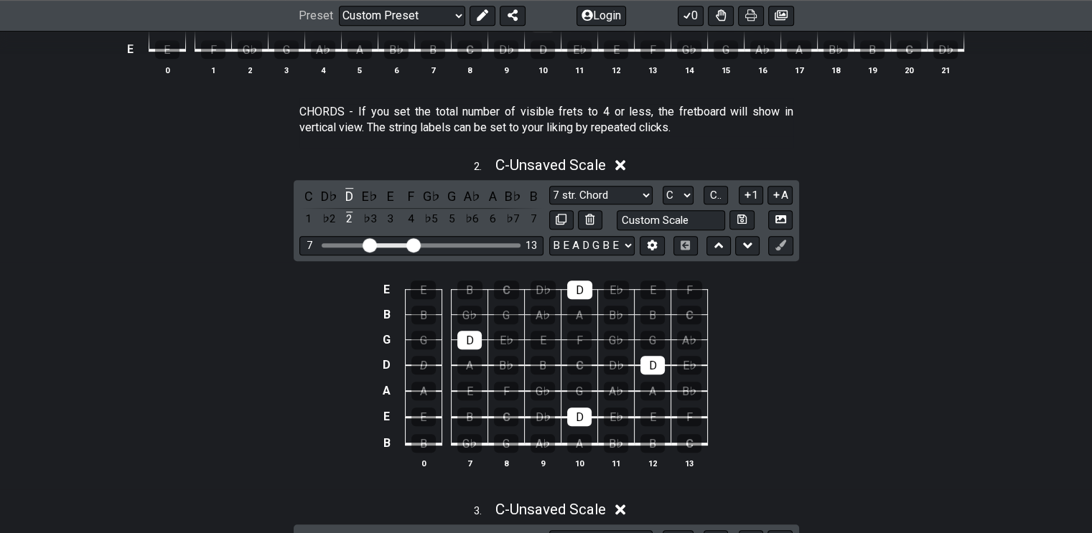
click at [423, 364] on div "D" at bounding box center [423, 365] width 24 height 19
click at [471, 335] on div "D" at bounding box center [469, 340] width 24 height 19
click at [633, 243] on select "B E A D G B E B E A D G B E E A D G B E B E A D F♯ B A D G C E A D A D G B E E♭…" at bounding box center [591, 245] width 85 height 19
select select "E A D G B E"
click at [549, 236] on select "B E A D G B E B E A D G B E E A D G B E B E A D F♯ B A D G C E A D A D G B E E♭…" at bounding box center [591, 245] width 85 height 19
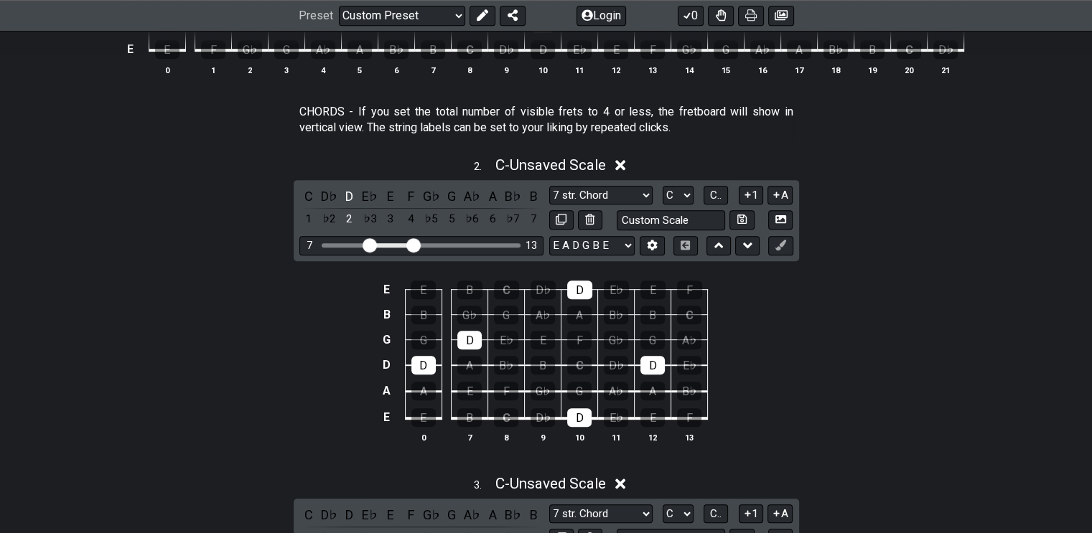
click at [430, 362] on div "D" at bounding box center [423, 365] width 24 height 19
click at [428, 361] on div "D" at bounding box center [423, 365] width 24 height 19
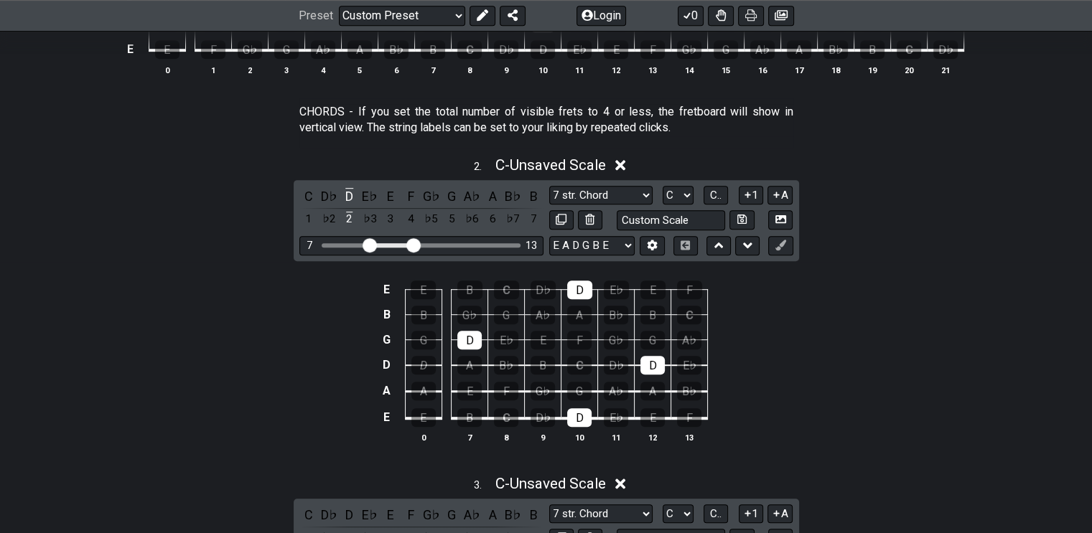
click at [468, 340] on div "D" at bounding box center [469, 340] width 24 height 19
click at [419, 363] on div "D" at bounding box center [423, 365] width 24 height 19
click at [781, 240] on icon at bounding box center [780, 245] width 11 height 11
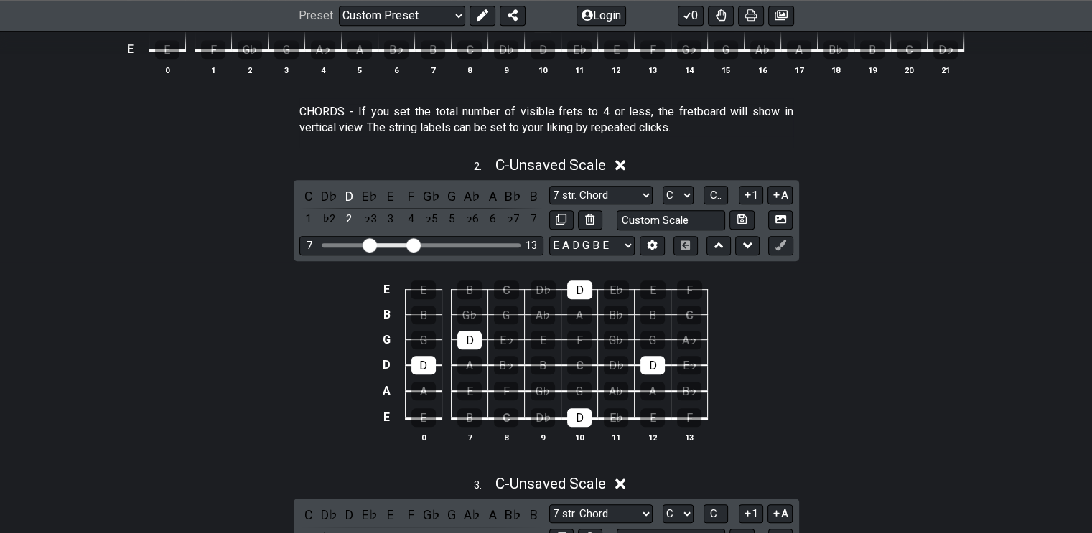
click at [781, 240] on icon at bounding box center [780, 245] width 11 height 11
click at [779, 186] on button "A" at bounding box center [780, 195] width 25 height 19
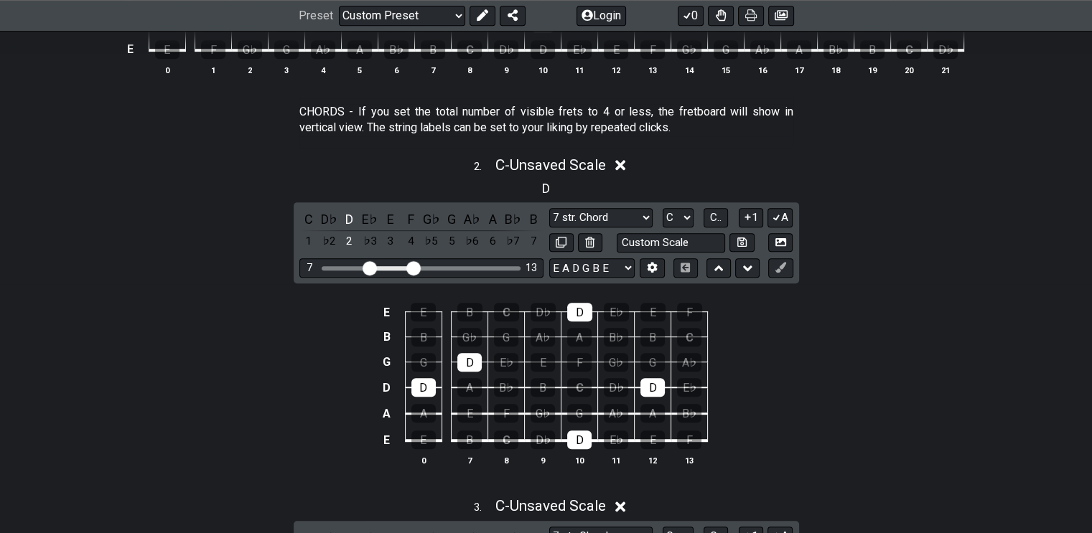
click at [419, 386] on div "D" at bounding box center [423, 387] width 24 height 19
click at [467, 359] on div "D" at bounding box center [469, 362] width 24 height 19
click at [349, 219] on div "D" at bounding box center [349, 219] width 19 height 19
click at [580, 418] on tbody "E E B C D♭ D E♭ E F B B G♭ G A♭ A B♭ B C G G D E♭ E F G♭ G A♭ D D A B♭ B C D♭ D…" at bounding box center [543, 371] width 330 height 169
click at [584, 436] on div "D" at bounding box center [579, 440] width 24 height 19
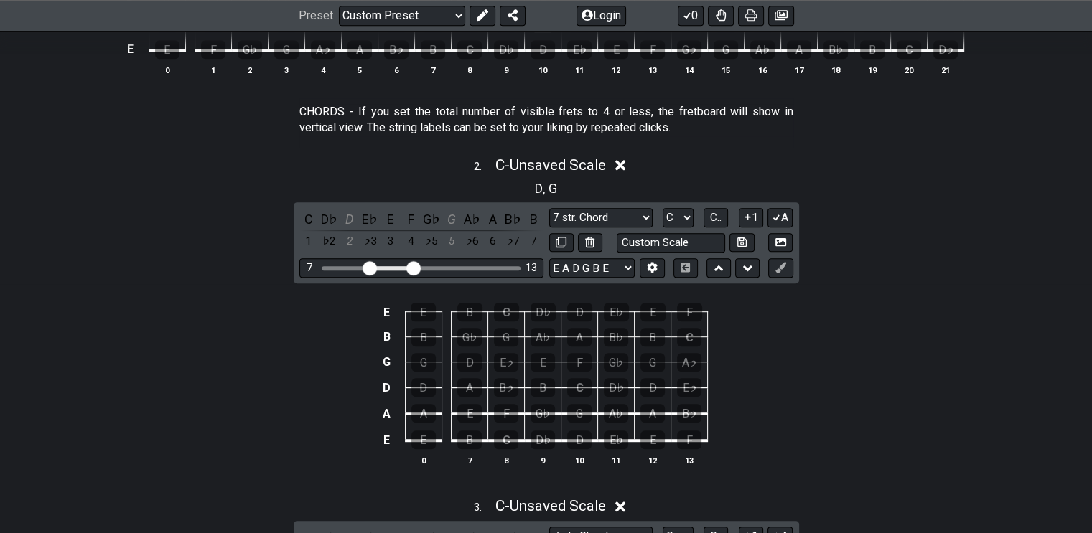
click at [578, 439] on div "D" at bounding box center [579, 440] width 24 height 19
click at [451, 215] on div "G" at bounding box center [451, 219] width 19 height 19
click at [349, 218] on div "D" at bounding box center [349, 219] width 19 height 19
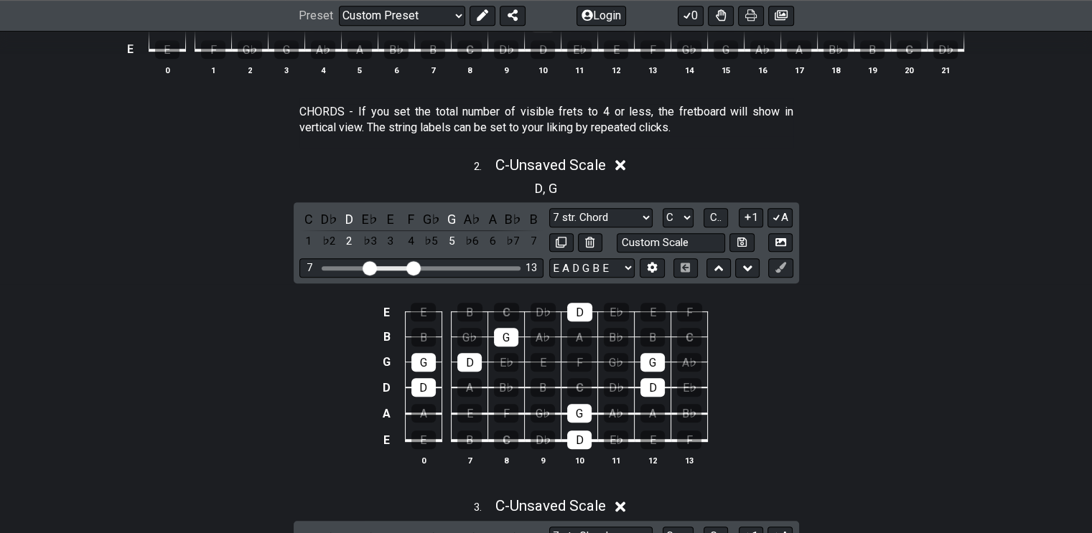
click at [453, 215] on div "G" at bounding box center [451, 219] width 19 height 19
click at [347, 218] on div "D" at bounding box center [349, 219] width 19 height 19
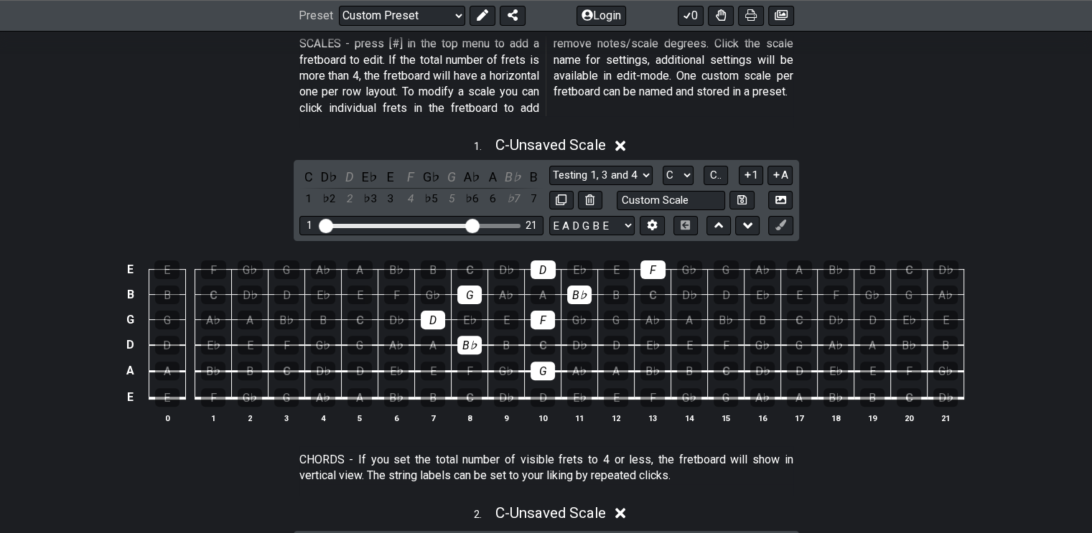
scroll to position [144, 0]
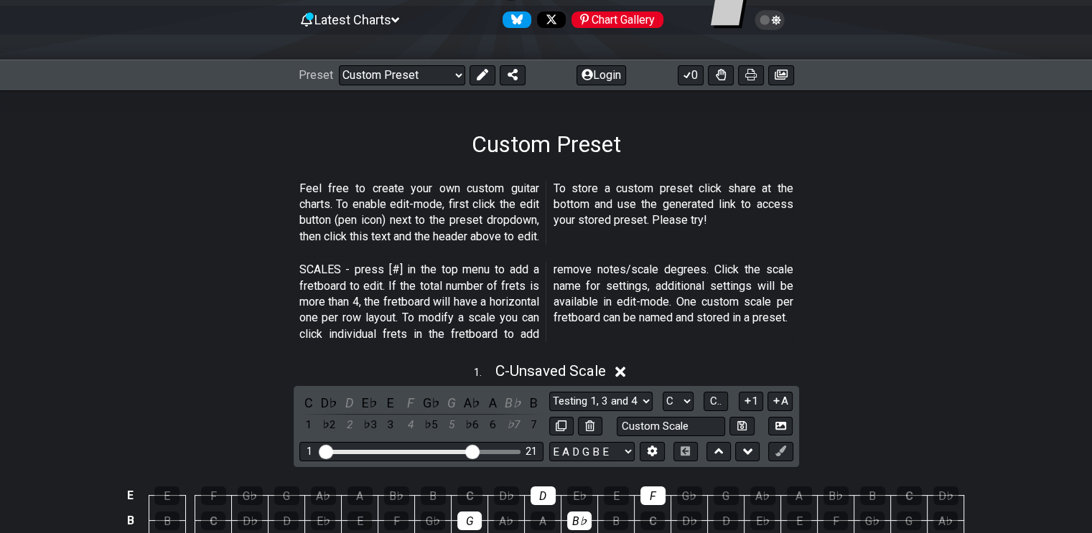
click at [462, 68] on select "Welcome to #fretflip! Initial Preset Custom Preset Minor Pentatonic Major Penta…" at bounding box center [402, 75] width 126 height 20
click at [339, 65] on select "Welcome to #fretflip! Initial Preset Custom Preset Minor Pentatonic Major Penta…" at bounding box center [402, 75] width 126 height 20
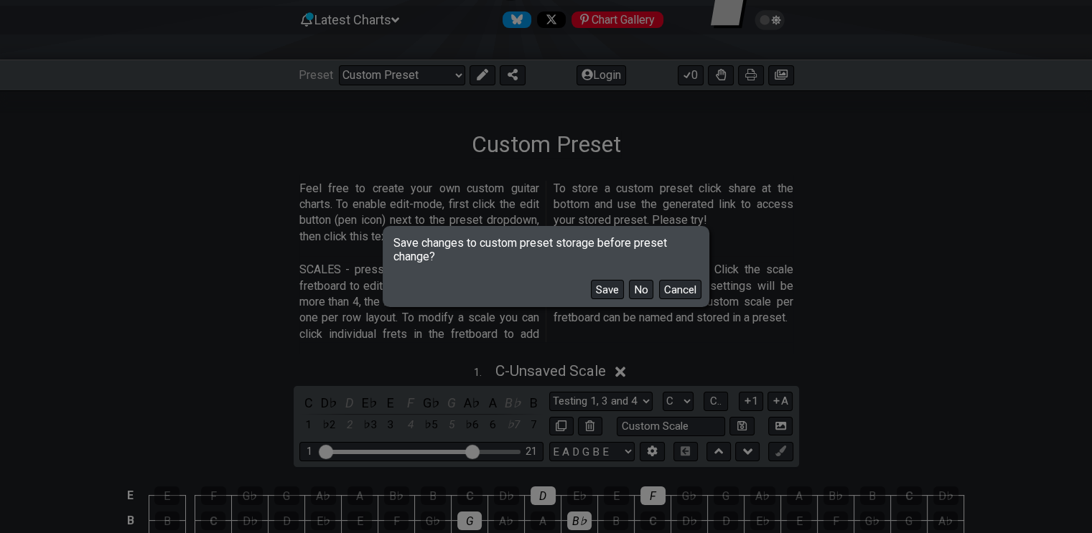
click at [640, 289] on button "No" at bounding box center [641, 289] width 24 height 19
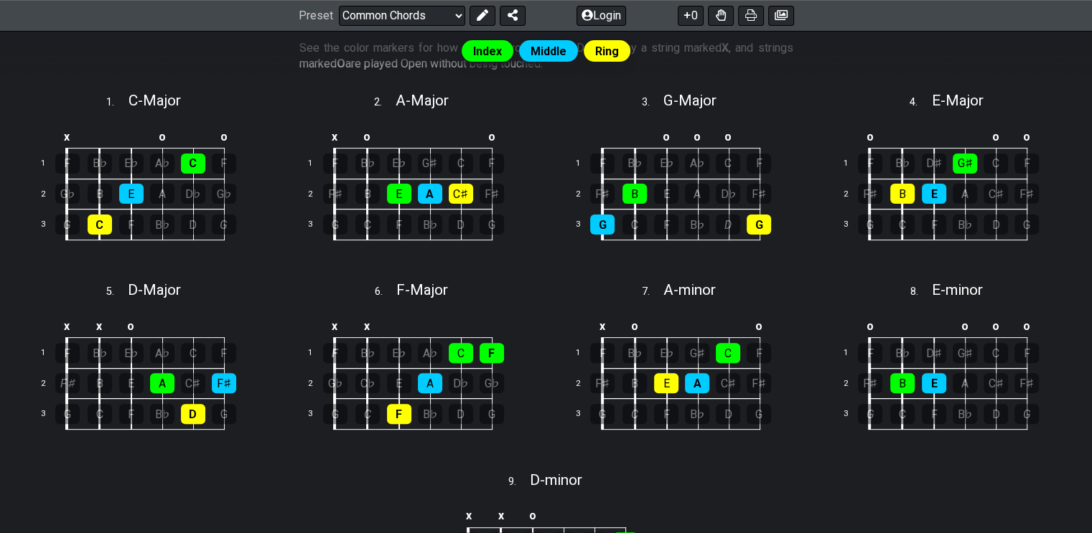
scroll to position [359, 0]
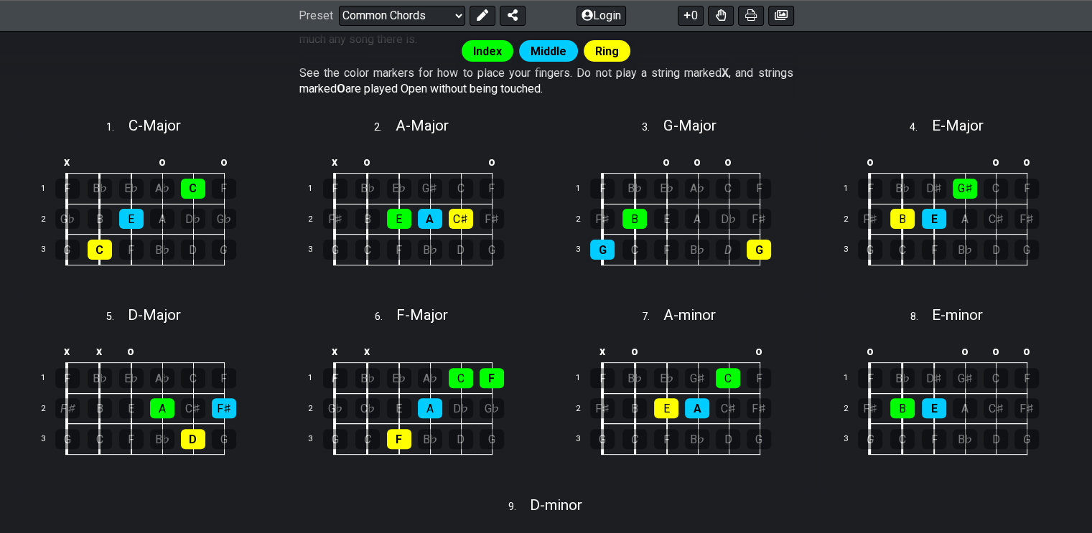
click at [457, 15] on select "Welcome to #fretflip! Initial Preset Custom Preset Minor Pentatonic Major Penta…" at bounding box center [402, 16] width 126 height 20
click at [339, 26] on select "Welcome to #fretflip! Initial Preset Custom Preset Minor Pentatonic Major Penta…" at bounding box center [402, 16] width 126 height 20
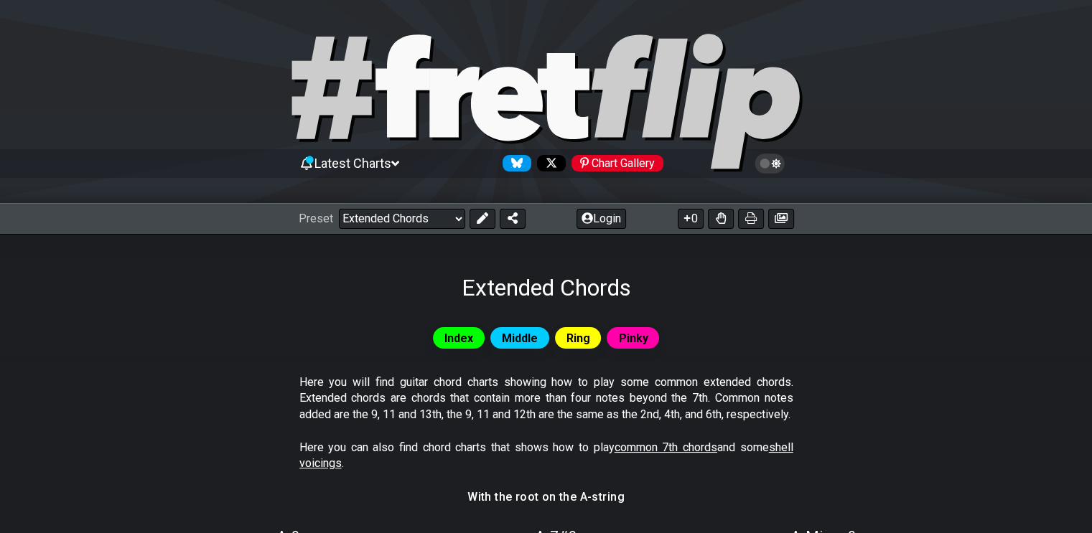
click at [457, 220] on select "Welcome to #fretflip! Initial Preset Custom Preset Minor Pentatonic Major Penta…" at bounding box center [402, 219] width 126 height 20
click at [339, 209] on select "Welcome to #fretflip! Initial Preset Custom Preset Minor Pentatonic Major Penta…" at bounding box center [402, 219] width 126 height 20
select select "/musical-notes-explained"
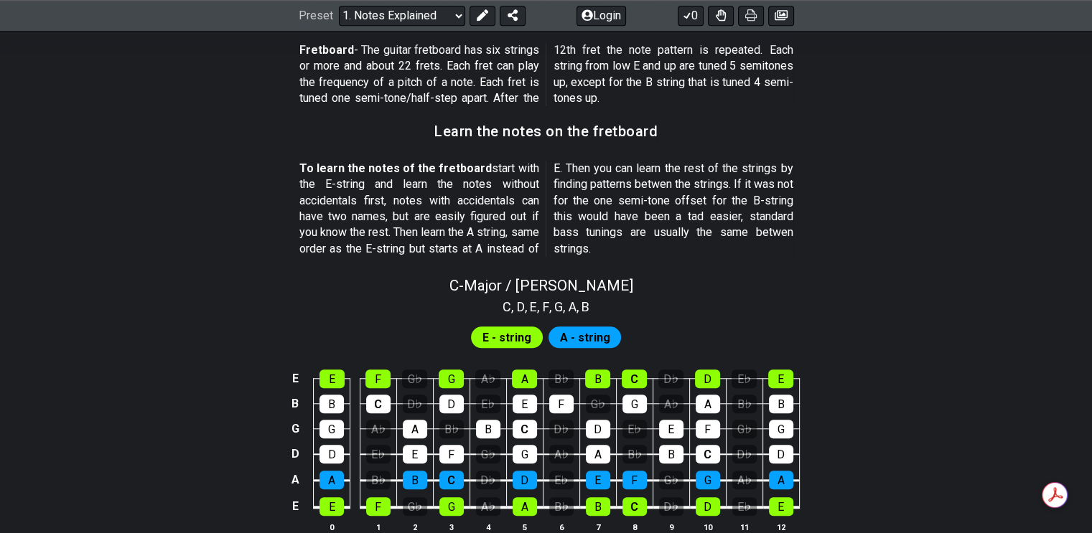
scroll to position [1364, 0]
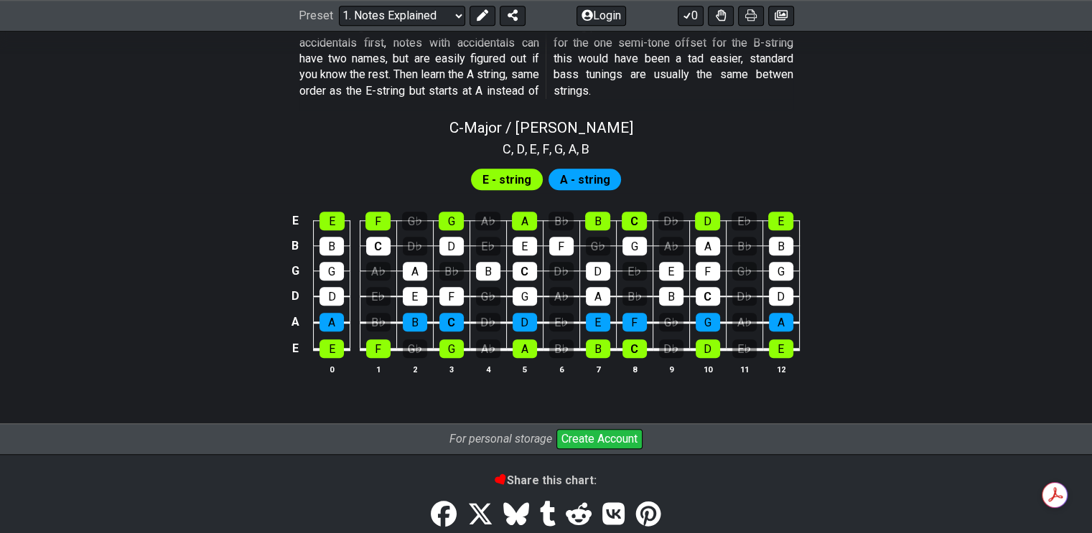
click at [541, 123] on span "C - Major / Ionian" at bounding box center [541, 127] width 184 height 17
select select "C"
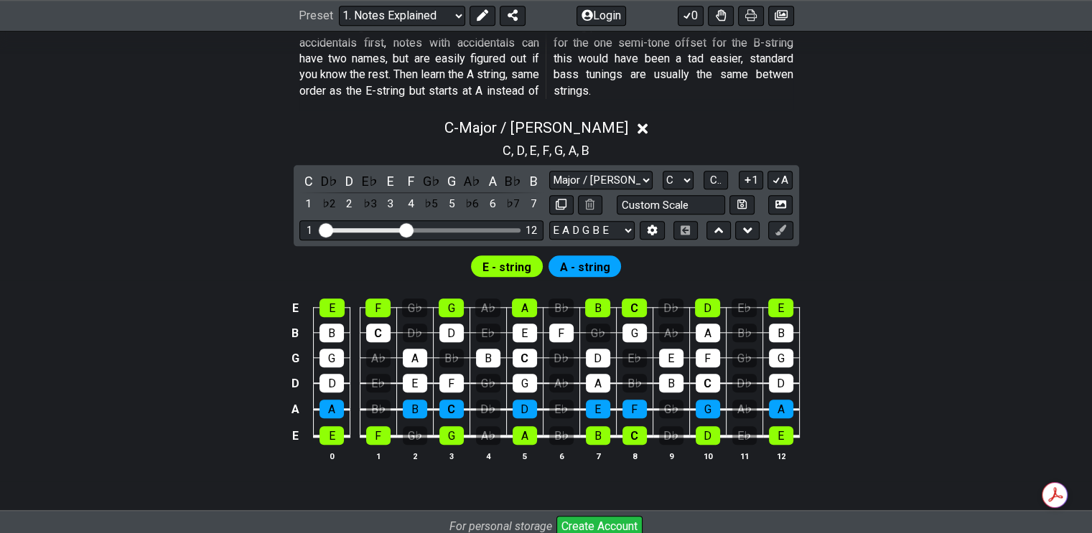
click at [460, 12] on select "Welcome to #fretflip! Initial Preset Custom Preset Minor Pentatonic Major Penta…" at bounding box center [402, 16] width 126 height 20
click at [339, 6] on select "Welcome to #fretflip! Initial Preset Custom Preset Minor Pentatonic Major Penta…" at bounding box center [402, 16] width 126 height 20
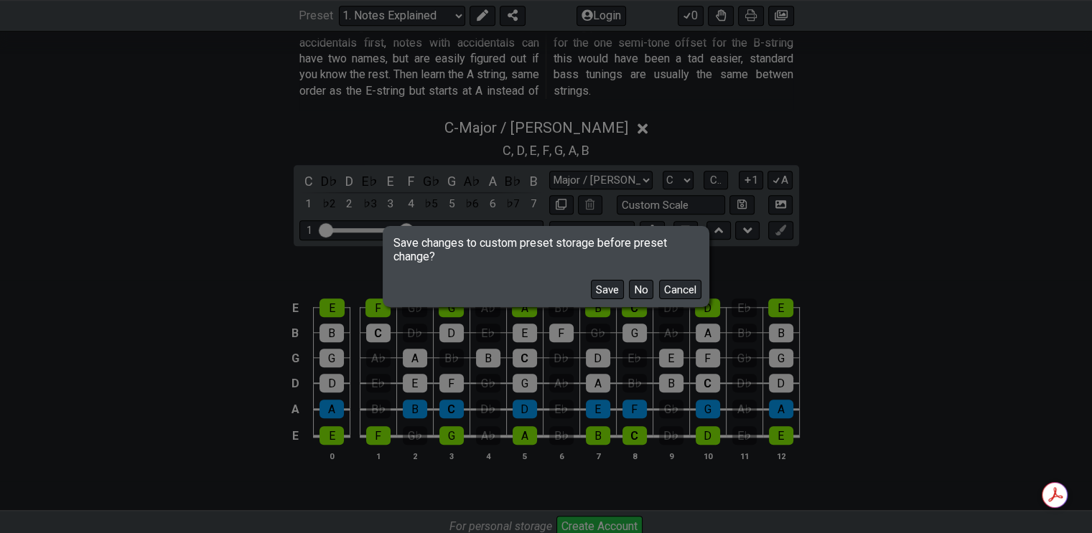
click at [638, 289] on button "No" at bounding box center [641, 289] width 24 height 19
select select "/the-caged-system"
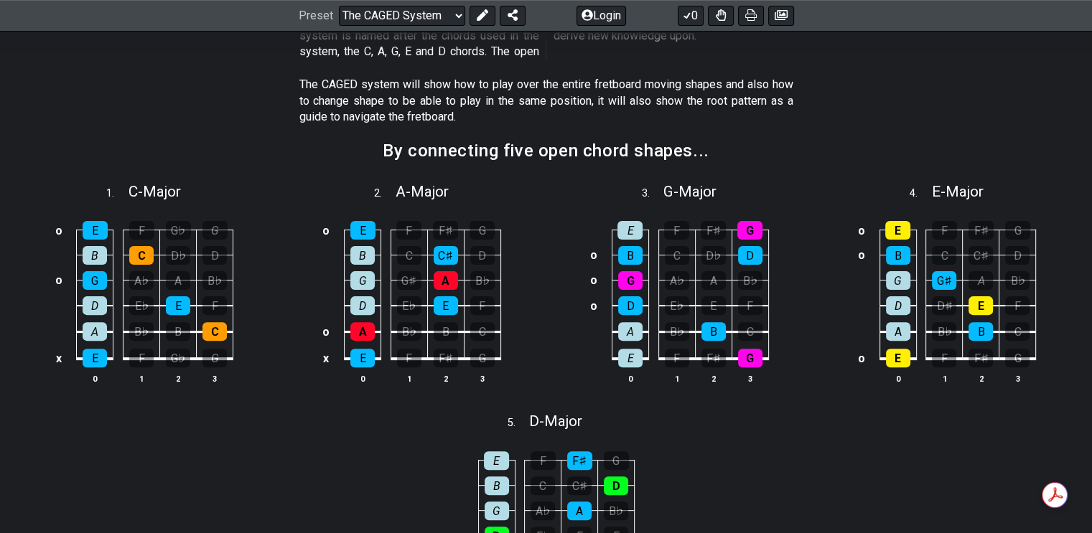
scroll to position [431, 0]
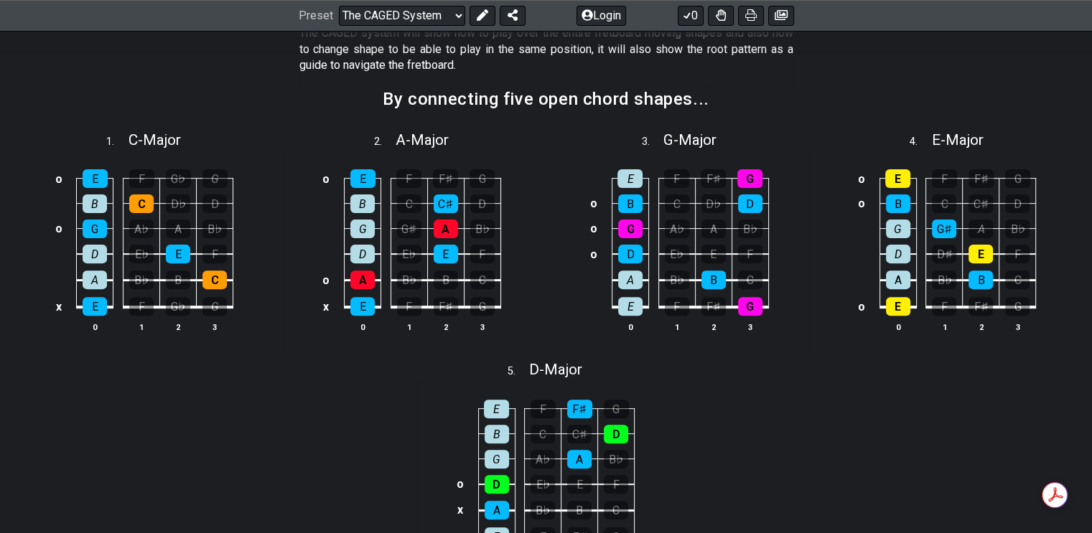
click at [167, 137] on span "C - Major" at bounding box center [155, 139] width 52 height 17
select select "C"
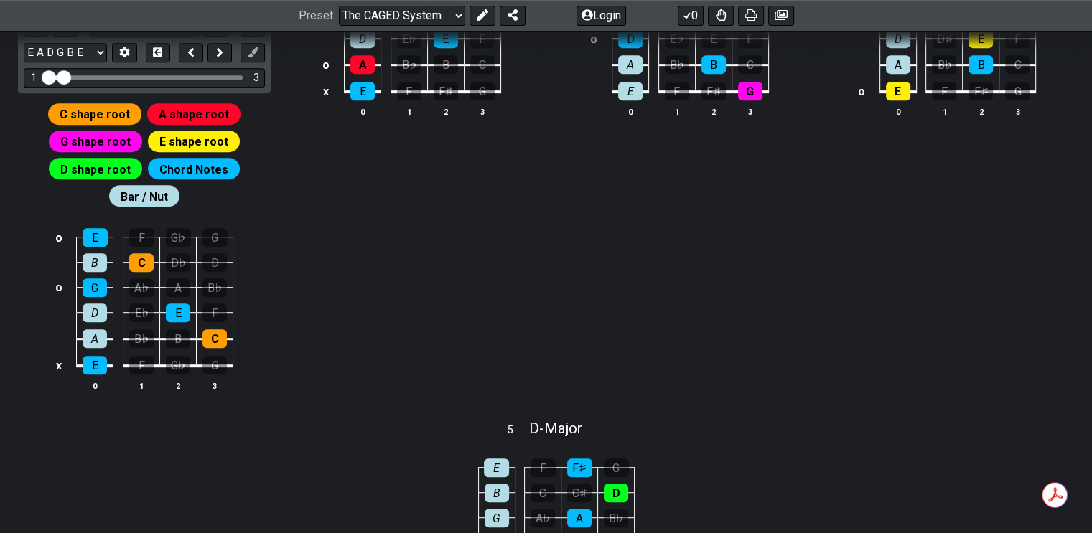
scroll to position [503, 0]
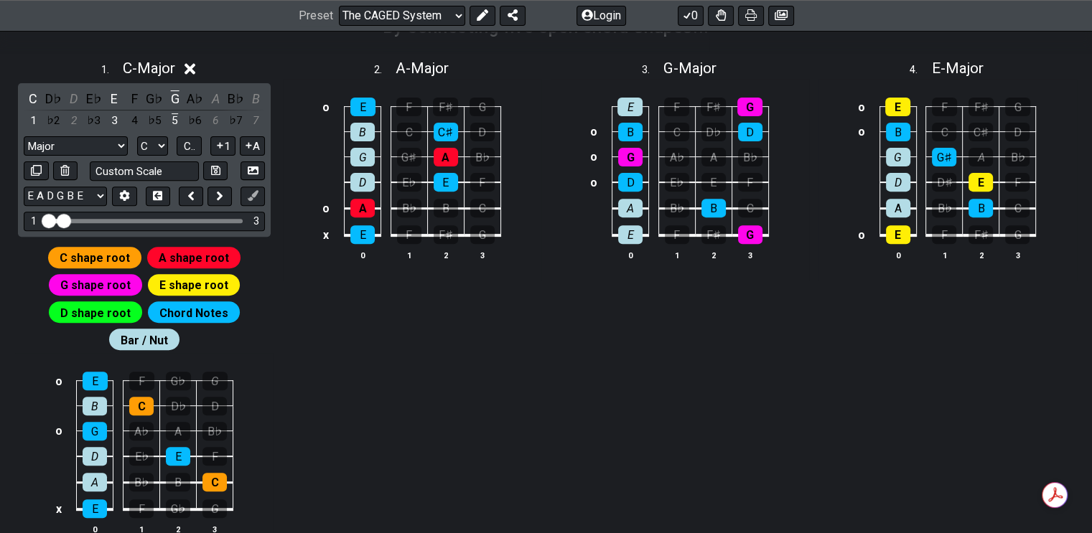
click at [34, 95] on div "C" at bounding box center [33, 98] width 19 height 19
click at [112, 96] on div "E" at bounding box center [114, 98] width 19 height 19
click at [175, 94] on div "G" at bounding box center [175, 98] width 19 height 19
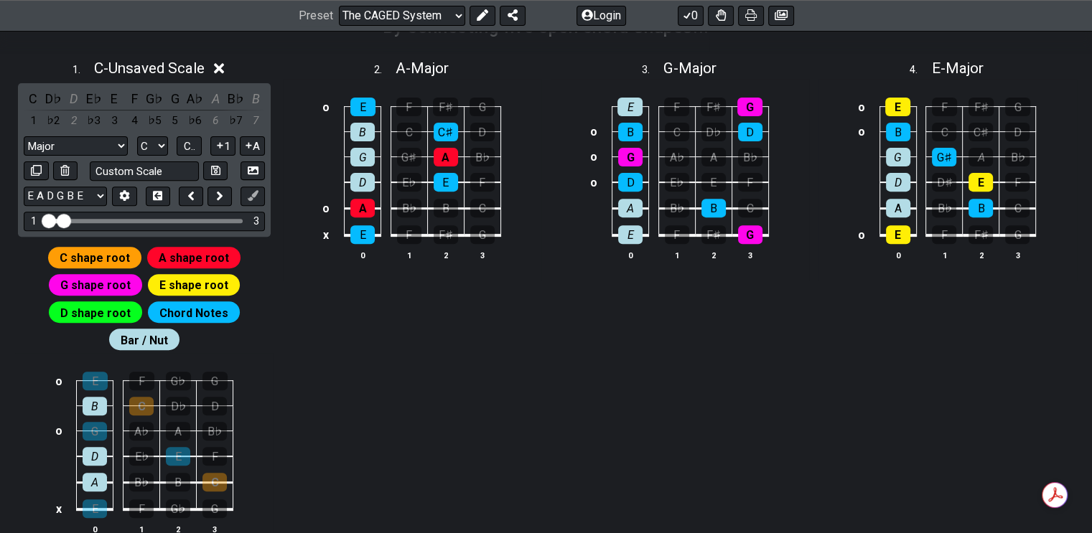
click at [215, 94] on div "A" at bounding box center [215, 98] width 19 height 19
click at [217, 95] on div "A" at bounding box center [215, 98] width 19 height 19
click at [224, 64] on icon at bounding box center [219, 68] width 11 height 15
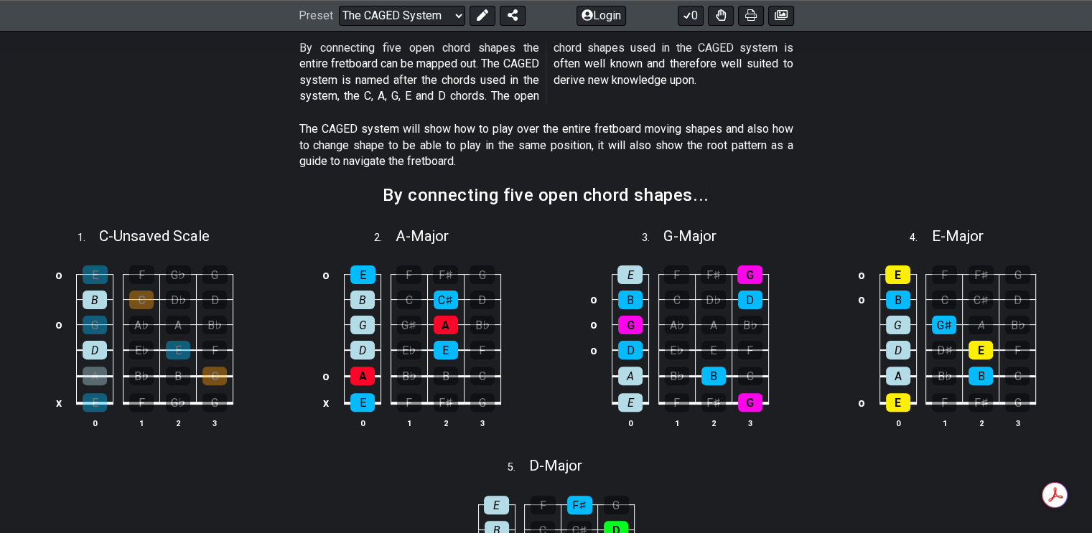
scroll to position [144, 0]
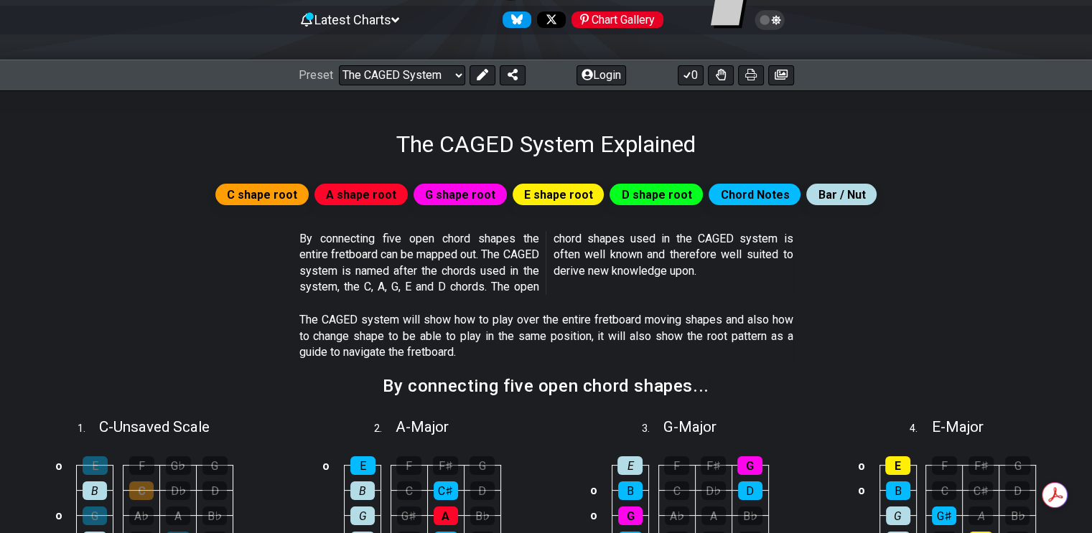
click at [457, 71] on select "Welcome to #fretflip! Initial Preset Custom Preset Minor Pentatonic Major Penta…" at bounding box center [402, 75] width 126 height 20
click at [339, 65] on select "Welcome to #fretflip! Initial Preset Custom Preset Minor Pentatonic Major Penta…" at bounding box center [402, 75] width 126 height 20
select select "/the-caged-system"
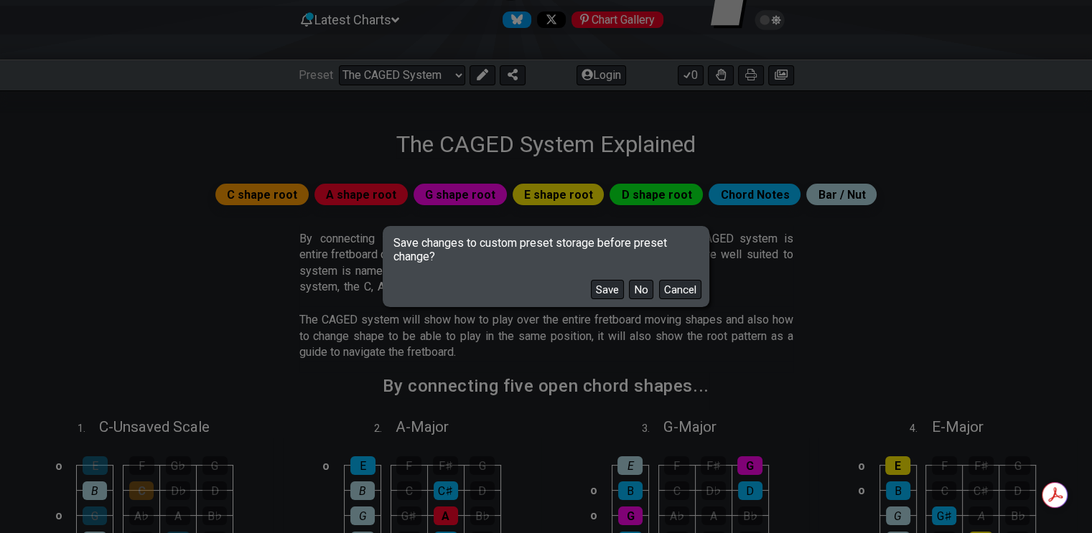
click at [635, 289] on button "No" at bounding box center [641, 289] width 24 height 19
select select "A"
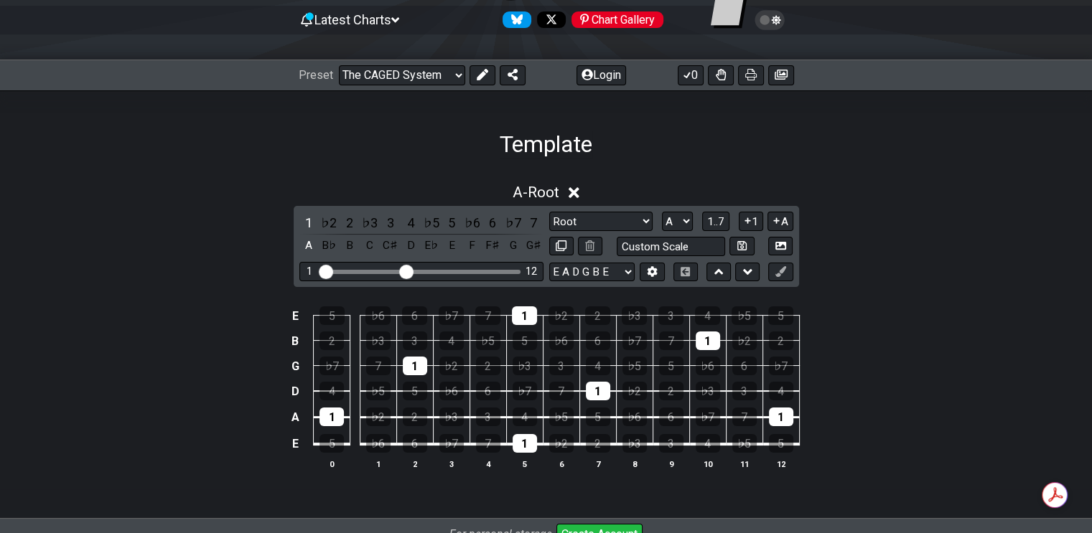
select select "/template"
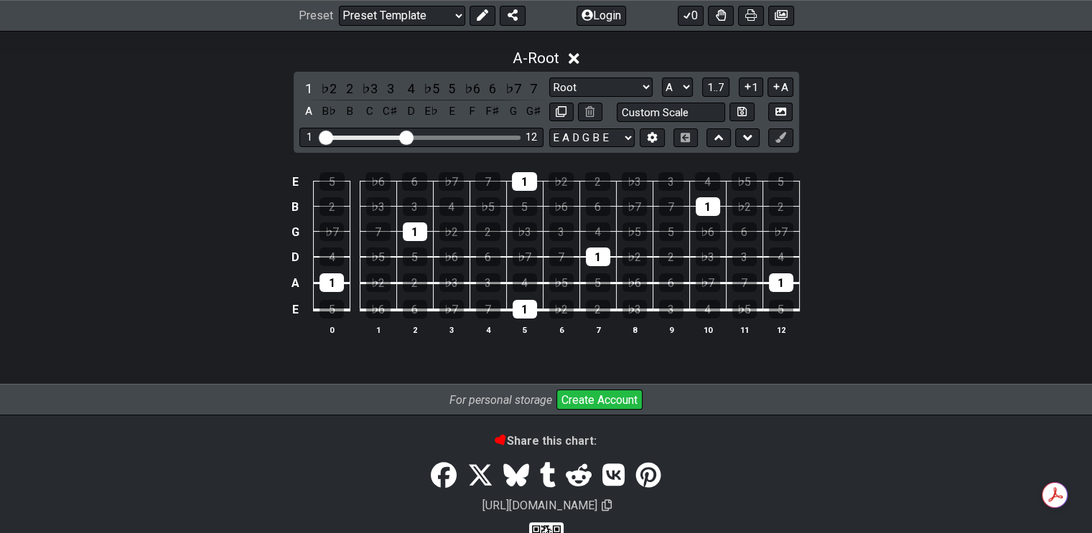
scroll to position [253, 0]
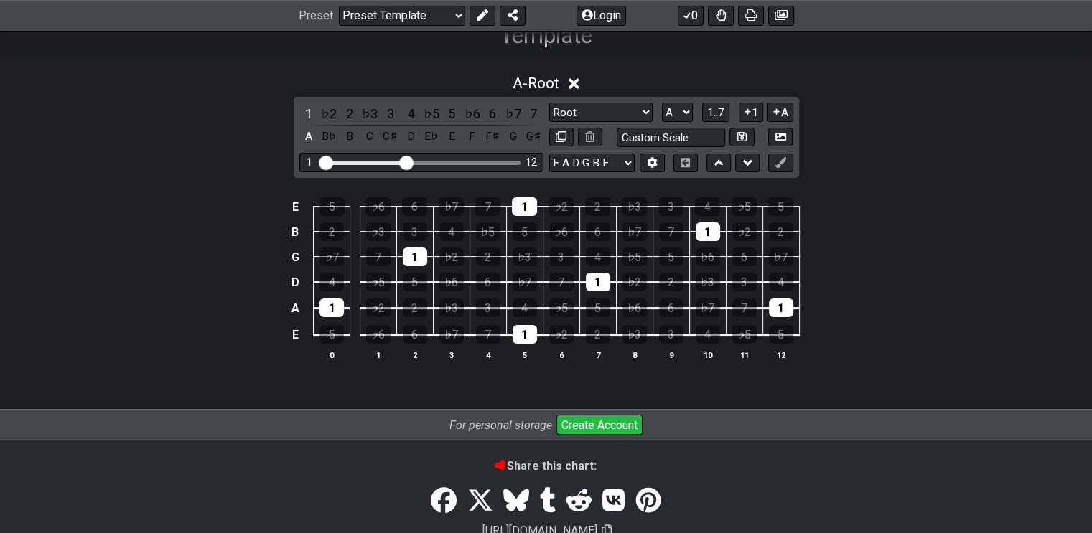
click at [309, 113] on div "1" at bounding box center [308, 113] width 19 height 19
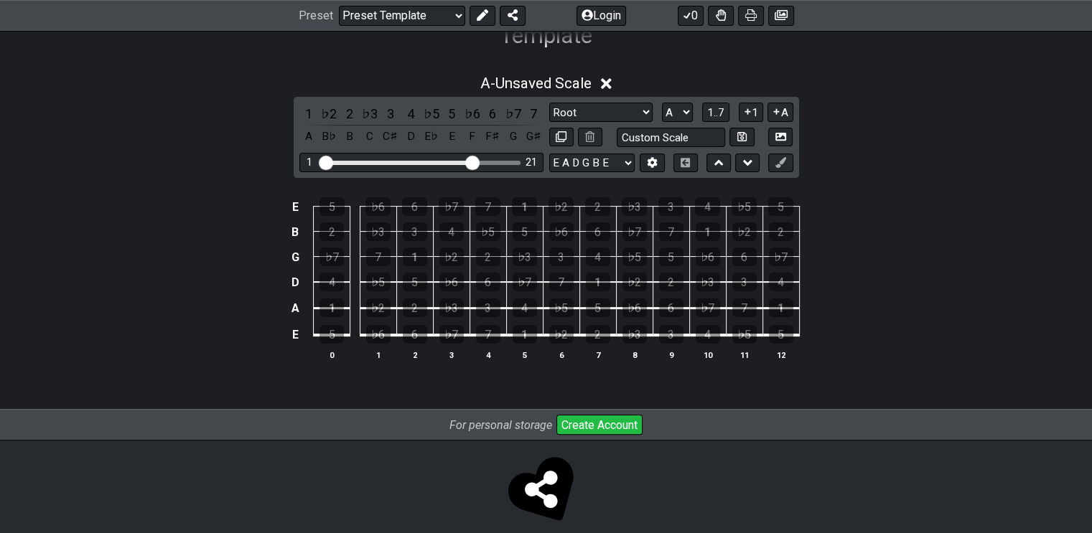
drag, startPoint x: 409, startPoint y: 156, endPoint x: 470, endPoint y: 161, distance: 60.5
click at [470, 162] on input "Visible fret range" at bounding box center [422, 162] width 204 height 0
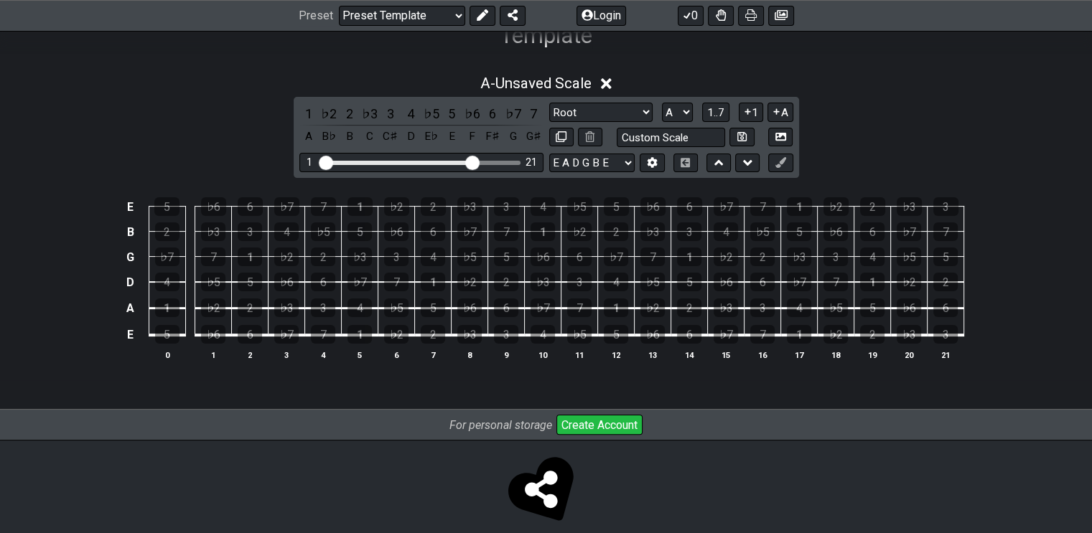
click at [631, 157] on select "E A D G B E E A D G B E E A D G B E B E A D F♯ B A D G C E A D A D G B E E♭ A♭ …" at bounding box center [591, 163] width 85 height 19
click at [549, 154] on select "E A D G B E E A D G B E E A D G B E B E A D F♯ B A D G C E A D A D G B E E♭ A♭ …" at bounding box center [591, 163] width 85 height 19
click at [715, 108] on span "1..7" at bounding box center [715, 112] width 17 height 13
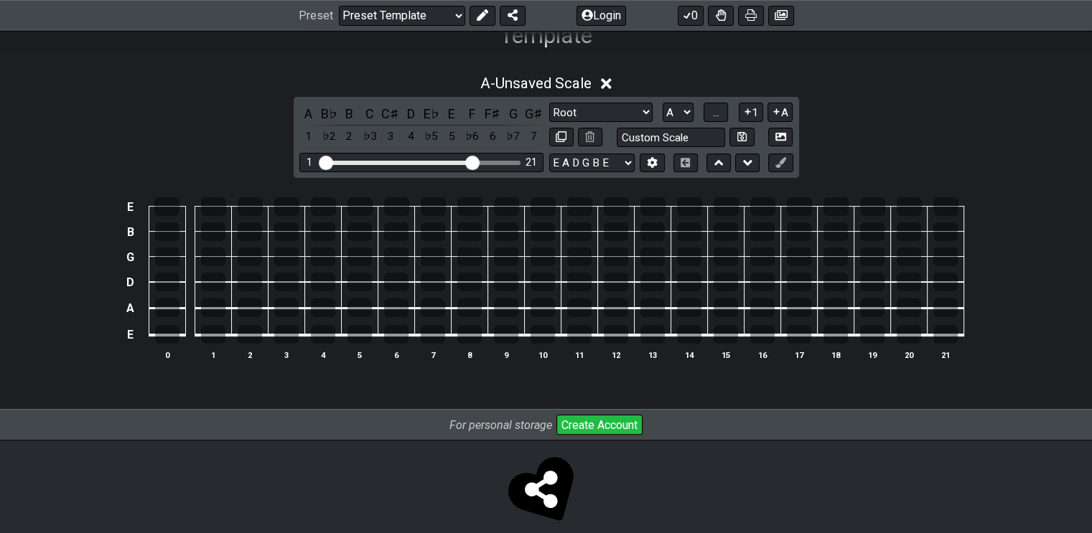
click at [715, 108] on span "..." at bounding box center [716, 112] width 6 height 13
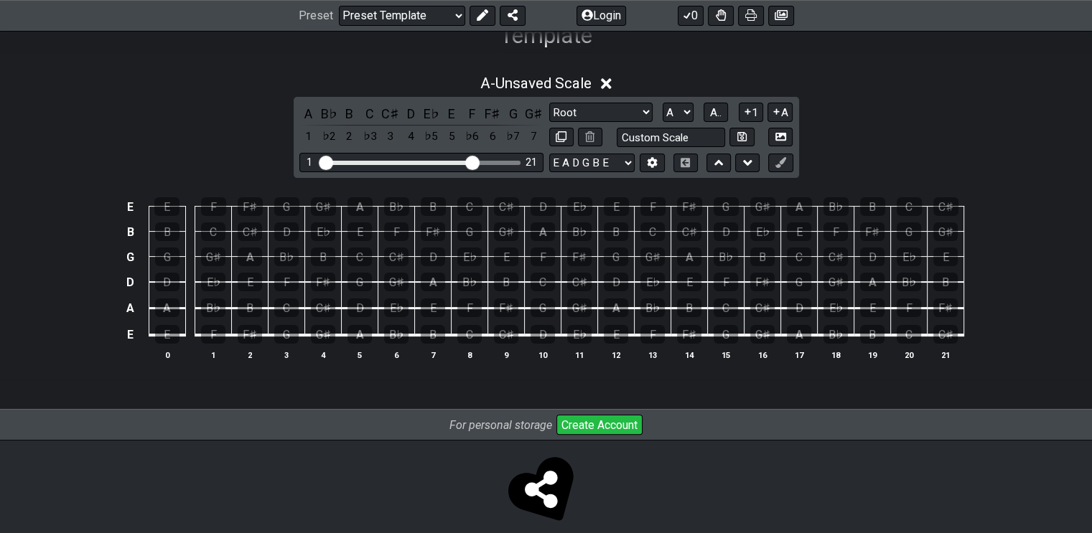
click at [689, 108] on select "A♭ A A♯ B♭ B C C♯ D♭ D D♯ E♭ E F F♯ G♭ G G♯" at bounding box center [678, 112] width 31 height 19
select select "C"
click at [663, 103] on select "A♭ A A♯ B♭ B C C♯ D♭ D D♯ E♭ E F F♯ G♭ G G♯" at bounding box center [678, 112] width 31 height 19
click at [541, 332] on div "D" at bounding box center [543, 334] width 24 height 19
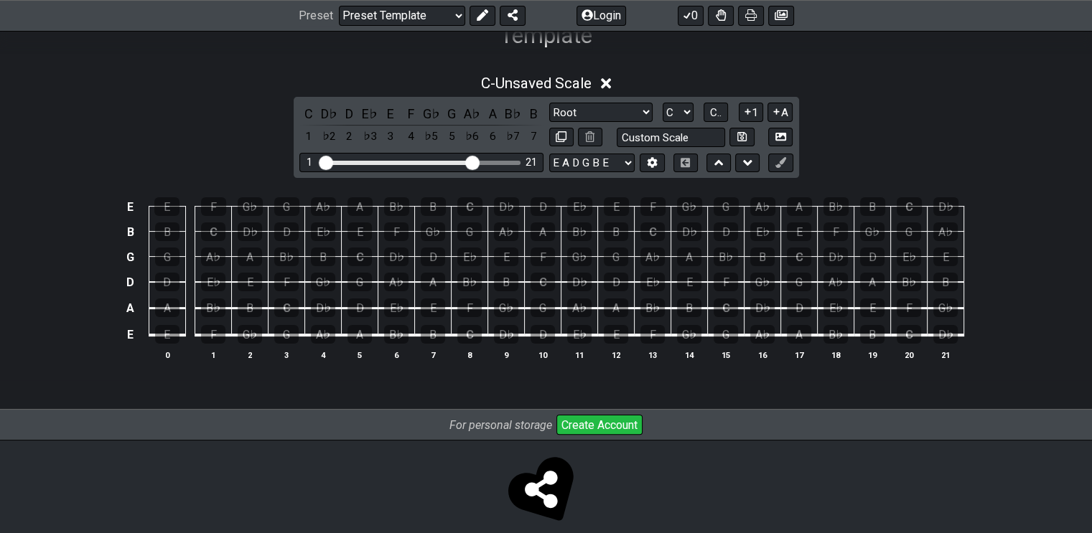
click at [543, 315] on div "G" at bounding box center [543, 308] width 24 height 19
click at [470, 275] on div "B♭" at bounding box center [469, 282] width 24 height 19
click at [433, 253] on div "D" at bounding box center [433, 257] width 24 height 19
click at [545, 252] on div "F" at bounding box center [543, 257] width 24 height 19
click at [468, 228] on div "G" at bounding box center [469, 232] width 24 height 19
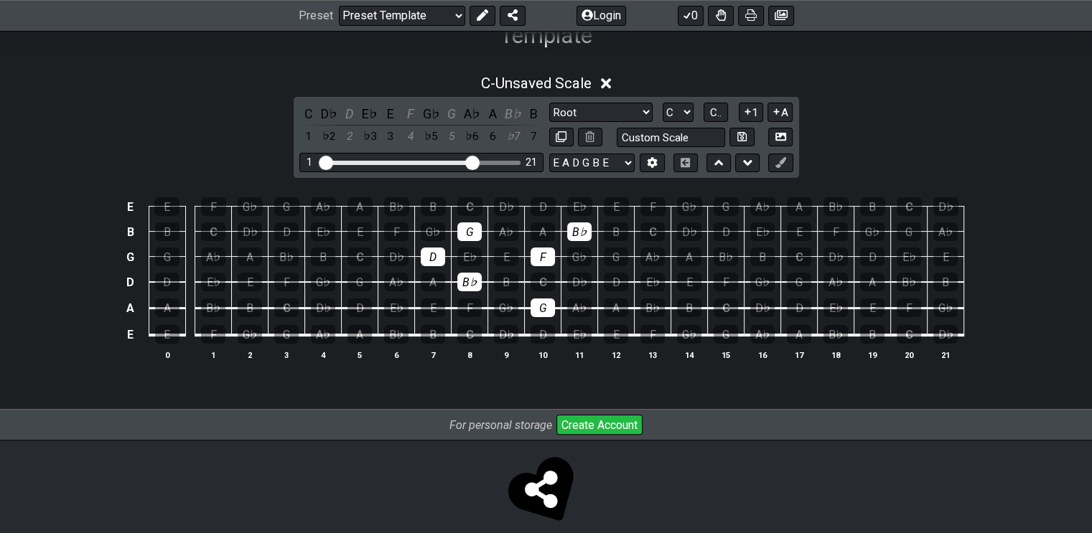
click at [580, 228] on div "B♭" at bounding box center [579, 232] width 24 height 19
click at [542, 203] on div "D" at bounding box center [543, 206] width 25 height 19
click at [651, 202] on div "F" at bounding box center [652, 206] width 25 height 19
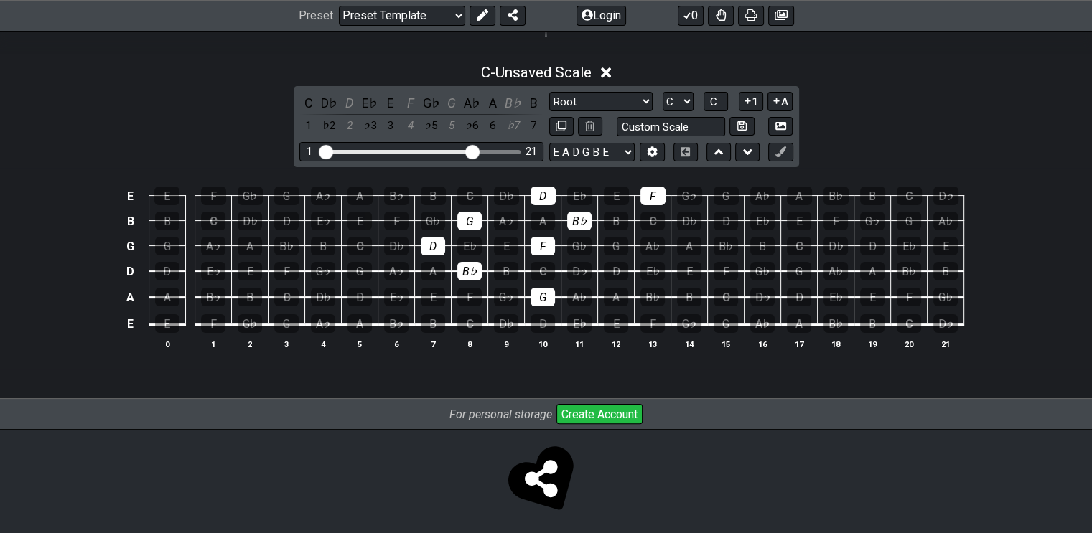
scroll to position [270, 0]
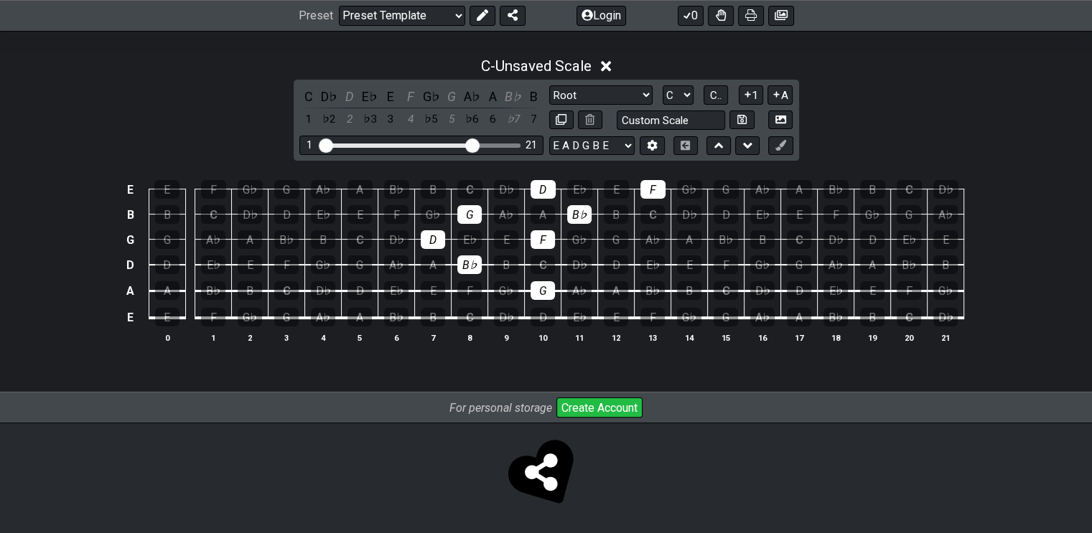
click at [457, 14] on select "Welcome to #fretflip! Initial Preset Custom Preset Minor Pentatonic Major Penta…" at bounding box center [402, 16] width 126 height 20
click at [339, 6] on select "Welcome to #fretflip! Initial Preset Custom Preset Minor Pentatonic Major Penta…" at bounding box center [402, 16] width 126 height 20
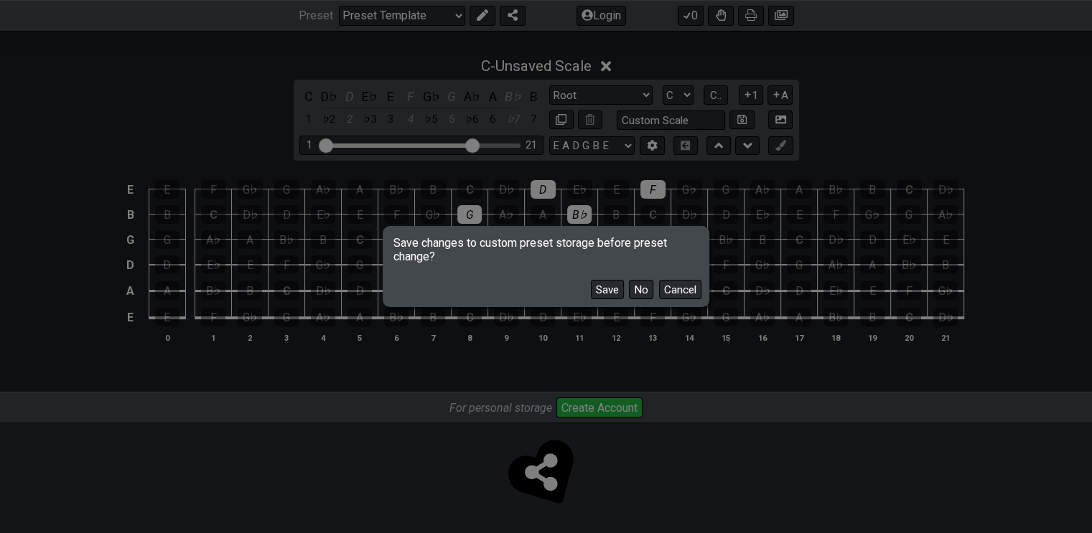
click at [638, 293] on button "No" at bounding box center [641, 289] width 24 height 19
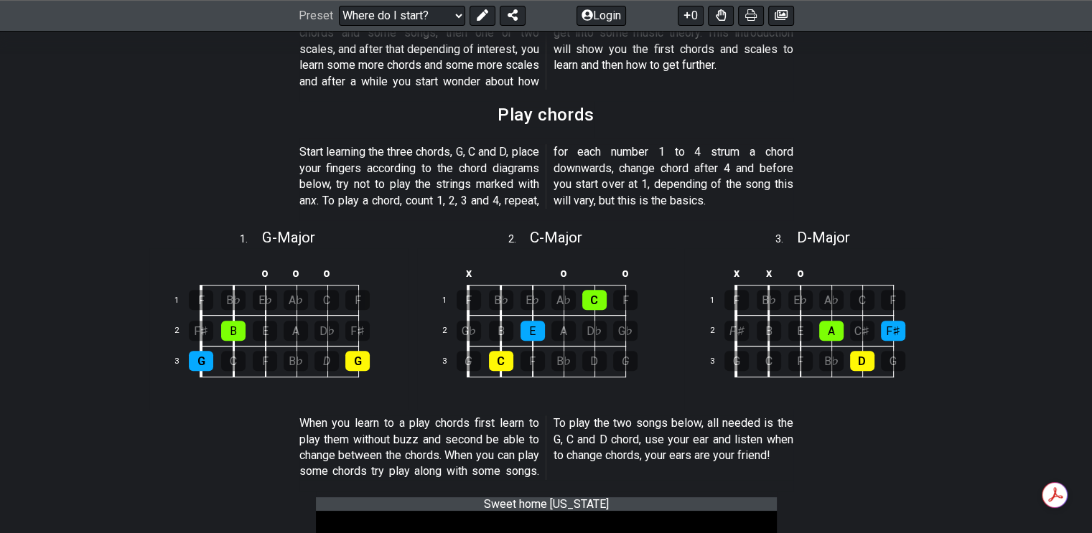
scroll to position [287, 0]
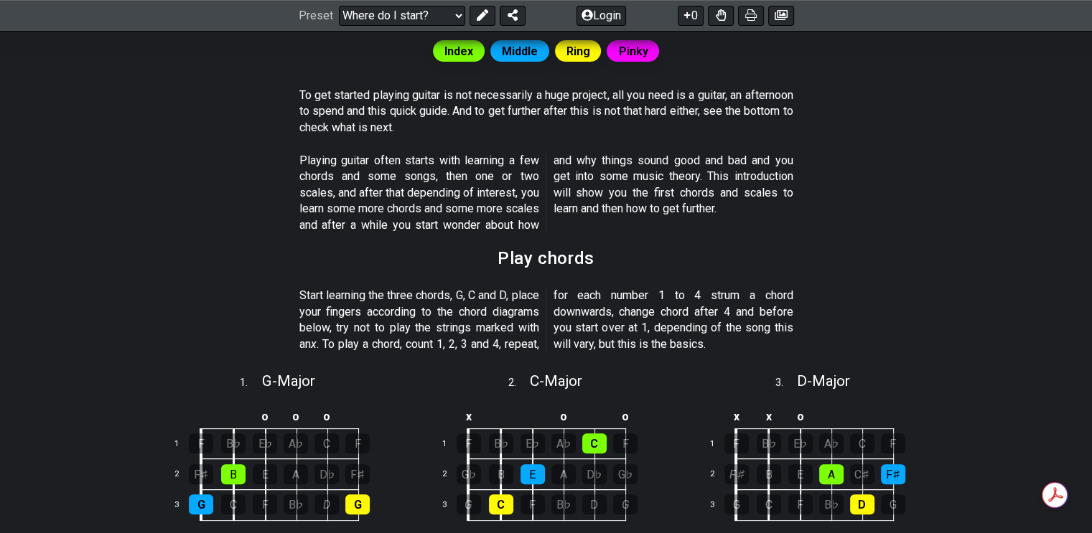
click at [457, 22] on select "Welcome to #fretflip! Initial Preset Custom Preset Minor Pentatonic Major Penta…" at bounding box center [402, 16] width 126 height 20
click at [339, 26] on select "Welcome to #fretflip! Initial Preset Custom Preset Minor Pentatonic Major Penta…" at bounding box center [402, 16] width 126 height 20
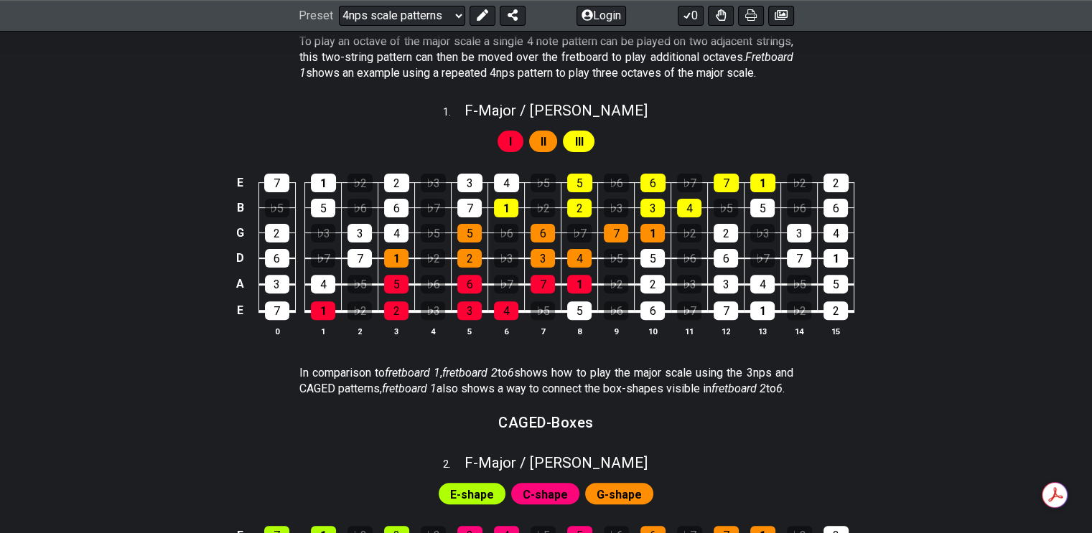
scroll to position [72, 0]
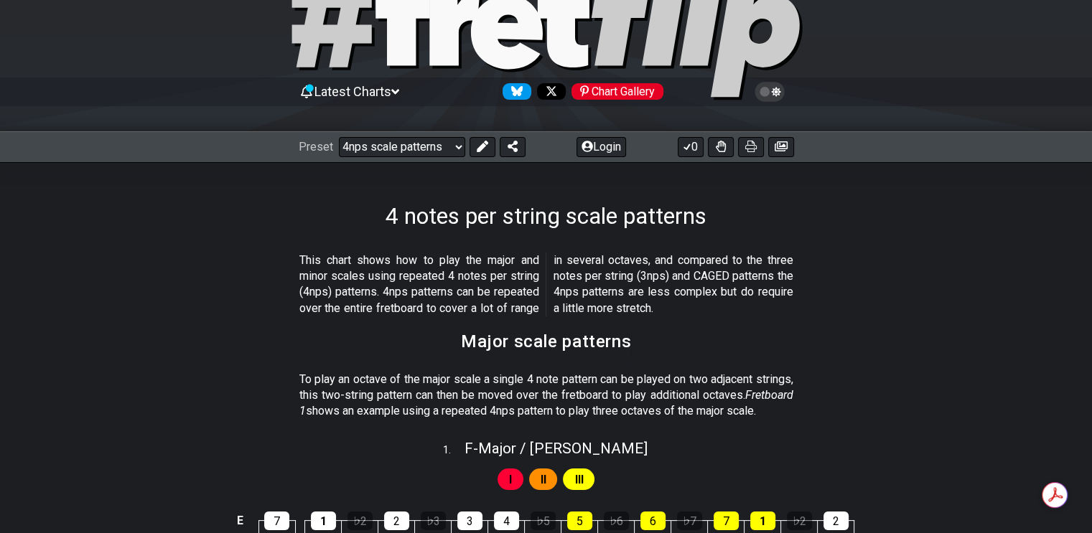
click at [449, 146] on select "Welcome to #fretflip! Initial Preset Custom Preset Minor Pentatonic Major Penta…" at bounding box center [402, 147] width 126 height 20
click at [339, 137] on select "Welcome to #fretflip! Initial Preset Custom Preset Minor Pentatonic Major Penta…" at bounding box center [402, 147] width 126 height 20
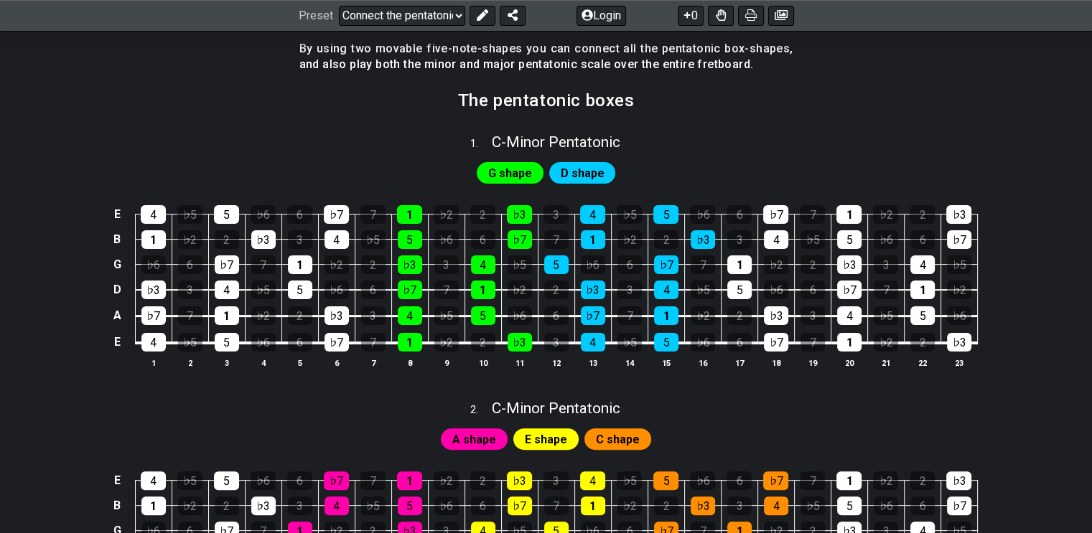
scroll to position [359, 0]
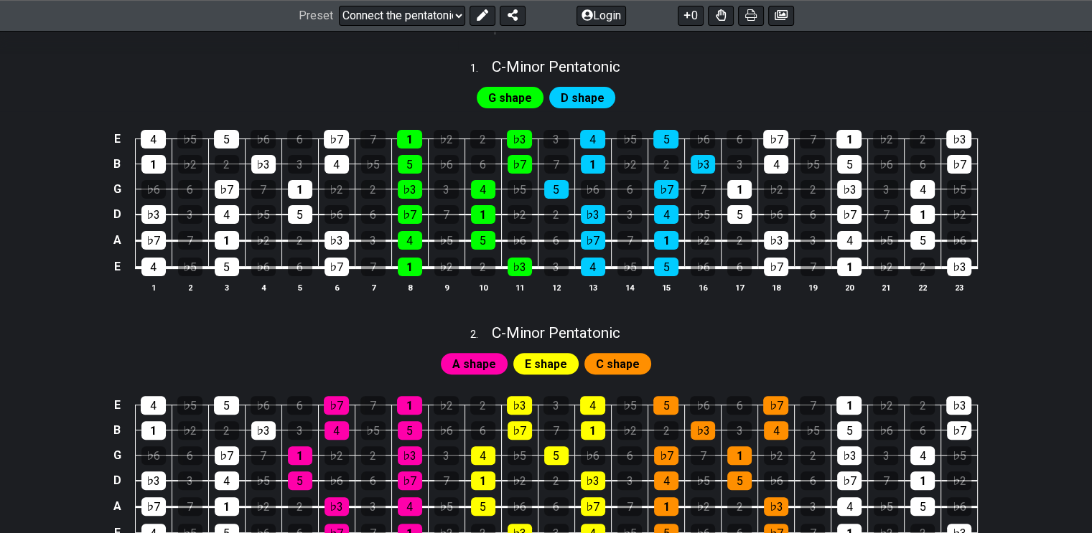
click at [454, 17] on select "Welcome to #fretflip! Initial Preset Custom Preset Minor Pentatonic Major Penta…" at bounding box center [402, 16] width 126 height 20
click at [339, 26] on select "Welcome to #fretflip! Initial Preset Custom Preset Minor Pentatonic Major Penta…" at bounding box center [402, 16] width 126 height 20
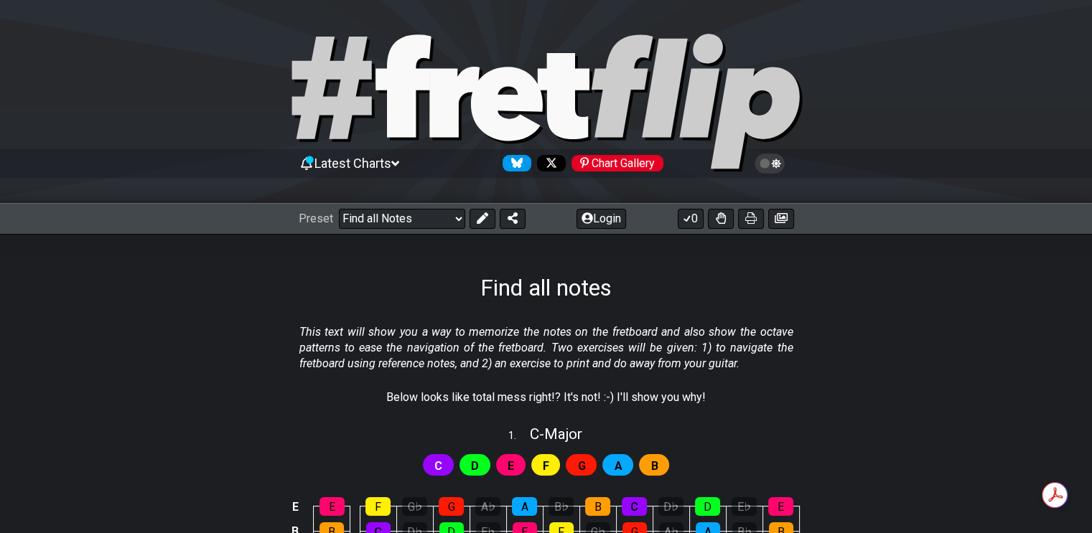
click at [456, 208] on div "Preset Welcome to #fretflip! Initial Preset Custom Preset Minor Pentatonic Majo…" at bounding box center [546, 219] width 1092 height 32
click at [457, 215] on select "Welcome to #fretflip! Initial Preset Custom Preset Minor Pentatonic Major Penta…" at bounding box center [402, 219] width 126 height 20
click at [339, 209] on select "Welcome to #fretflip! Initial Preset Custom Preset Minor Pentatonic Major Penta…" at bounding box center [402, 219] width 126 height 20
select select "/guitar-scales-generator"
select select "A"
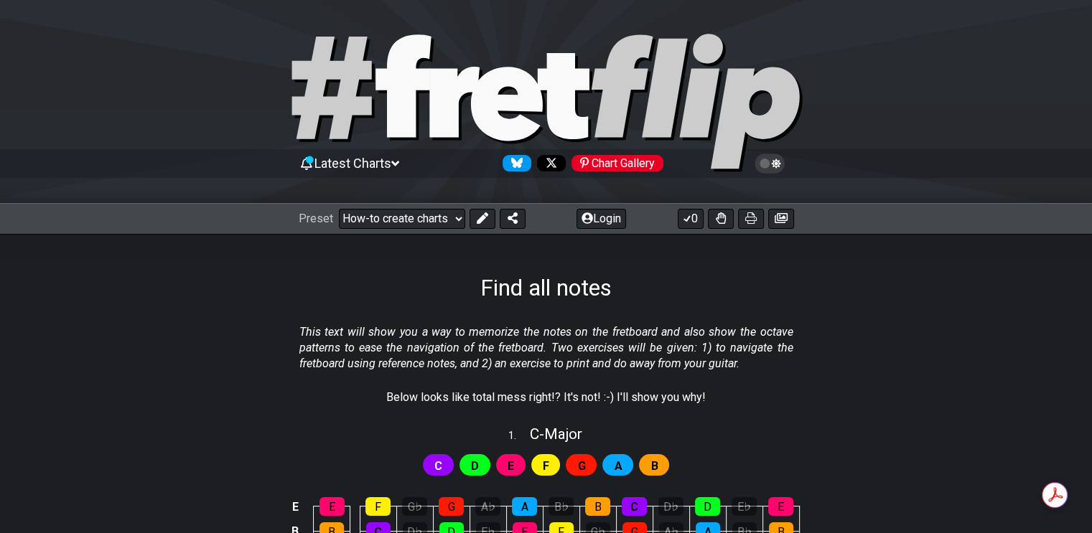
select select "A"
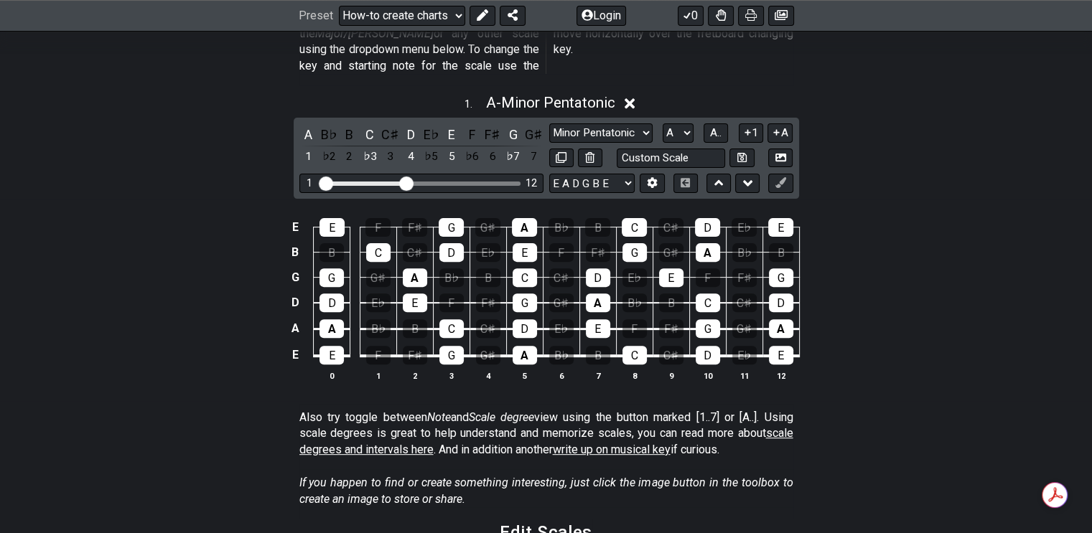
scroll to position [431, 0]
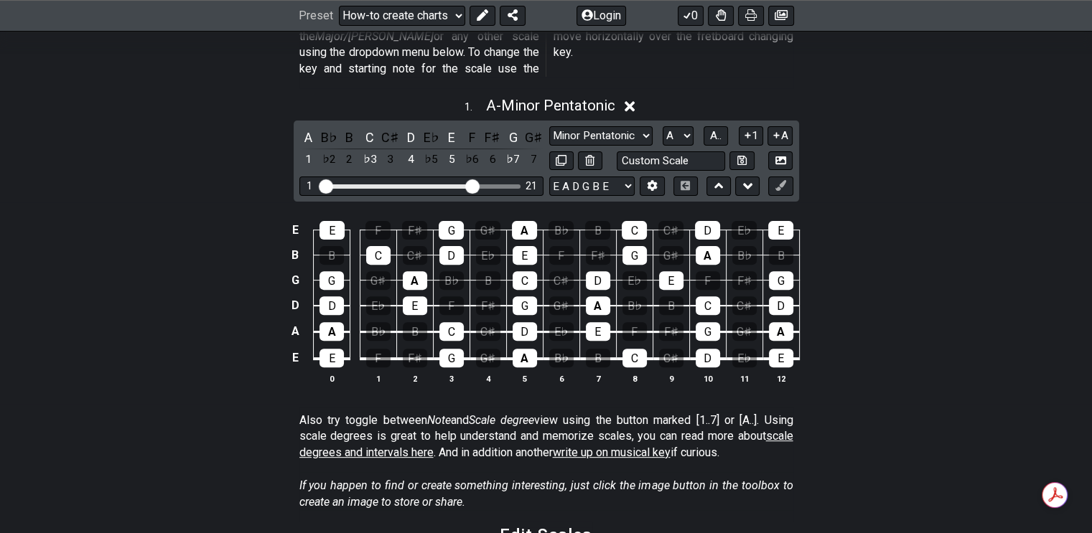
drag, startPoint x: 411, startPoint y: 170, endPoint x: 472, endPoint y: 172, distance: 61.0
click at [472, 185] on input "Visible fret range" at bounding box center [422, 185] width 204 height 0
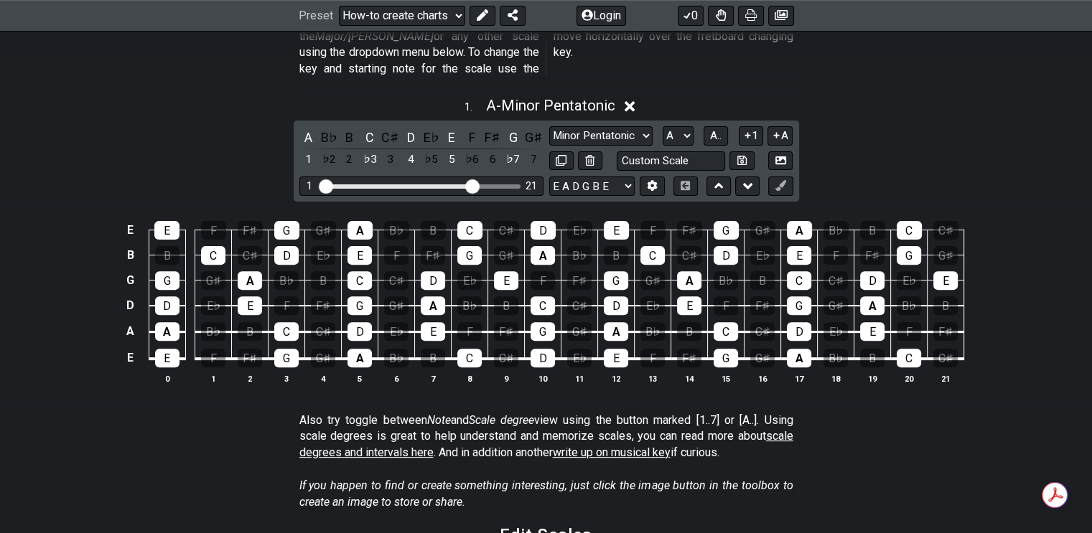
click at [626, 177] on select "E A D G B E E A D G B E E A D G B E B E A D F♯ B A D G C E A D A D G B E E♭ A♭ …" at bounding box center [591, 186] width 85 height 19
click at [549, 177] on select "E A D G B E E A D G B E E A D G B E B E A D F♯ B A D G C E A D A D G B E E♭ A♭ …" at bounding box center [591, 186] width 85 height 19
click at [305, 128] on div "A" at bounding box center [308, 137] width 19 height 19
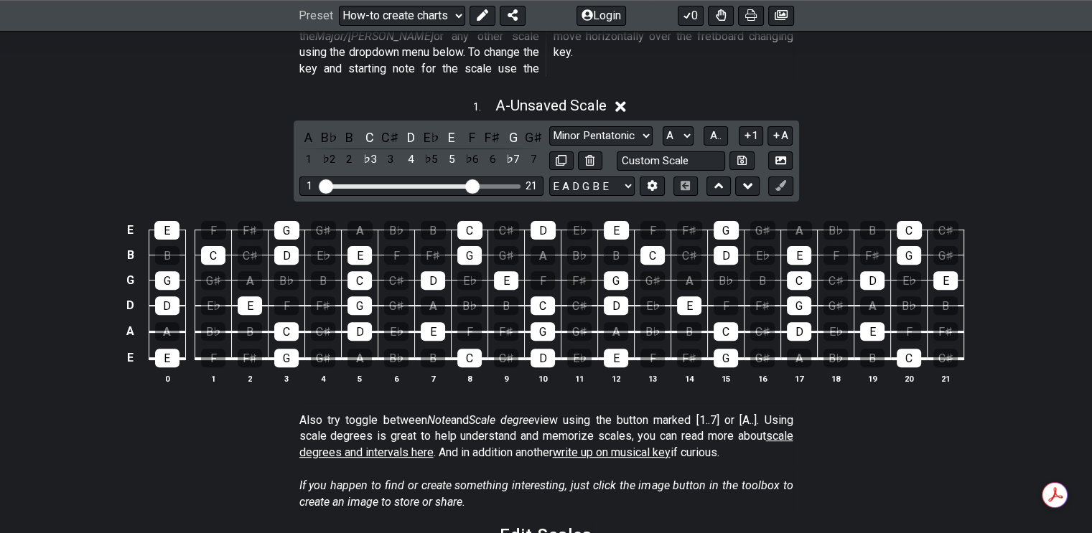
click at [368, 128] on div "C" at bounding box center [369, 137] width 19 height 19
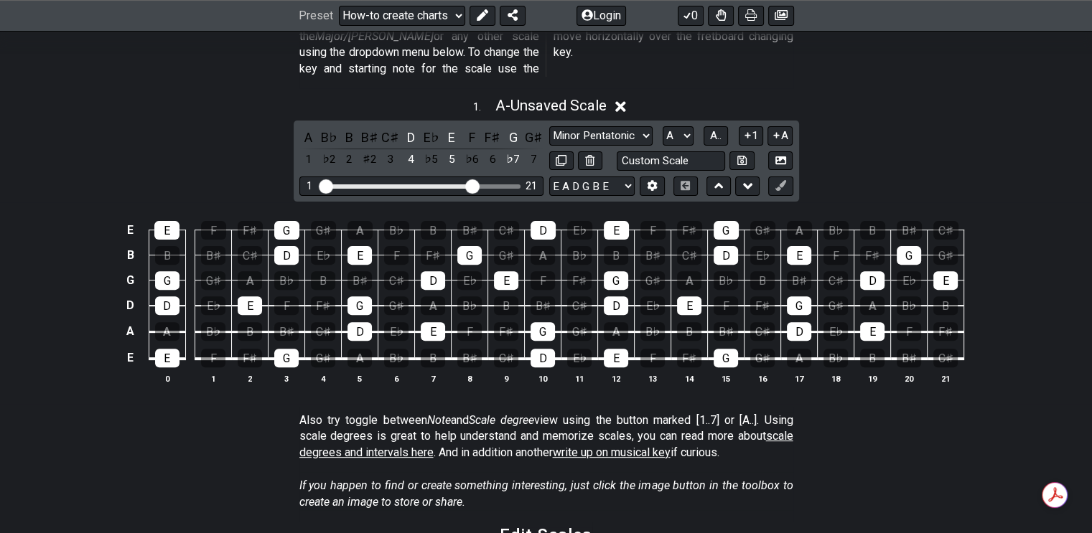
click at [410, 128] on div "D" at bounding box center [410, 137] width 19 height 19
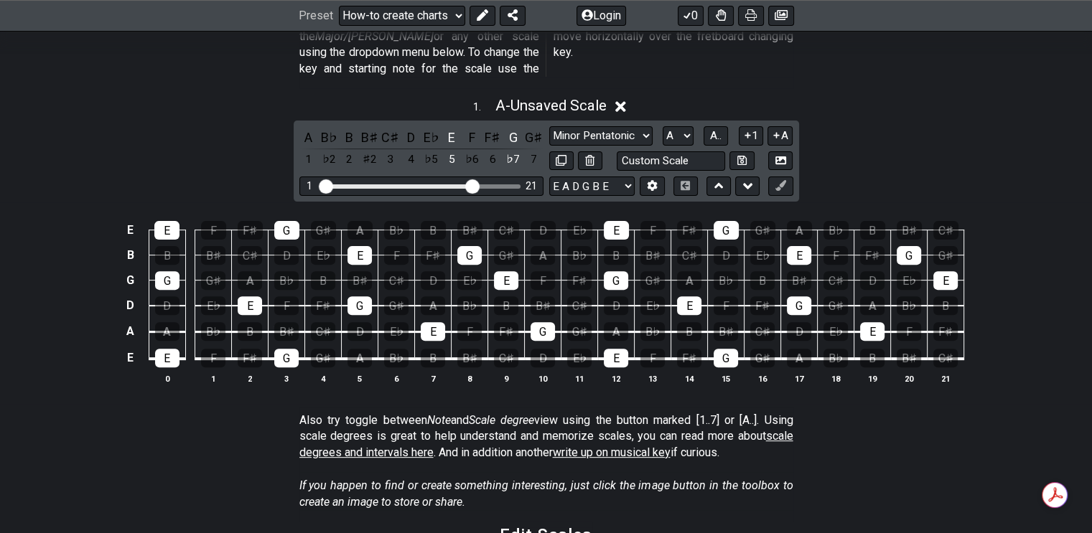
click at [451, 128] on div "E" at bounding box center [451, 137] width 19 height 19
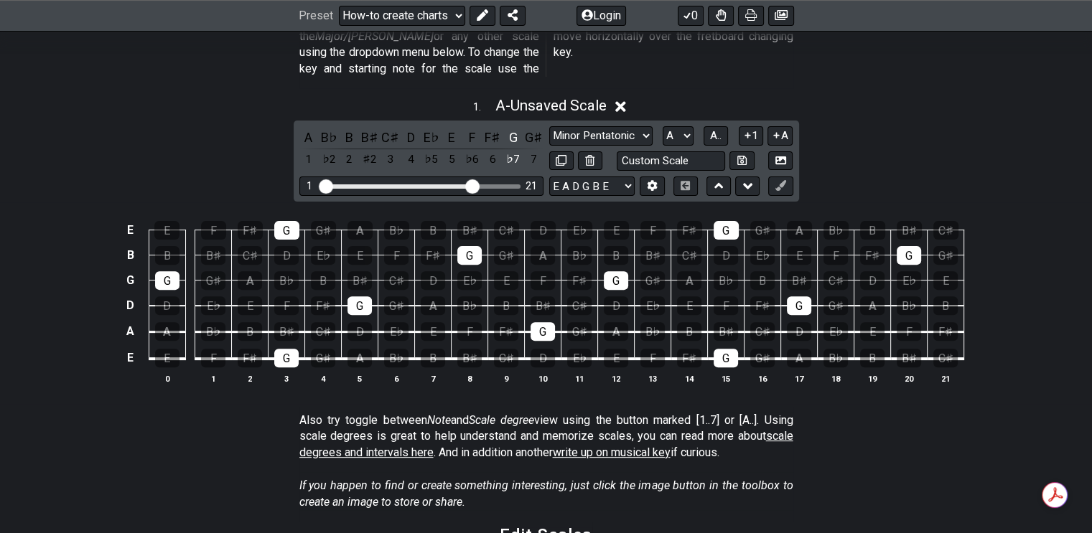
click at [516, 128] on div "G" at bounding box center [513, 137] width 19 height 19
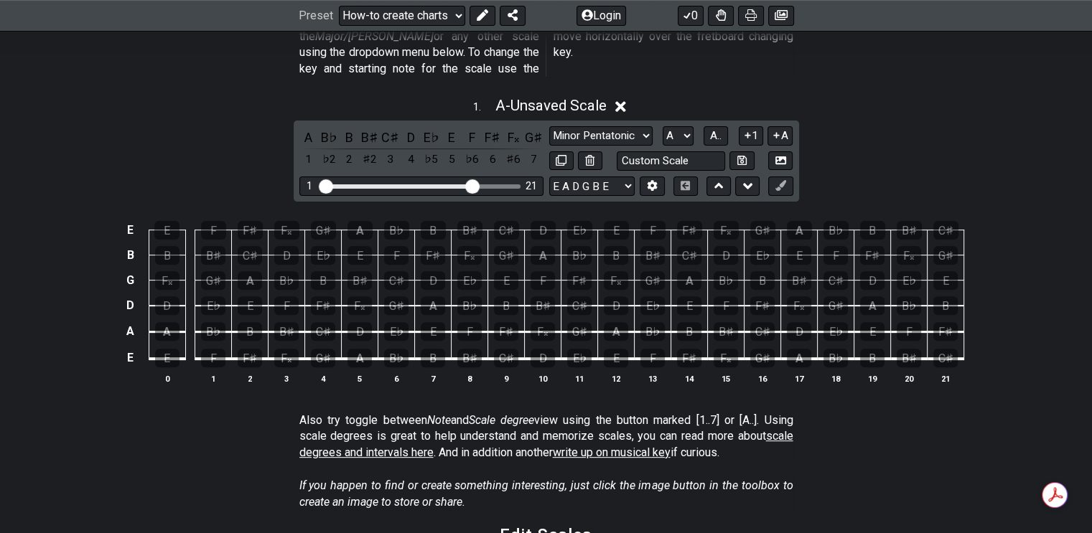
click at [540, 322] on div "F𝄪" at bounding box center [543, 331] width 24 height 19
click at [466, 297] on div "B♭" at bounding box center [469, 306] width 24 height 19
click at [428, 271] on div "D" at bounding box center [433, 280] width 24 height 19
click at [546, 271] on div "F" at bounding box center [543, 280] width 24 height 19
click at [579, 246] on div "B♭" at bounding box center [579, 255] width 24 height 19
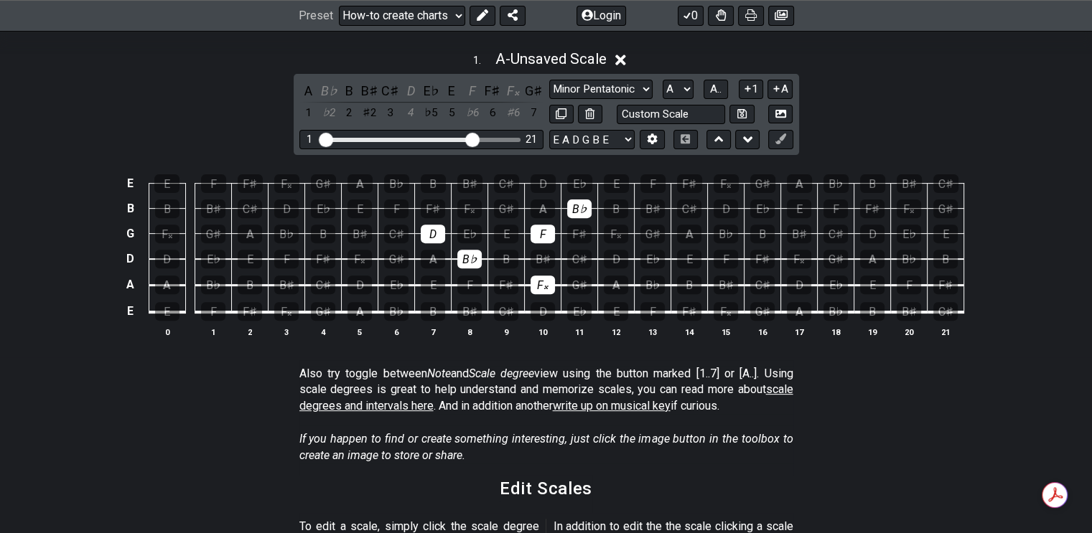
scroll to position [503, 0]
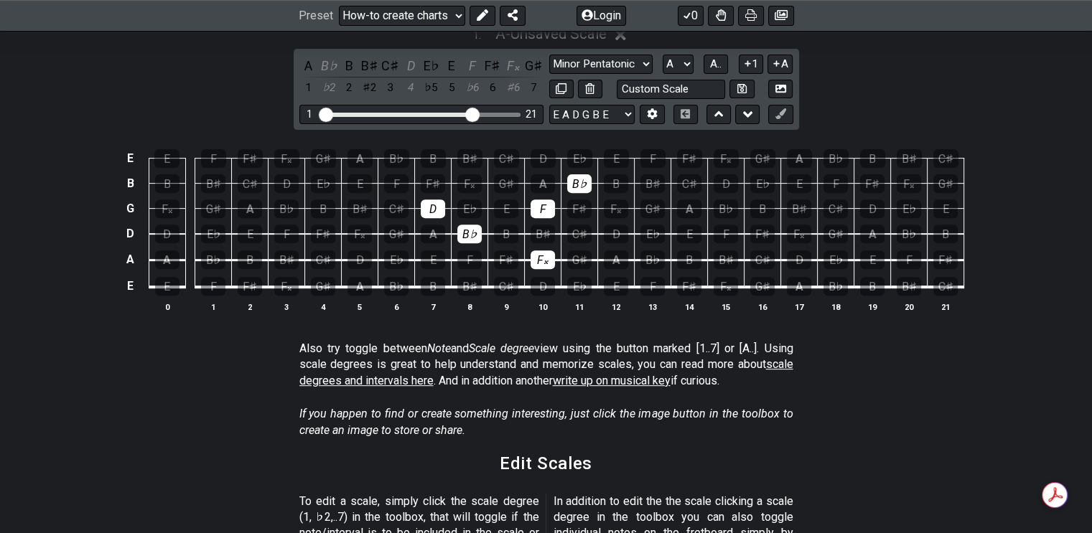
click at [465, 174] on div "F𝄪" at bounding box center [469, 183] width 24 height 19
click at [539, 149] on div "D" at bounding box center [543, 158] width 25 height 19
click at [661, 149] on div "F" at bounding box center [652, 158] width 25 height 19
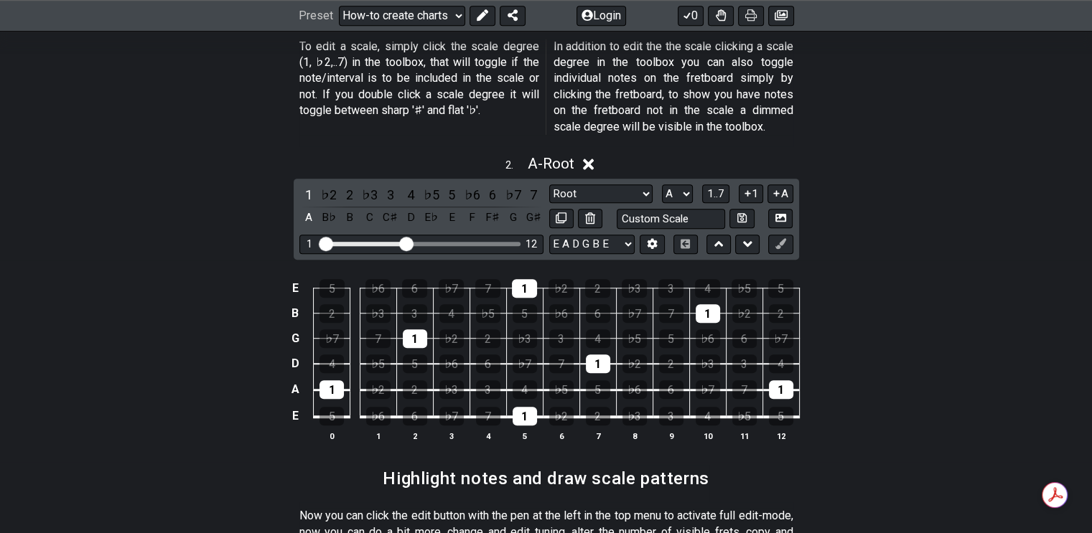
scroll to position [933, 0]
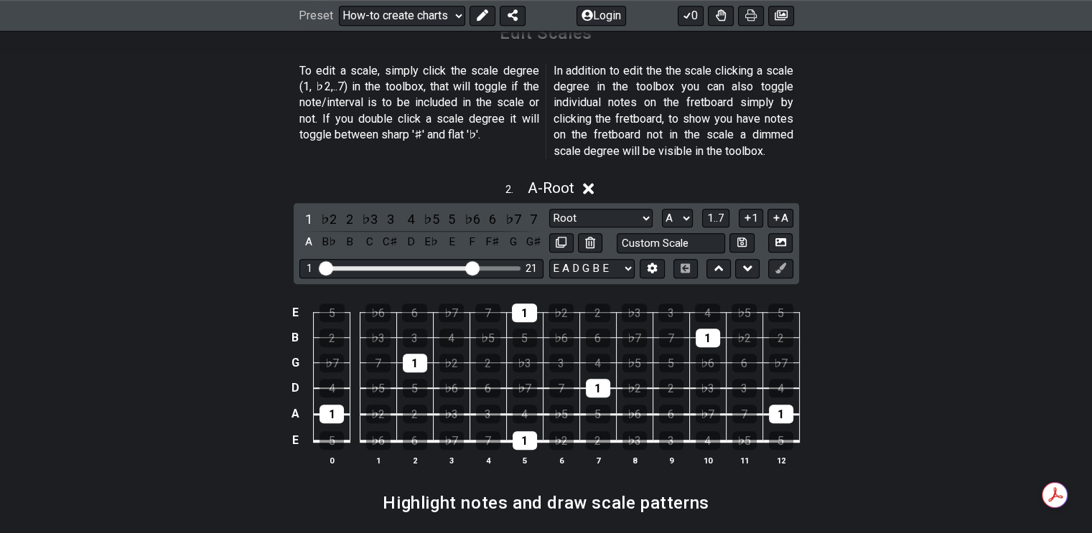
drag, startPoint x: 409, startPoint y: 250, endPoint x: 470, endPoint y: 256, distance: 61.4
click at [470, 267] on input "Visible fret range" at bounding box center [422, 267] width 204 height 0
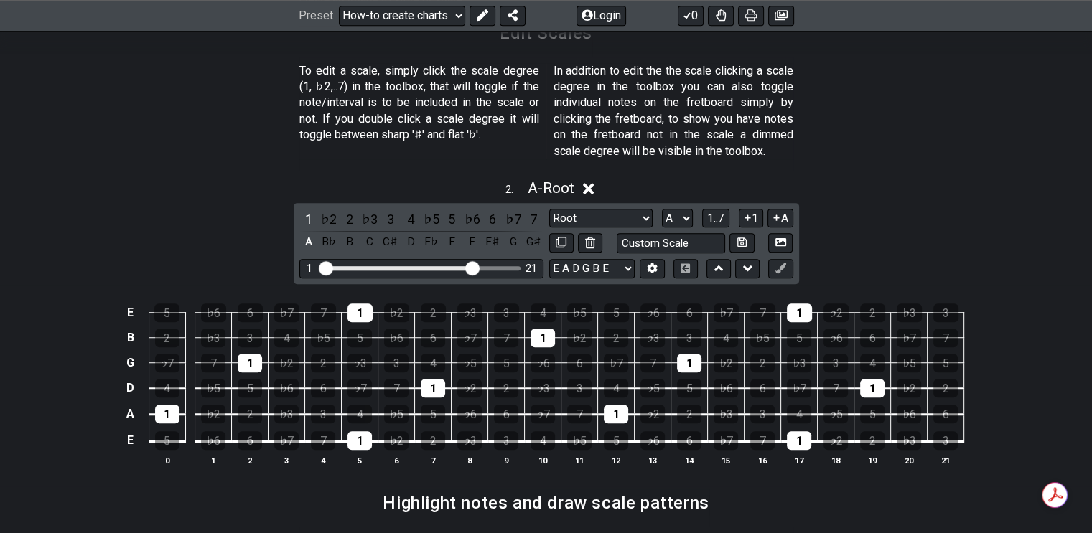
click at [309, 210] on div "1" at bounding box center [308, 219] width 19 height 19
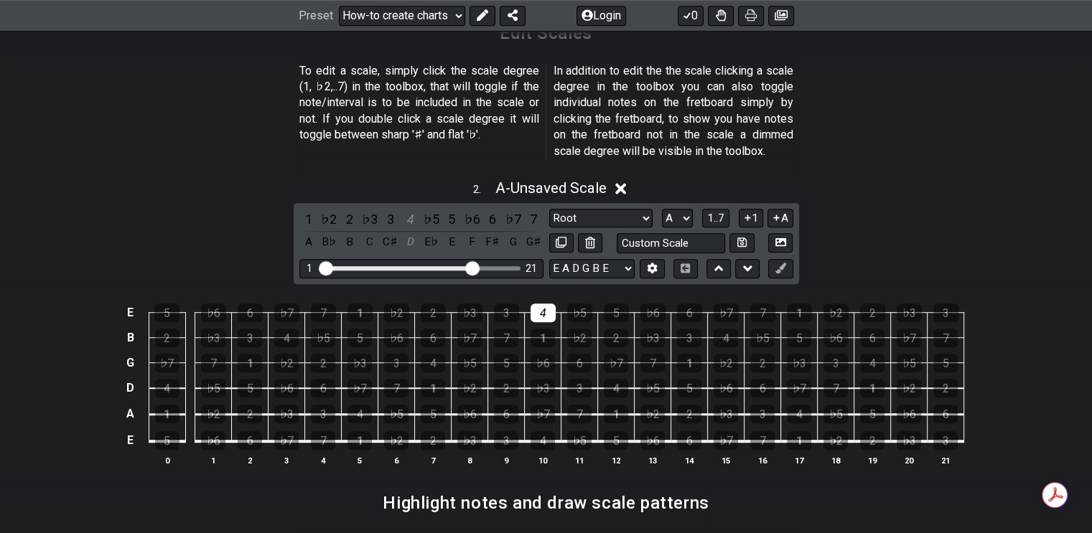
click at [541, 304] on div "4" at bounding box center [543, 313] width 25 height 19
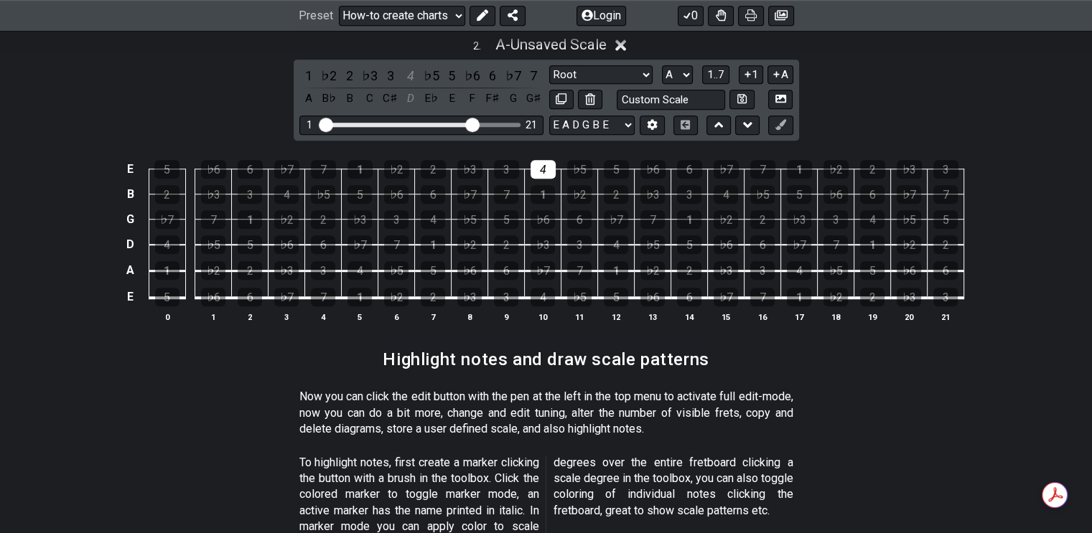
click at [548, 160] on div "4" at bounding box center [543, 169] width 25 height 19
click at [545, 185] on div "1" at bounding box center [543, 194] width 24 height 19
click at [544, 210] on div "♭6" at bounding box center [543, 219] width 24 height 19
click at [436, 210] on div "4" at bounding box center [433, 219] width 24 height 19
click at [473, 210] on div "♭5" at bounding box center [469, 219] width 24 height 19
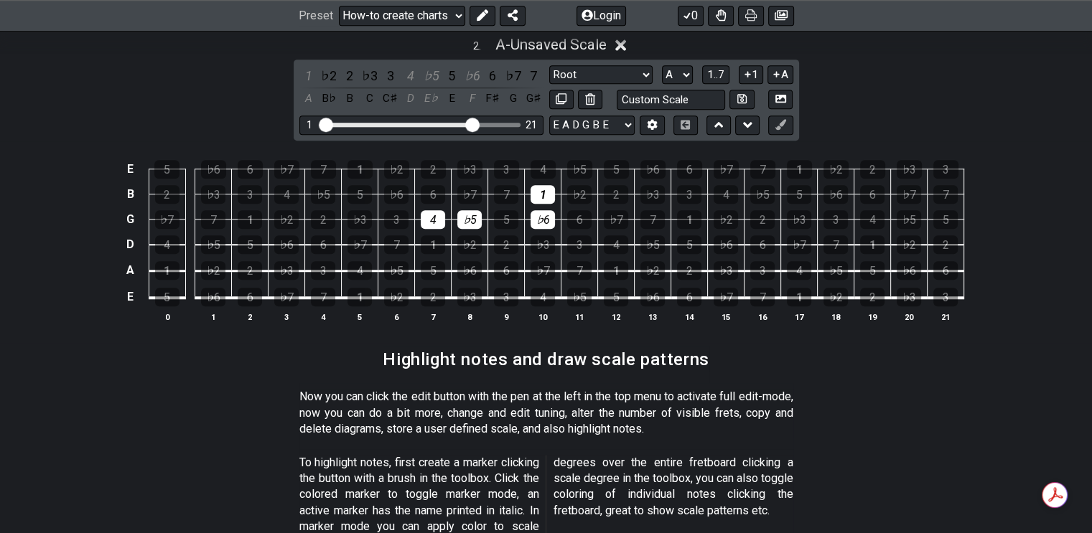
click at [719, 68] on span "1..7" at bounding box center [715, 74] width 17 height 13
click at [719, 68] on span "..." at bounding box center [716, 74] width 6 height 13
click at [545, 185] on div "A" at bounding box center [543, 194] width 24 height 19
click at [470, 185] on div "G" at bounding box center [469, 194] width 24 height 19
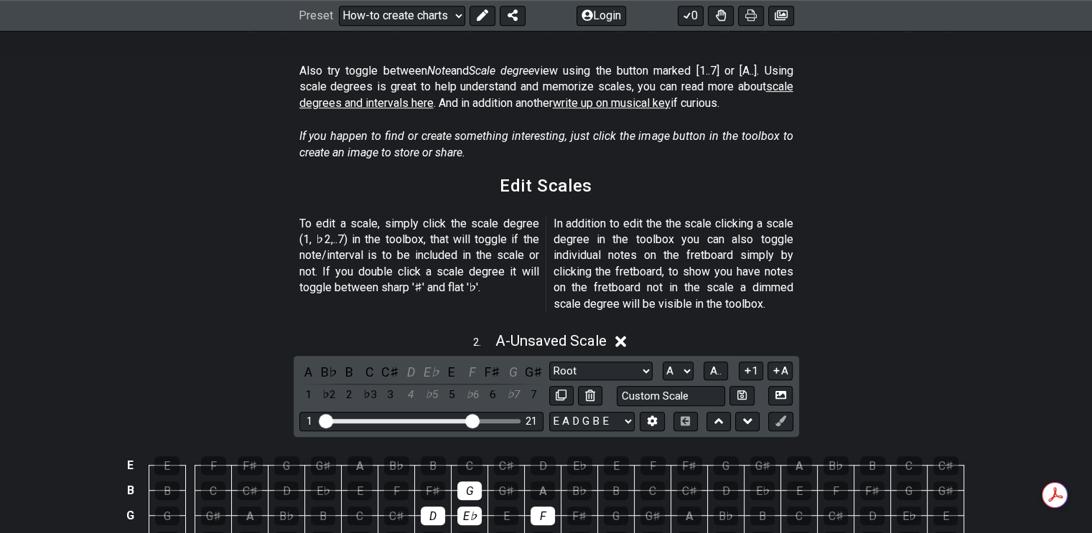
scroll to position [718, 0]
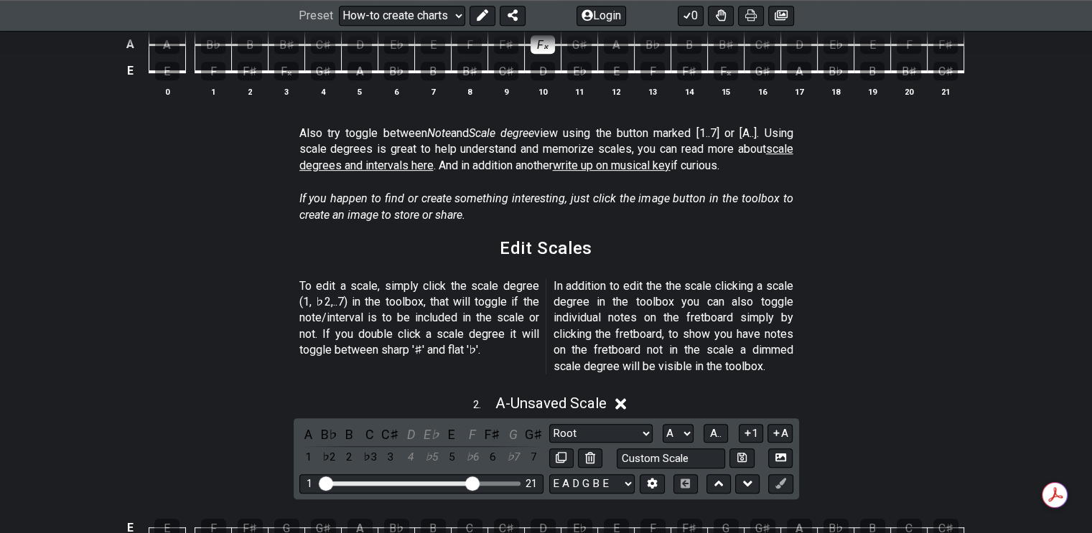
click at [623, 396] on icon at bounding box center [620, 403] width 11 height 15
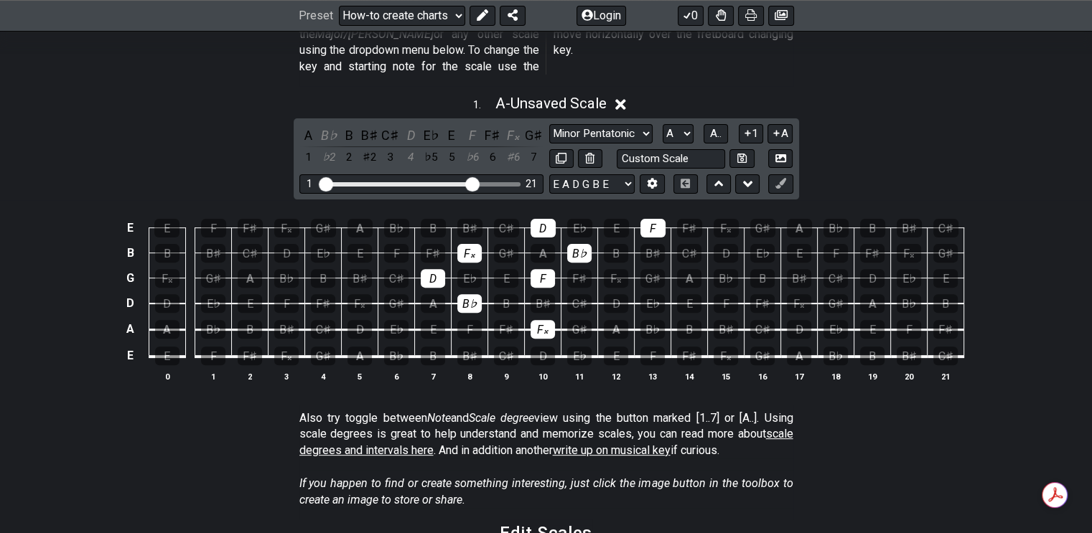
scroll to position [431, 0]
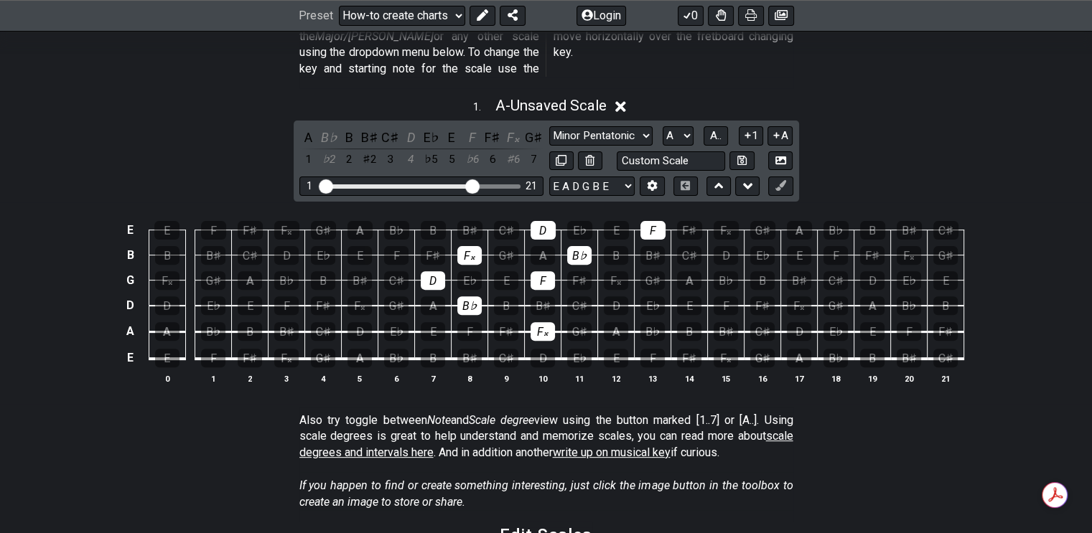
click at [626, 99] on icon at bounding box center [620, 106] width 11 height 15
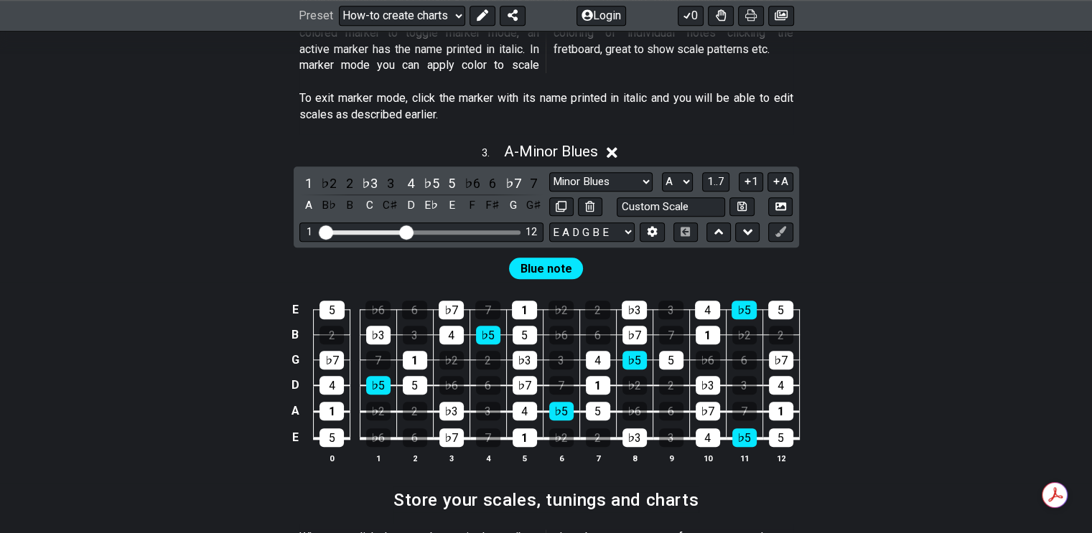
scroll to position [1361, 0]
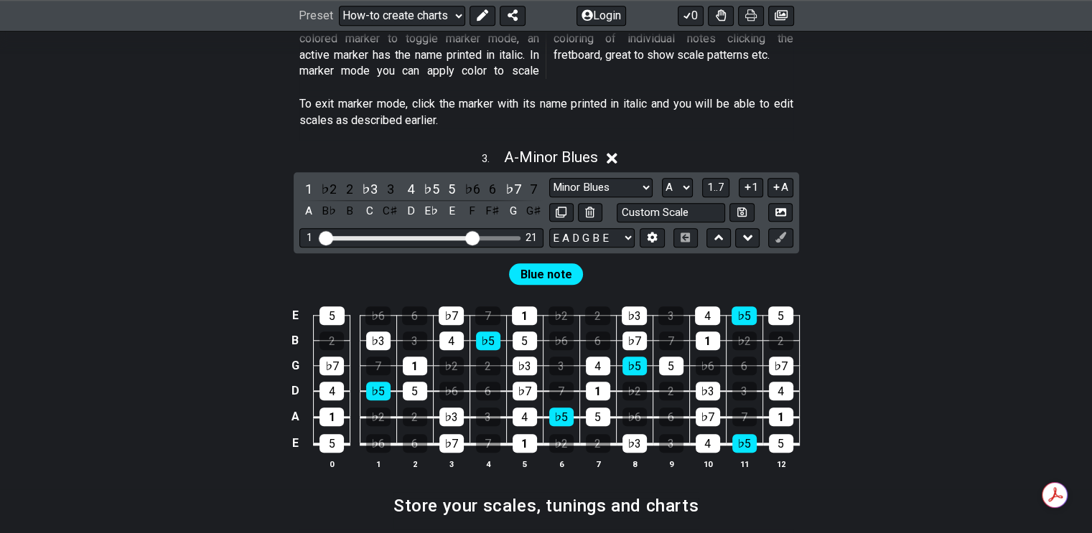
drag, startPoint x: 408, startPoint y: 223, endPoint x: 472, endPoint y: 226, distance: 64.0
click at [472, 237] on input "Visible fret range" at bounding box center [422, 237] width 204 height 0
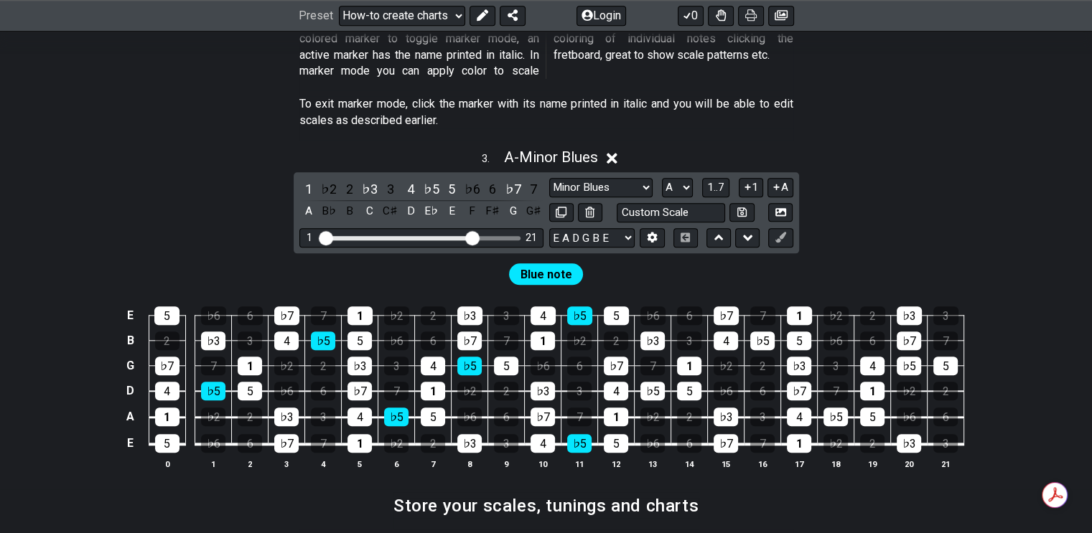
click at [709, 178] on button "1..7" at bounding box center [715, 187] width 27 height 19
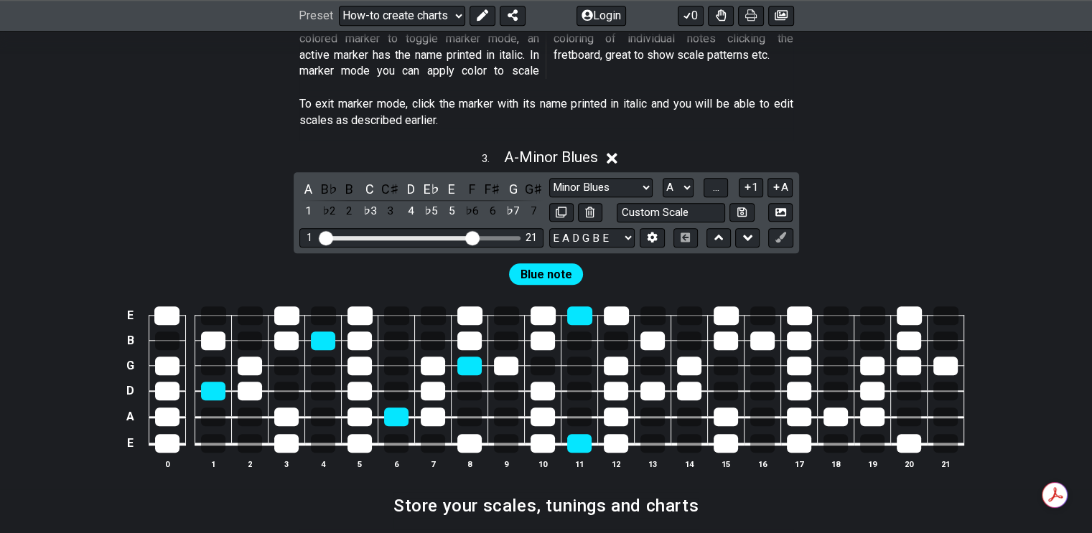
click at [716, 181] on span "..." at bounding box center [716, 187] width 6 height 13
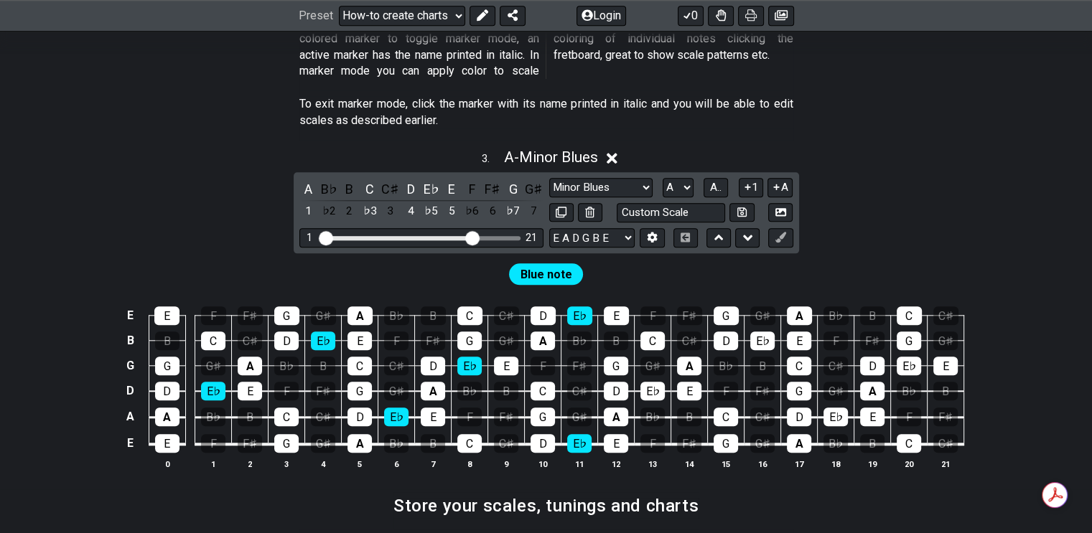
click at [684, 178] on select "A♭ A A♯ B♭ B C C♯ D♭ D D♯ E♭ E F F♯ G♭ G G♯" at bounding box center [678, 187] width 31 height 19
select select "C"
click at [663, 178] on select "A♭ A A♯ B♭ B C C♯ D♭ D D♯ E♭ E F F♯ G♭ G G♯" at bounding box center [678, 187] width 31 height 19
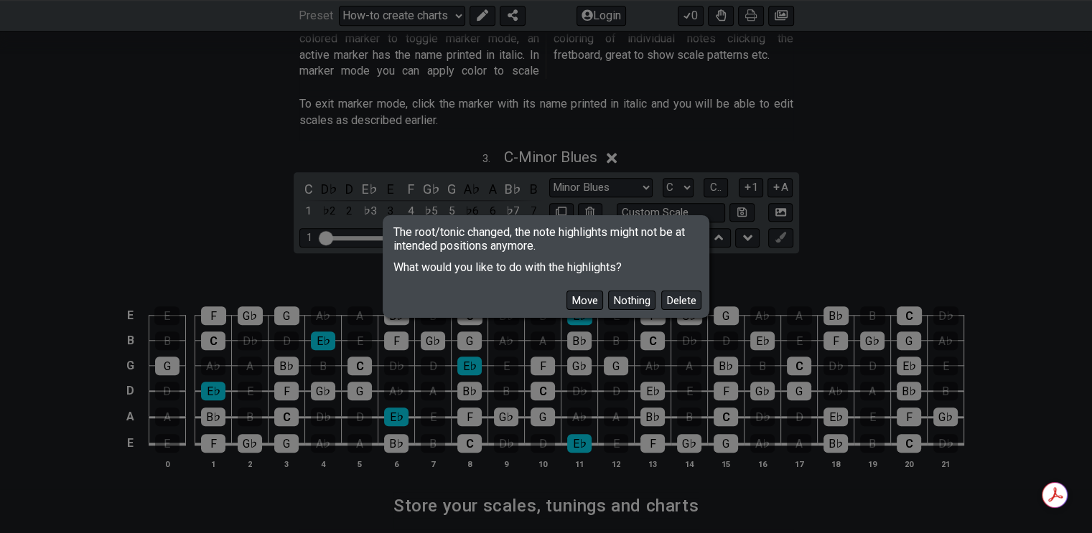
click at [625, 298] on button "Nothing" at bounding box center [631, 300] width 47 height 19
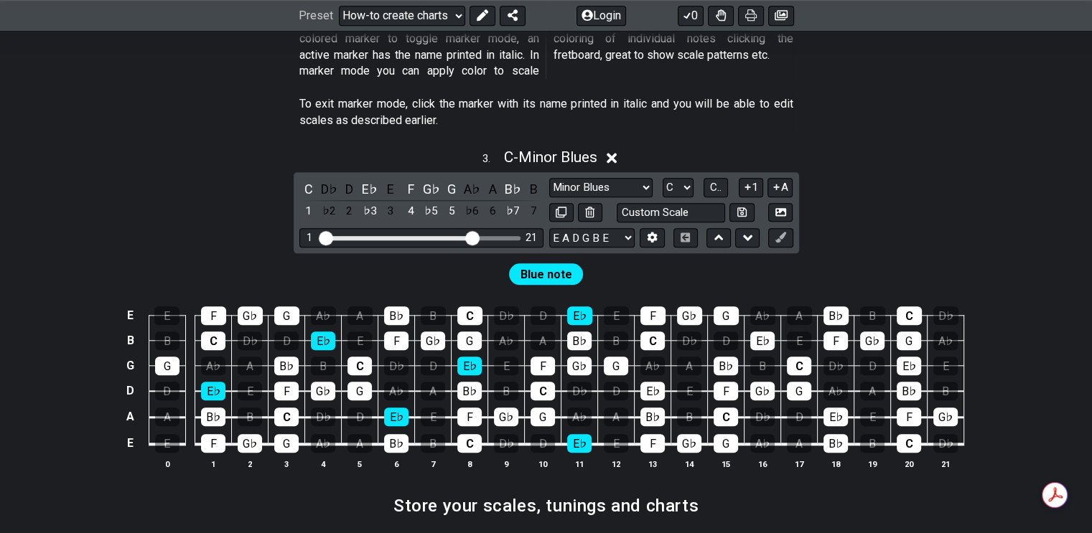
click at [646, 178] on select "Minor Blues New Scale Minor Pentatonic Major Pentatonic Minor Blues Major Blues…" at bounding box center [600, 187] width 103 height 19
click at [739, 264] on div "Blue note" at bounding box center [546, 270] width 1092 height 34
click at [516, 179] on div "B♭" at bounding box center [513, 188] width 19 height 19
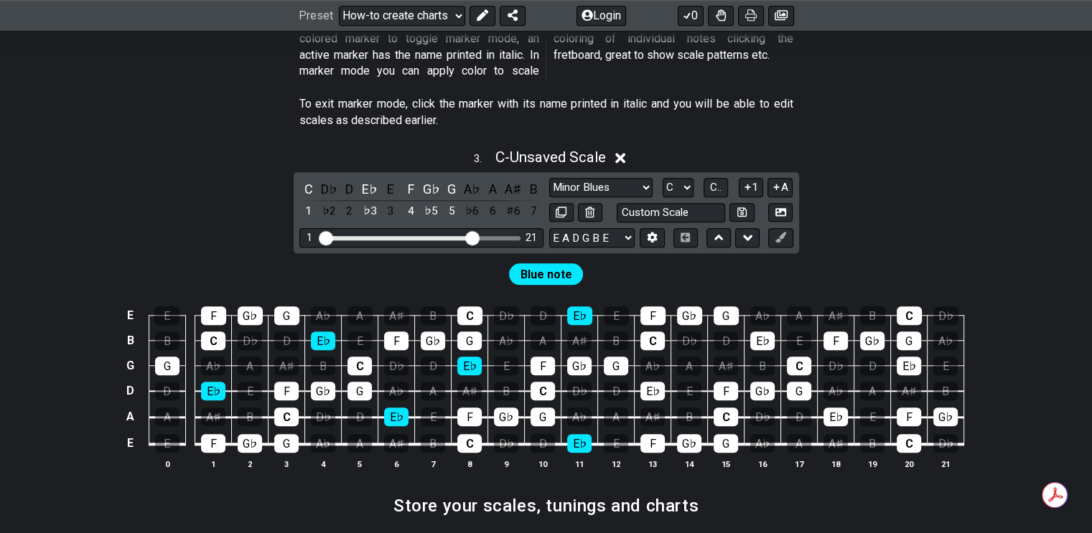
click at [451, 179] on div "G" at bounding box center [451, 188] width 19 height 19
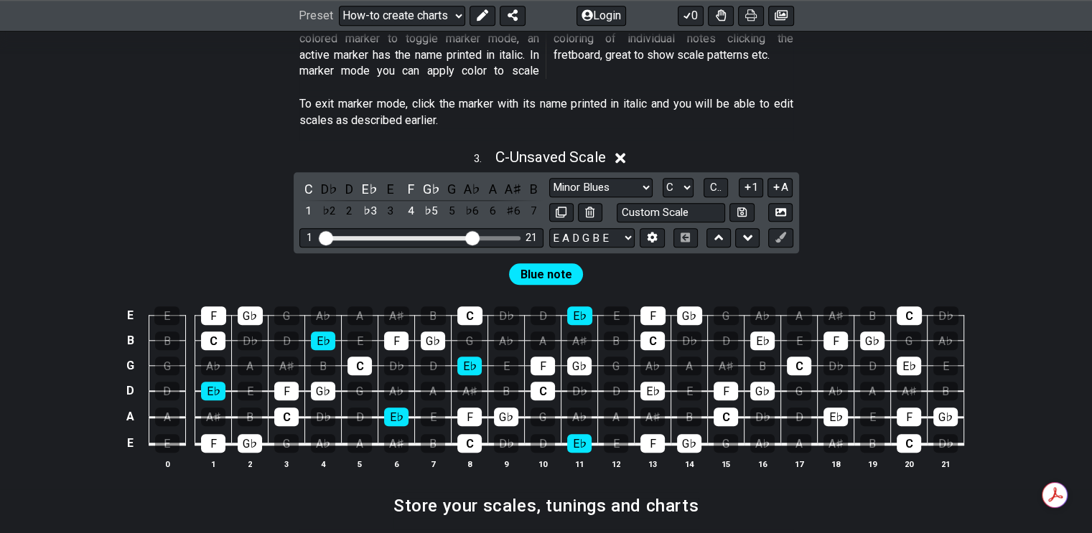
click at [431, 179] on div "G♭" at bounding box center [431, 188] width 19 height 19
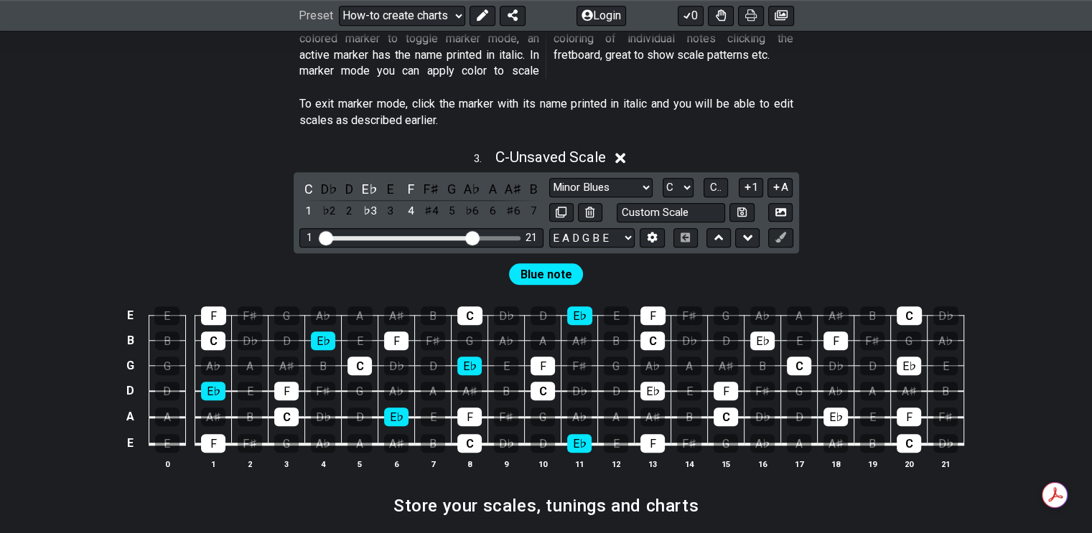
click at [408, 179] on div "F" at bounding box center [410, 188] width 19 height 19
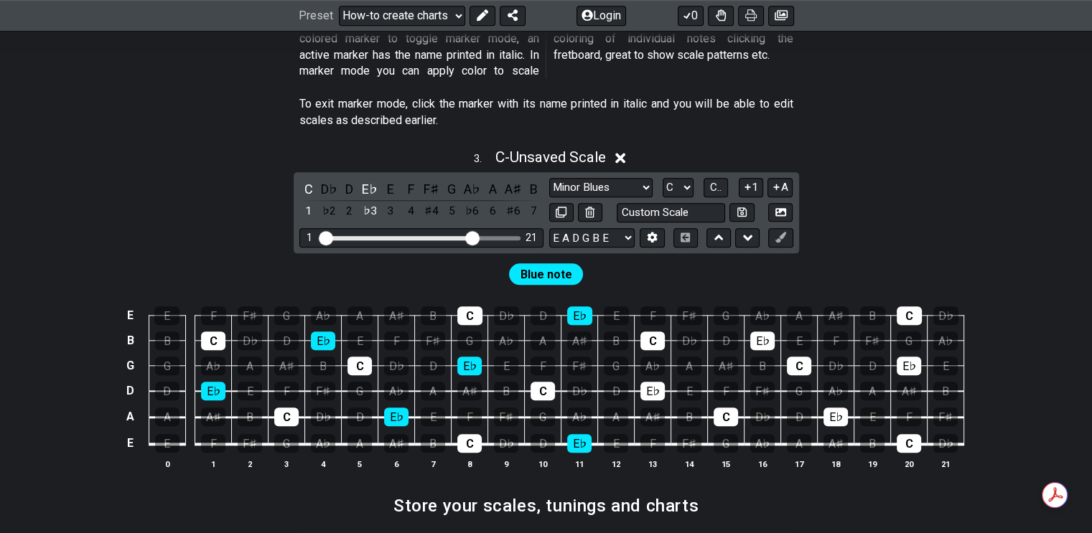
click at [365, 179] on div "E♭" at bounding box center [369, 188] width 19 height 19
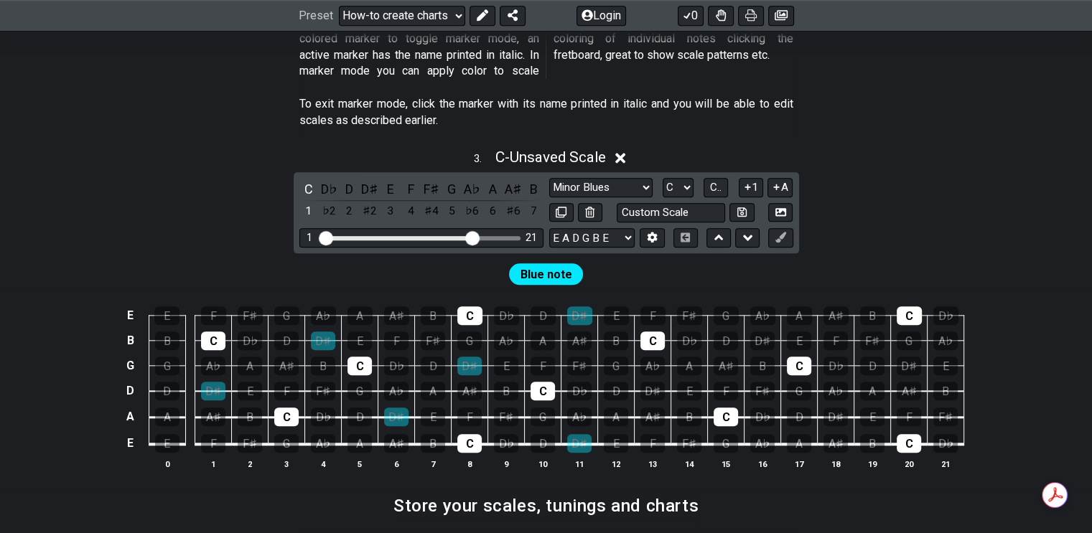
click at [304, 179] on div "C" at bounding box center [308, 188] width 19 height 19
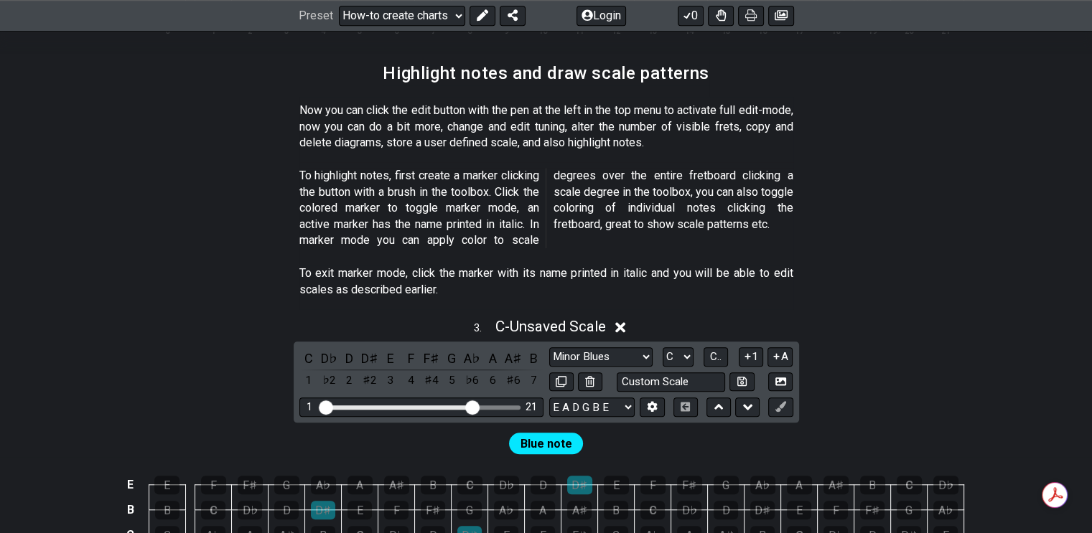
scroll to position [1218, 0]
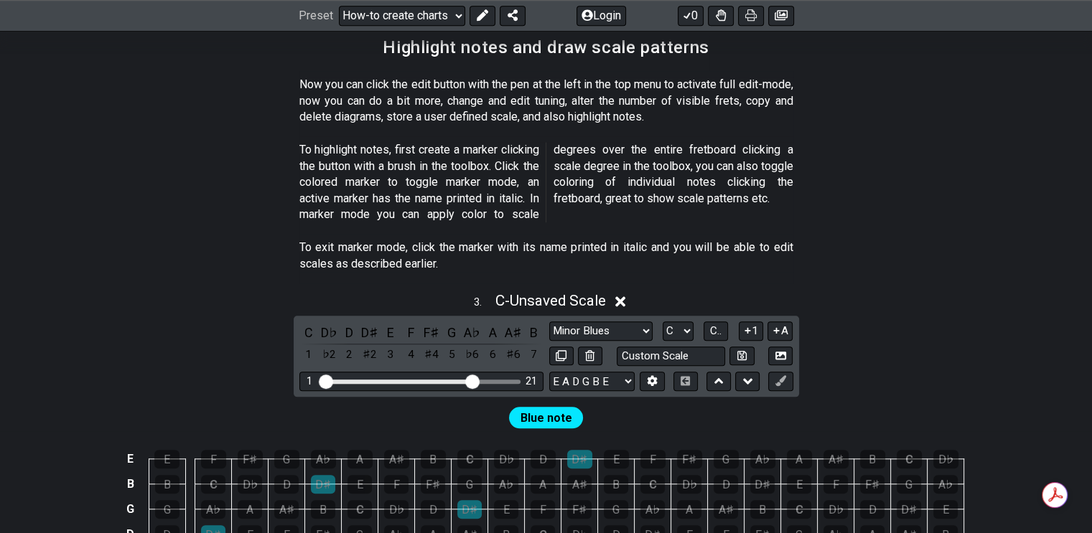
click at [620, 297] on icon at bounding box center [620, 302] width 11 height 11
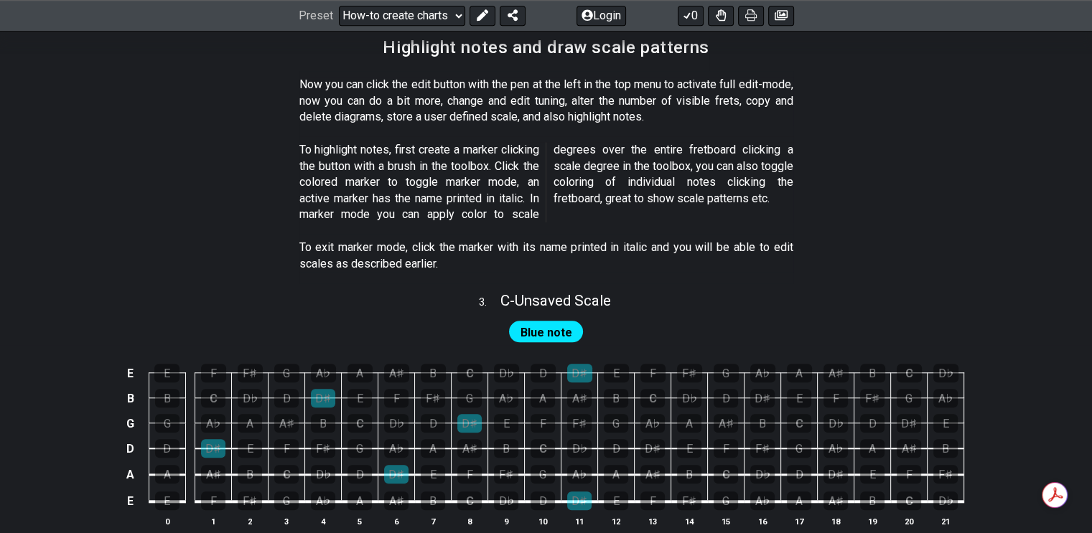
click at [603, 292] on span "C - Unsaved Scale" at bounding box center [555, 300] width 111 height 17
select select "C"
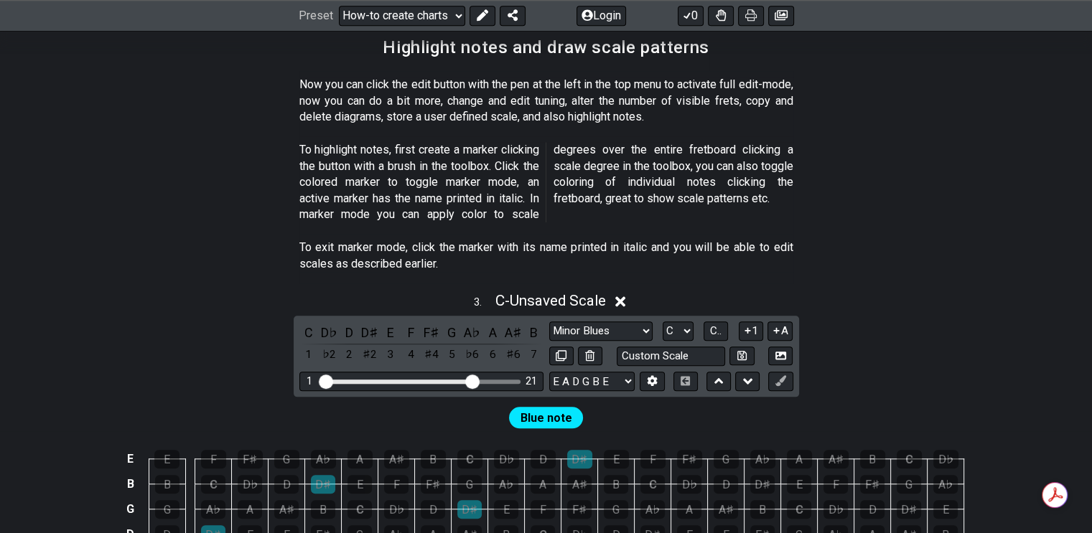
click at [647, 322] on select "Minor Blues New Scale Minor Pentatonic Major Pentatonic Minor Blues Major Blues…" at bounding box center [600, 331] width 103 height 19
select select "Major Blues"
click at [549, 322] on select "Minor Blues New Scale Minor Pentatonic Major Pentatonic Minor Blues Major Blues…" at bounding box center [600, 331] width 103 height 19
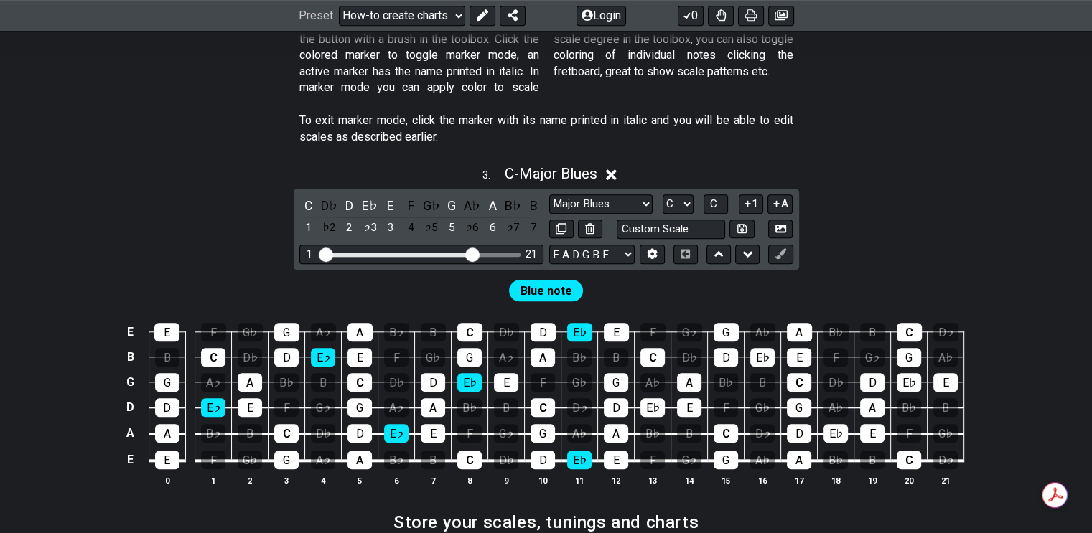
scroll to position [1433, 0]
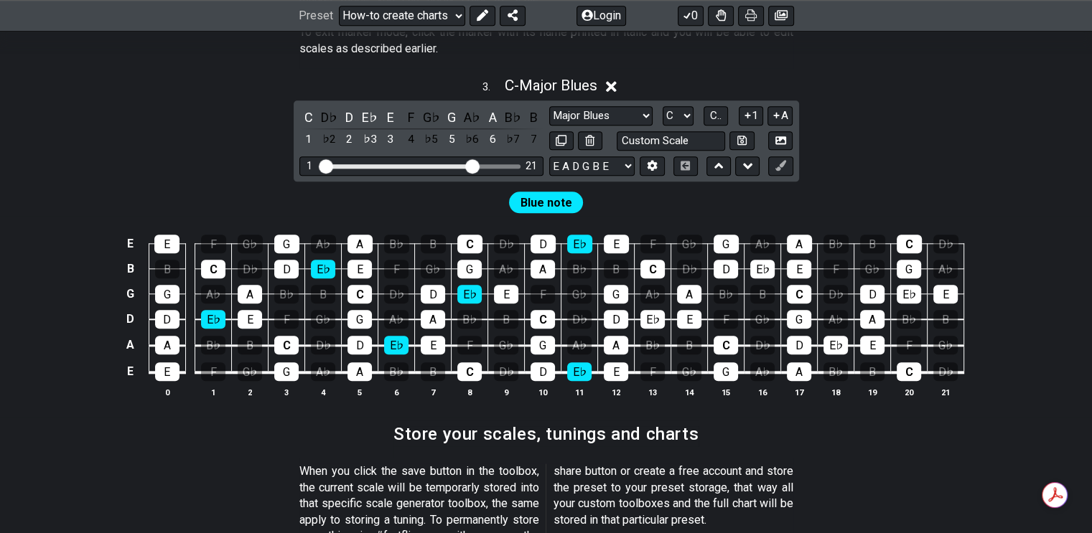
click at [488, 108] on div "A" at bounding box center [492, 117] width 19 height 19
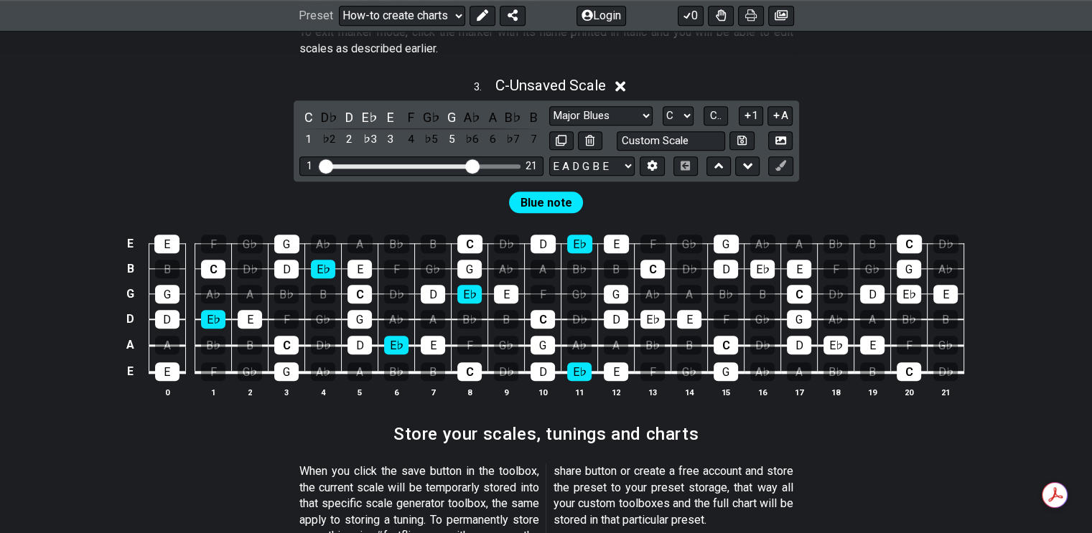
click at [457, 108] on div "G" at bounding box center [451, 117] width 19 height 19
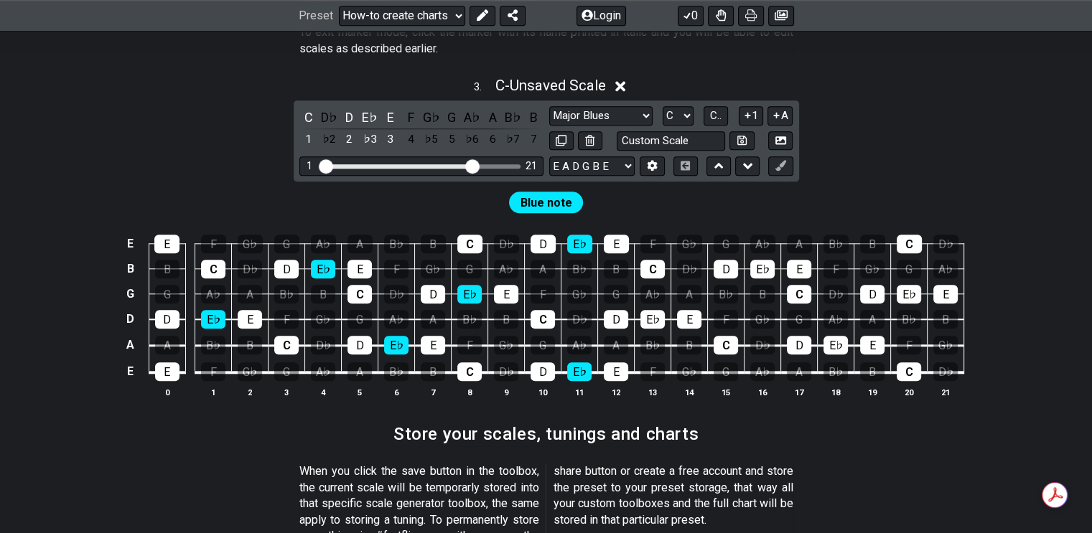
click at [391, 108] on div "E" at bounding box center [390, 117] width 19 height 19
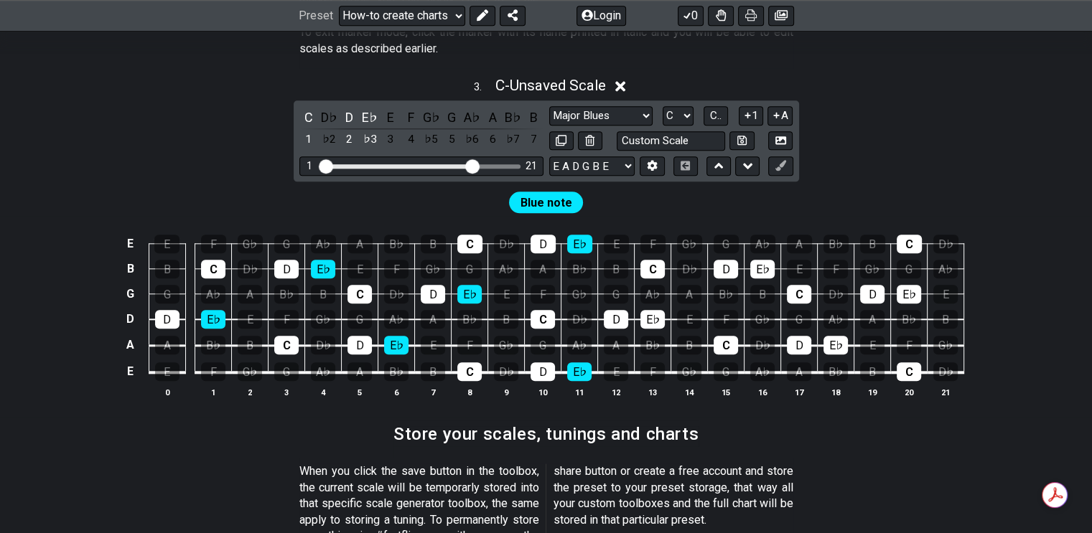
click at [366, 108] on div "E♭" at bounding box center [369, 117] width 19 height 19
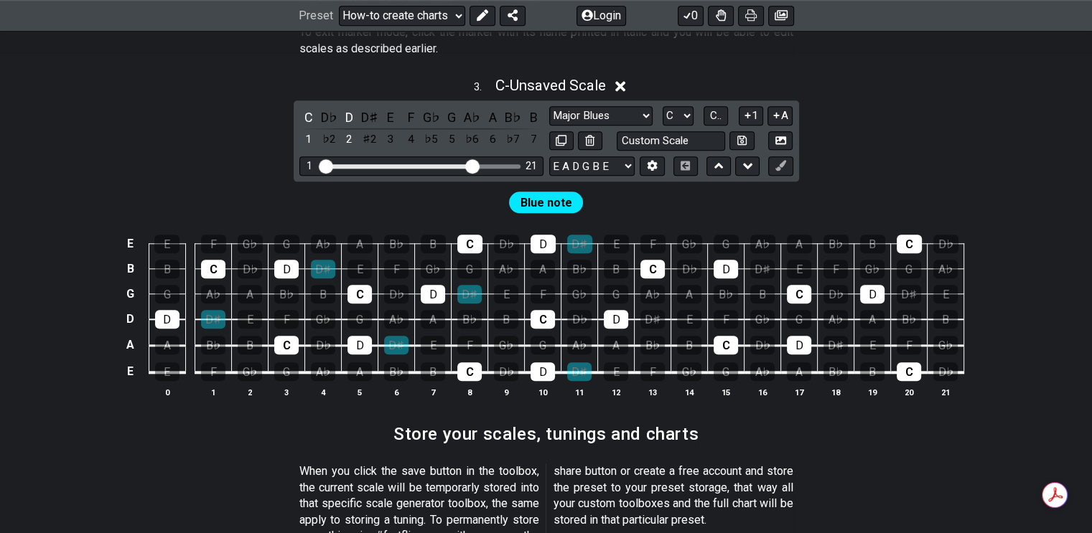
click at [350, 108] on div "D" at bounding box center [349, 117] width 19 height 19
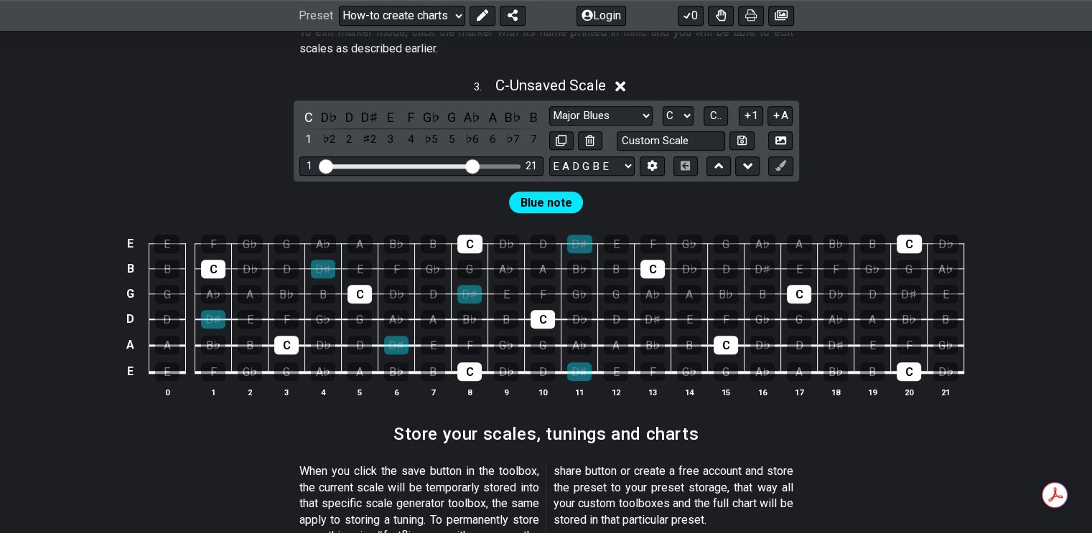
click at [312, 108] on div "C" at bounding box center [308, 117] width 19 height 19
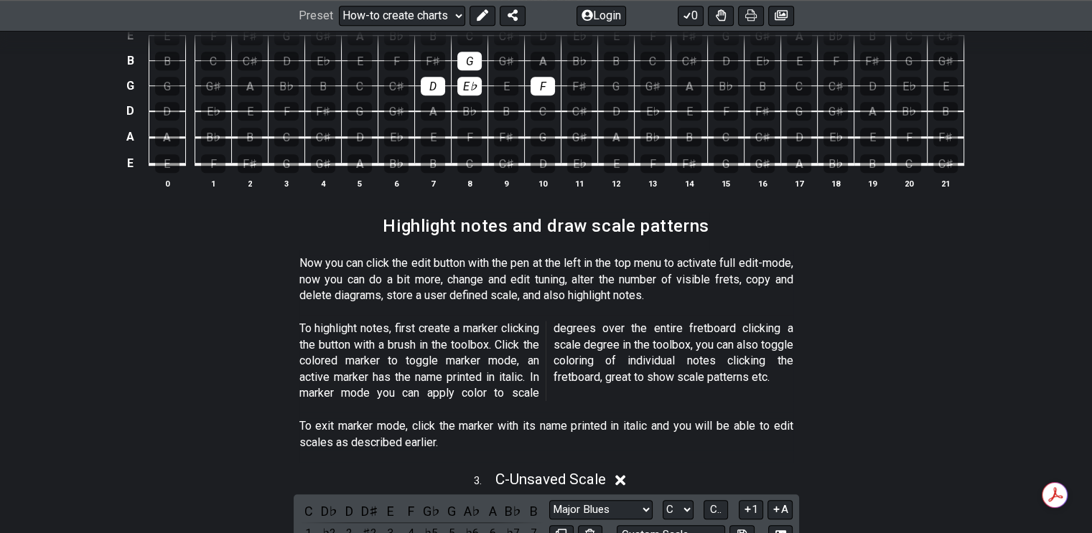
scroll to position [1146, 0]
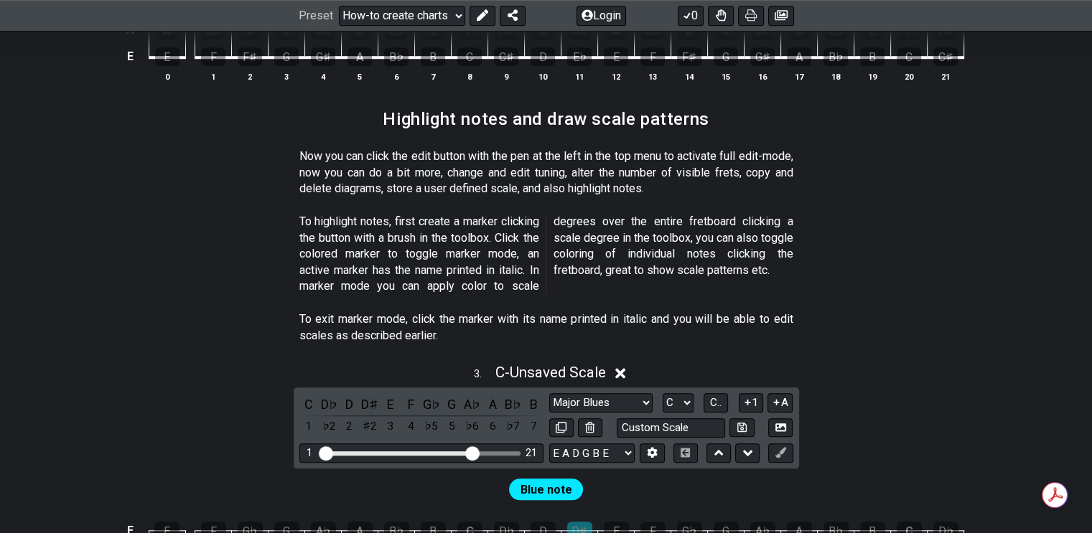
click at [621, 366] on icon at bounding box center [620, 373] width 11 height 15
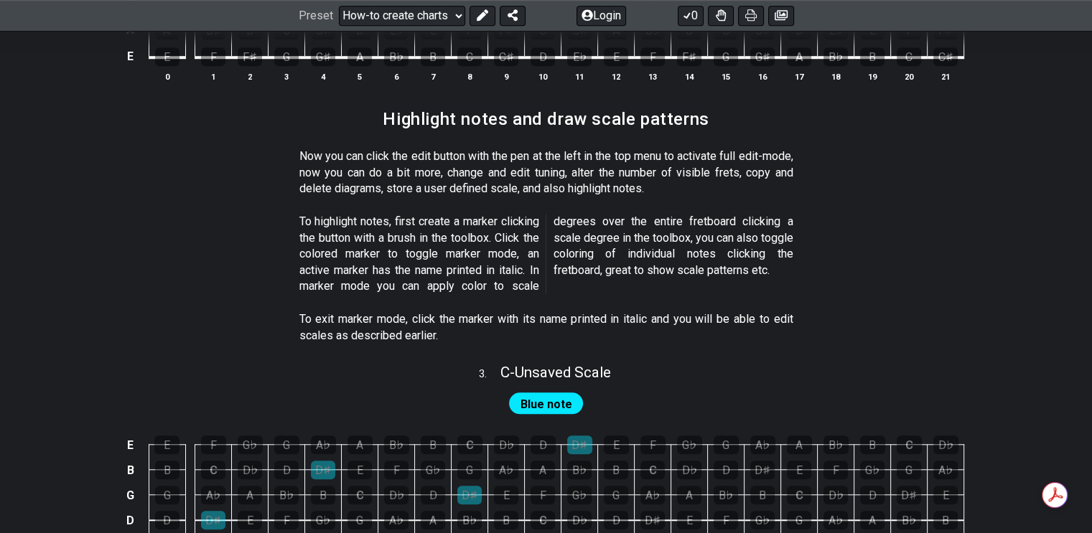
scroll to position [1361, 0]
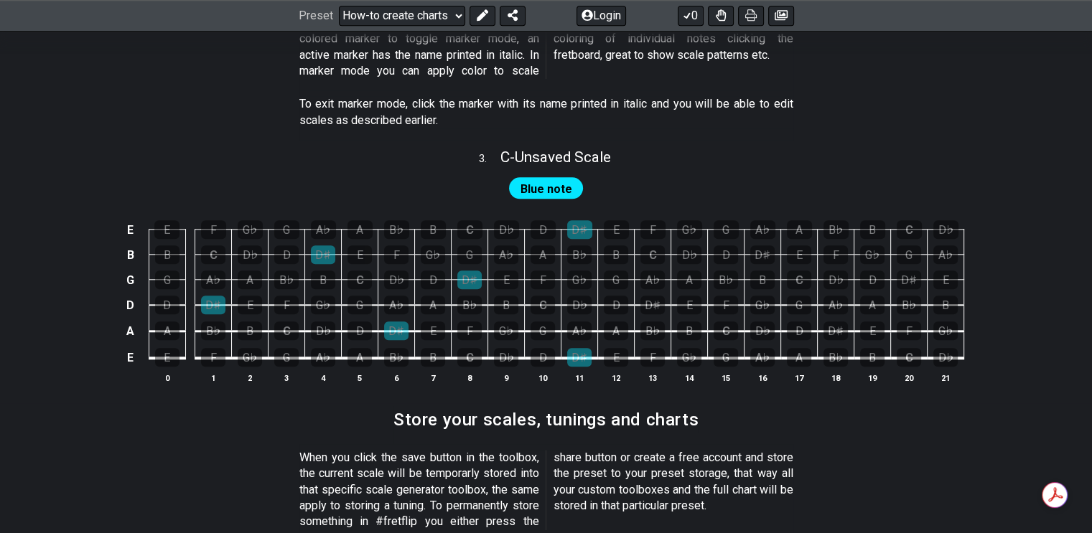
click at [544, 322] on div "G" at bounding box center [543, 331] width 24 height 19
click at [471, 296] on div "B♭" at bounding box center [469, 305] width 24 height 19
click at [433, 271] on div "D" at bounding box center [433, 280] width 24 height 19
click at [541, 271] on div "F" at bounding box center [543, 280] width 24 height 19
click at [470, 246] on div "G" at bounding box center [469, 255] width 24 height 19
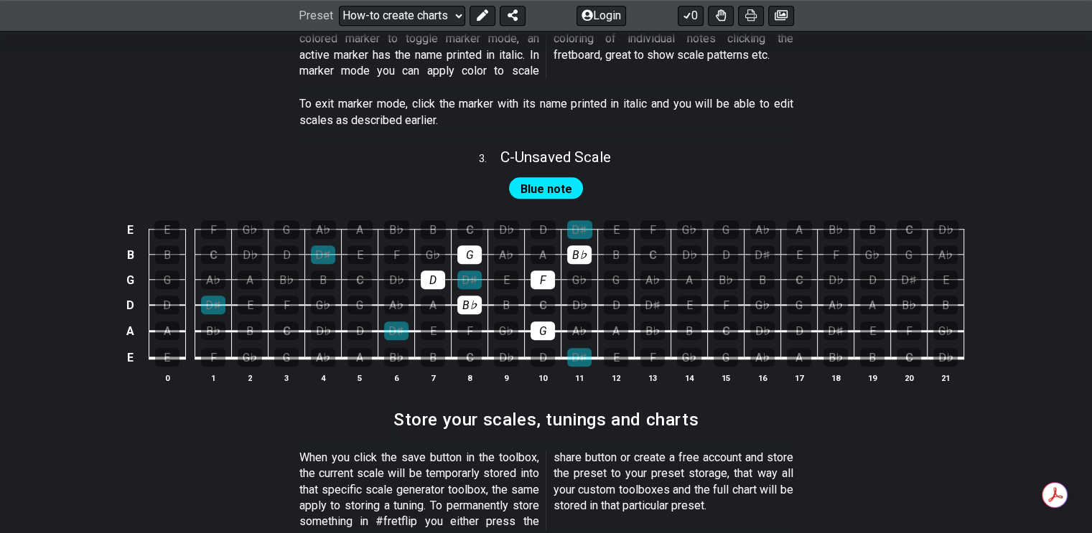
click at [583, 246] on div "B♭" at bounding box center [579, 255] width 24 height 19
click at [544, 220] on div "D" at bounding box center [543, 229] width 25 height 19
click at [650, 220] on div "F" at bounding box center [652, 229] width 25 height 19
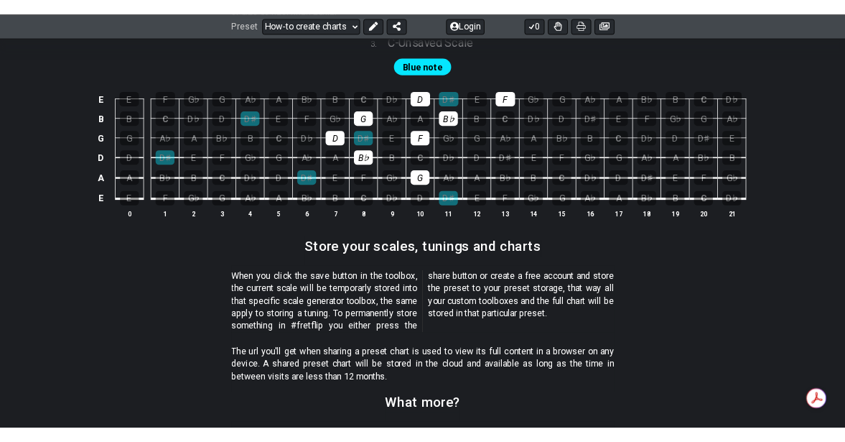
scroll to position [1505, 0]
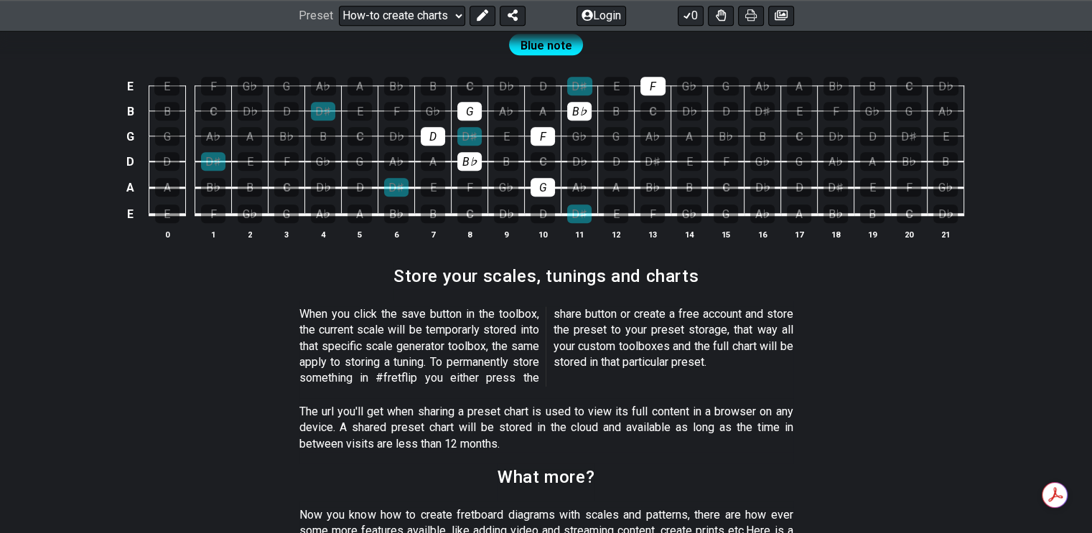
click at [540, 77] on div "D" at bounding box center [543, 86] width 25 height 19
click at [577, 102] on div "B♭" at bounding box center [579, 111] width 24 height 19
click at [653, 77] on div "F" at bounding box center [652, 86] width 25 height 19
click at [577, 102] on div "B♭" at bounding box center [579, 111] width 24 height 19
click at [580, 102] on div "B♭" at bounding box center [579, 111] width 24 height 19
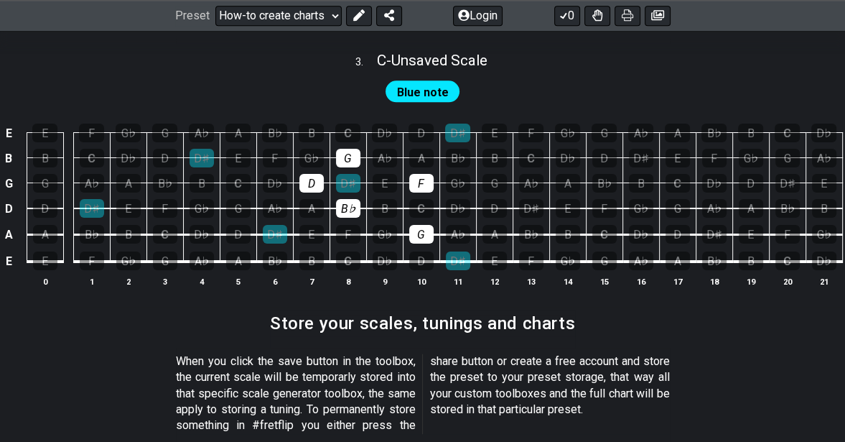
scroll to position [1433, 0]
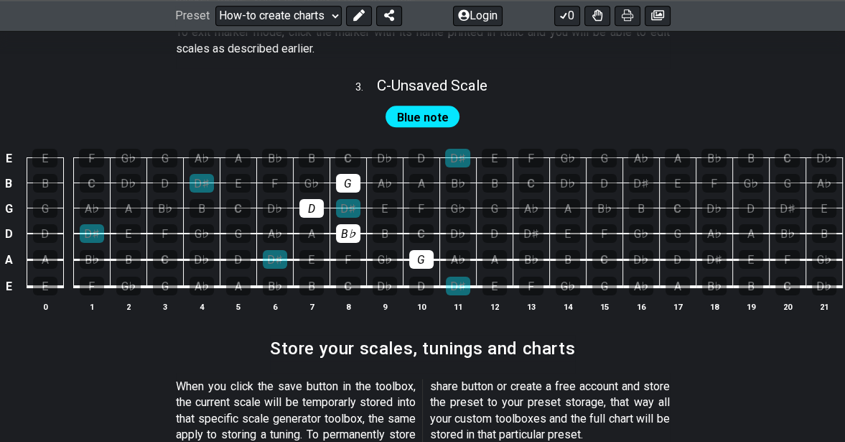
click at [420, 199] on div "F" at bounding box center [421, 208] width 24 height 19
click at [349, 174] on div "G" at bounding box center [348, 183] width 24 height 19
click at [313, 199] on div "D" at bounding box center [311, 208] width 24 height 19
click at [355, 224] on div "B♭" at bounding box center [348, 233] width 24 height 19
click at [425, 250] on div "G" at bounding box center [421, 259] width 24 height 19
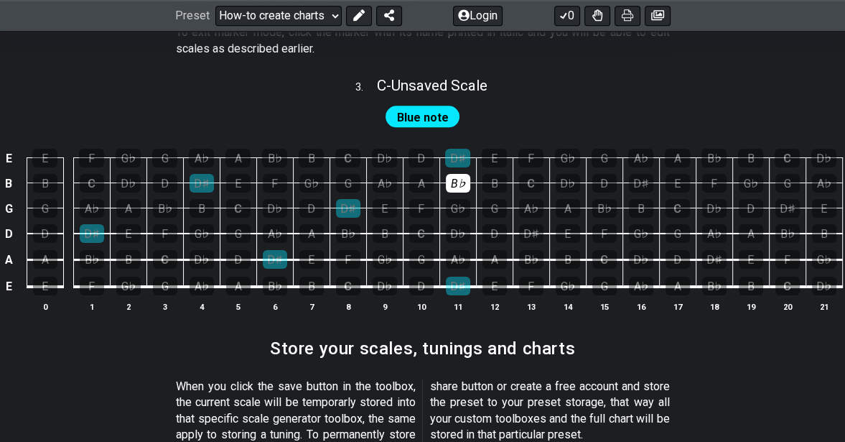
click at [453, 174] on div "B♭" at bounding box center [458, 183] width 24 height 19
click at [344, 174] on div "G" at bounding box center [348, 183] width 24 height 19
click at [416, 199] on div "F" at bounding box center [421, 208] width 24 height 19
click at [311, 199] on div "D" at bounding box center [311, 208] width 24 height 19
click at [346, 224] on div "B♭" at bounding box center [348, 233] width 24 height 19
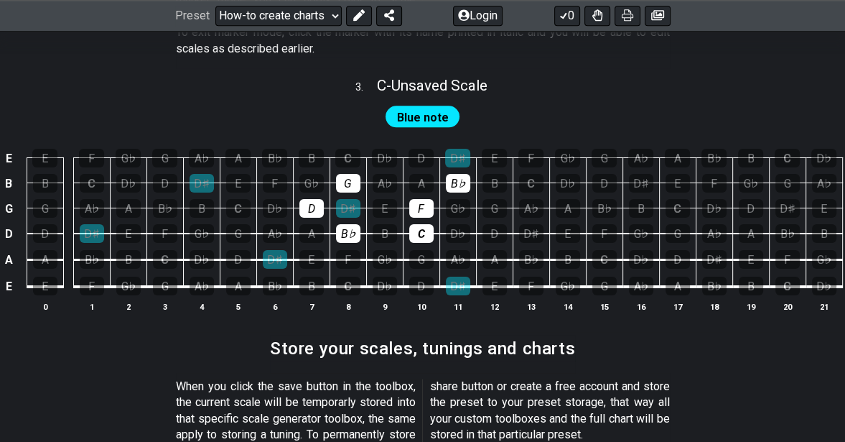
click at [421, 224] on div "C" at bounding box center [421, 233] width 24 height 19
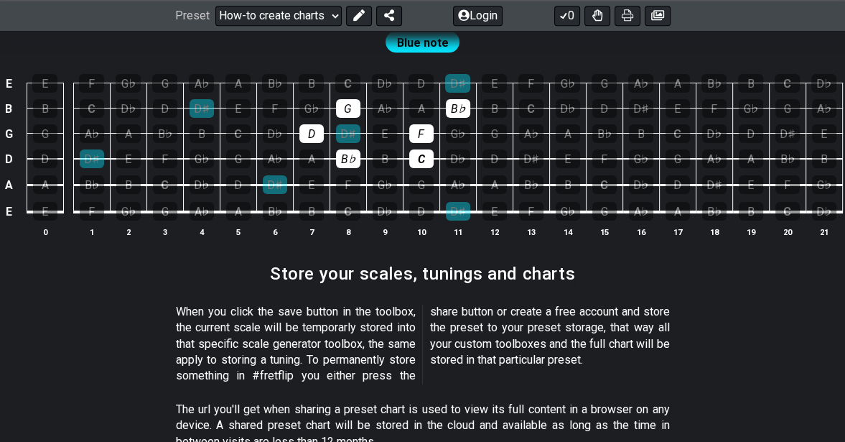
scroll to position [1368, 0]
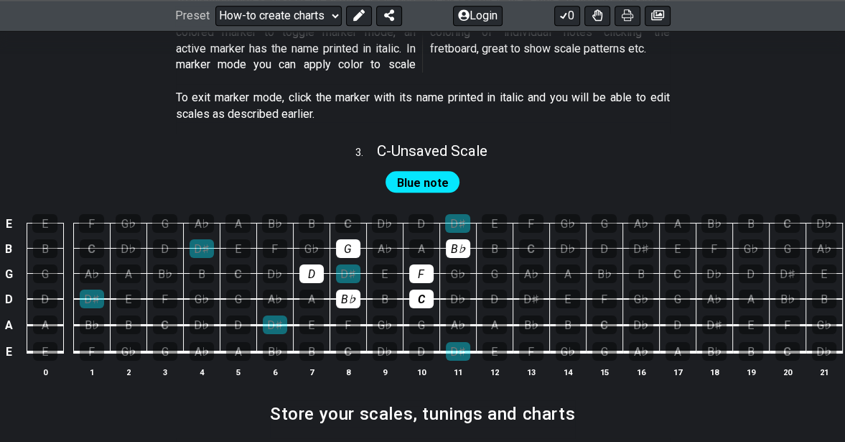
click at [414, 289] on div "C" at bounding box center [421, 298] width 24 height 19
click at [425, 264] on div "F" at bounding box center [421, 273] width 24 height 19
click at [458, 239] on div "B♭" at bounding box center [458, 248] width 24 height 19
click at [342, 239] on div "G" at bounding box center [348, 248] width 24 height 19
click at [307, 264] on div "D" at bounding box center [311, 273] width 24 height 19
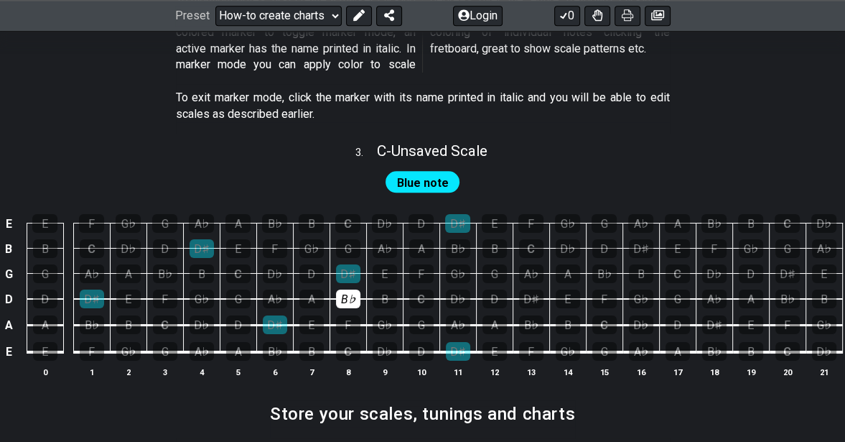
click at [345, 289] on div "B♭" at bounding box center [348, 298] width 24 height 19
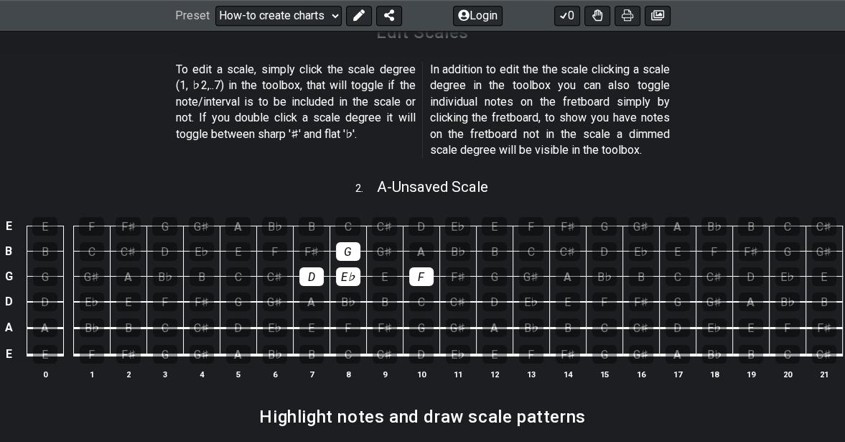
scroll to position [937, 0]
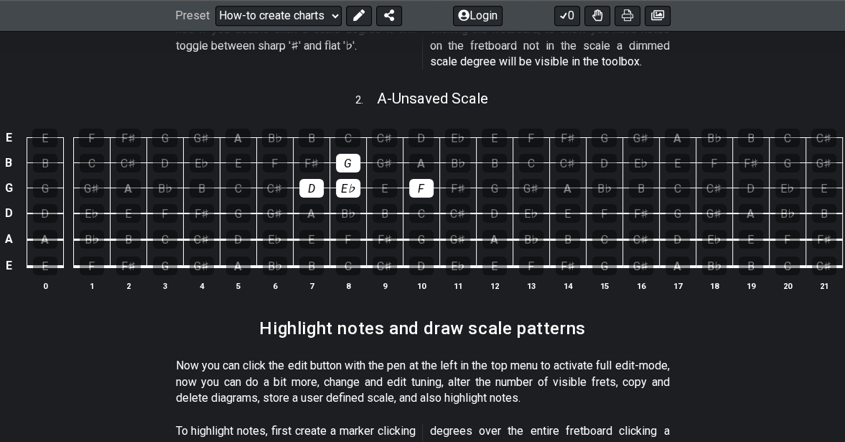
click at [419, 179] on div "F" at bounding box center [421, 188] width 24 height 19
click at [353, 179] on div "E♭" at bounding box center [348, 188] width 24 height 19
click at [307, 179] on div "D" at bounding box center [311, 188] width 24 height 19
click at [344, 154] on div "G" at bounding box center [348, 163] width 24 height 19
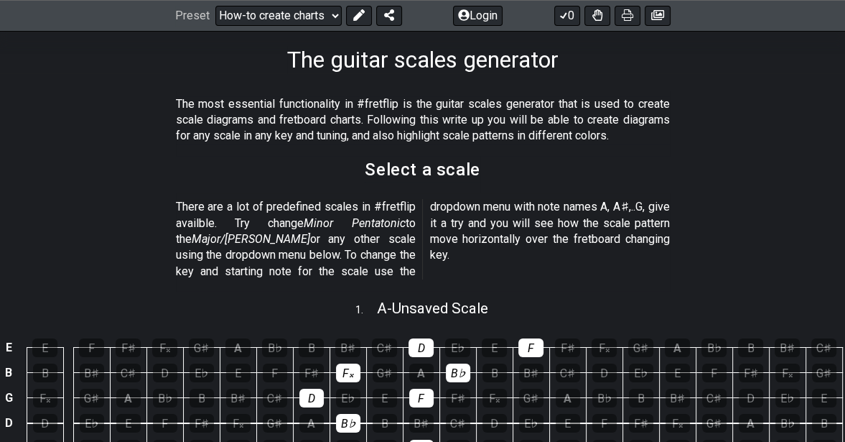
scroll to position [291, 0]
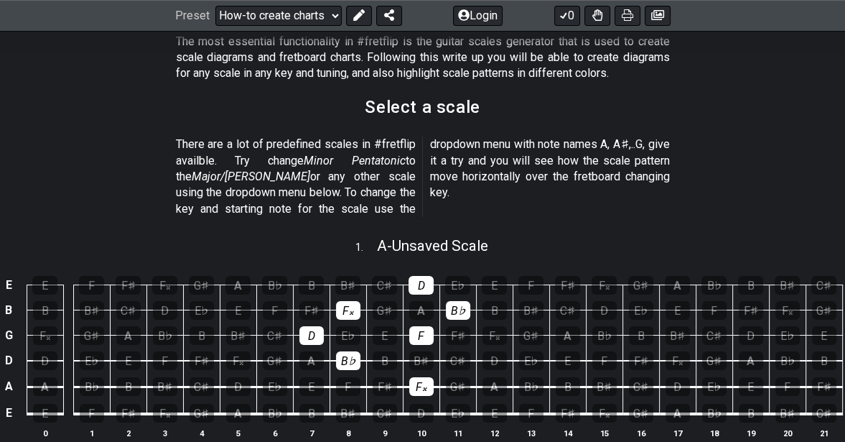
click at [526, 276] on div "F" at bounding box center [530, 285] width 25 height 19
click at [409, 276] on div "D" at bounding box center [421, 285] width 25 height 19
click at [458, 301] on div "B♭" at bounding box center [458, 310] width 24 height 19
click at [406, 335] on td "B♯" at bounding box center [421, 348] width 37 height 26
click at [345, 301] on div "F𝄪" at bounding box center [348, 310] width 24 height 19
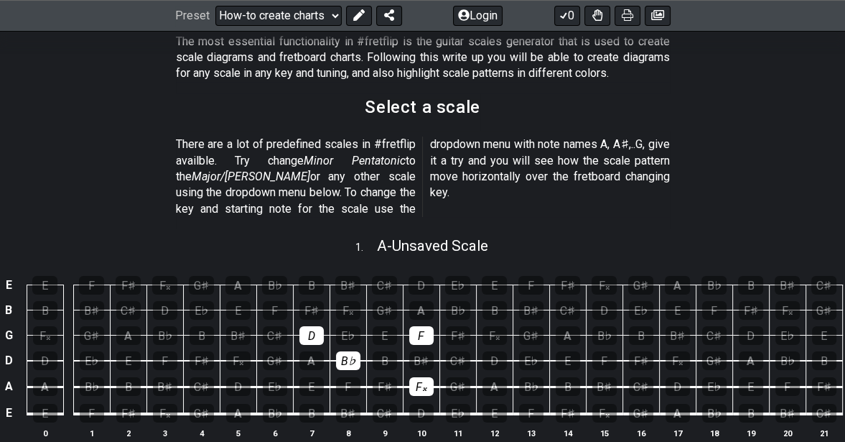
click at [313, 326] on div "D" at bounding box center [311, 335] width 24 height 19
click at [345, 351] on div "B♭" at bounding box center [348, 360] width 24 height 19
click at [414, 326] on div "F" at bounding box center [421, 335] width 24 height 19
click at [417, 386] on td "D" at bounding box center [421, 399] width 37 height 27
click at [449, 237] on span "A - Unsaved Scale" at bounding box center [432, 245] width 111 height 17
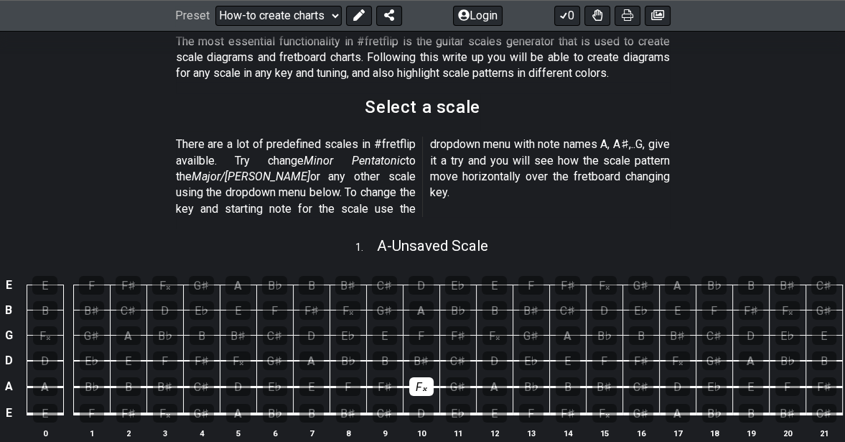
select select "A"
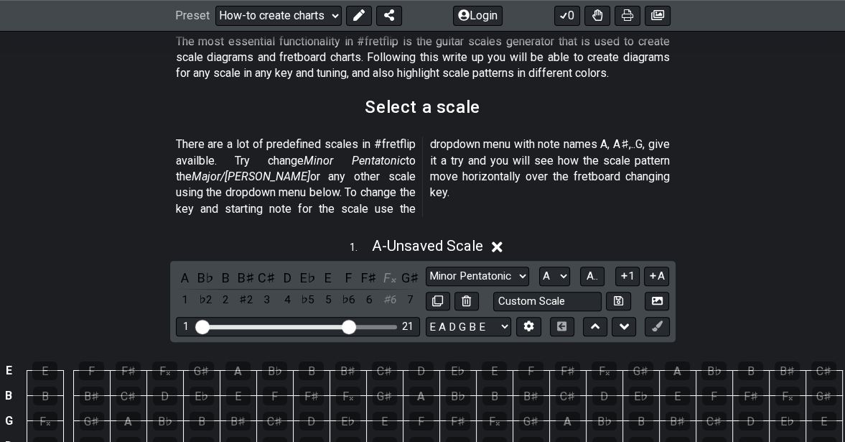
click at [563, 266] on select "A♭ A A♯ B♭ B C C♯ D♭ D D♯ E♭ E F F♯ G♭ G G♯" at bounding box center [554, 275] width 31 height 19
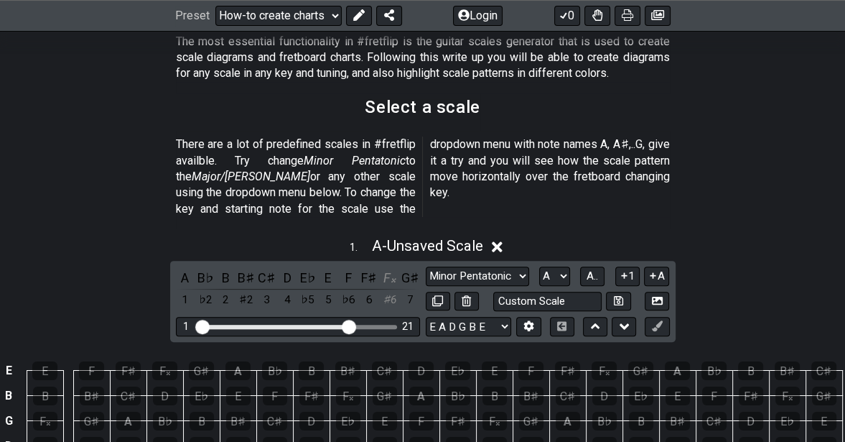
click at [563, 266] on select "A♭ A A♯ B♭ B C C♯ D♭ D D♯ E♭ E F F♯ G♭ G G♯" at bounding box center [554, 275] width 31 height 19
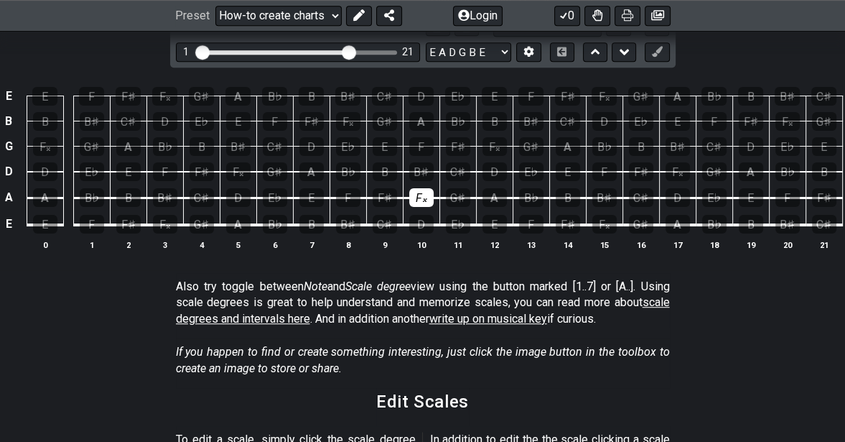
scroll to position [578, 0]
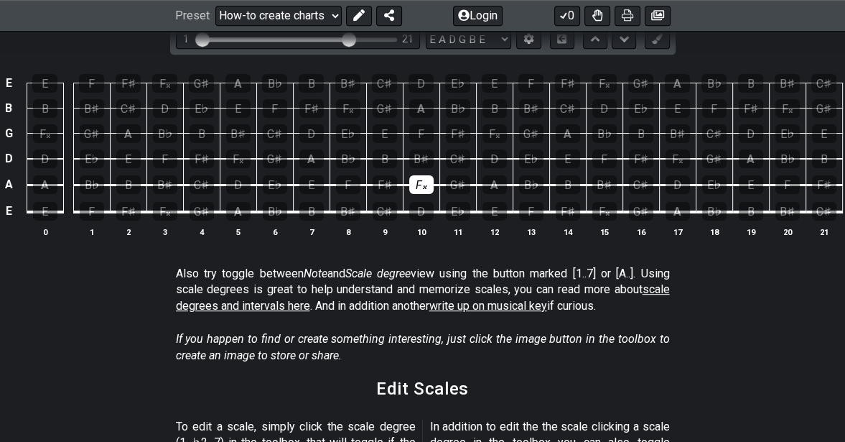
click at [419, 175] on div "F𝄪" at bounding box center [421, 184] width 24 height 19
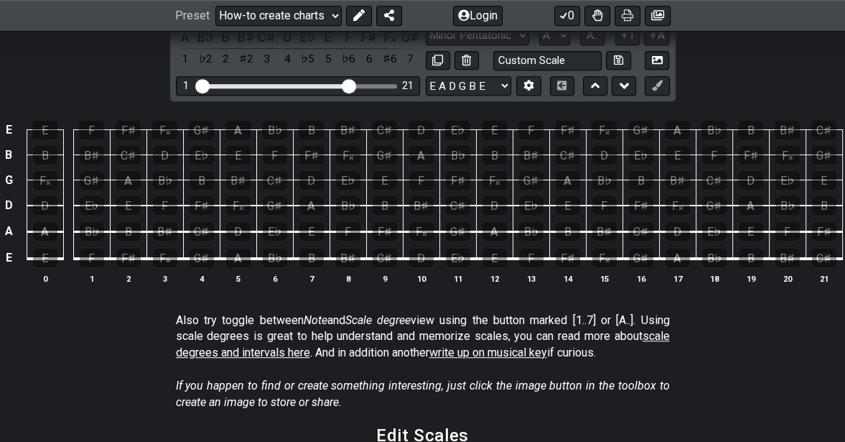
scroll to position [506, 0]
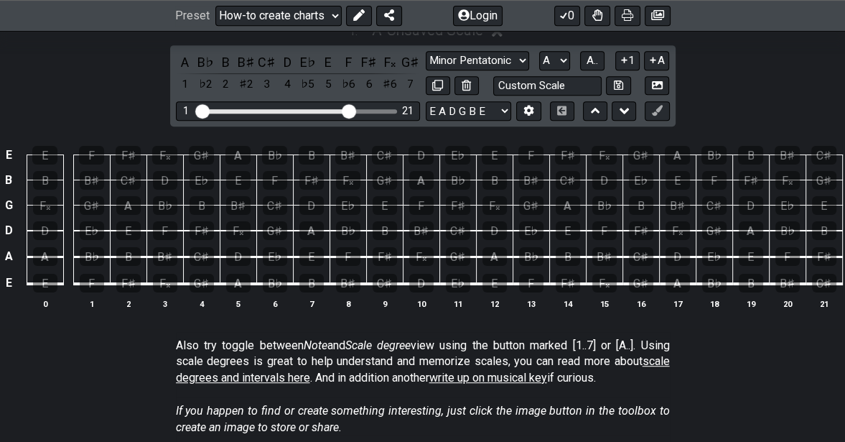
click at [458, 171] on div "B♭" at bounding box center [458, 180] width 24 height 19
click at [348, 171] on div "F𝄪" at bounding box center [348, 180] width 24 height 19
click at [420, 196] on div "F" at bounding box center [421, 205] width 24 height 19
click at [306, 196] on div "D" at bounding box center [311, 205] width 24 height 19
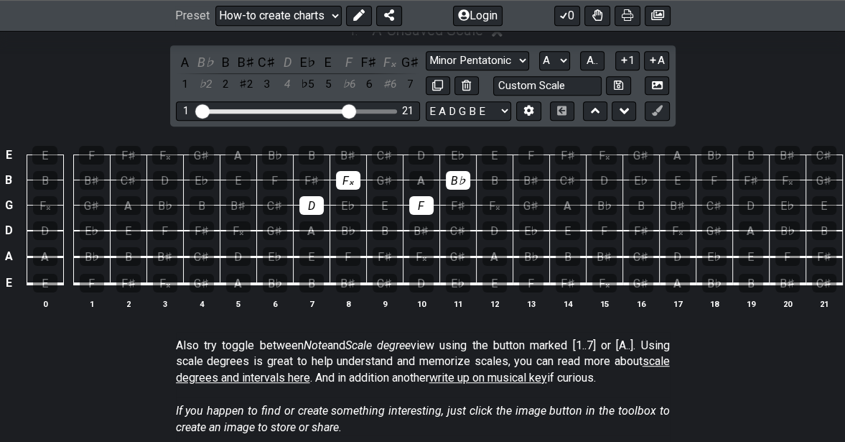
click at [420, 221] on div "B♯" at bounding box center [421, 230] width 24 height 19
click at [343, 221] on div "B♭" at bounding box center [348, 230] width 24 height 19
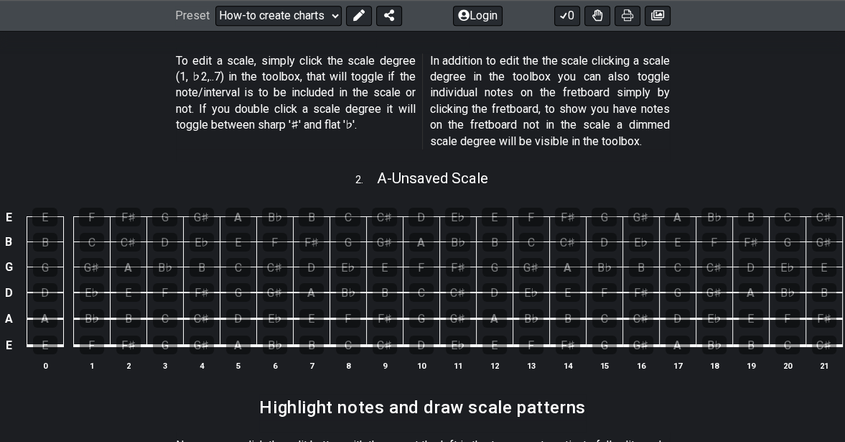
scroll to position [735, 0]
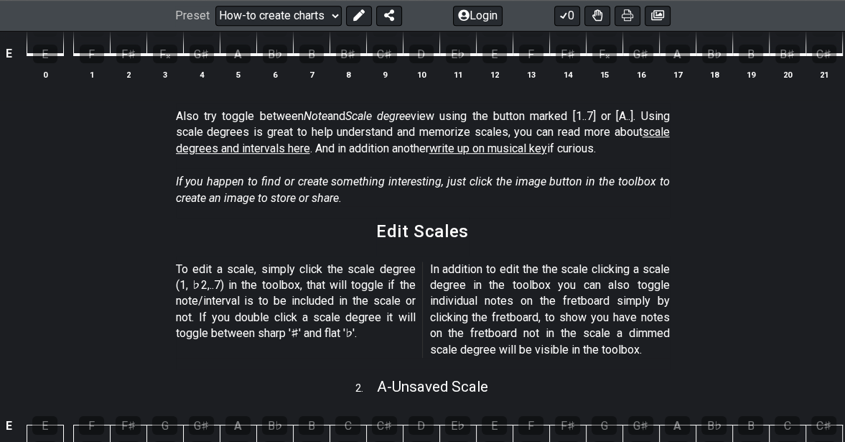
click at [336, 18] on select "Welcome to #fretflip! Initial Preset Custom Preset Minor Pentatonic Major Penta…" at bounding box center [278, 16] width 126 height 20
click at [215, 6] on select "Welcome to #fretflip! Initial Preset Custom Preset Minor Pentatonic Major Penta…" at bounding box center [278, 16] width 126 height 20
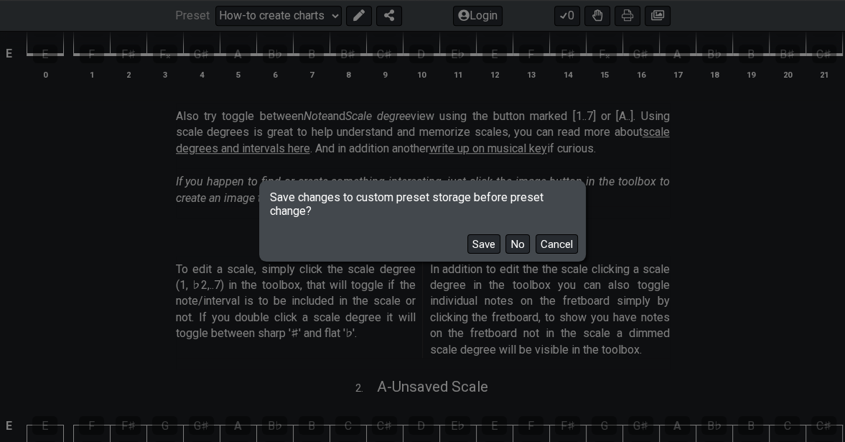
click at [516, 243] on button "No" at bounding box center [517, 243] width 24 height 19
select select "/3nps-caged-shapes"
select select "A"
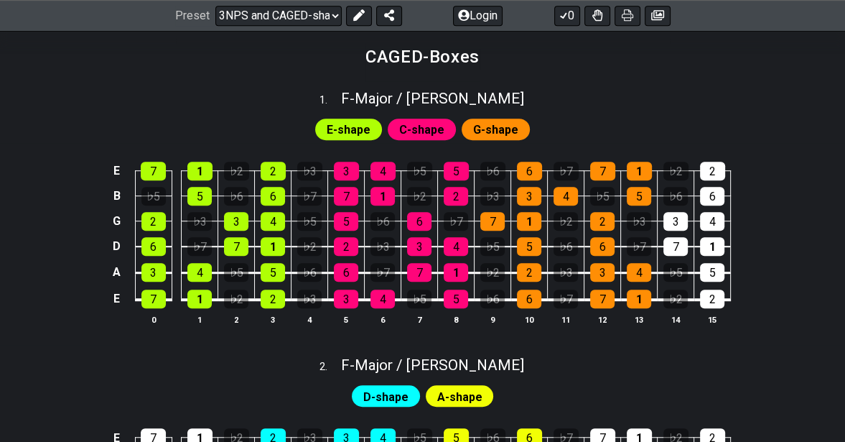
scroll to position [287, 0]
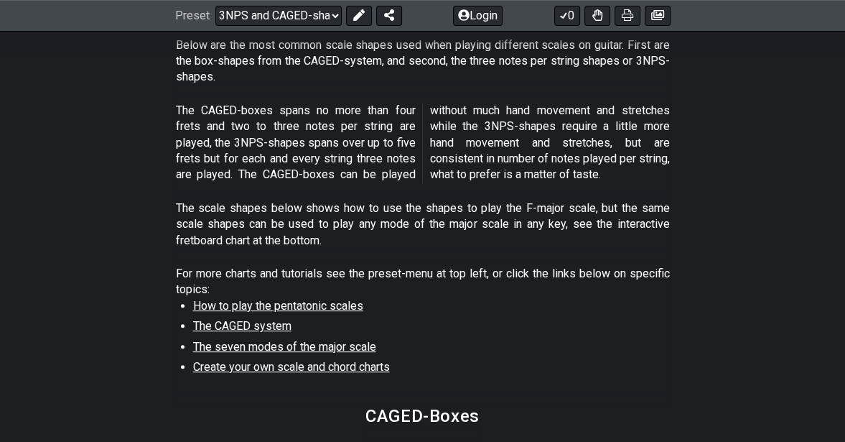
click at [332, 19] on select "Welcome to #fretflip! Initial Preset Custom Preset Minor Pentatonic Major Penta…" at bounding box center [278, 16] width 126 height 20
click at [215, 26] on select "Welcome to #fretflip! Initial Preset Custom Preset Minor Pentatonic Major Penta…" at bounding box center [278, 16] width 126 height 20
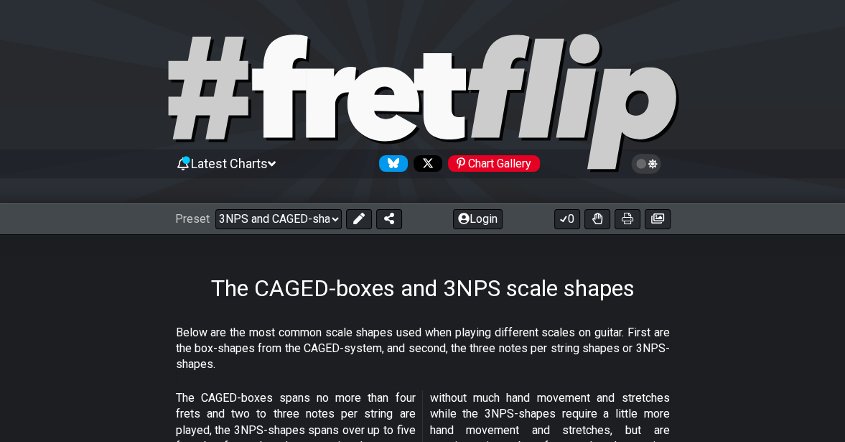
select select "/user-defined"
select select "A"
select select "C"
select select "A"
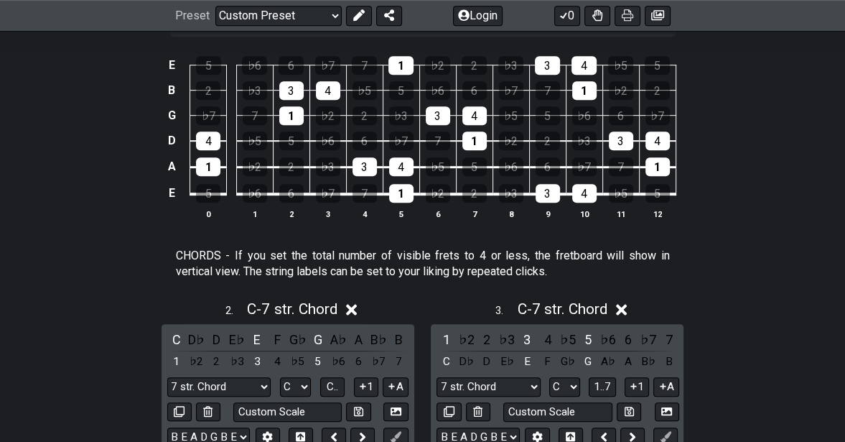
scroll to position [862, 0]
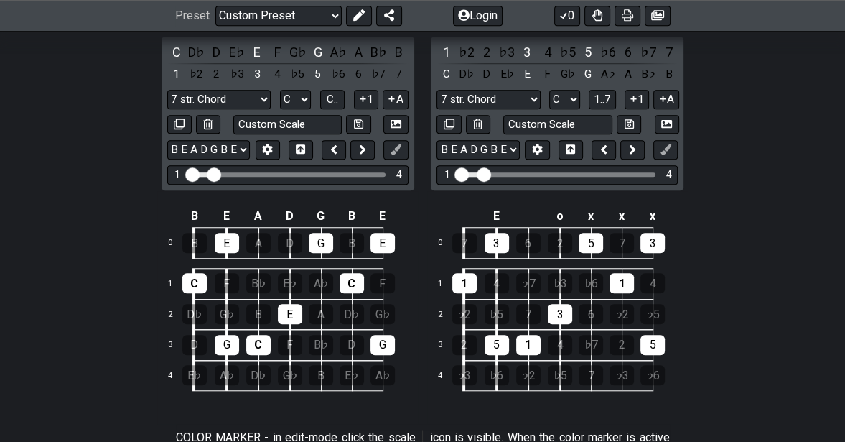
drag, startPoint x: 190, startPoint y: 171, endPoint x: 187, endPoint y: 181, distance: 10.3
click at [187, 173] on input "Visible fret range" at bounding box center [288, 173] width 204 height 0
drag, startPoint x: 213, startPoint y: 177, endPoint x: 224, endPoint y: 174, distance: 11.8
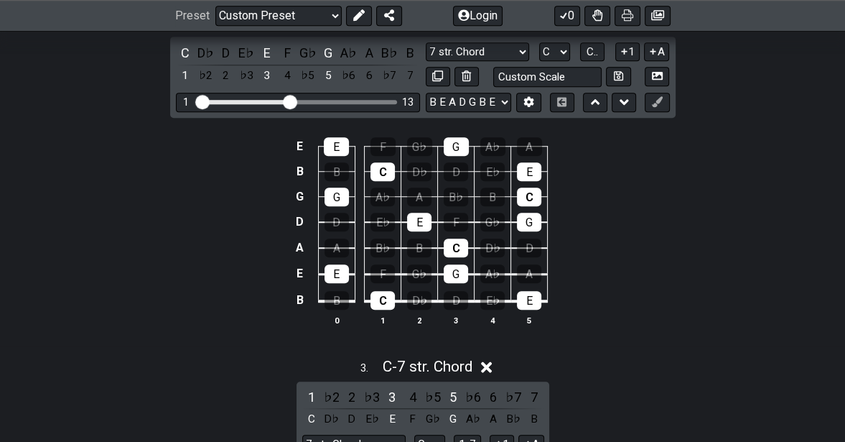
drag, startPoint x: 228, startPoint y: 102, endPoint x: 290, endPoint y: 98, distance: 62.6
click at [290, 101] on input "Visible fret range" at bounding box center [298, 101] width 204 height 0
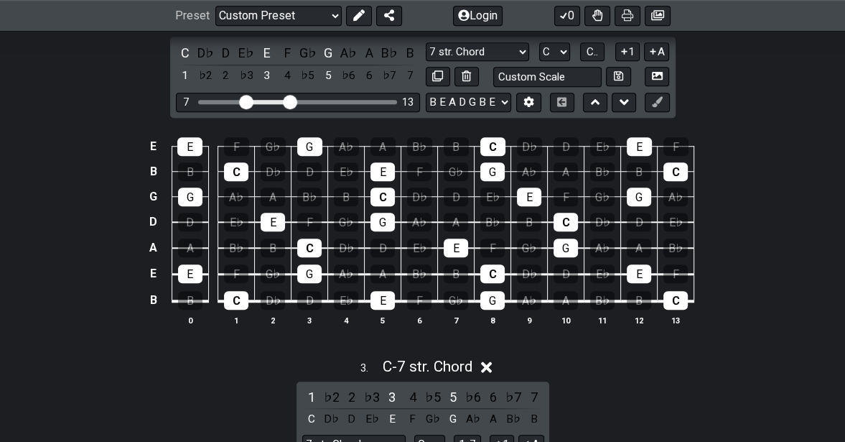
drag, startPoint x: 204, startPoint y: 98, endPoint x: 244, endPoint y: 100, distance: 40.3
click at [244, 101] on input "Visible fret range" at bounding box center [298, 101] width 204 height 0
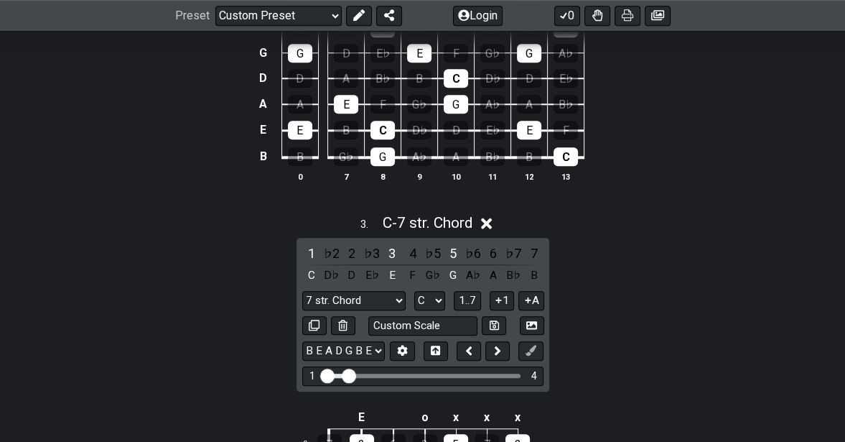
scroll to position [790, 0]
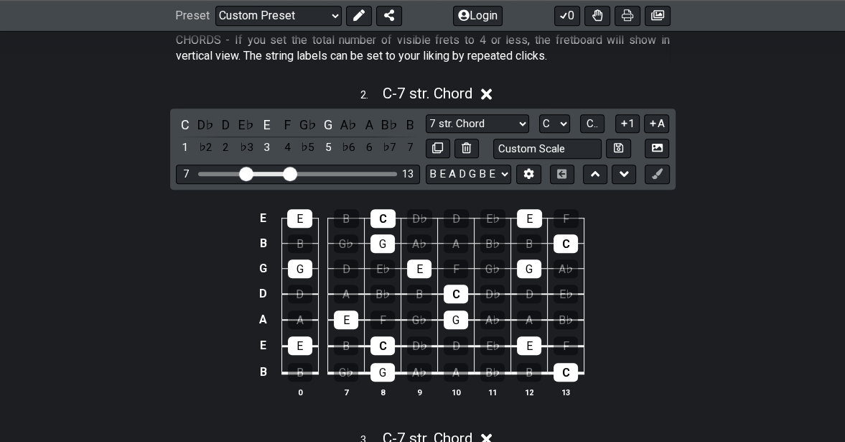
click at [266, 122] on div "E" at bounding box center [267, 124] width 19 height 19
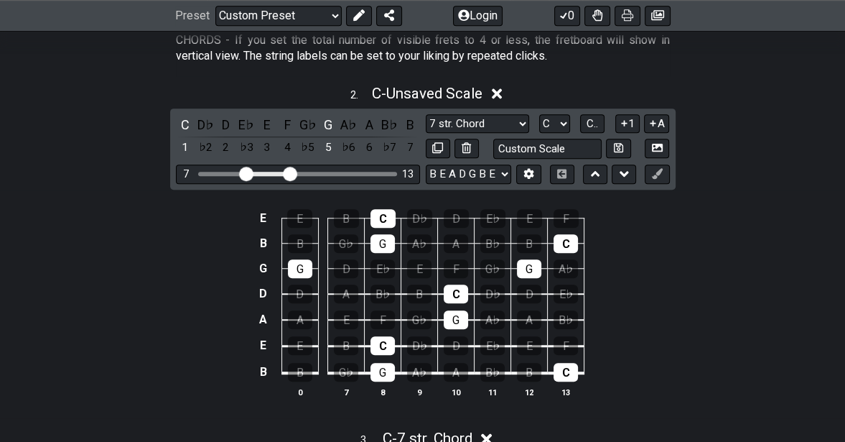
click at [327, 121] on div "G" at bounding box center [328, 124] width 19 height 19
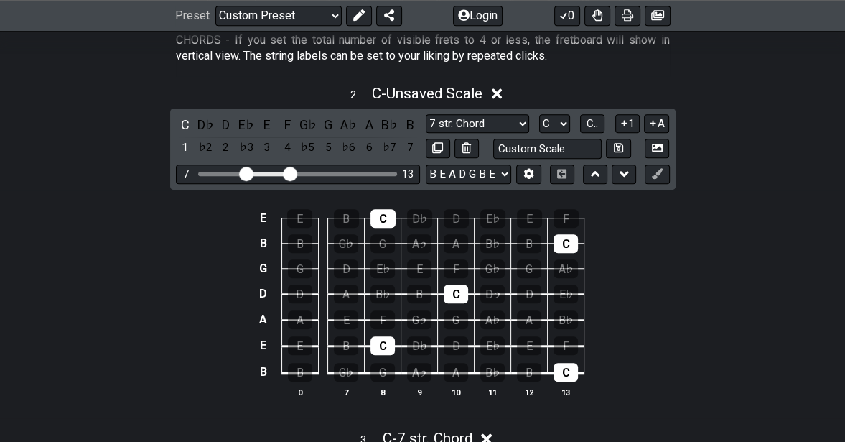
click at [184, 121] on div "C" at bounding box center [185, 124] width 19 height 19
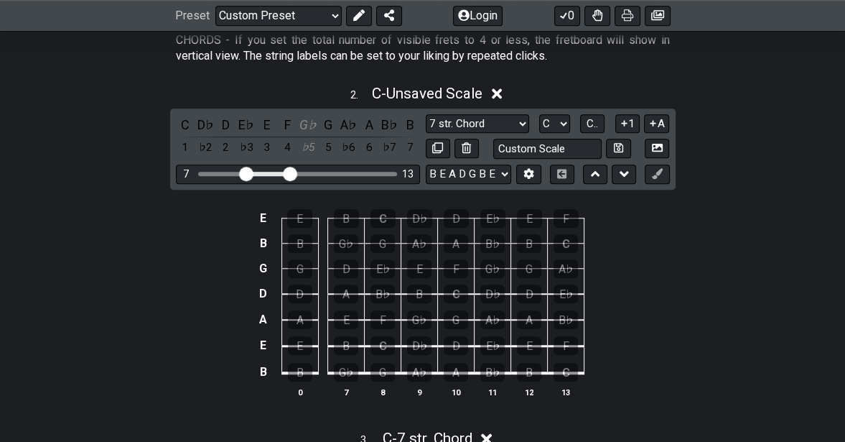
click at [490, 261] on div "G♭" at bounding box center [492, 268] width 24 height 19
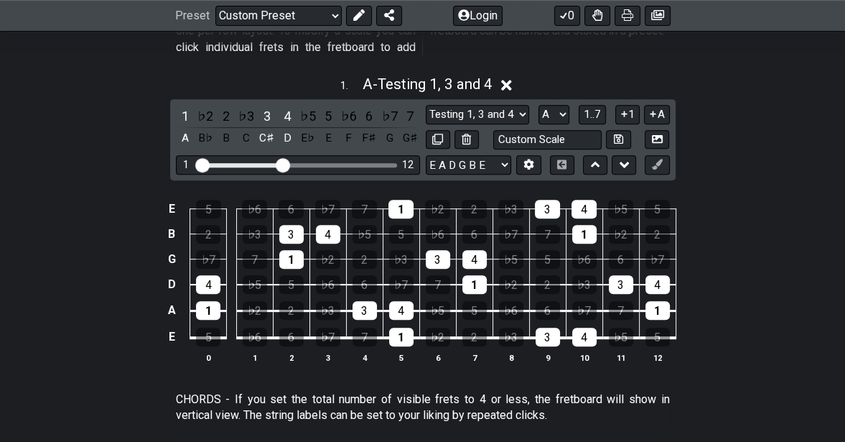
scroll to position [431, 0]
click at [334, 14] on select "Welcome to #fretflip! Initial Preset Custom Preset Minor Pentatonic Major Penta…" at bounding box center [278, 16] width 126 height 20
click at [215, 6] on select "Welcome to #fretflip! Initial Preset Custom Preset Minor Pentatonic Major Penta…" at bounding box center [278, 16] width 126 height 20
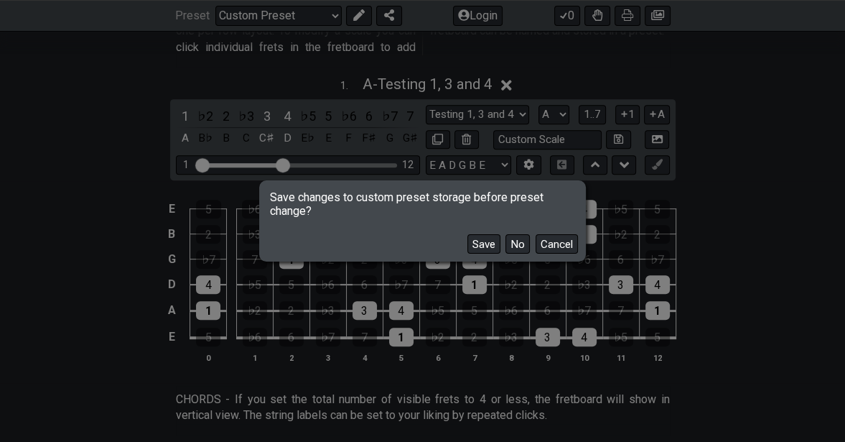
click at [518, 239] on button "No" at bounding box center [517, 243] width 24 height 19
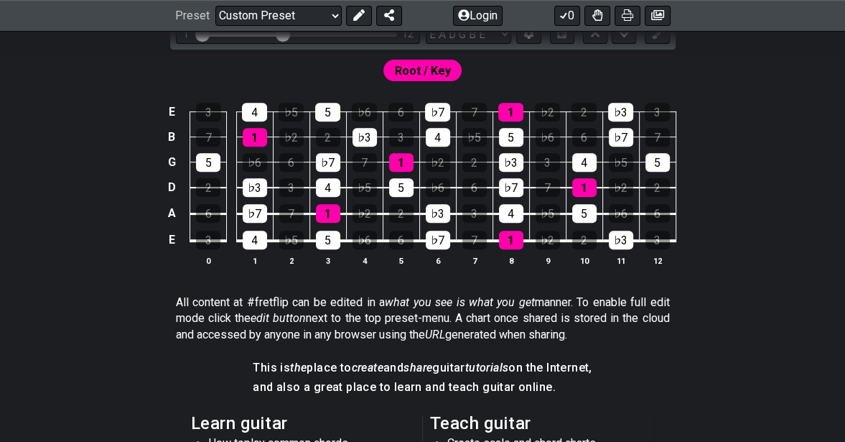
select select "/welcome"
select select "Minor Pentatonic"
select select "C"
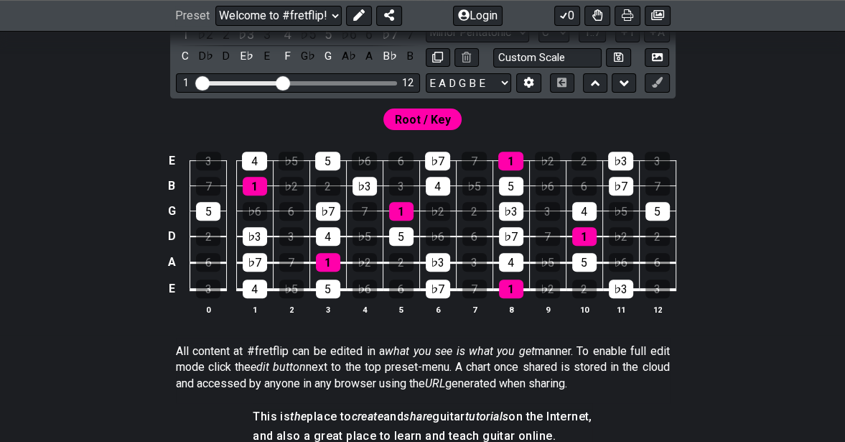
scroll to position [195, 0]
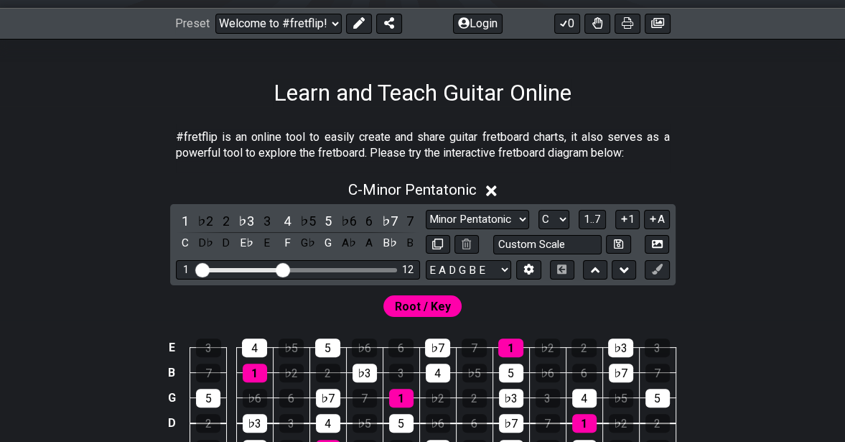
click at [334, 21] on select "Welcome to #fretflip! Initial Preset Custom Preset Minor Pentatonic Major Penta…" at bounding box center [278, 24] width 126 height 20
click at [215, 14] on select "Welcome to #fretflip! Initial Preset Custom Preset Minor Pentatonic Major Penta…" at bounding box center [278, 24] width 126 height 20
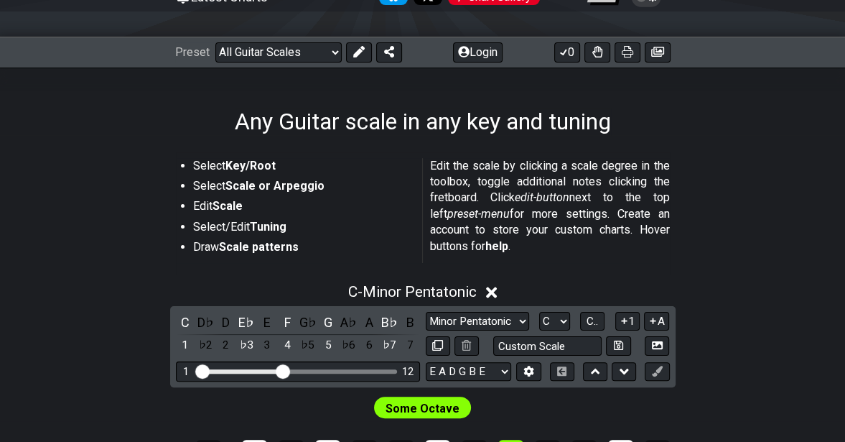
scroll to position [359, 0]
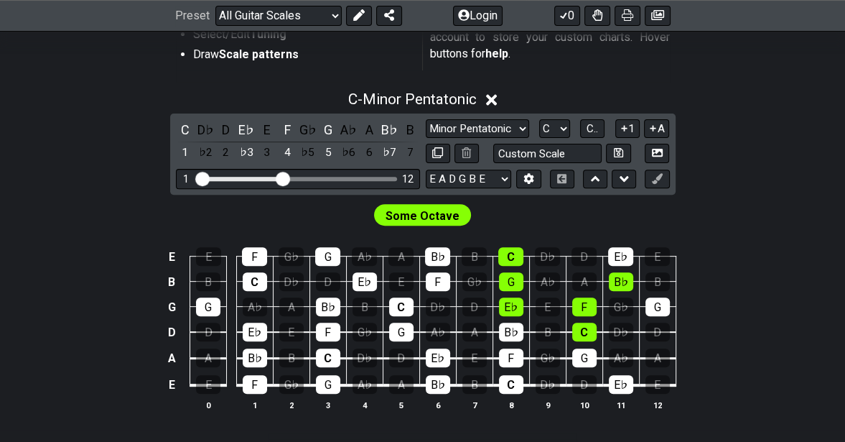
click at [336, 13] on select "Welcome to #fretflip! Initial Preset Custom Preset Minor Pentatonic Major Penta…" at bounding box center [278, 16] width 126 height 20
click at [215, 26] on select "Welcome to #fretflip! Initial Preset Custom Preset Minor Pentatonic Major Penta…" at bounding box center [278, 16] width 126 height 20
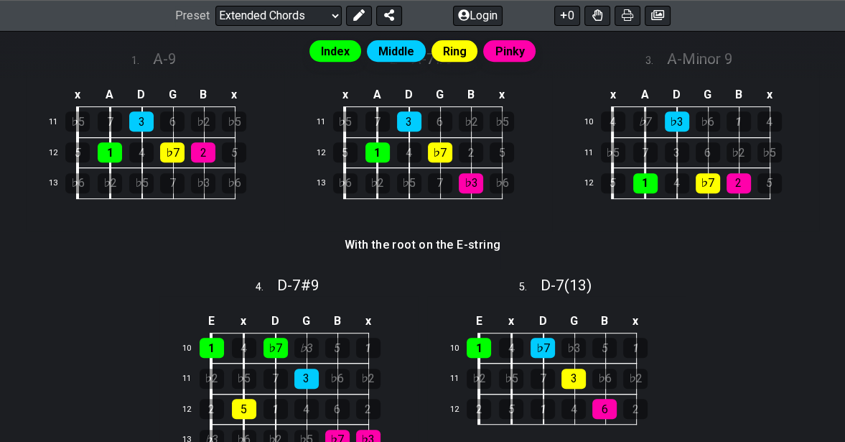
scroll to position [191, 0]
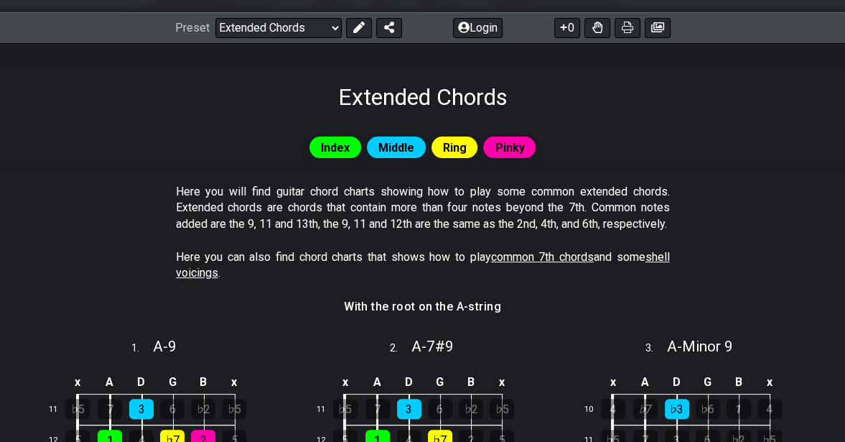
click at [331, 25] on select "Welcome to #fretflip! Initial Preset Custom Preset Minor Pentatonic Major Penta…" at bounding box center [278, 28] width 126 height 20
click at [215, 18] on select "Welcome to #fretflip! Initial Preset Custom Preset Minor Pentatonic Major Penta…" at bounding box center [278, 28] width 126 height 20
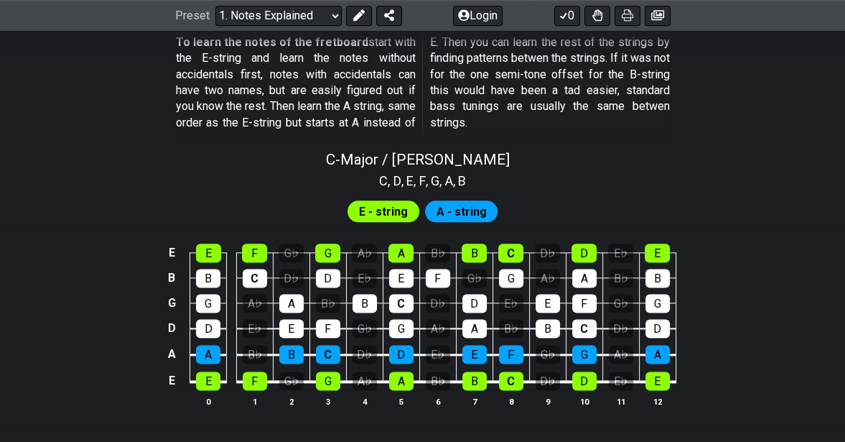
scroll to position [1331, 0]
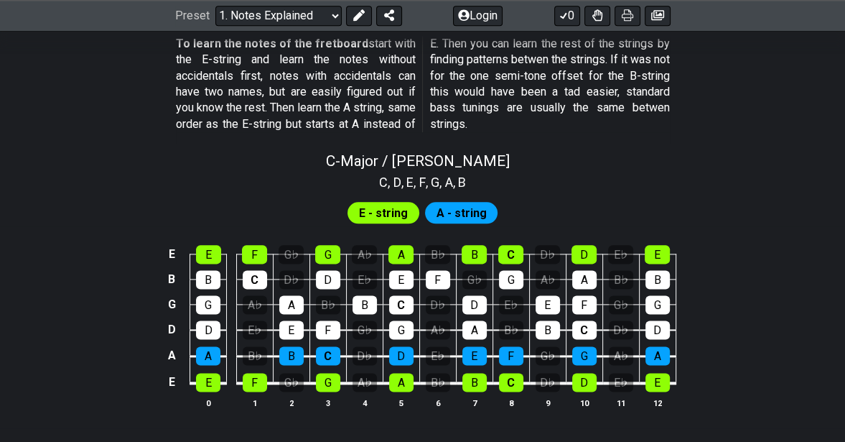
click at [379, 205] on span "E - string" at bounding box center [383, 212] width 49 height 21
click at [330, 13] on select "Welcome to #fretflip! Initial Preset Custom Preset Minor Pentatonic Major Penta…" at bounding box center [278, 16] width 126 height 20
click at [215, 26] on select "Welcome to #fretflip! Initial Preset Custom Preset Minor Pentatonic Major Penta…" at bounding box center [278, 16] width 126 height 20
select select "/modal-chord-progressions"
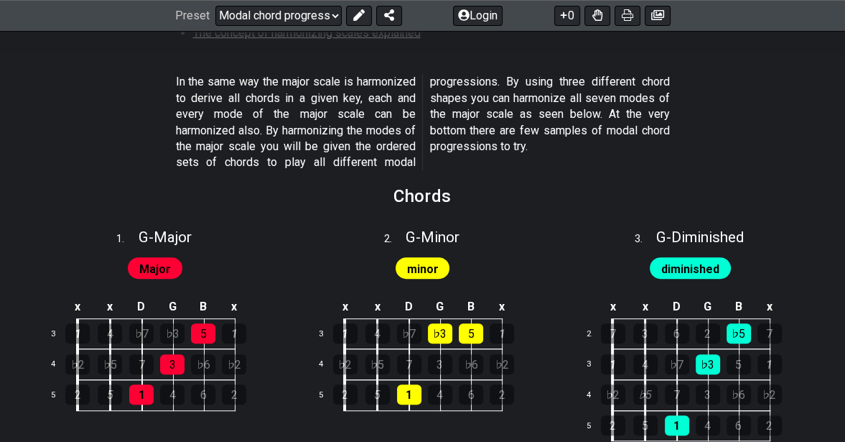
scroll to position [503, 0]
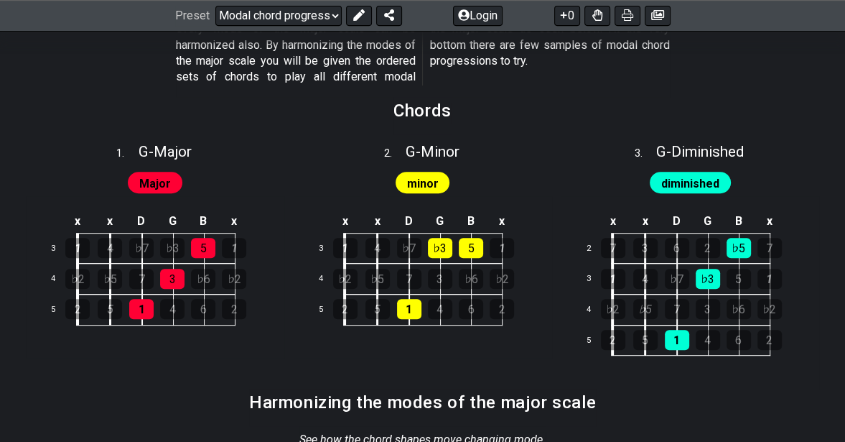
click at [161, 149] on span "G - Major" at bounding box center [164, 151] width 53 height 17
select select "G"
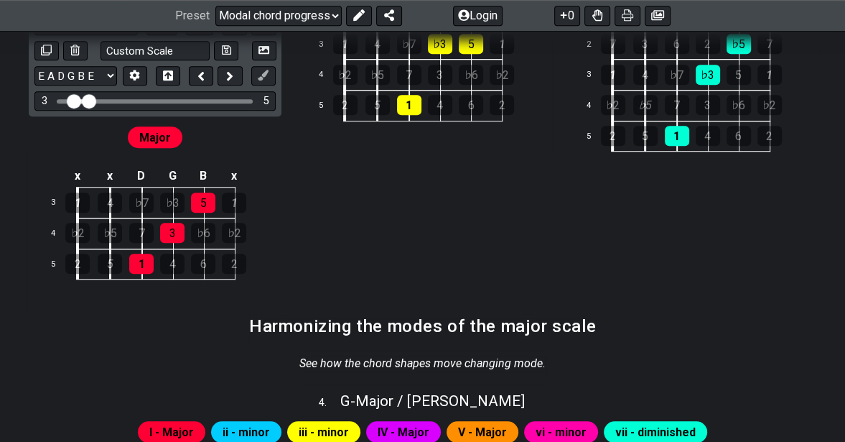
scroll to position [718, 0]
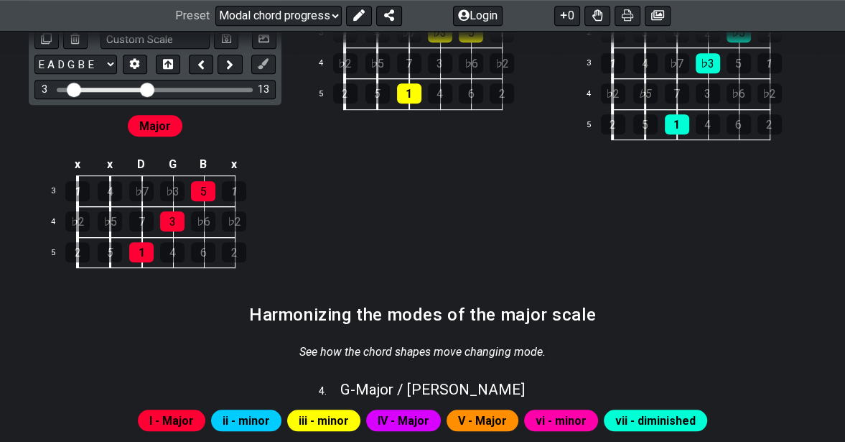
drag, startPoint x: 88, startPoint y: 86, endPoint x: 149, endPoint y: 88, distance: 61.1
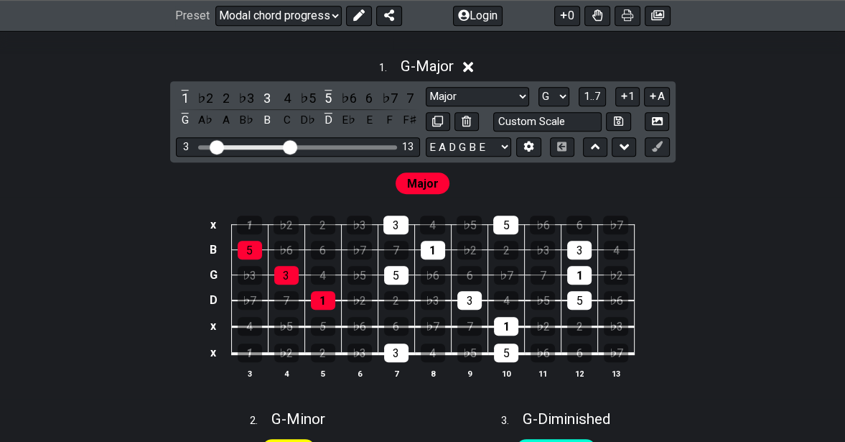
scroll to position [503, 0]
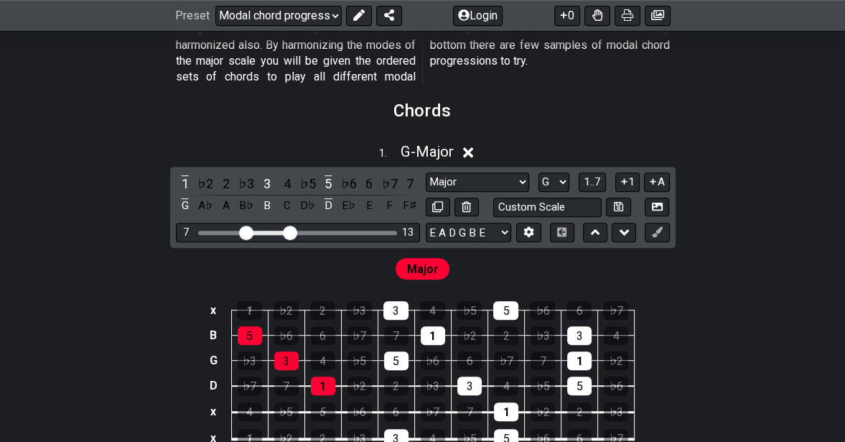
drag, startPoint x: 216, startPoint y: 229, endPoint x: 247, endPoint y: 227, distance: 30.9
click at [247, 231] on input "Visible fret range" at bounding box center [298, 231] width 204 height 0
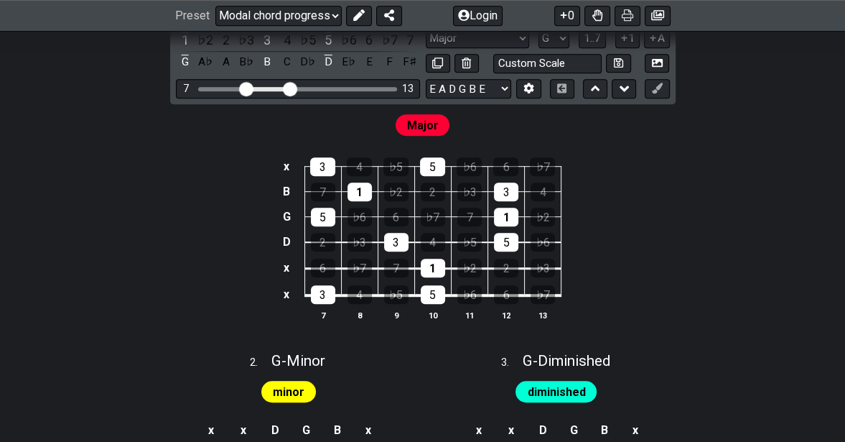
scroll to position [574, 0]
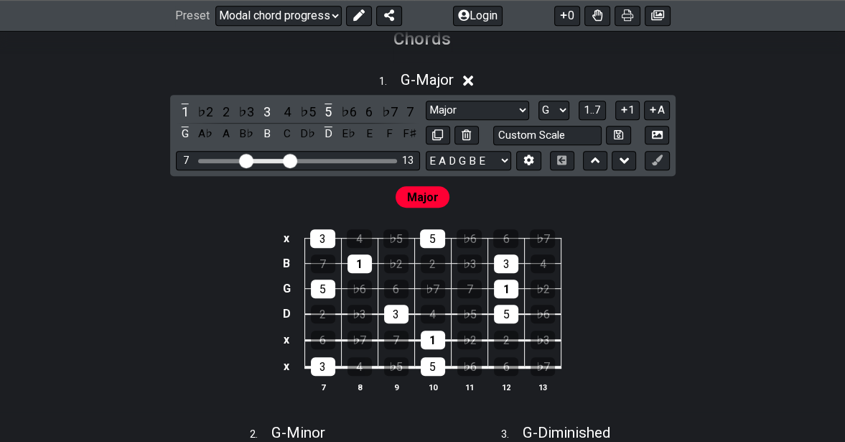
click at [357, 258] on div "1" at bounding box center [360, 263] width 24 height 19
click at [650, 160] on button at bounding box center [657, 160] width 24 height 19
click at [179, 109] on div "1" at bounding box center [185, 111] width 19 height 19
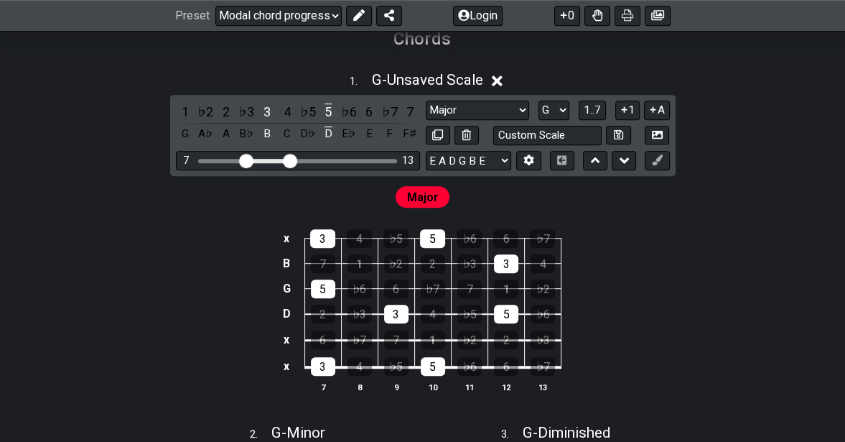
click at [263, 110] on div "3" at bounding box center [267, 111] width 19 height 19
click at [325, 106] on div "5" at bounding box center [328, 111] width 19 height 19
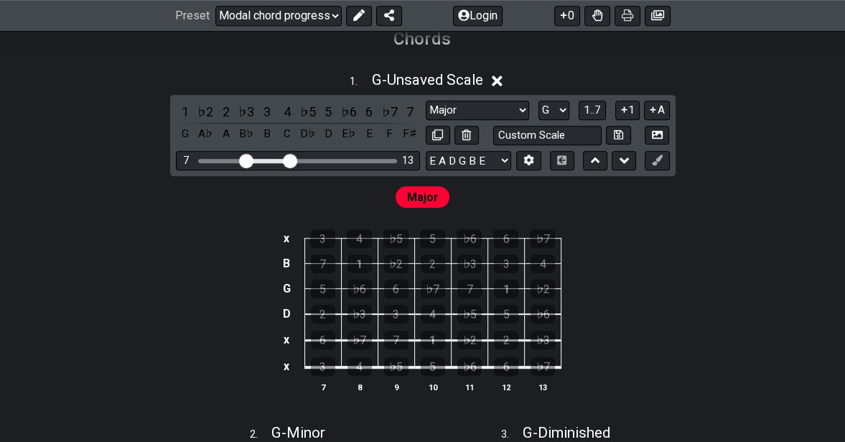
click at [433, 339] on div "1" at bounding box center [433, 339] width 24 height 19
click at [602, 106] on button "1..7" at bounding box center [592, 110] width 27 height 19
click at [602, 106] on button "..." at bounding box center [592, 110] width 24 height 19
click at [562, 107] on select "A♭ A A♯ B♭ B C C♯ D♭ D D♯ E♭ E F F♯ G♭ G G♯" at bounding box center [554, 110] width 31 height 19
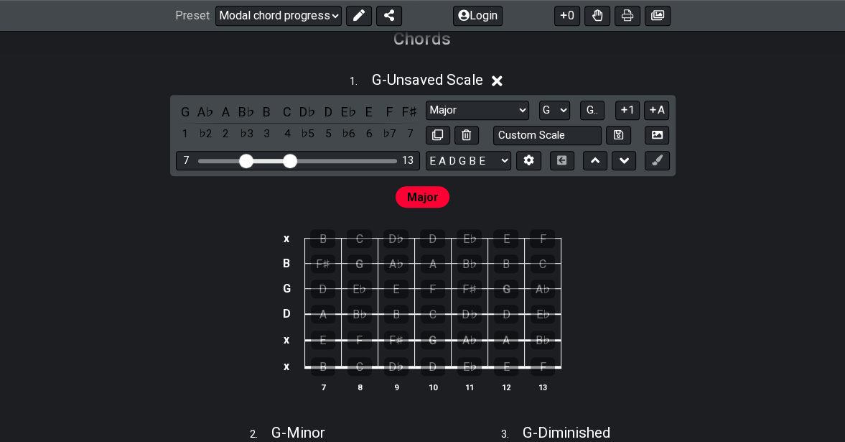
click at [562, 107] on select "A♭ A A♯ B♭ B C C♯ D♭ D D♯ E♭ E F F♯ G♭ G G♯" at bounding box center [554, 110] width 31 height 19
click at [504, 160] on select "E A D G B E E A D G B E E A D G B E B E A D F♯ B A D G C E A D A D G B E E♭ A♭ …" at bounding box center [468, 160] width 85 height 19
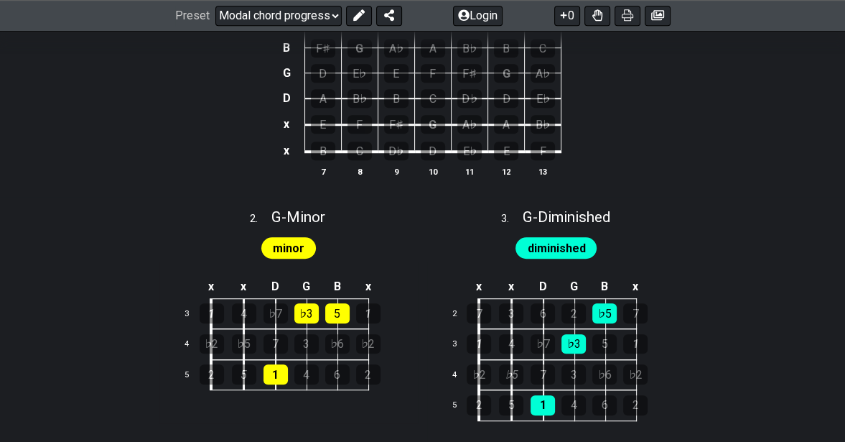
scroll to position [862, 0]
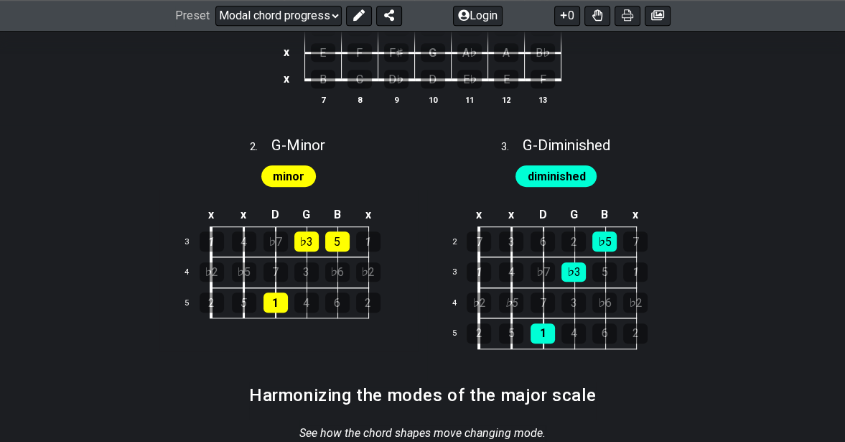
click at [304, 146] on span "G - Minor" at bounding box center [298, 144] width 54 height 17
select select "G"
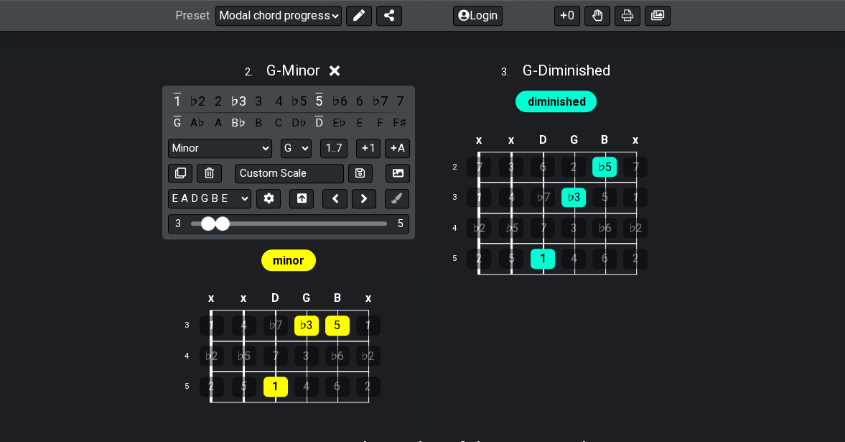
scroll to position [933, 0]
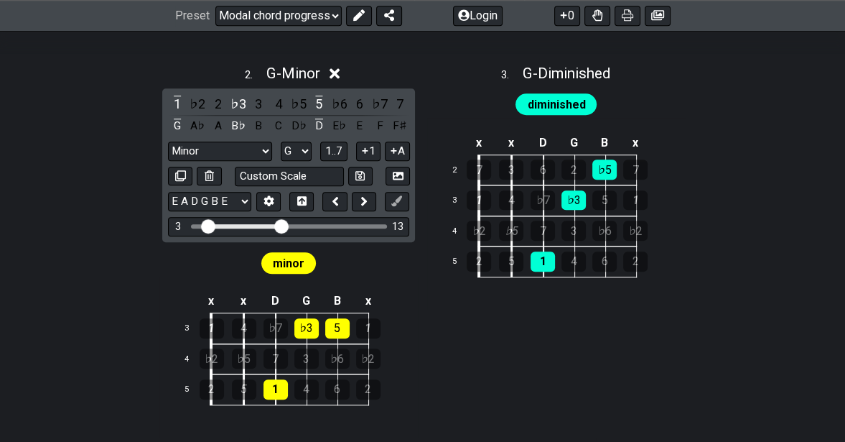
drag, startPoint x: 221, startPoint y: 222, endPoint x: 281, endPoint y: 224, distance: 59.6
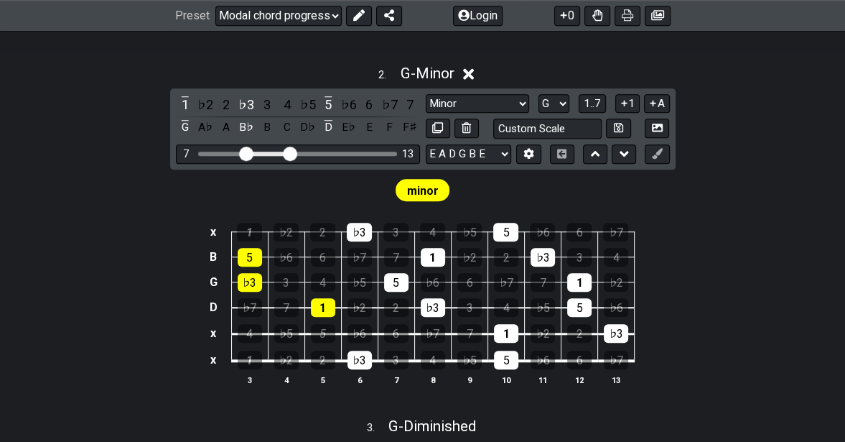
drag, startPoint x: 218, startPoint y: 149, endPoint x: 243, endPoint y: 153, distance: 25.4
click at [243, 152] on input "Visible fret range" at bounding box center [298, 152] width 204 height 0
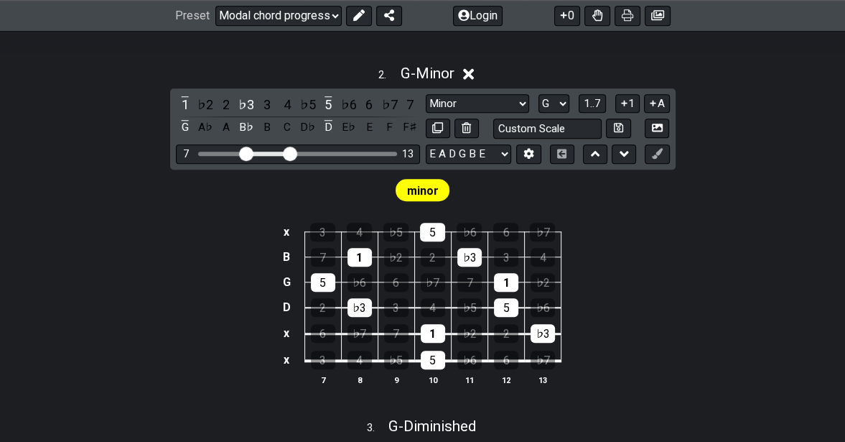
click at [592, 97] on span "1..7" at bounding box center [592, 103] width 17 height 13
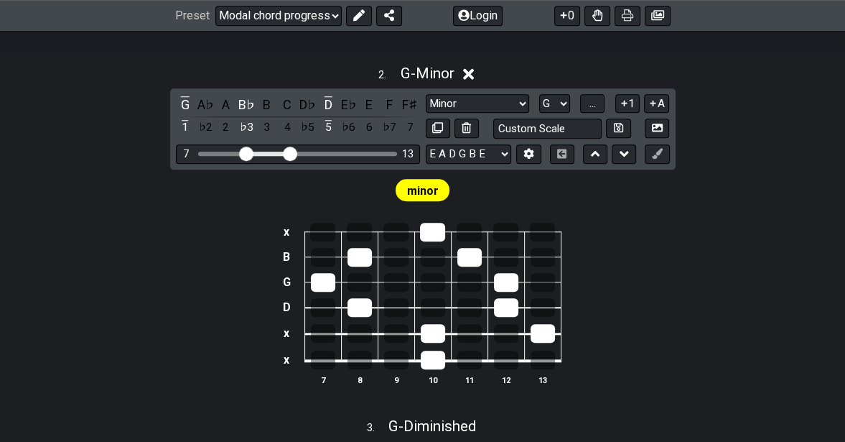
click at [182, 101] on div "G" at bounding box center [185, 104] width 19 height 19
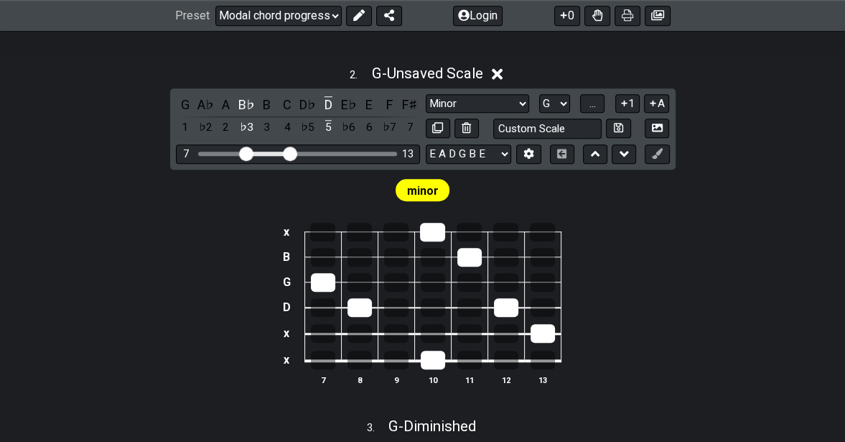
click at [239, 105] on div "B♭" at bounding box center [246, 104] width 19 height 19
click at [327, 101] on div "D" at bounding box center [328, 104] width 19 height 19
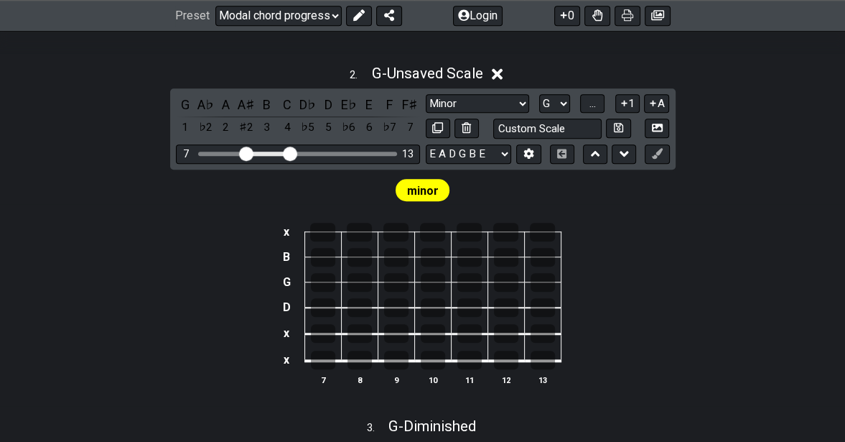
click at [593, 95] on button "..." at bounding box center [592, 103] width 24 height 19
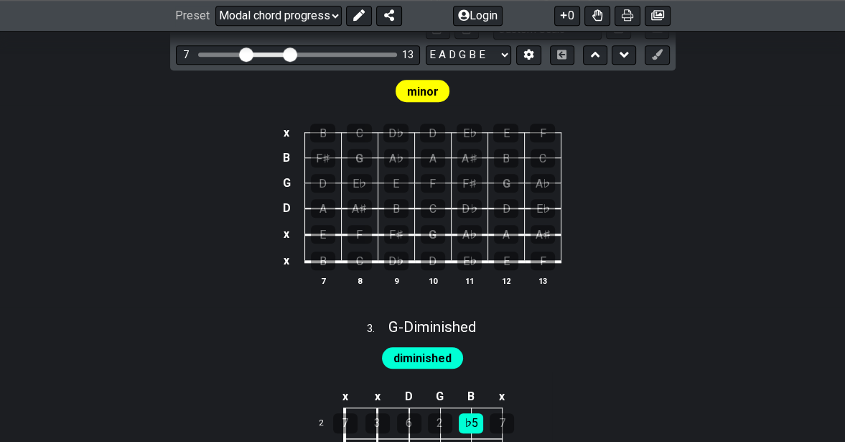
scroll to position [1221, 0]
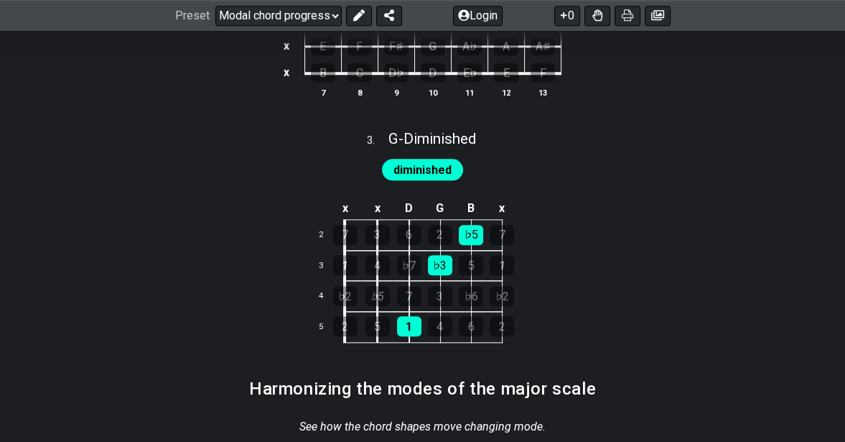
click at [440, 137] on span "G - Diminished" at bounding box center [432, 138] width 88 height 17
select select "G"
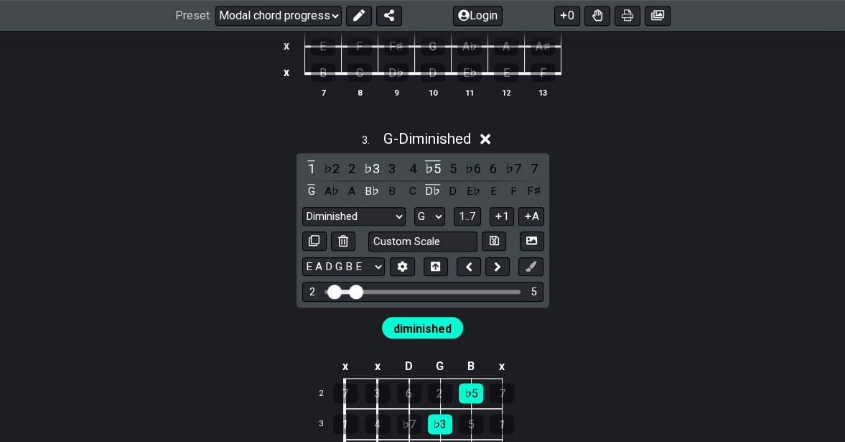
scroll to position [1436, 0]
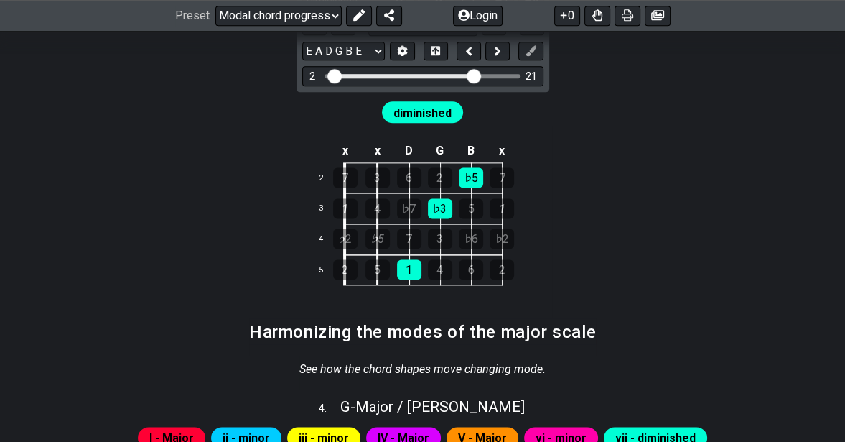
drag, startPoint x: 356, startPoint y: 73, endPoint x: 472, endPoint y: 74, distance: 116.3
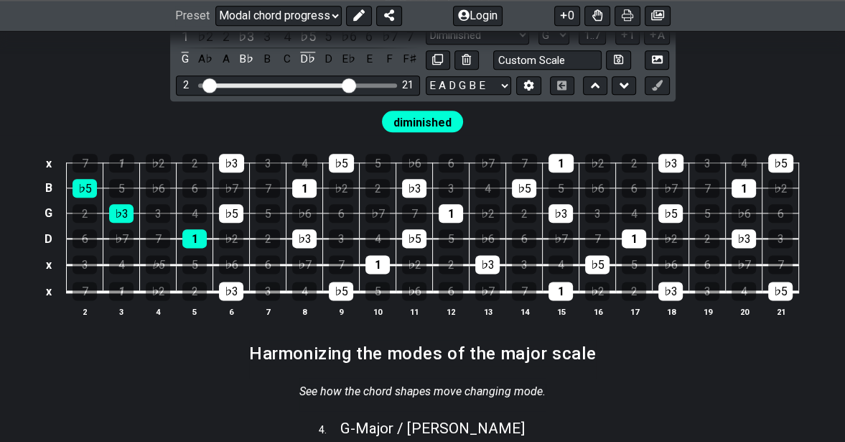
scroll to position [1292, 0]
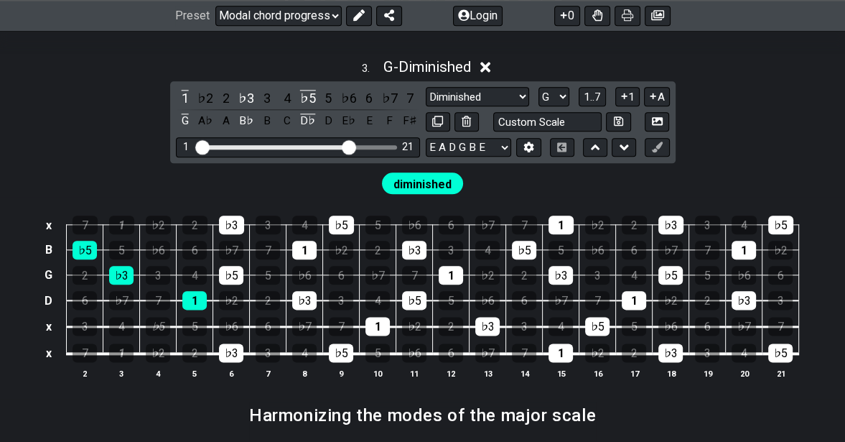
drag, startPoint x: 205, startPoint y: 144, endPoint x: 196, endPoint y: 146, distance: 8.9
click at [196, 146] on input "Visible fret range" at bounding box center [298, 146] width 204 height 0
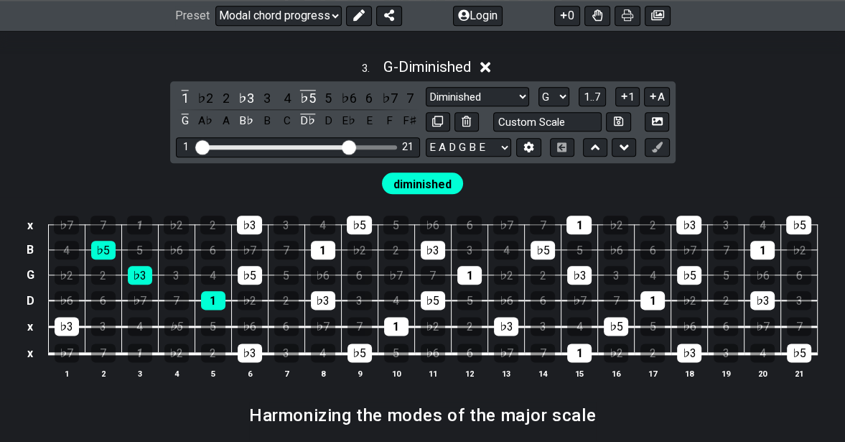
click at [307, 92] on div "♭5" at bounding box center [308, 97] width 19 height 19
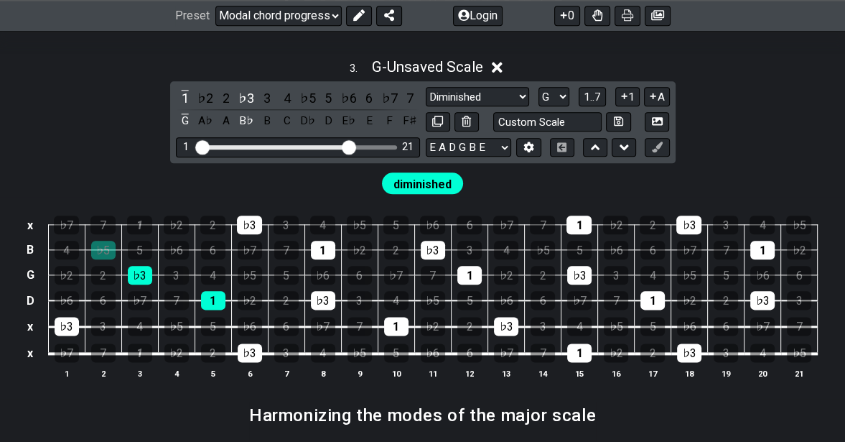
click at [248, 94] on div "♭3" at bounding box center [246, 97] width 19 height 19
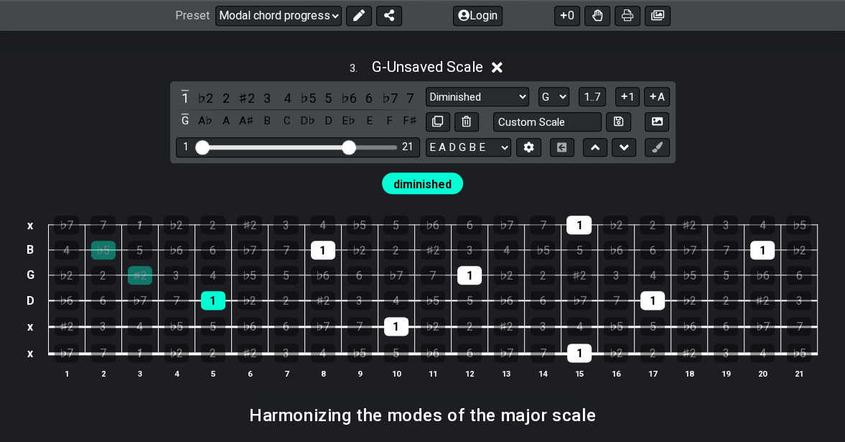
click at [184, 96] on div "1" at bounding box center [185, 97] width 19 height 19
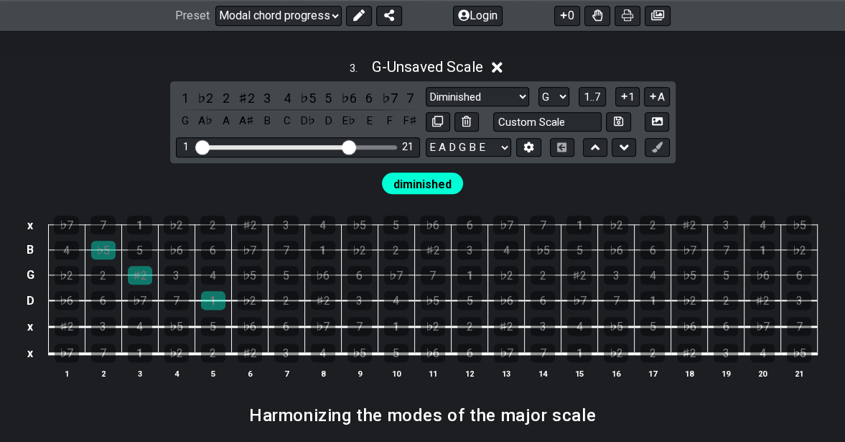
scroll to position [1005, 0]
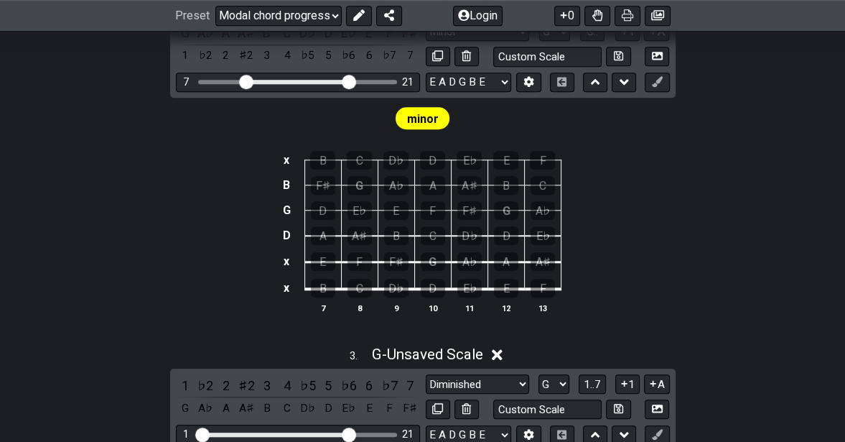
drag, startPoint x: 294, startPoint y: 81, endPoint x: 350, endPoint y: 88, distance: 57.1
click at [350, 80] on input "Visible fret range" at bounding box center [298, 80] width 204 height 0
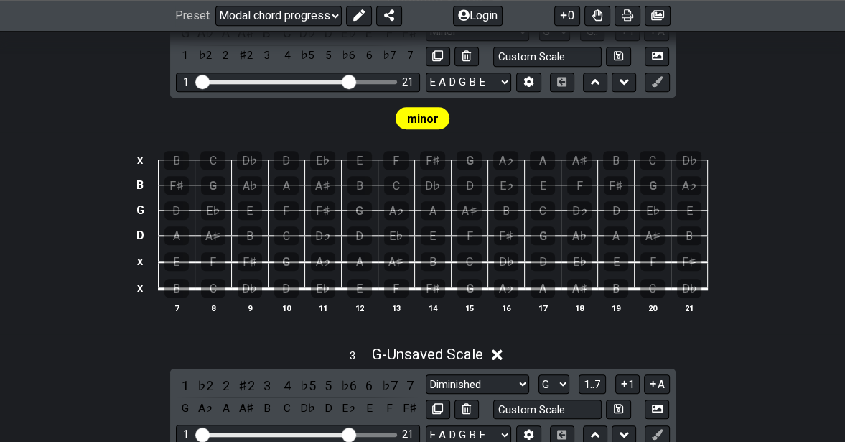
drag, startPoint x: 244, startPoint y: 79, endPoint x: 180, endPoint y: 94, distance: 65.7
click at [196, 80] on input "Visible fret range" at bounding box center [298, 80] width 204 height 0
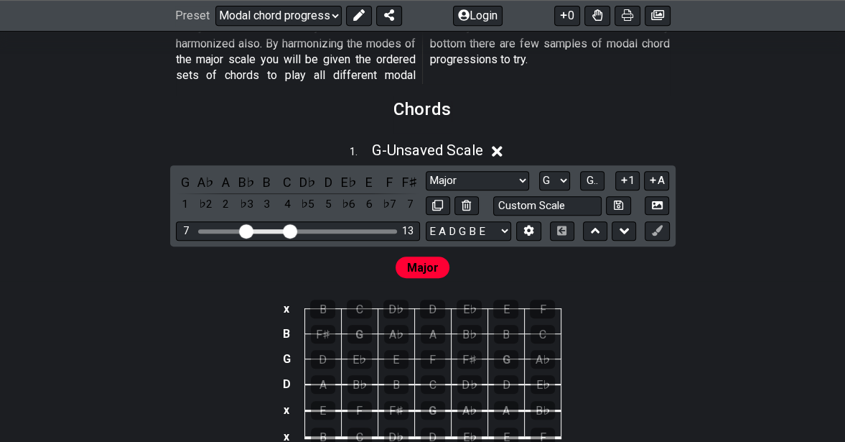
scroll to position [503, 0]
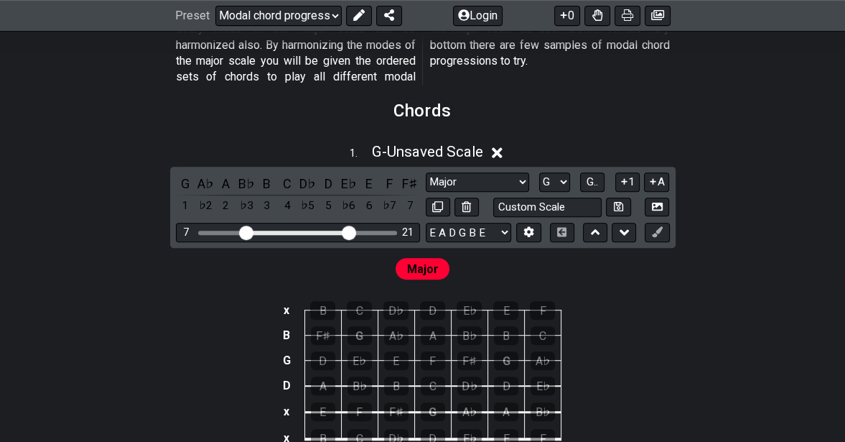
drag, startPoint x: 302, startPoint y: 228, endPoint x: 350, endPoint y: 230, distance: 48.2
click at [350, 231] on input "Visible fret range" at bounding box center [298, 231] width 204 height 0
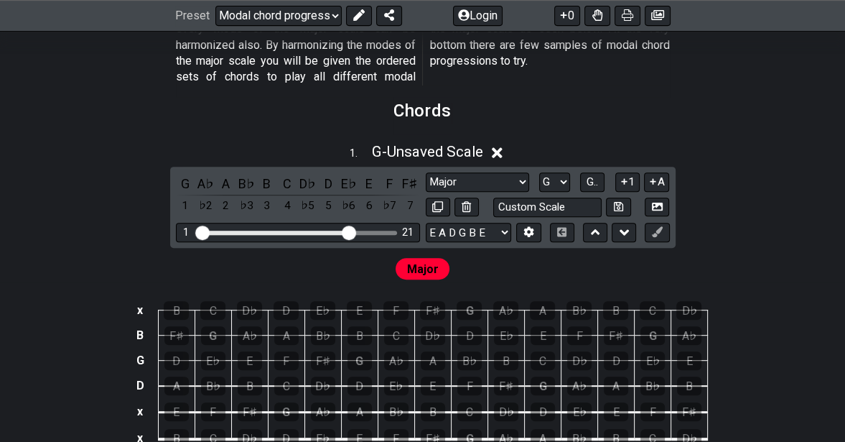
drag, startPoint x: 246, startPoint y: 228, endPoint x: 180, endPoint y: 244, distance: 67.9
click at [196, 231] on input "Visible fret range" at bounding box center [298, 231] width 204 height 0
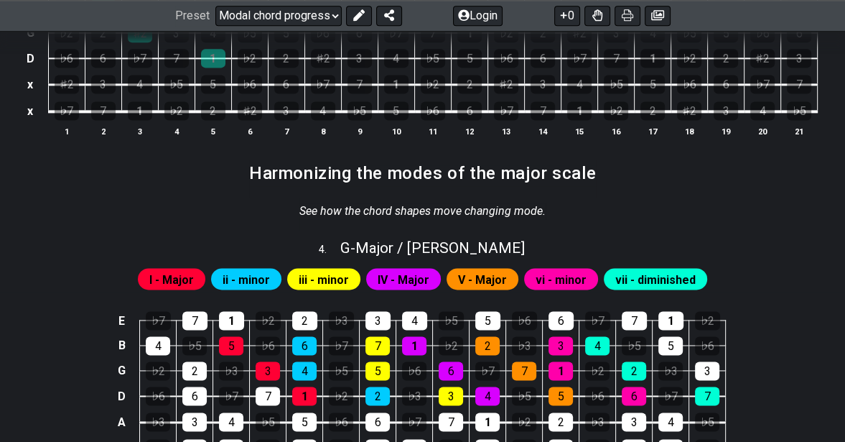
scroll to position [1580, 0]
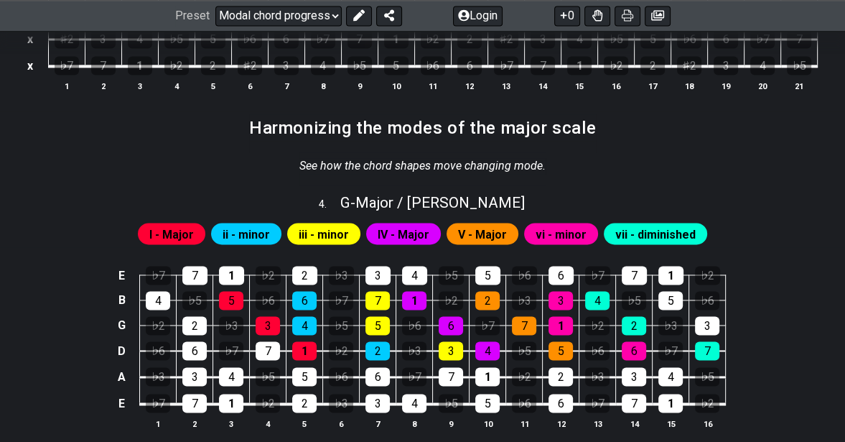
click at [442, 200] on span "G - Major / Ionian" at bounding box center [432, 202] width 185 height 17
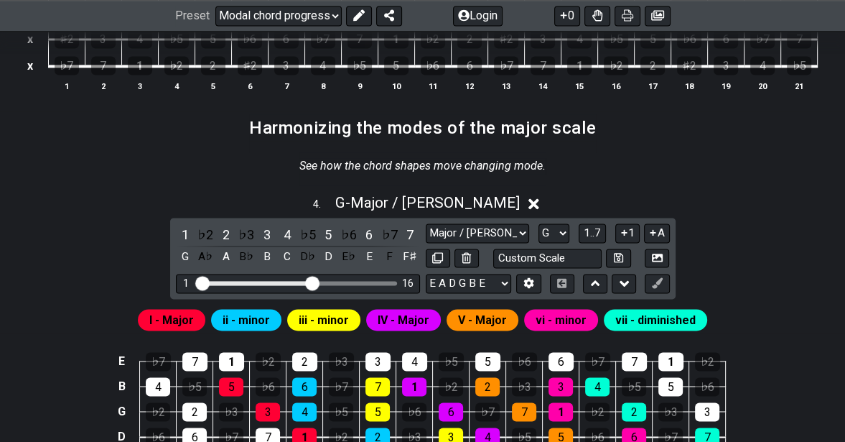
scroll to position [1723, 0]
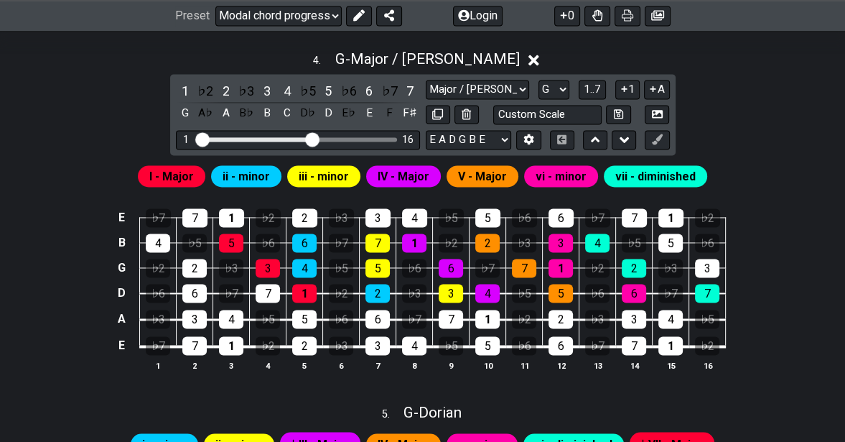
click at [179, 88] on div "1" at bounding box center [185, 90] width 19 height 19
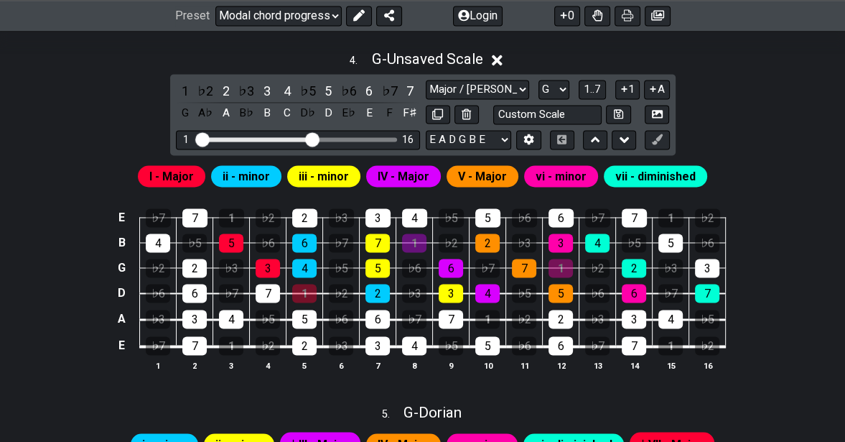
click at [218, 86] on div "2" at bounding box center [226, 90] width 19 height 19
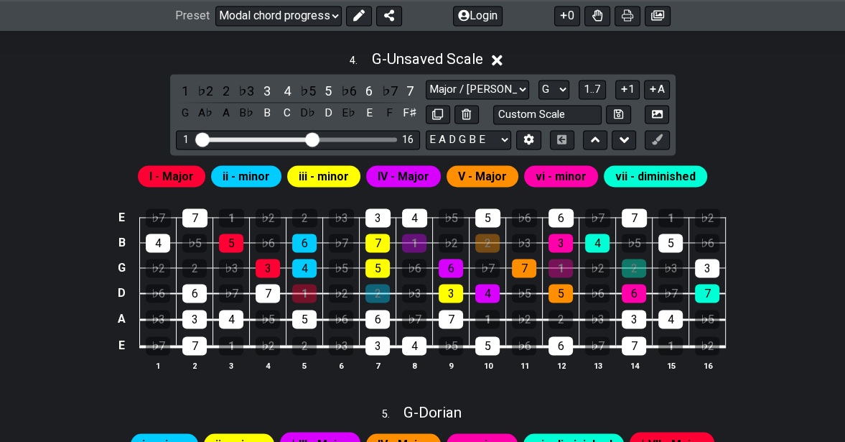
click at [264, 86] on div "3" at bounding box center [267, 90] width 19 height 19
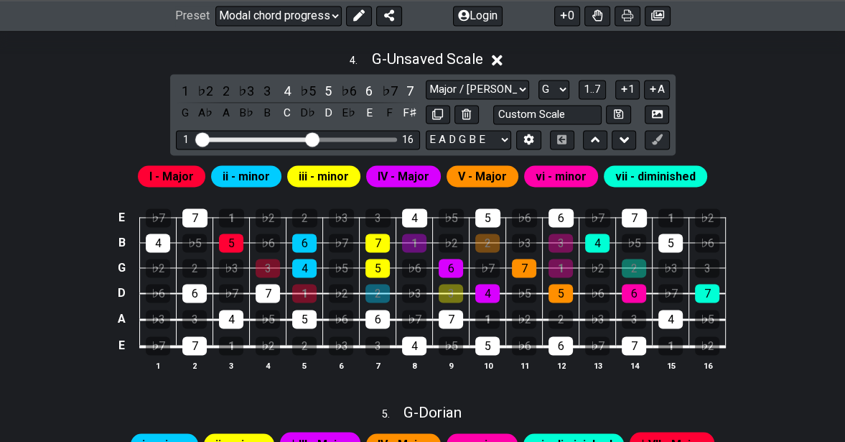
click at [289, 84] on div "4" at bounding box center [287, 90] width 19 height 19
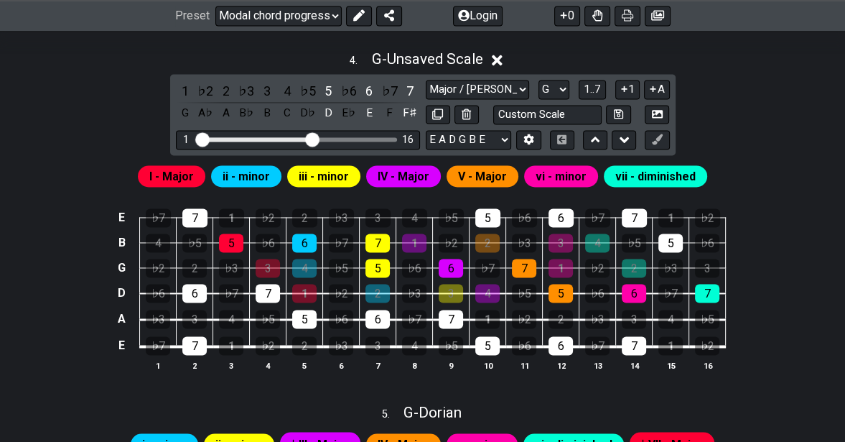
click at [330, 90] on div "5" at bounding box center [328, 90] width 19 height 19
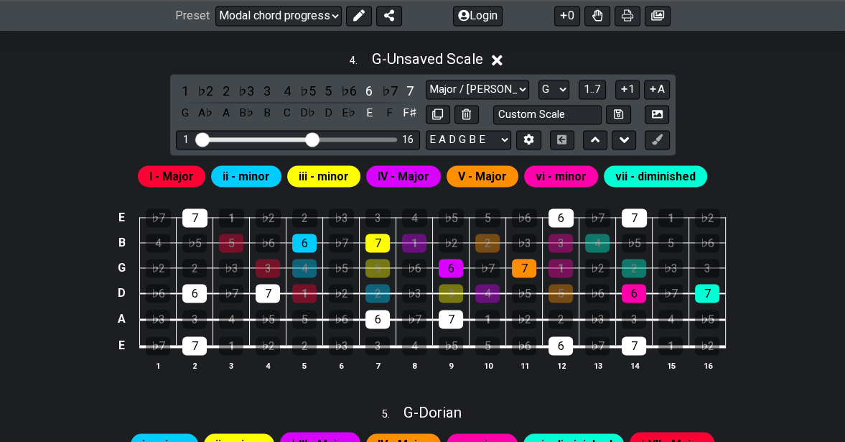
click at [368, 90] on div "6" at bounding box center [369, 90] width 19 height 19
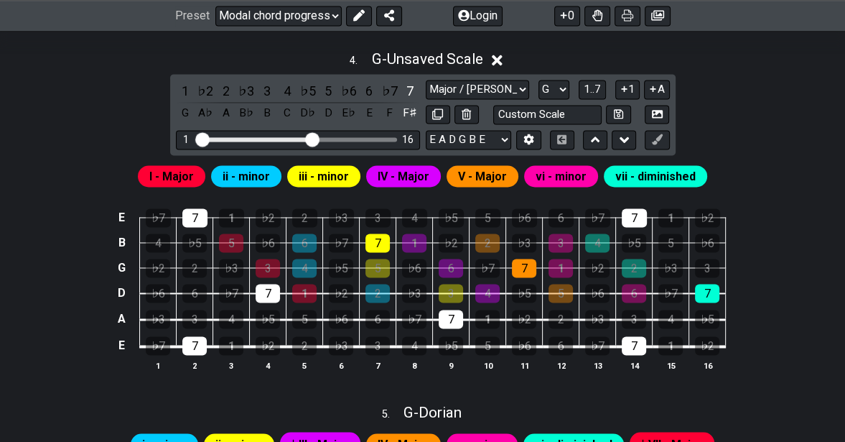
click at [408, 84] on div "7" at bounding box center [410, 90] width 19 height 19
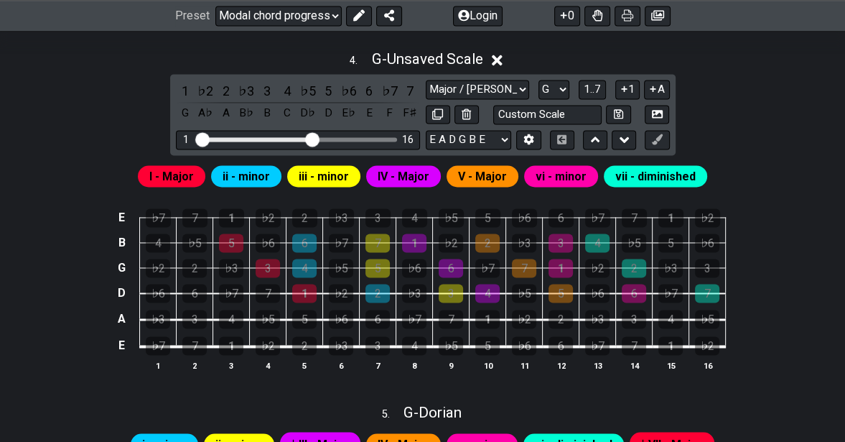
click at [564, 85] on select "A♭ A A♯ B♭ B C C♯ D♭ D D♯ E♭ E F F♯ G♭ G G♯" at bounding box center [553, 89] width 31 height 19
select select "C"
click at [538, 80] on select "A♭ A A♯ B♭ B C C♯ D♭ D D♯ E♭ E F F♯ G♭ G G♯" at bounding box center [553, 89] width 31 height 19
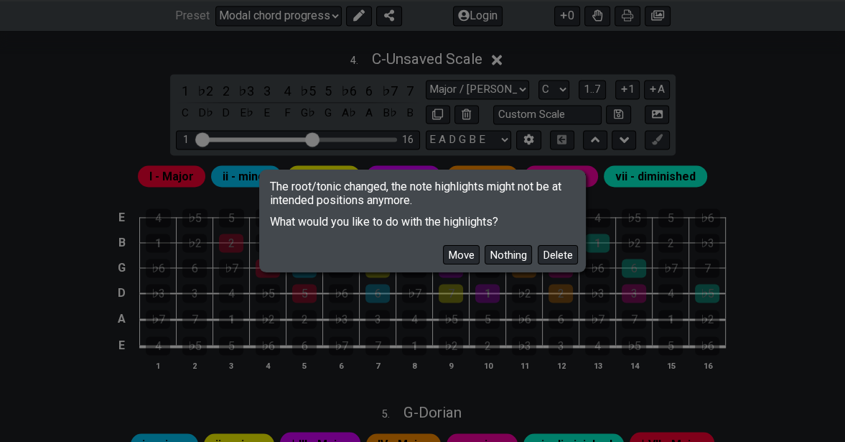
click at [458, 254] on button "Move" at bounding box center [461, 254] width 37 height 19
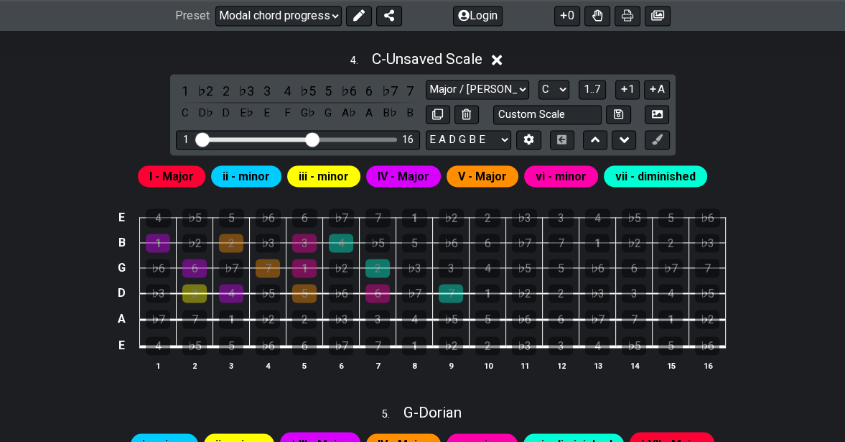
click at [458, 254] on td "3" at bounding box center [451, 254] width 37 height 25
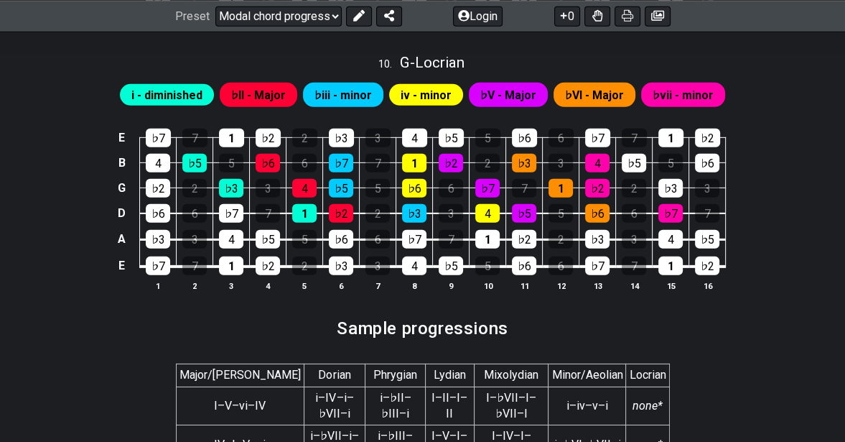
scroll to position [3144, 0]
